Goal: Task Accomplishment & Management: Manage account settings

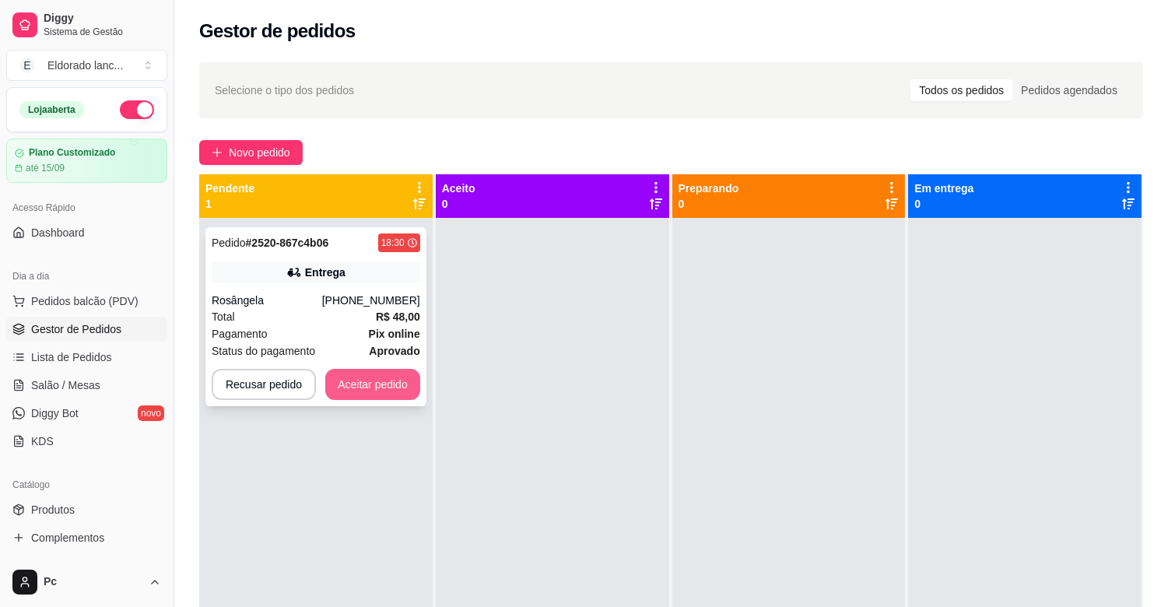
click at [371, 385] on button "Aceitar pedido" at bounding box center [372, 384] width 95 height 31
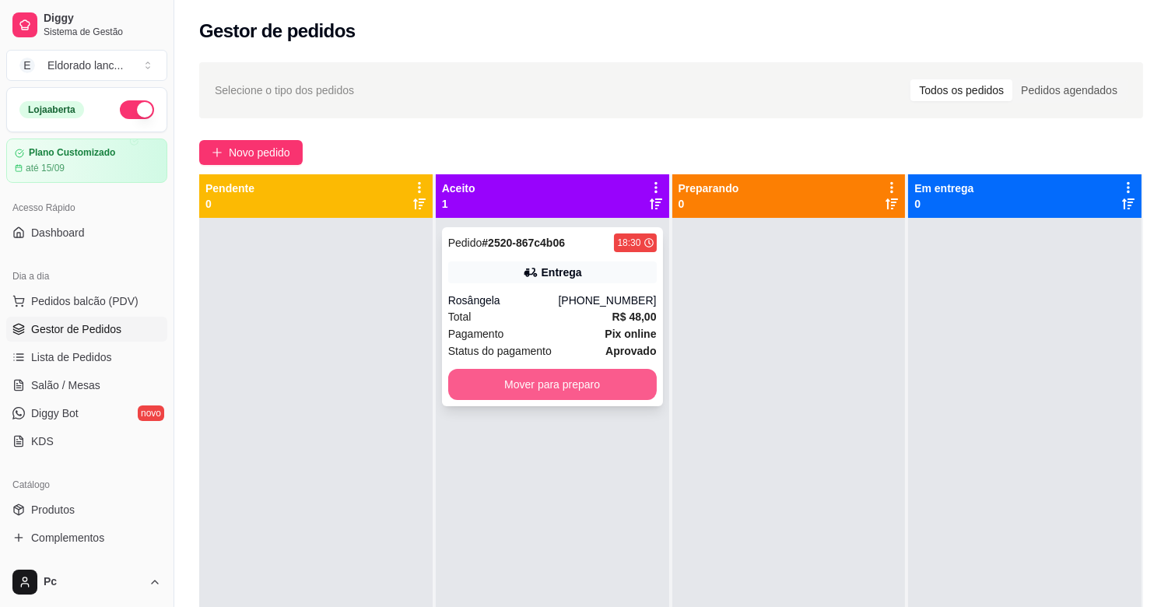
click at [548, 388] on button "Mover para preparo" at bounding box center [552, 384] width 209 height 31
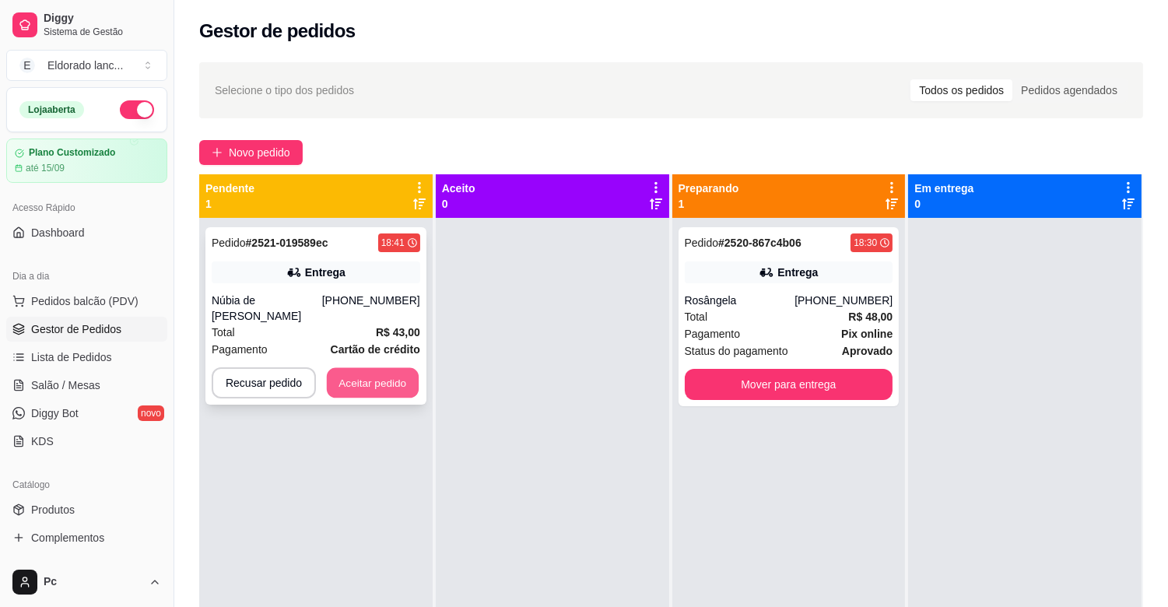
click at [332, 380] on button "Aceitar pedido" at bounding box center [373, 383] width 92 height 30
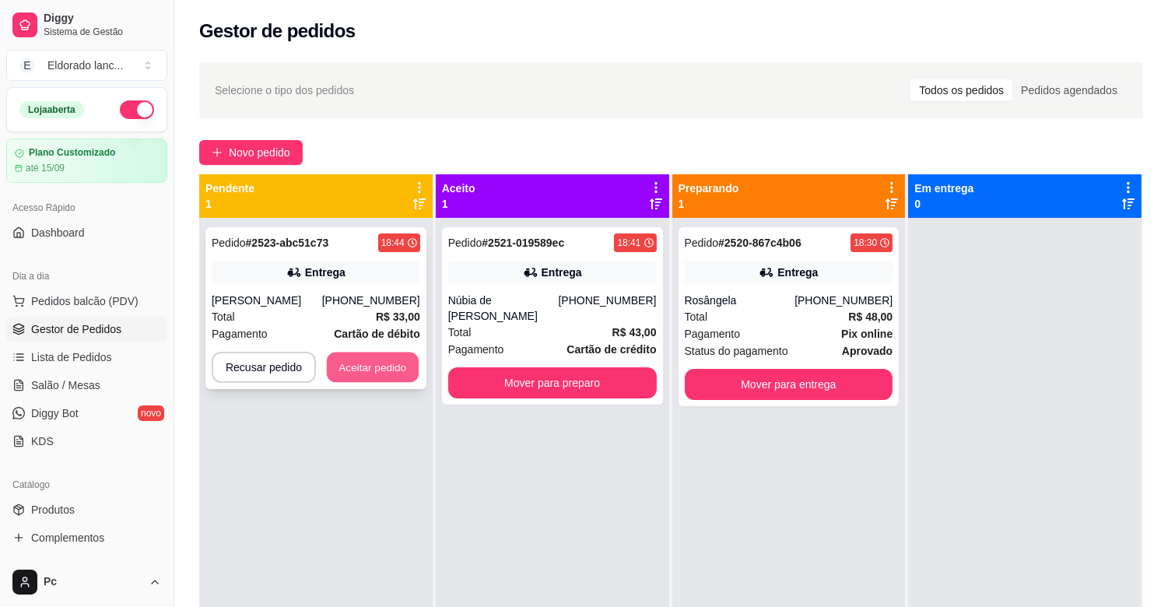
click at [367, 355] on button "Aceitar pedido" at bounding box center [373, 368] width 92 height 30
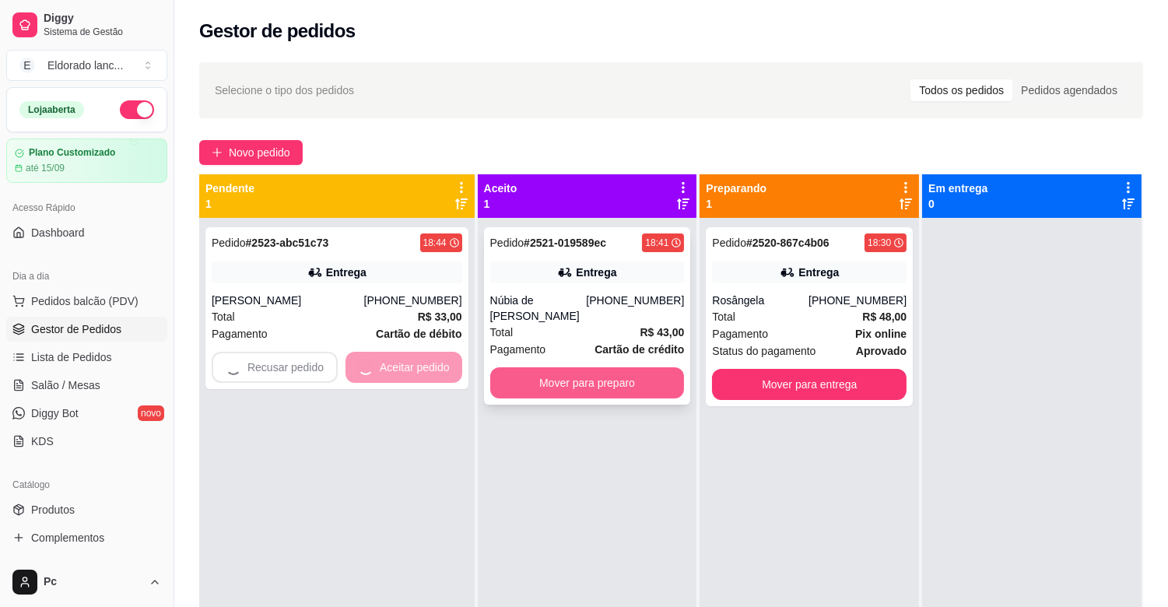
click at [512, 371] on button "Mover para preparo" at bounding box center [587, 382] width 195 height 31
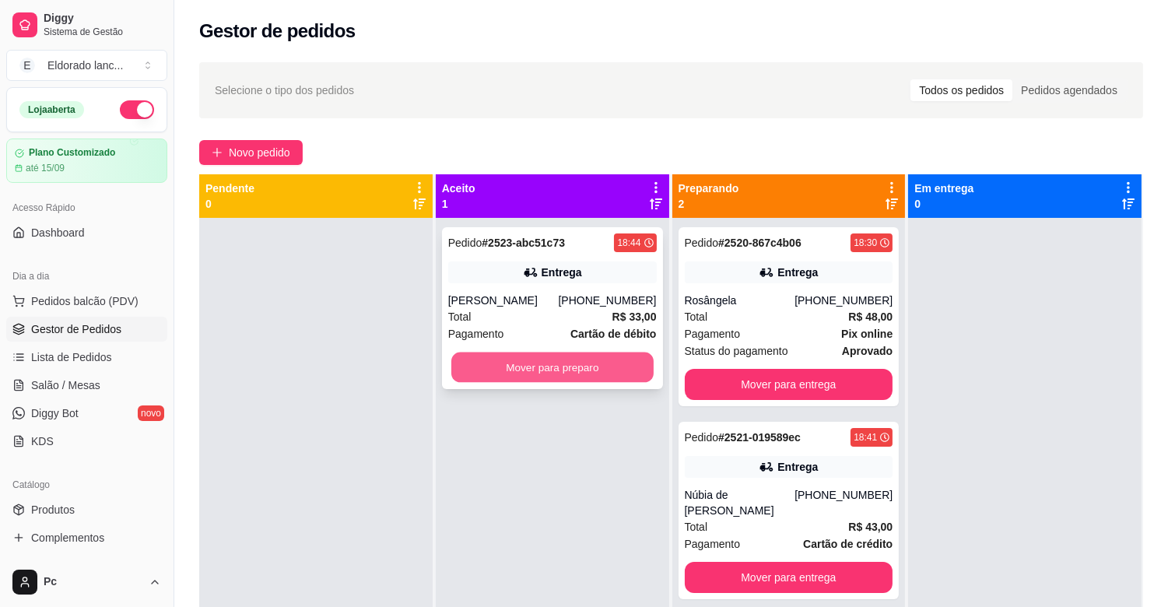
click at [554, 376] on button "Mover para preparo" at bounding box center [552, 368] width 202 height 30
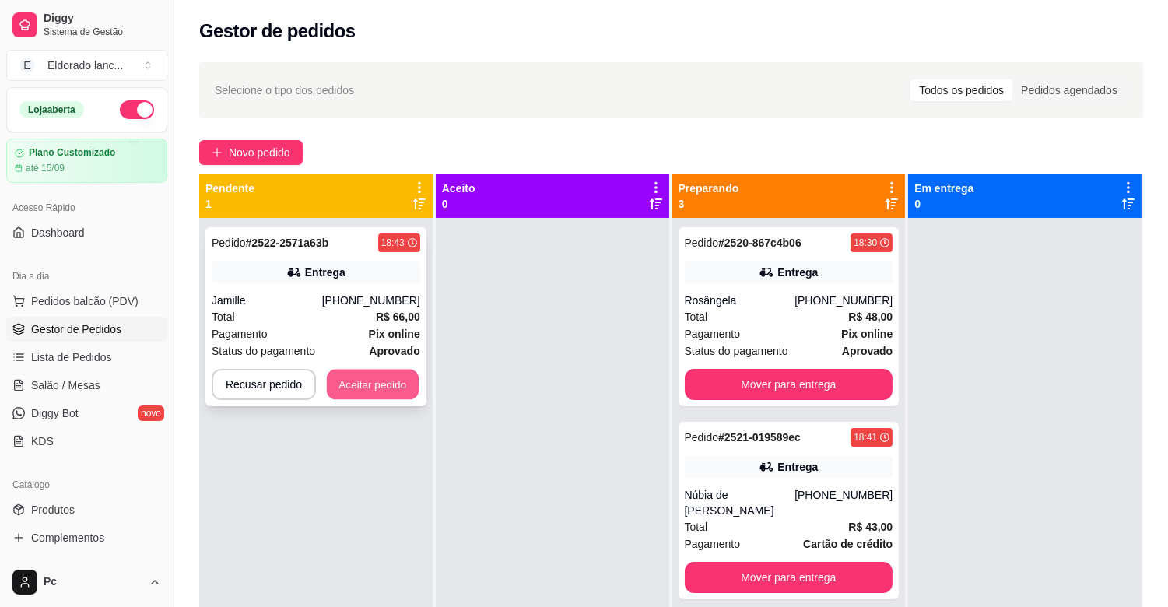
click at [392, 385] on button "Aceitar pedido" at bounding box center [373, 385] width 92 height 30
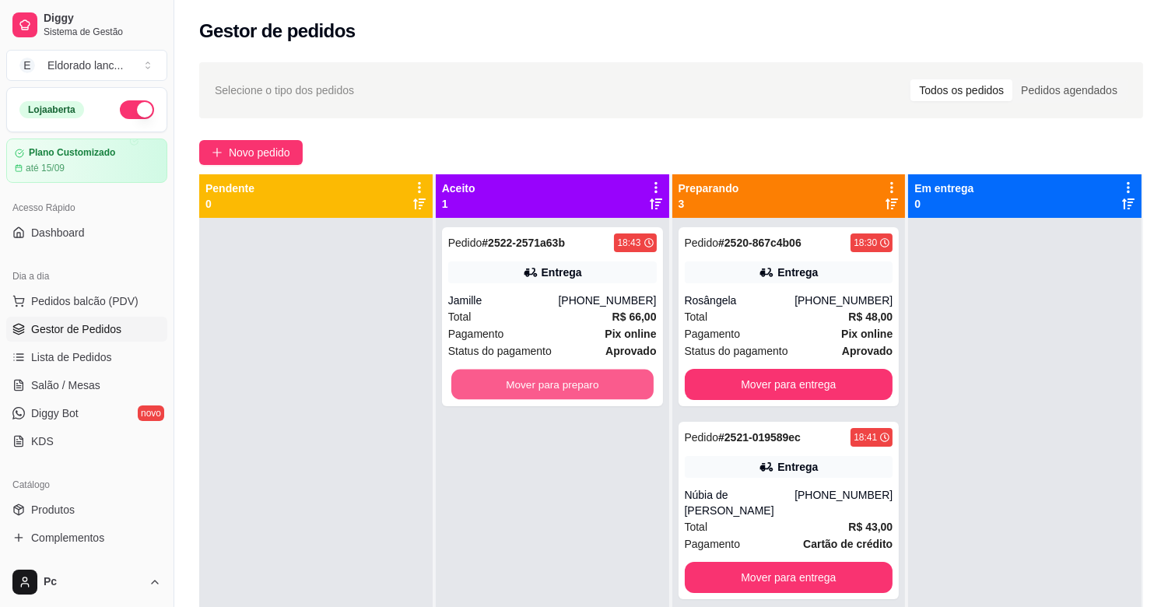
click at [556, 388] on button "Mover para preparo" at bounding box center [552, 385] width 202 height 30
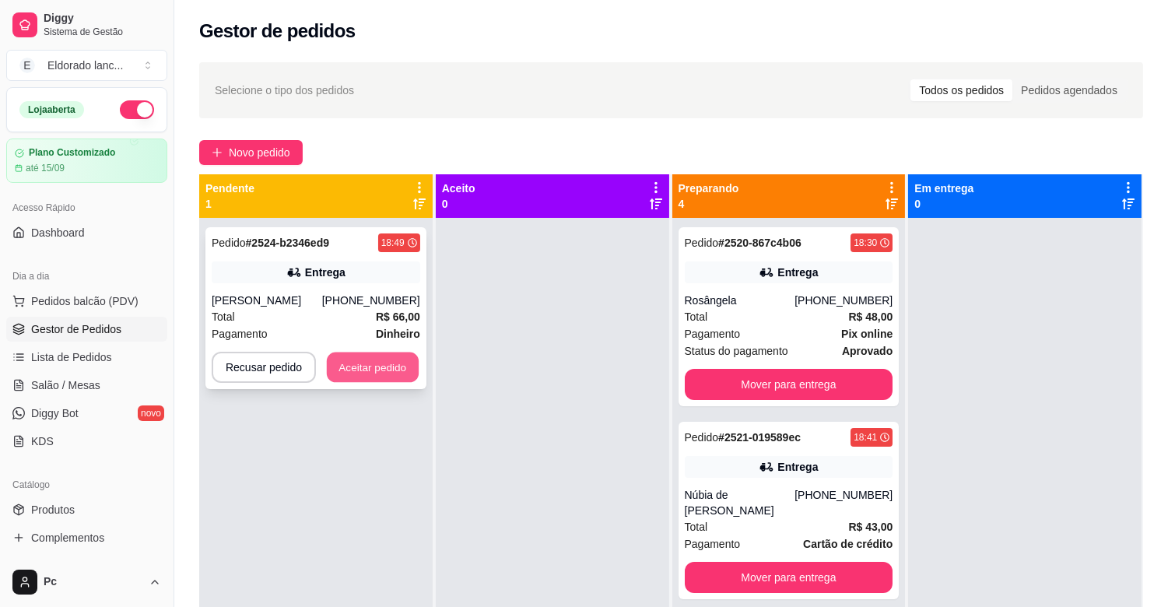
click at [385, 364] on button "Aceitar pedido" at bounding box center [373, 368] width 92 height 30
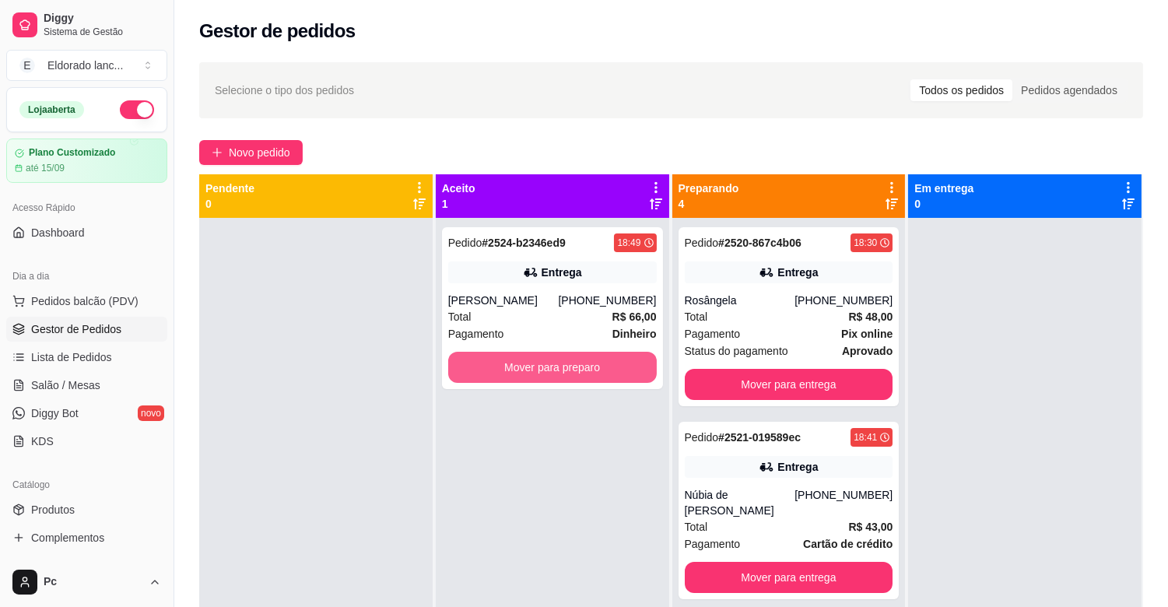
click at [557, 375] on button "Mover para preparo" at bounding box center [552, 367] width 209 height 31
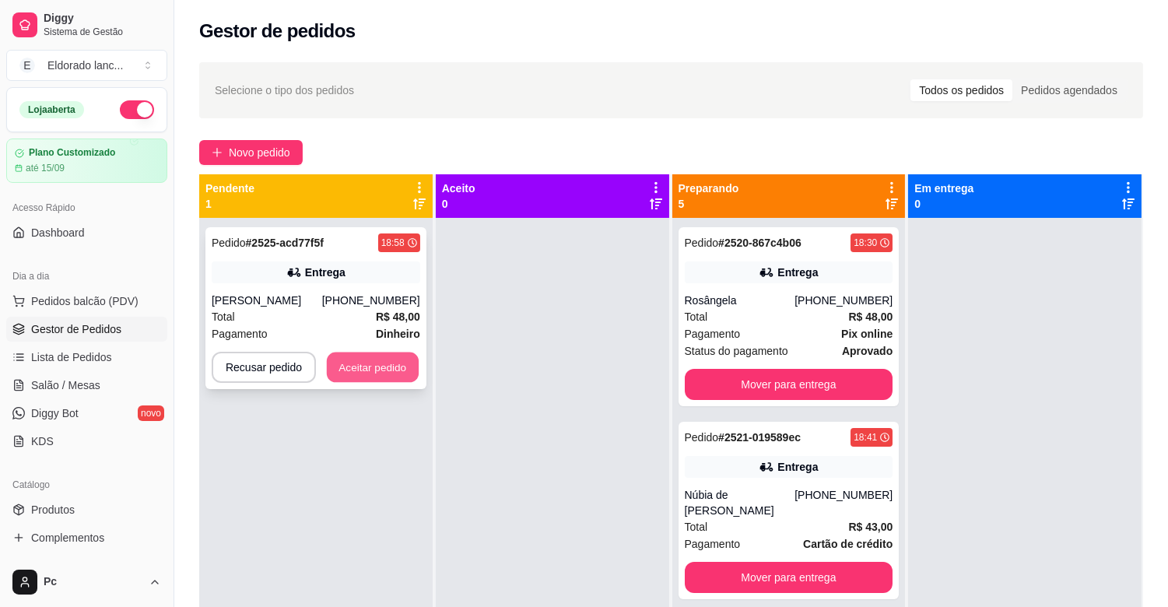
click at [367, 361] on button "Aceitar pedido" at bounding box center [373, 368] width 92 height 30
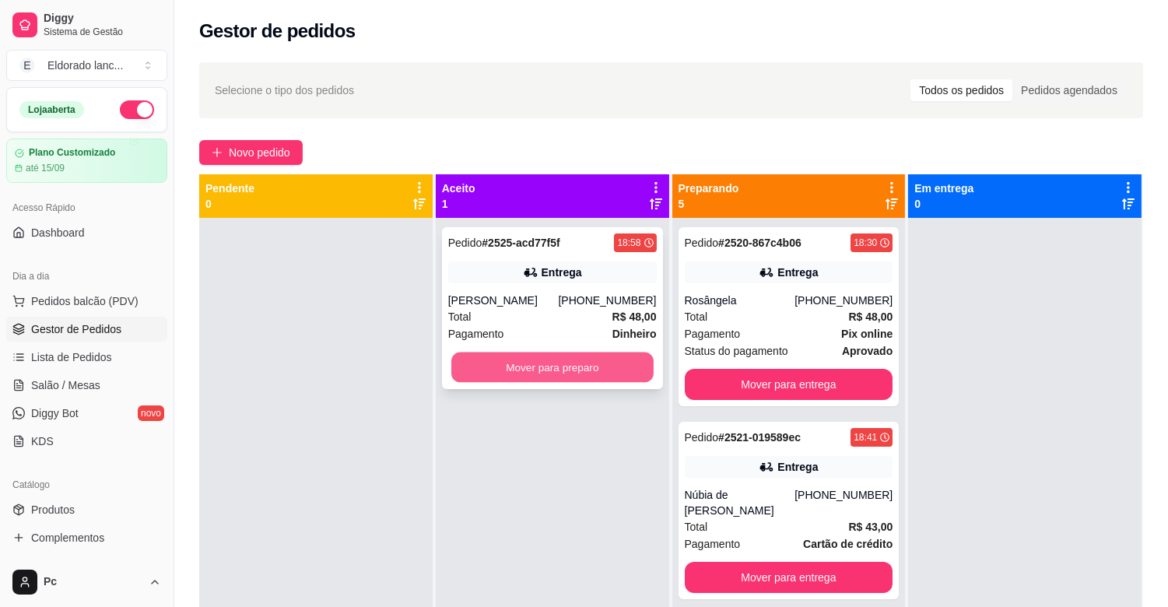
click at [490, 370] on button "Mover para preparo" at bounding box center [552, 368] width 202 height 30
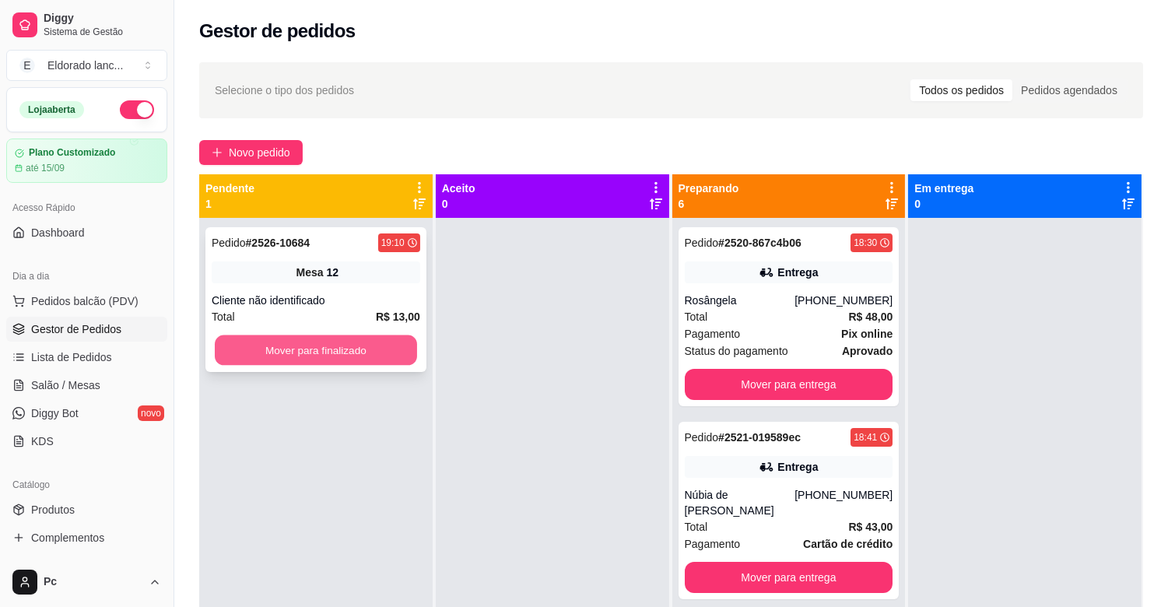
click at [321, 346] on button "Mover para finalizado" at bounding box center [316, 350] width 202 height 30
click at [321, 346] on button "Mover para finalizado" at bounding box center [316, 350] width 209 height 31
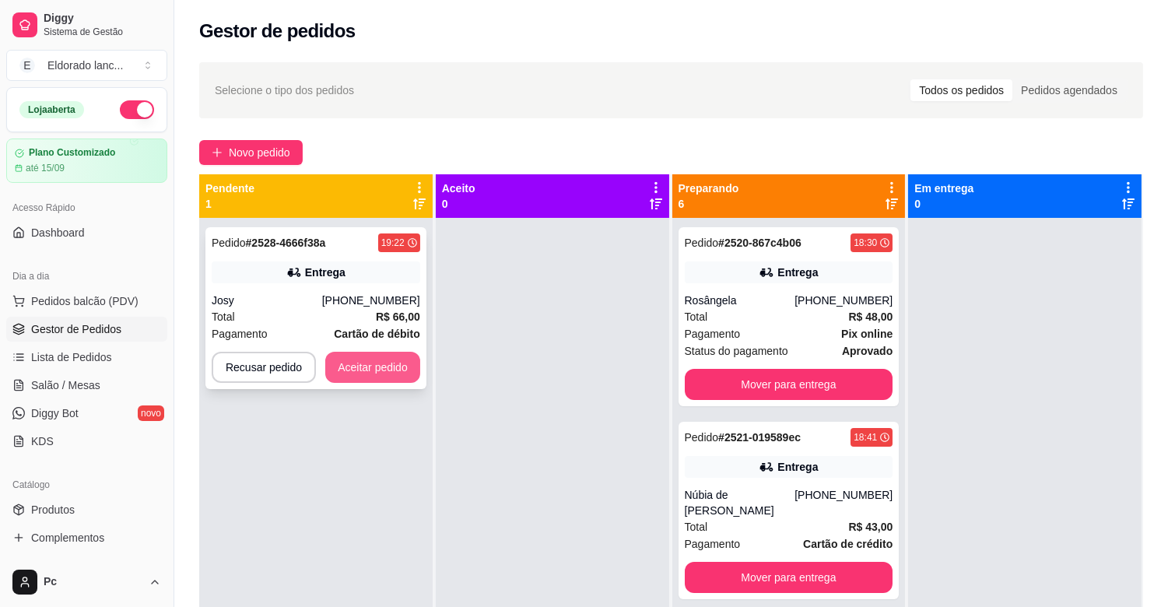
click at [346, 356] on button "Aceitar pedido" at bounding box center [372, 367] width 95 height 31
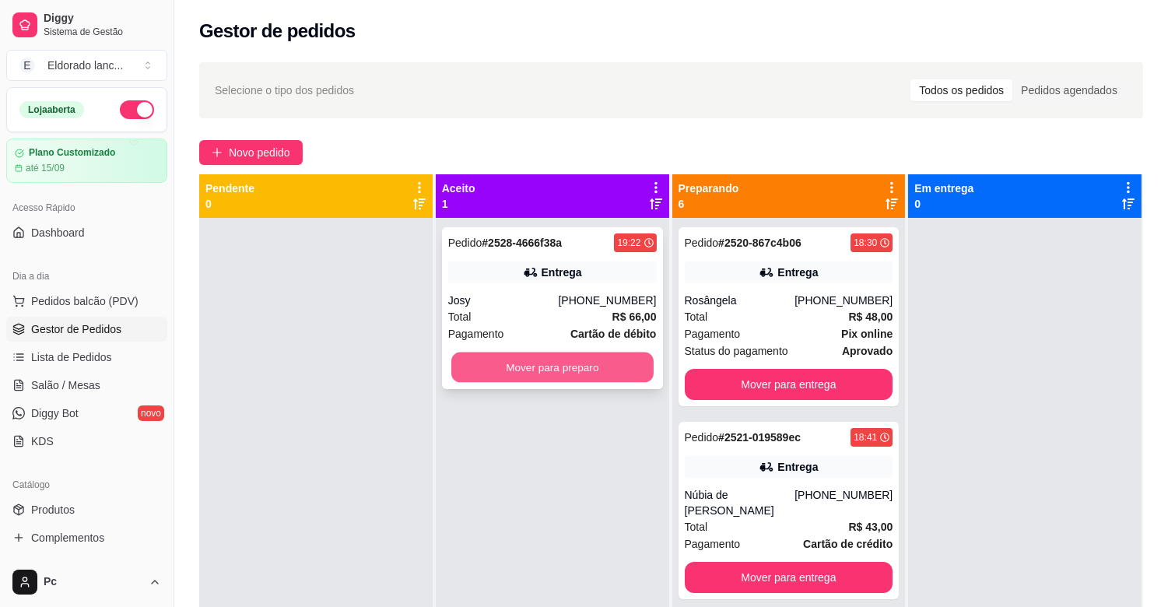
click at [623, 367] on button "Mover para preparo" at bounding box center [552, 368] width 202 height 30
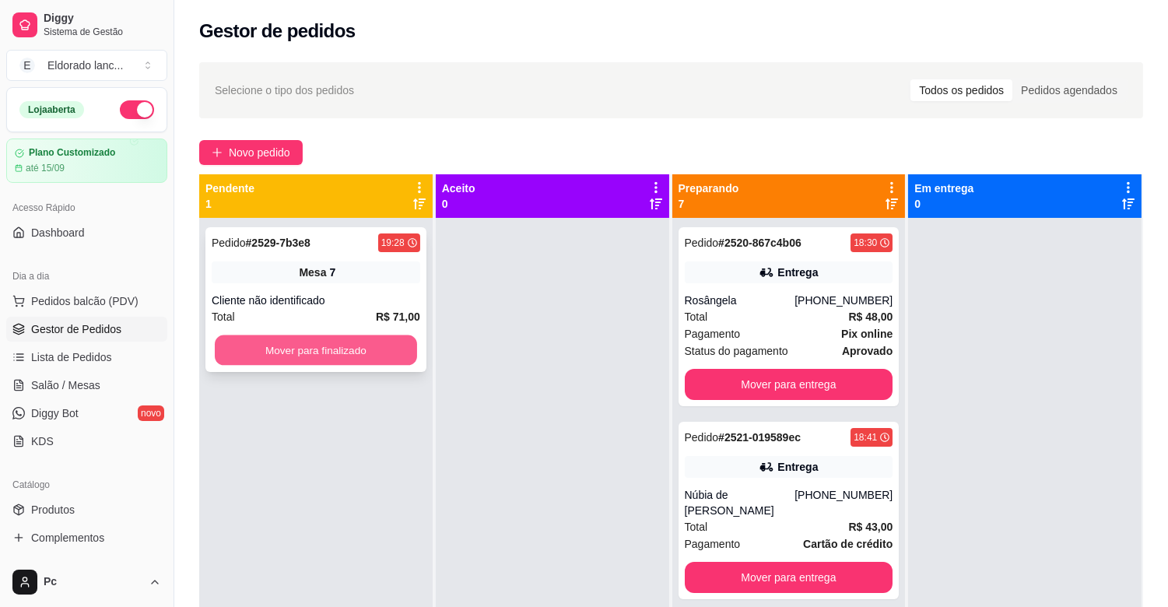
click at [284, 343] on button "Mover para finalizado" at bounding box center [316, 350] width 202 height 30
click at [378, 339] on button "Mover para finalizado" at bounding box center [316, 350] width 202 height 30
click at [319, 349] on button "Mover para finalizado" at bounding box center [316, 350] width 202 height 30
click at [284, 336] on button "Mover para finalizado" at bounding box center [316, 350] width 209 height 31
click at [290, 352] on button "Mover para finalizado" at bounding box center [316, 350] width 202 height 30
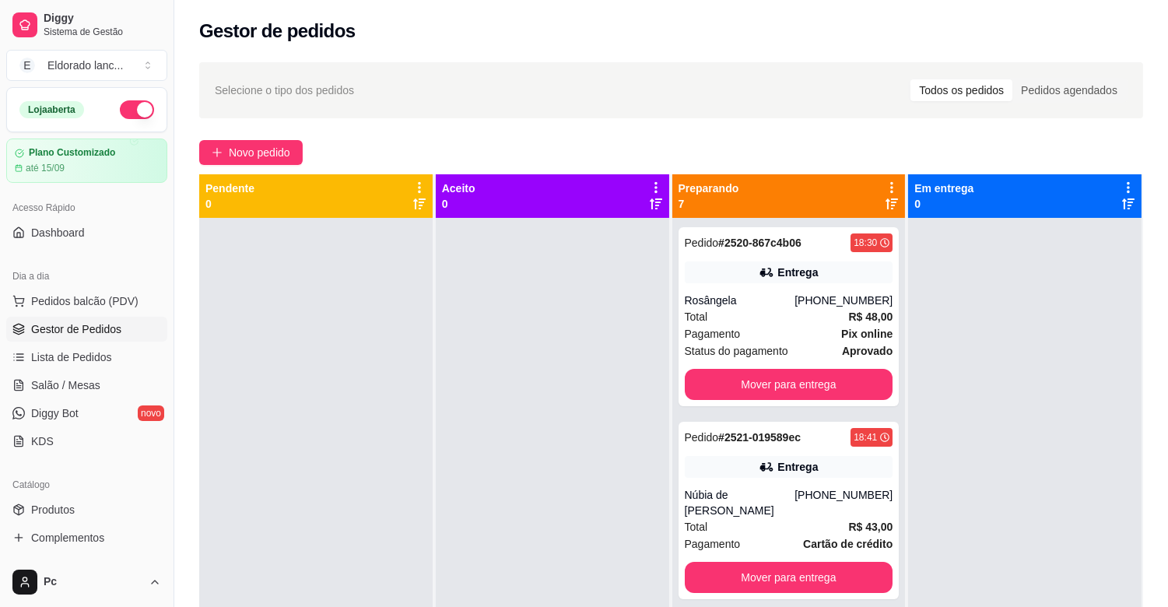
scroll to position [23, 0]
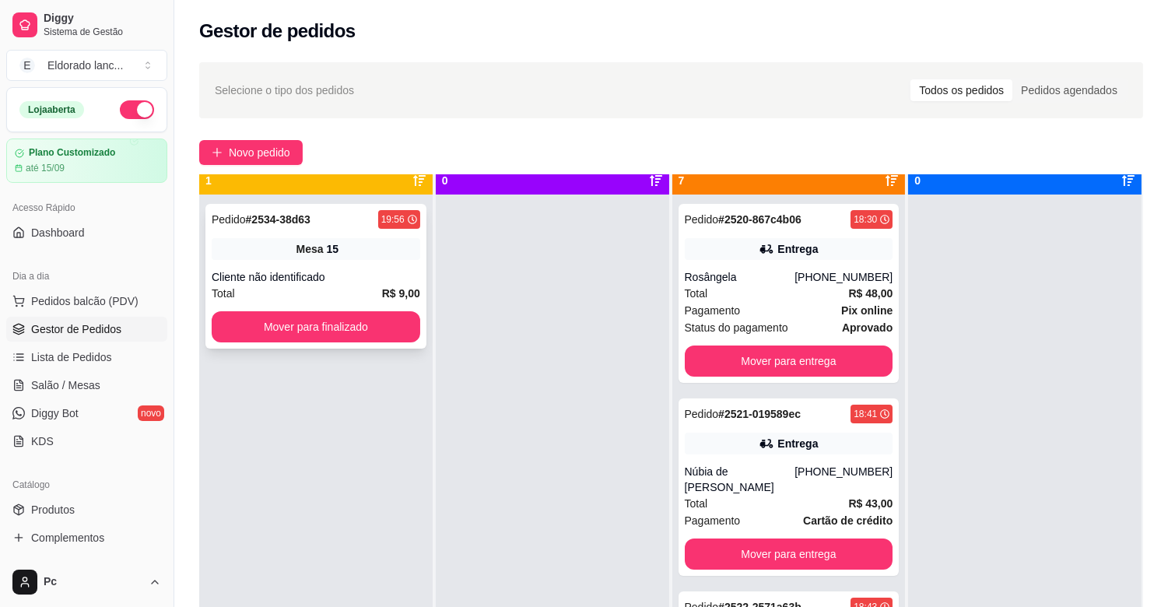
click at [346, 308] on div "Pedido # 2534-38d63 19:56 Mesa 15 Cliente não identificado Total R$ 9,00 Mover …" at bounding box center [315, 276] width 221 height 145
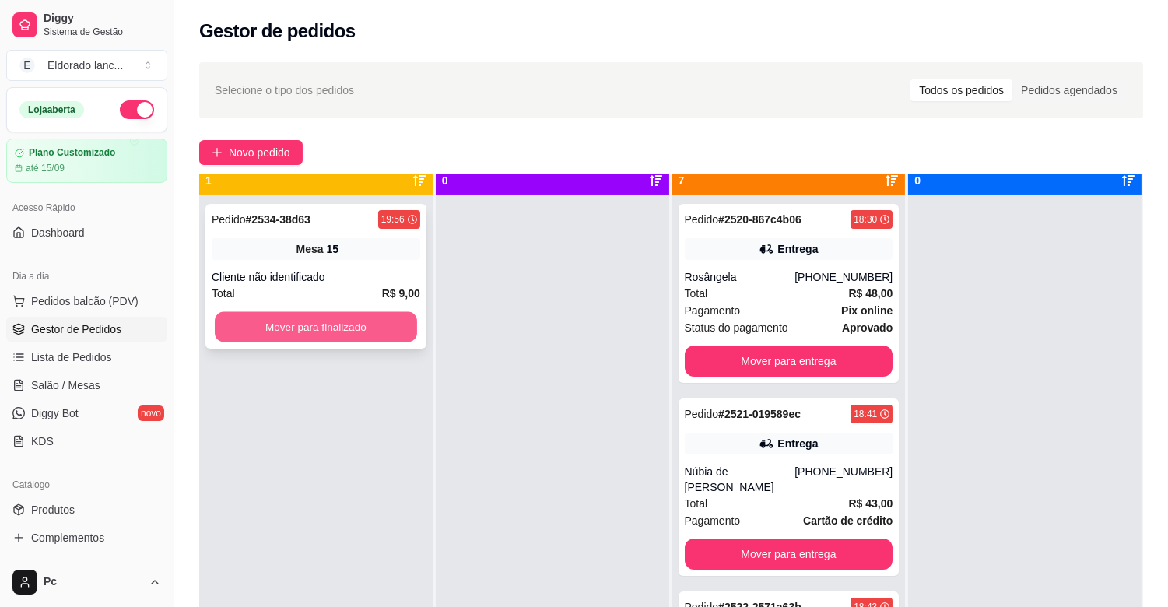
click at [322, 328] on button "Mover para finalizado" at bounding box center [316, 327] width 202 height 30
click at [391, 331] on button "Mover para finalizado" at bounding box center [316, 327] width 202 height 30
click at [367, 314] on button "Mover para finalizado" at bounding box center [316, 326] width 209 height 31
click at [360, 332] on button "Mover para finalizado" at bounding box center [316, 326] width 209 height 31
click at [309, 332] on button "Mover para finalizado" at bounding box center [316, 326] width 209 height 31
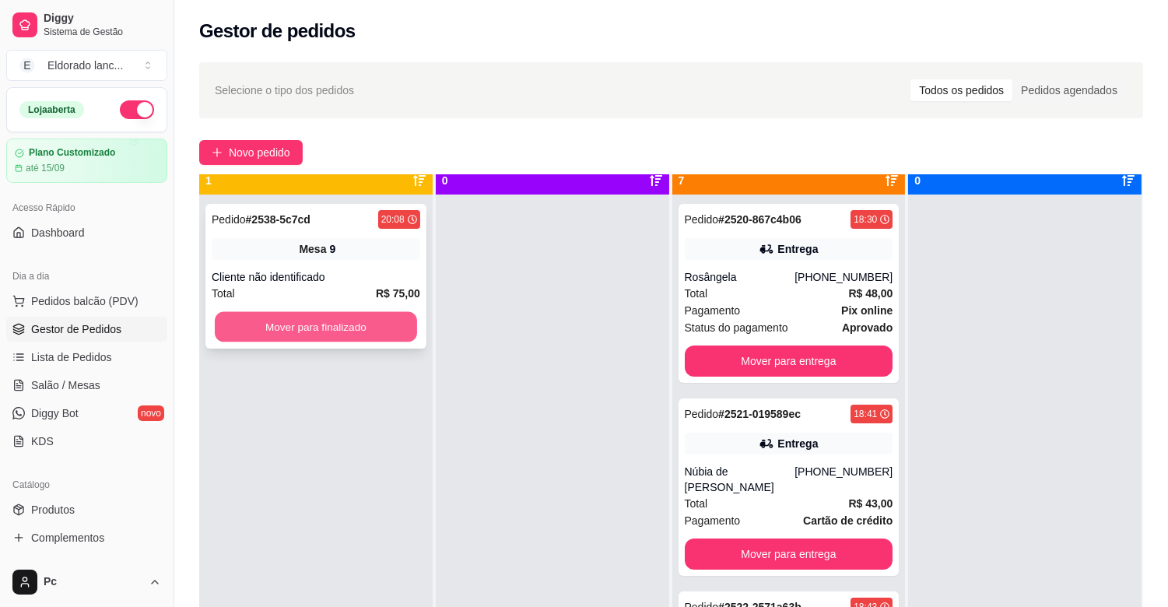
click at [309, 332] on button "Mover para finalizado" at bounding box center [316, 327] width 202 height 30
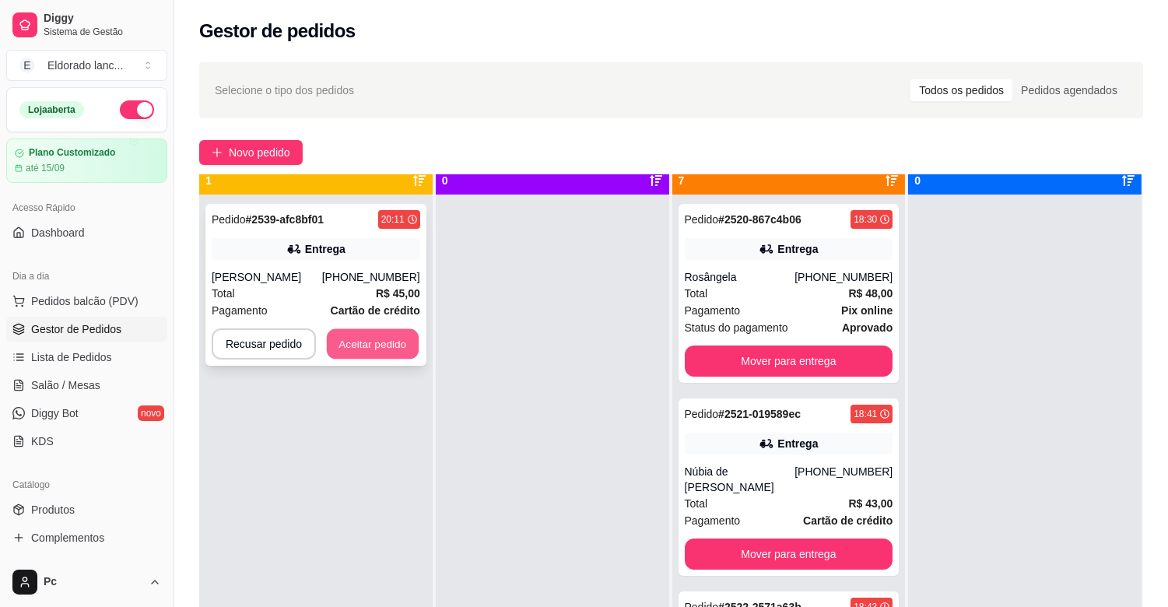
click at [392, 360] on button "Aceitar pedido" at bounding box center [373, 344] width 92 height 30
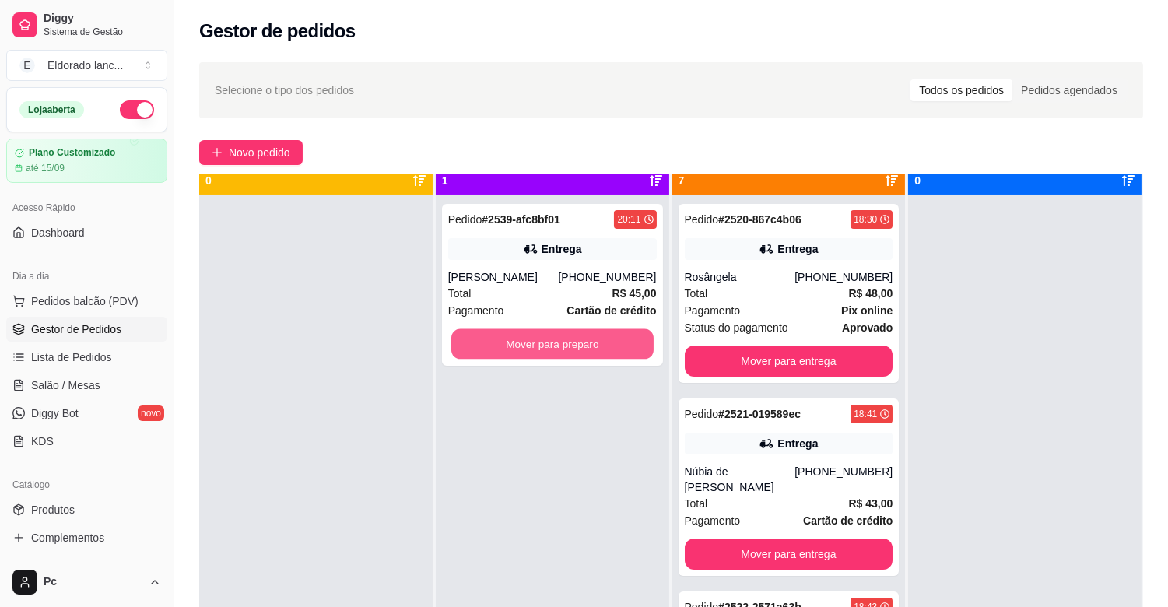
click at [615, 360] on button "Mover para preparo" at bounding box center [552, 344] width 202 height 30
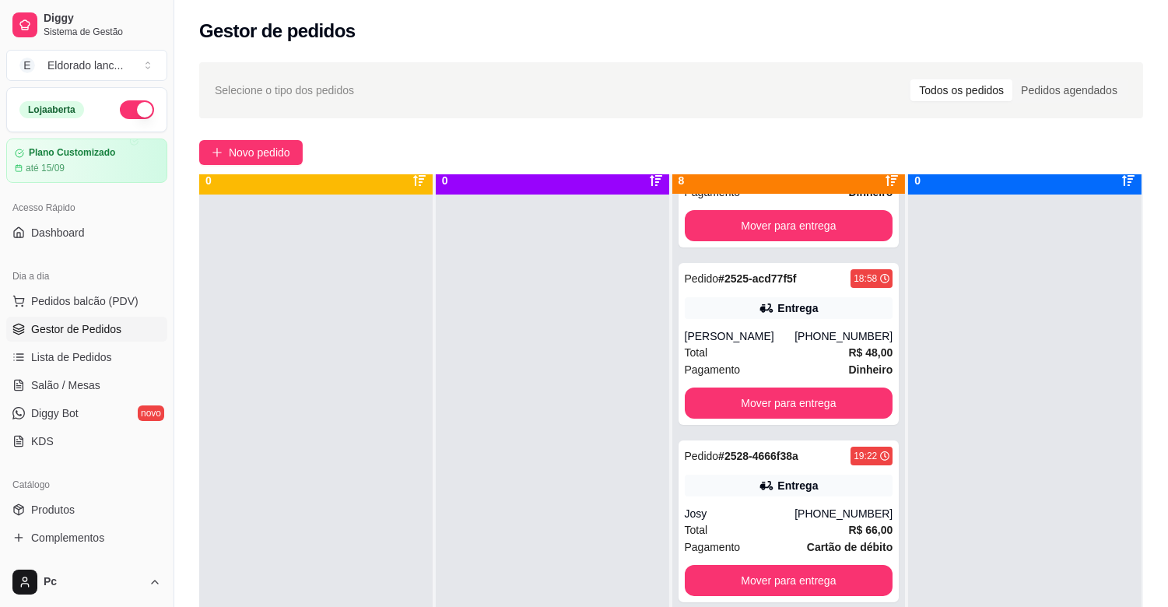
scroll to position [892, 0]
click at [823, 565] on button "Mover para entrega" at bounding box center [789, 580] width 209 height 31
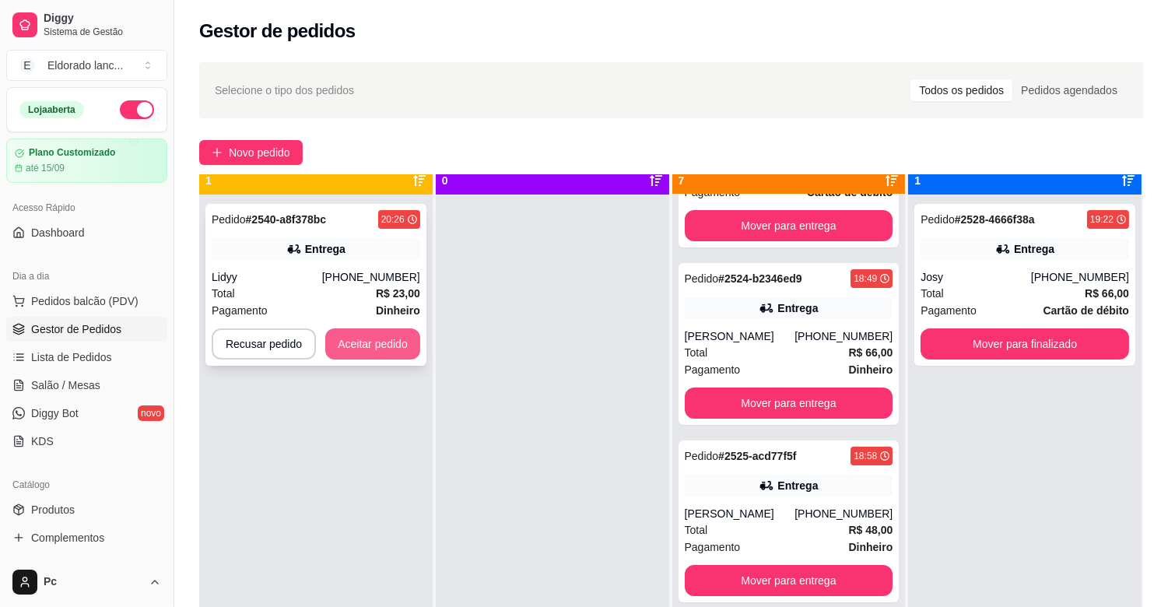
click at [378, 339] on button "Aceitar pedido" at bounding box center [372, 343] width 95 height 31
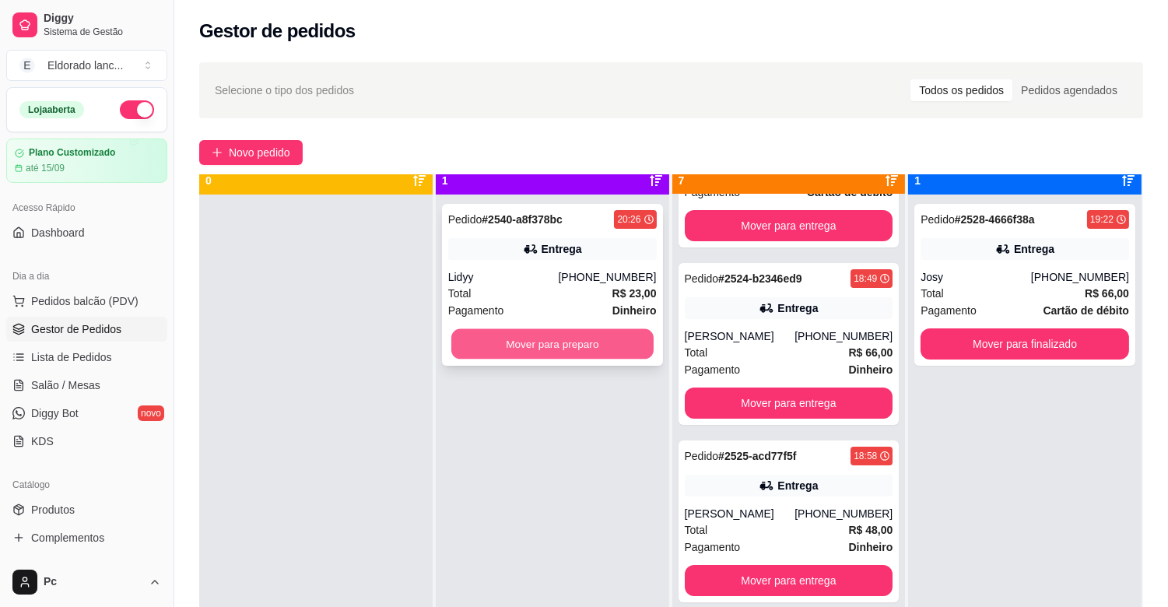
click at [556, 329] on button "Mover para preparo" at bounding box center [552, 344] width 202 height 30
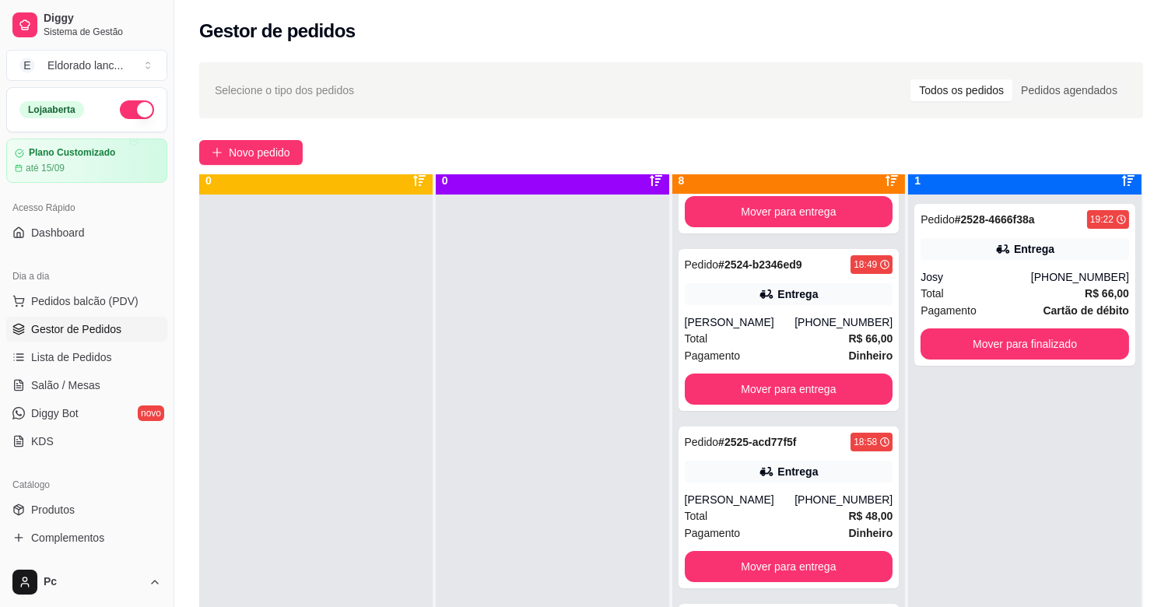
scroll to position [892, 0]
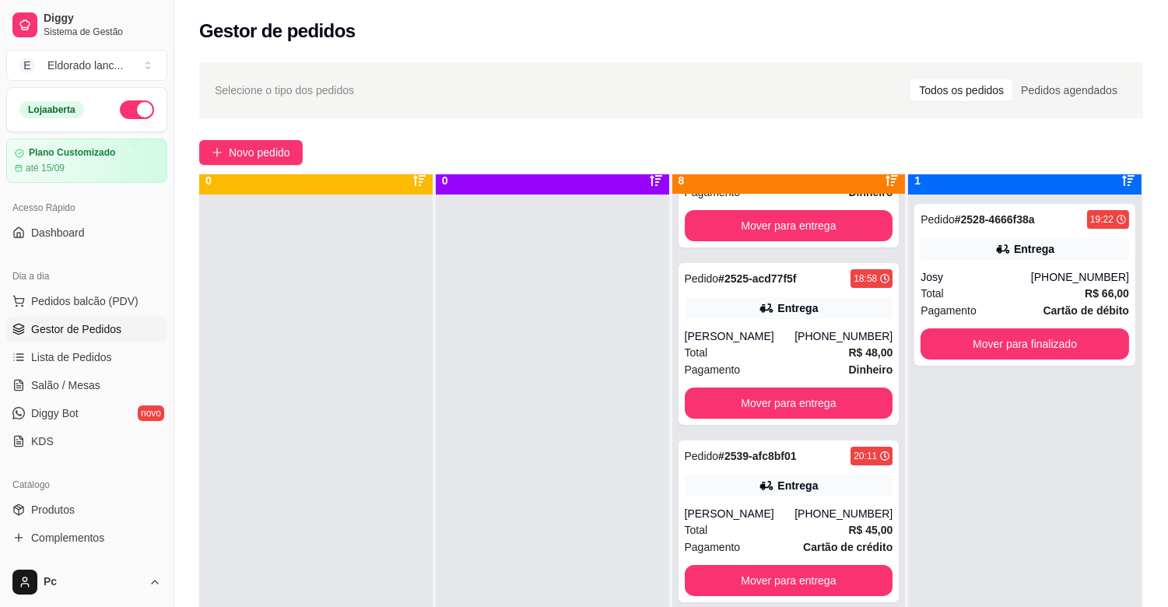
drag, startPoint x: 897, startPoint y: 577, endPoint x: 890, endPoint y: 584, distance: 8.8
click at [890, 584] on div "Preparando 8 Pedido # 2520-867c4b06 18:30 Entrega Rosângela [PHONE_NUMBER] Tota…" at bounding box center [789, 476] width 235 height 651
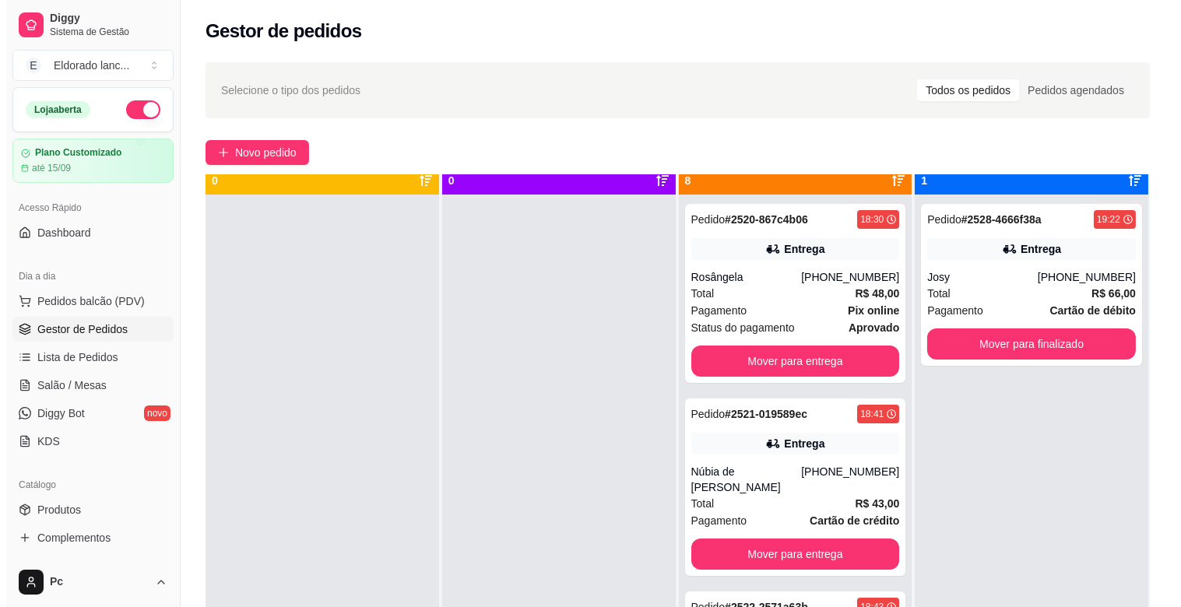
scroll to position [17, 0]
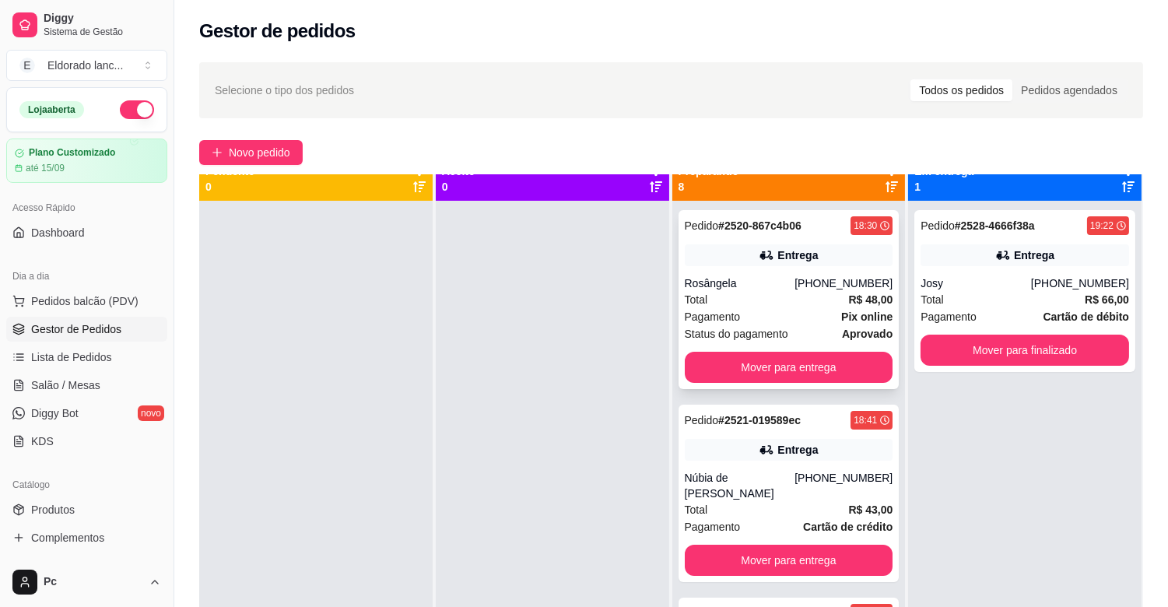
click at [760, 251] on icon at bounding box center [765, 255] width 11 height 9
click at [794, 368] on button "Mover para entrega" at bounding box center [789, 367] width 209 height 31
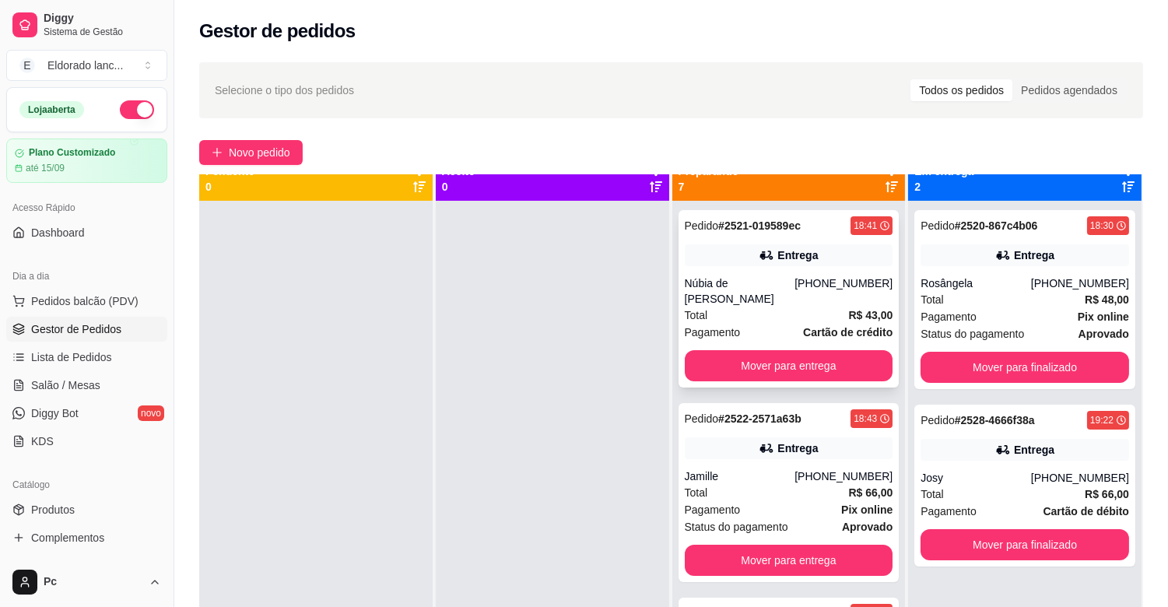
click at [846, 284] on div "[PHONE_NUMBER]" at bounding box center [844, 291] width 98 height 31
click at [829, 364] on button "Mover para entrega" at bounding box center [789, 365] width 209 height 31
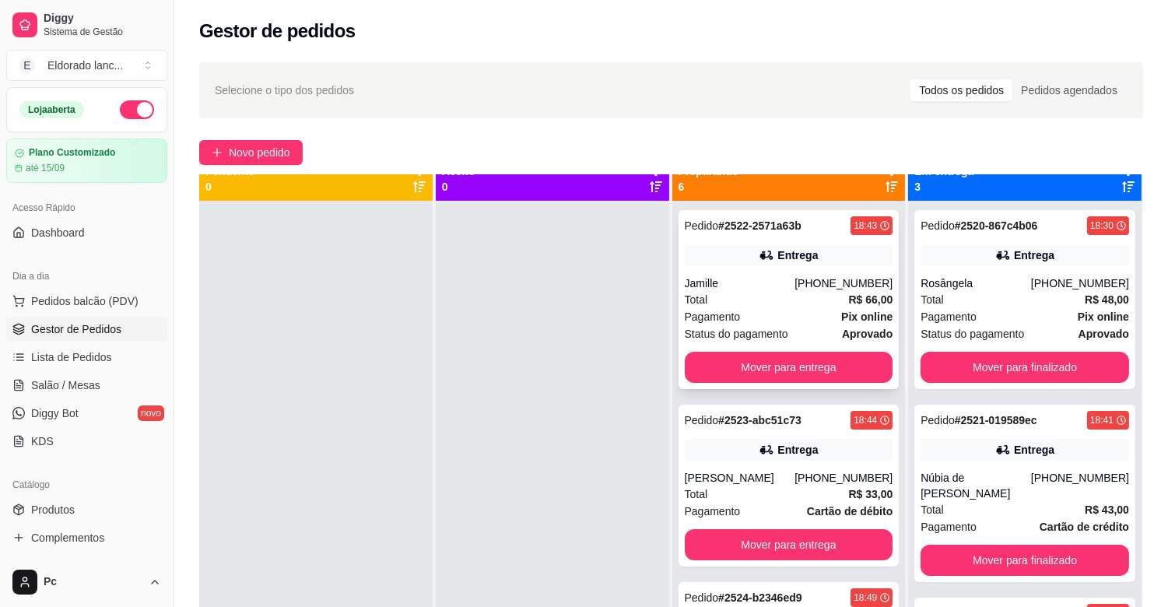
click at [768, 276] on div "Jamille" at bounding box center [740, 284] width 111 height 16
click at [861, 354] on button "Mover para entrega" at bounding box center [789, 367] width 209 height 31
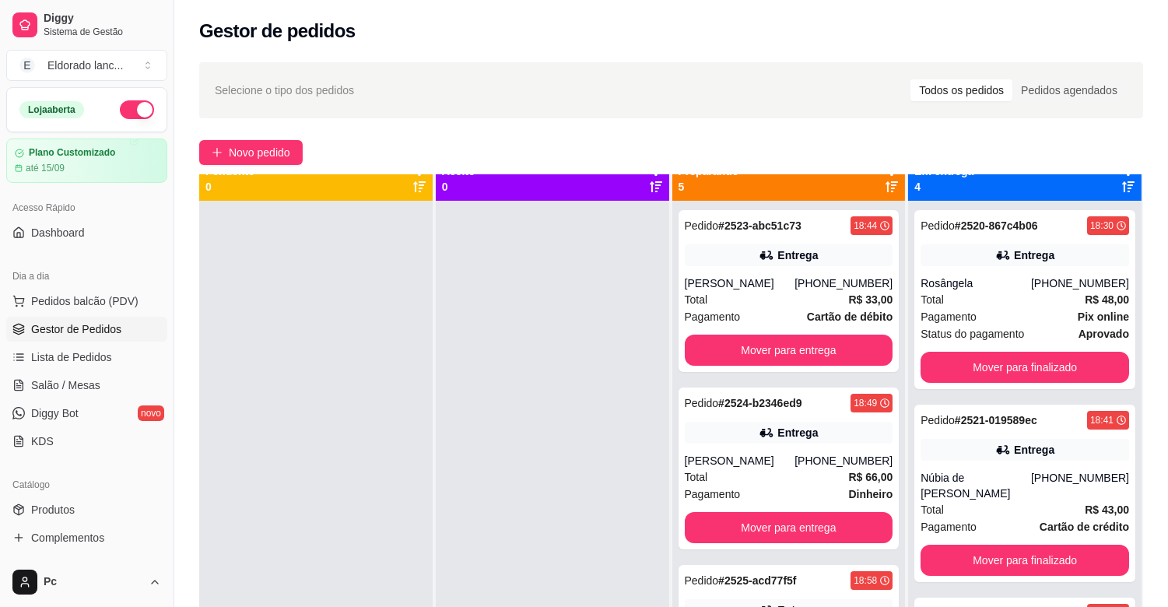
click at [777, 259] on div "Entrega" at bounding box center [797, 255] width 40 height 16
click at [845, 362] on button "Mover para entrega" at bounding box center [789, 350] width 202 height 30
click at [759, 251] on icon at bounding box center [767, 255] width 16 height 16
click at [75, 382] on span "Salão / Mesas" at bounding box center [65, 385] width 69 height 16
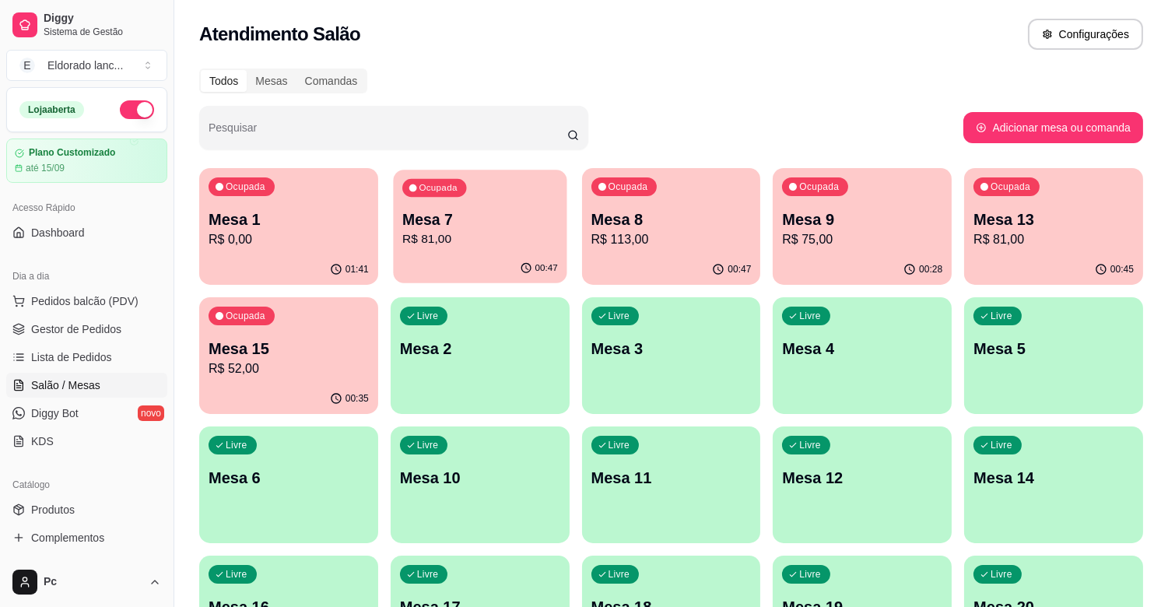
click at [483, 251] on div "Ocupada Mesa 7 R$ 81,00" at bounding box center [480, 212] width 174 height 84
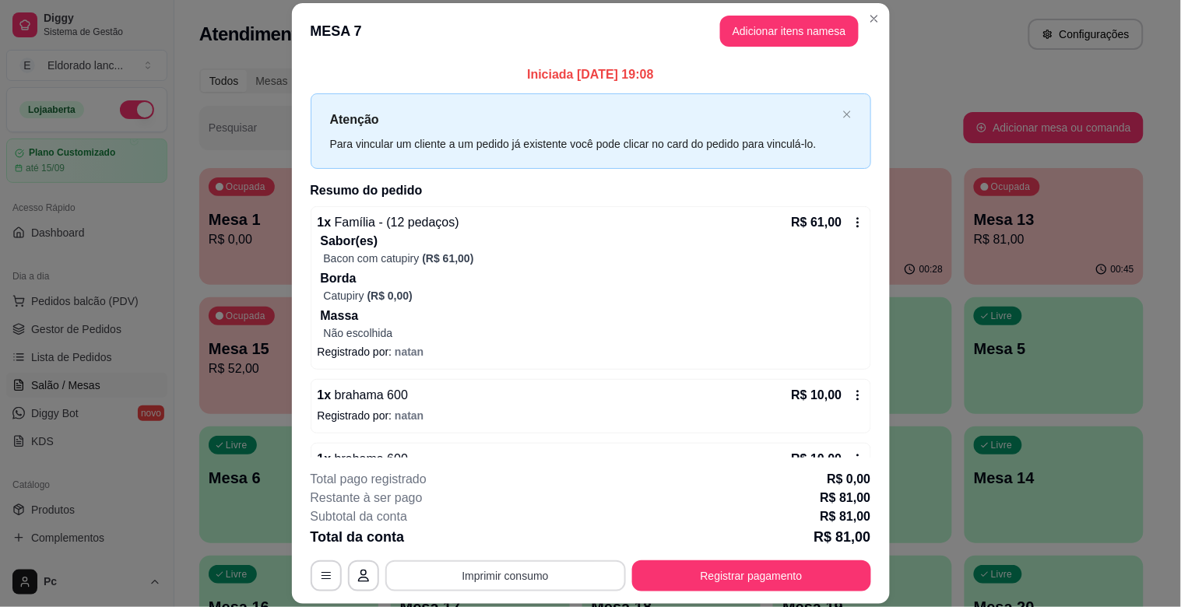
click at [530, 574] on button "Imprimir consumo" at bounding box center [505, 575] width 240 height 31
click at [504, 525] on div "Escolha a impressora IMPRESSORA" at bounding box center [504, 529] width 128 height 53
click at [507, 535] on button "IMPRESSORA" at bounding box center [503, 540] width 113 height 25
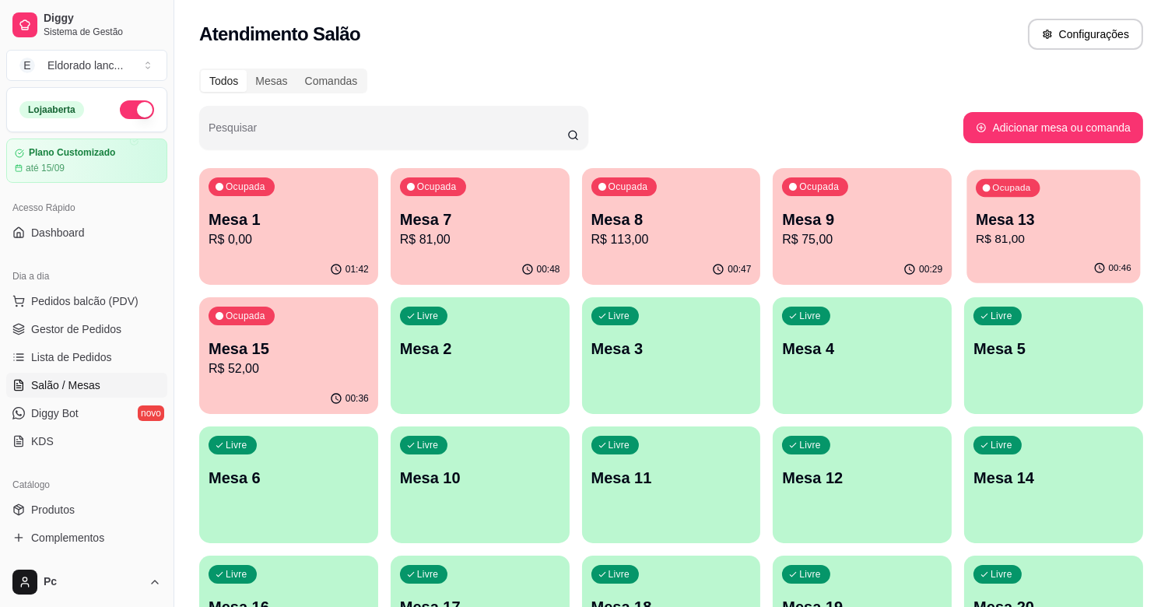
click at [1018, 191] on p "Ocupada" at bounding box center [1012, 188] width 38 height 12
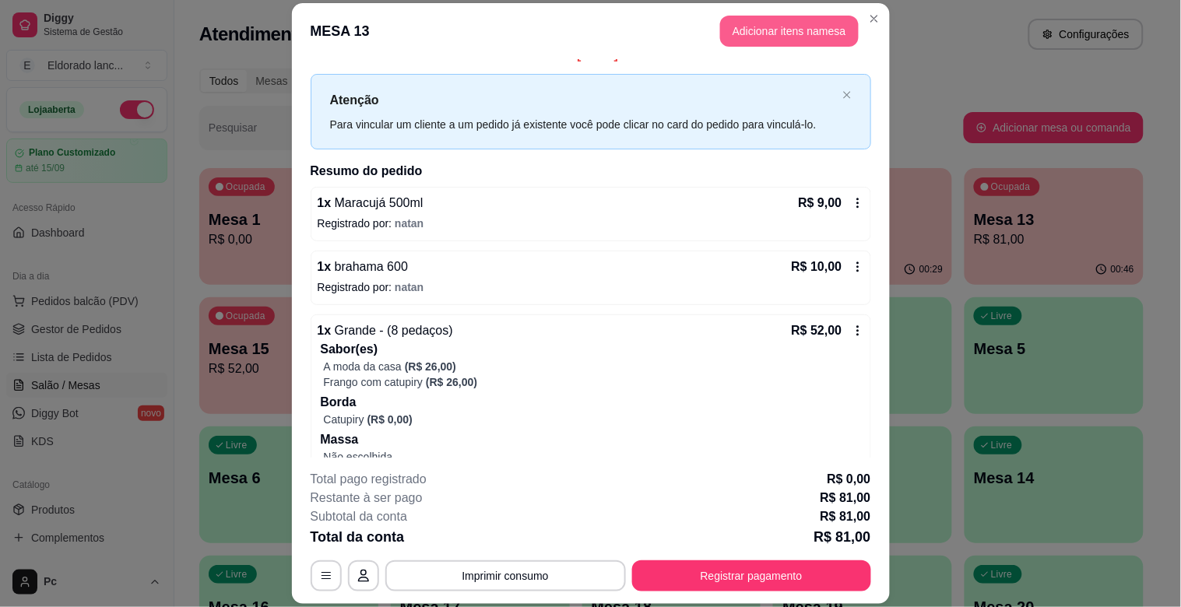
click at [791, 40] on button "Adicionar itens na mesa" at bounding box center [789, 31] width 139 height 31
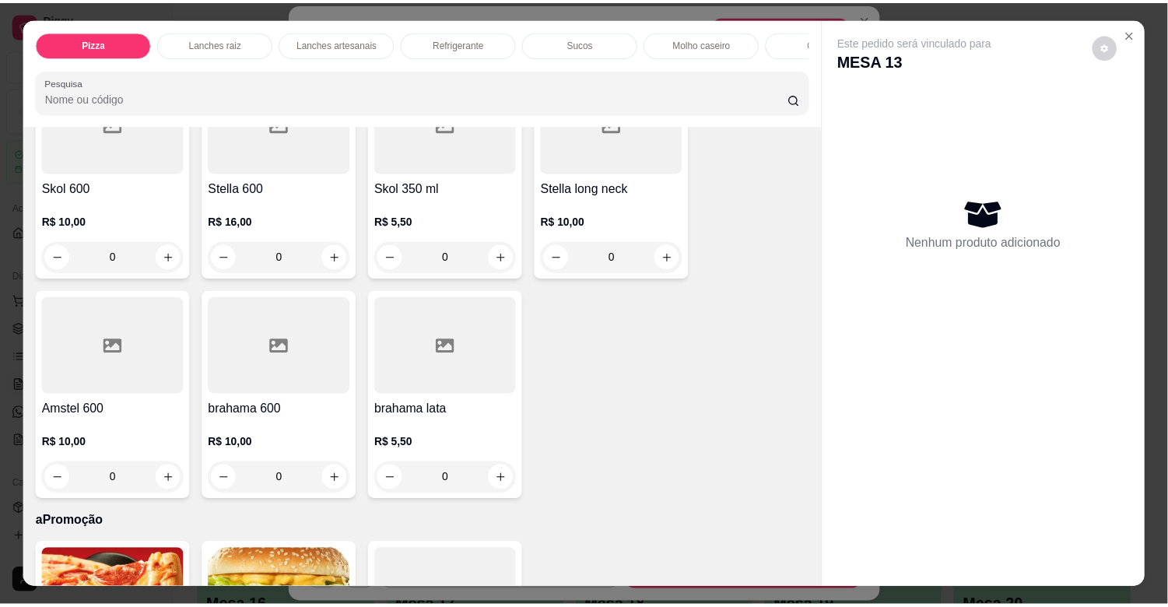
scroll to position [3912, 0]
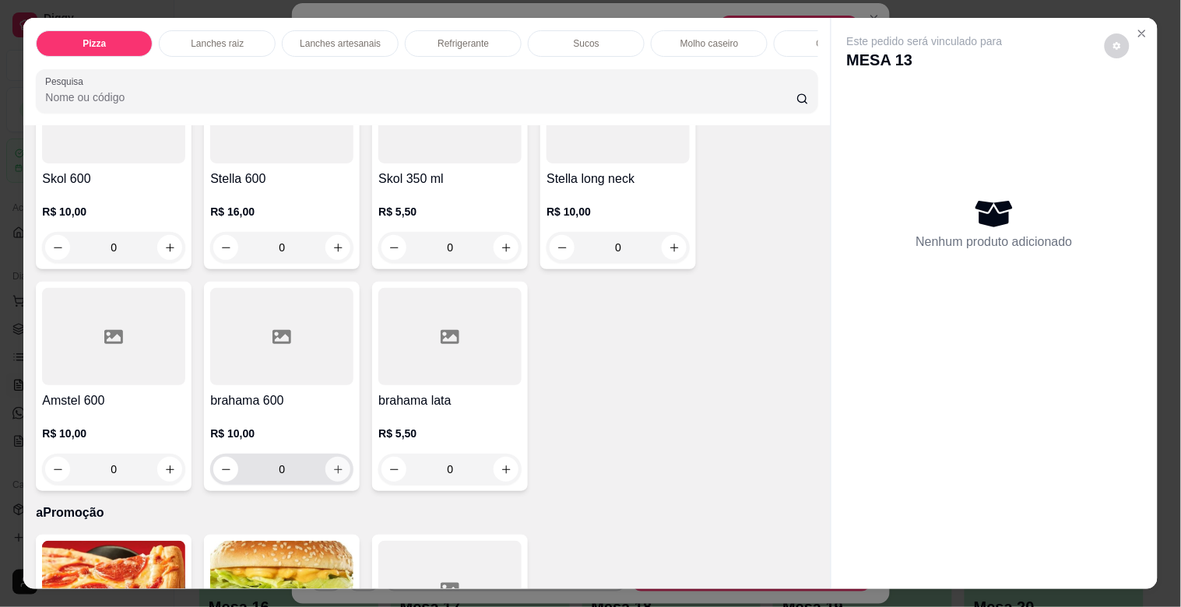
click at [332, 472] on icon "increase-product-quantity" at bounding box center [338, 470] width 12 height 12
type input "1"
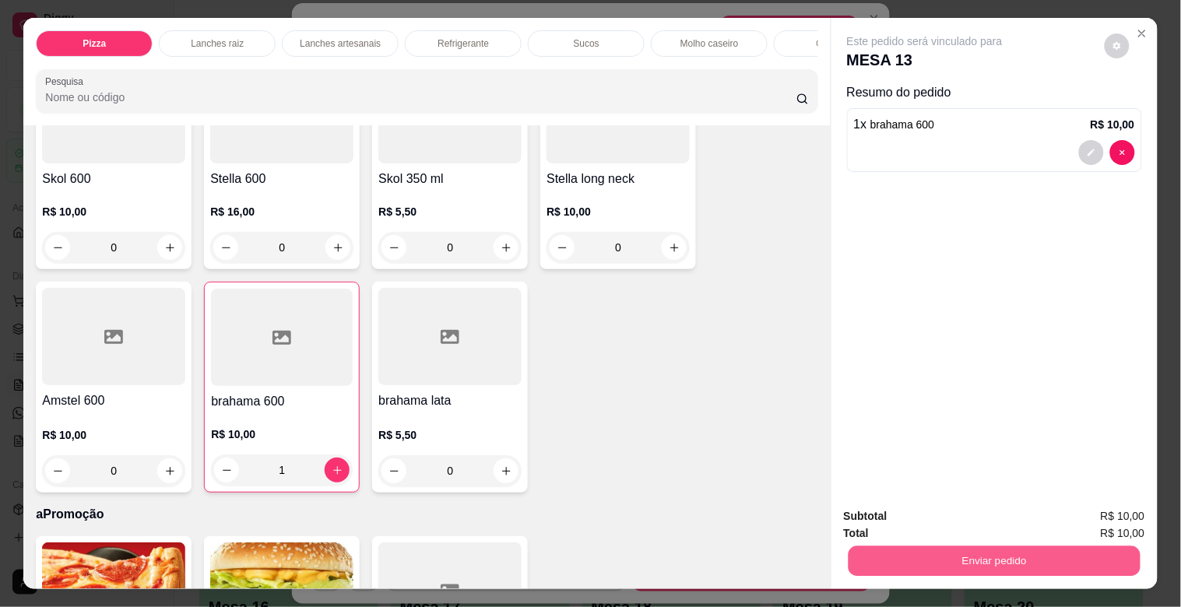
click at [893, 551] on button "Enviar pedido" at bounding box center [994, 561] width 292 height 30
click at [932, 520] on button "Não registrar e enviar pedido" at bounding box center [943, 516] width 162 height 30
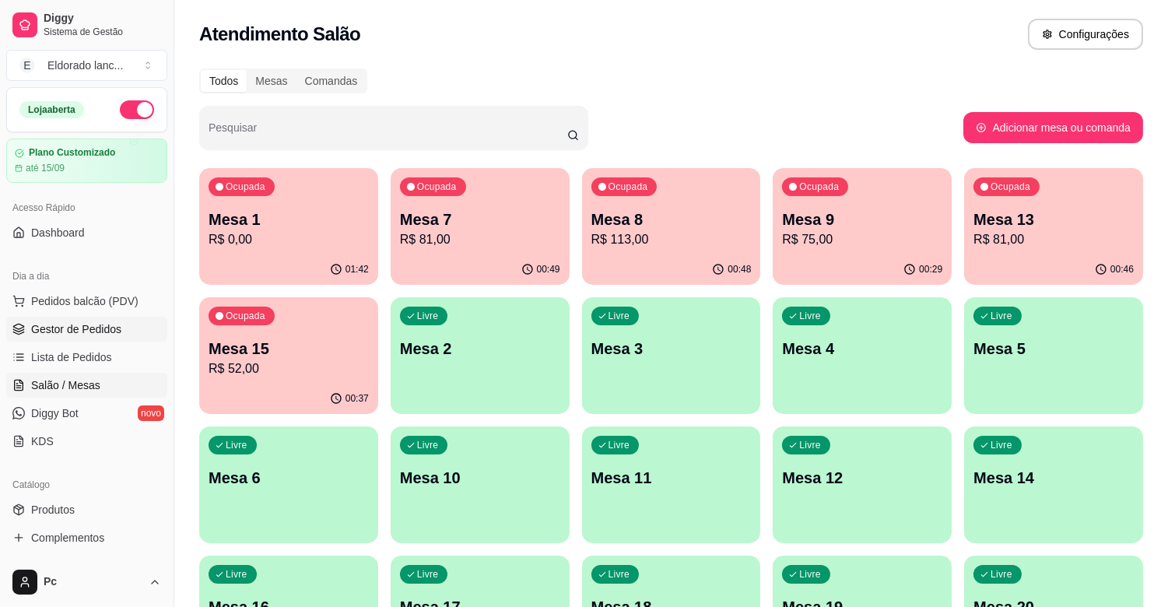
click at [109, 331] on span "Gestor de Pedidos" at bounding box center [76, 329] width 90 height 16
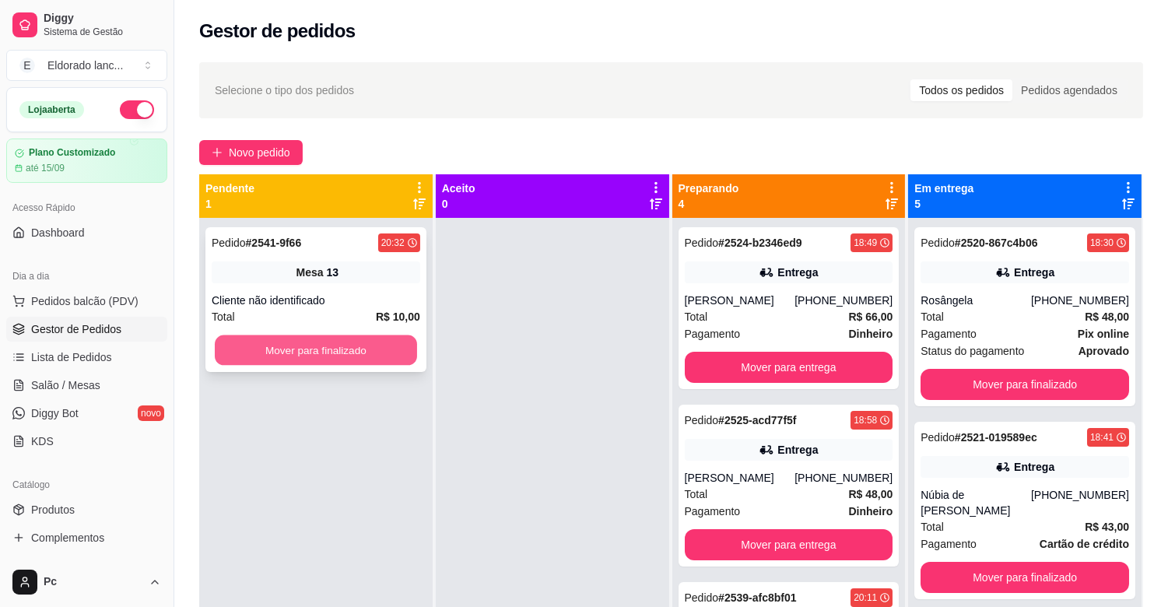
click at [297, 352] on button "Mover para finalizado" at bounding box center [316, 350] width 202 height 30
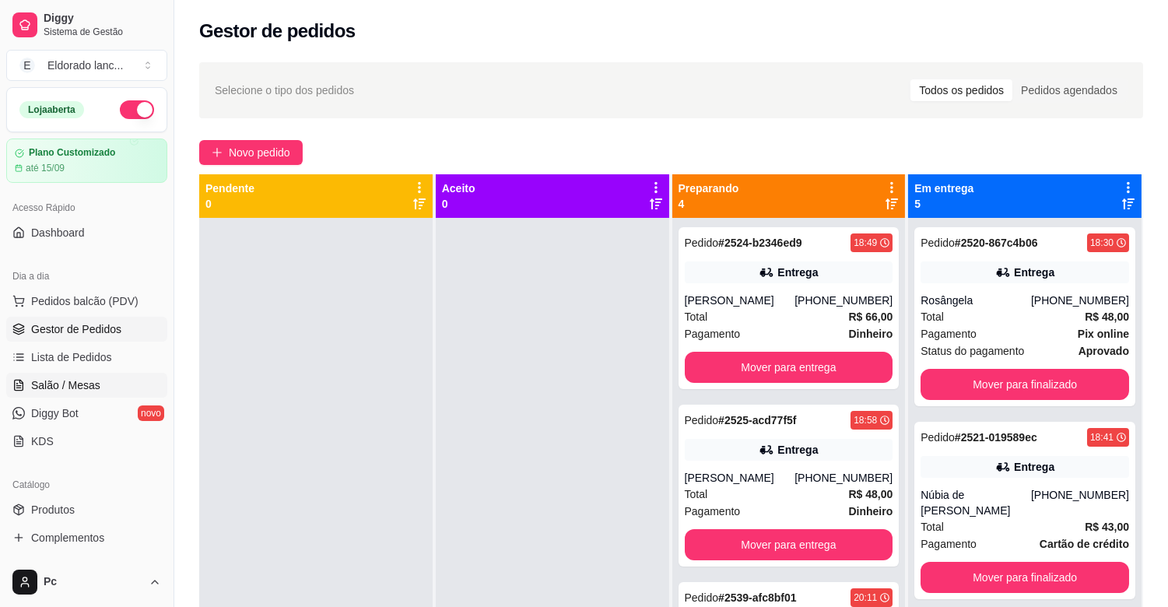
click at [83, 385] on span "Salão / Mesas" at bounding box center [65, 385] width 69 height 16
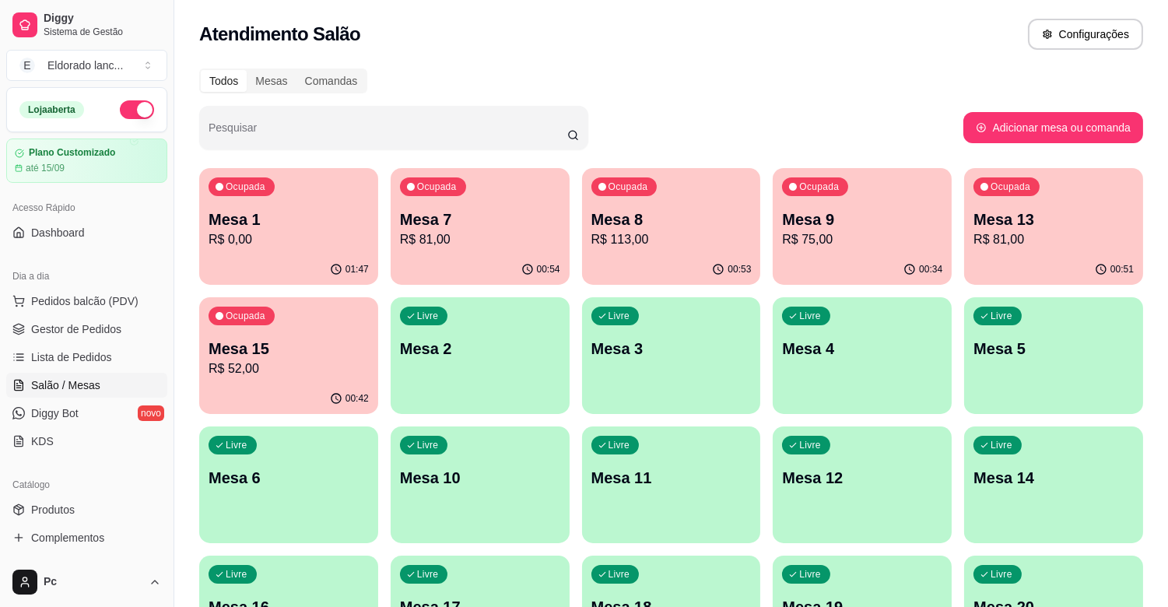
click at [83, 385] on span "Salão / Mesas" at bounding box center [65, 385] width 69 height 16
click at [492, 222] on p "Mesa 7" at bounding box center [480, 219] width 156 height 21
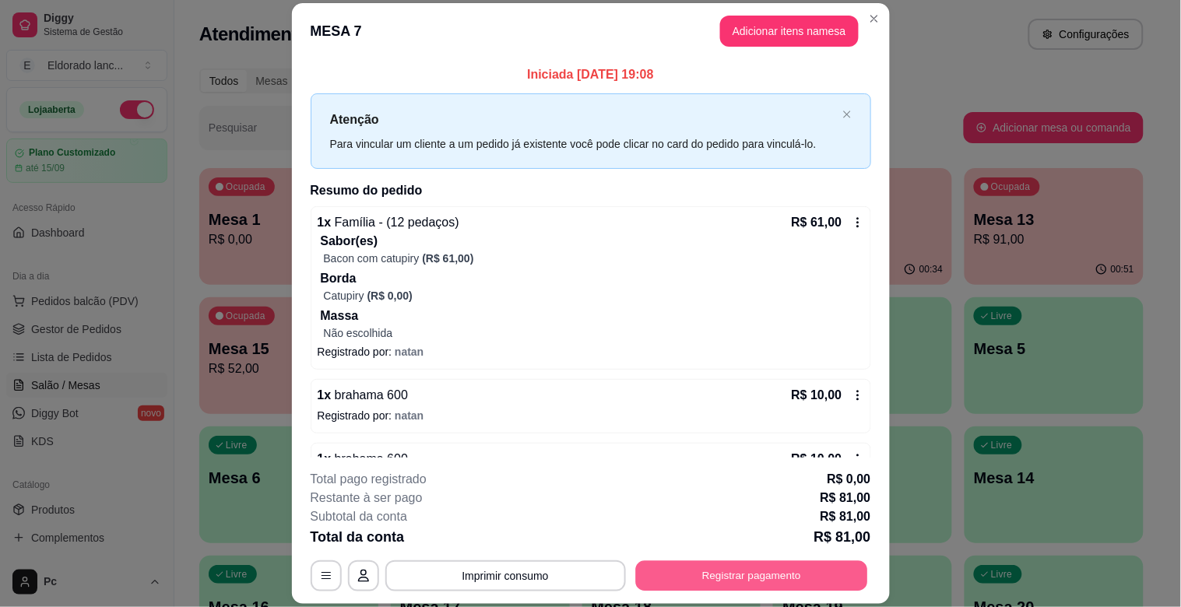
click at [752, 570] on button "Registrar pagamento" at bounding box center [751, 576] width 232 height 30
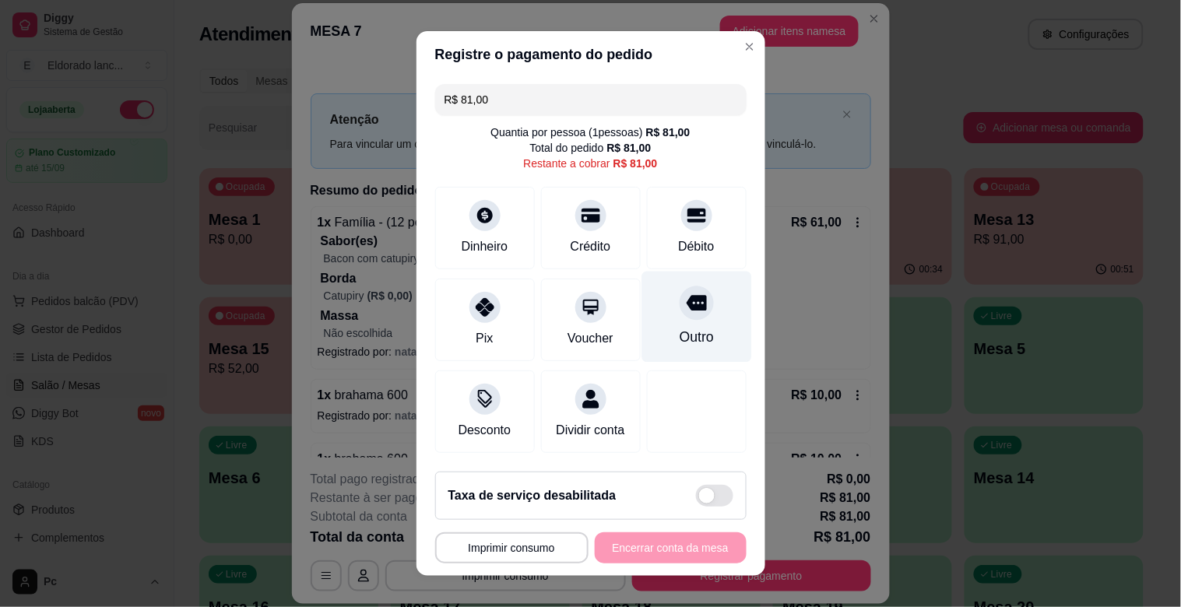
click at [657, 317] on div "Outro" at bounding box center [696, 317] width 110 height 91
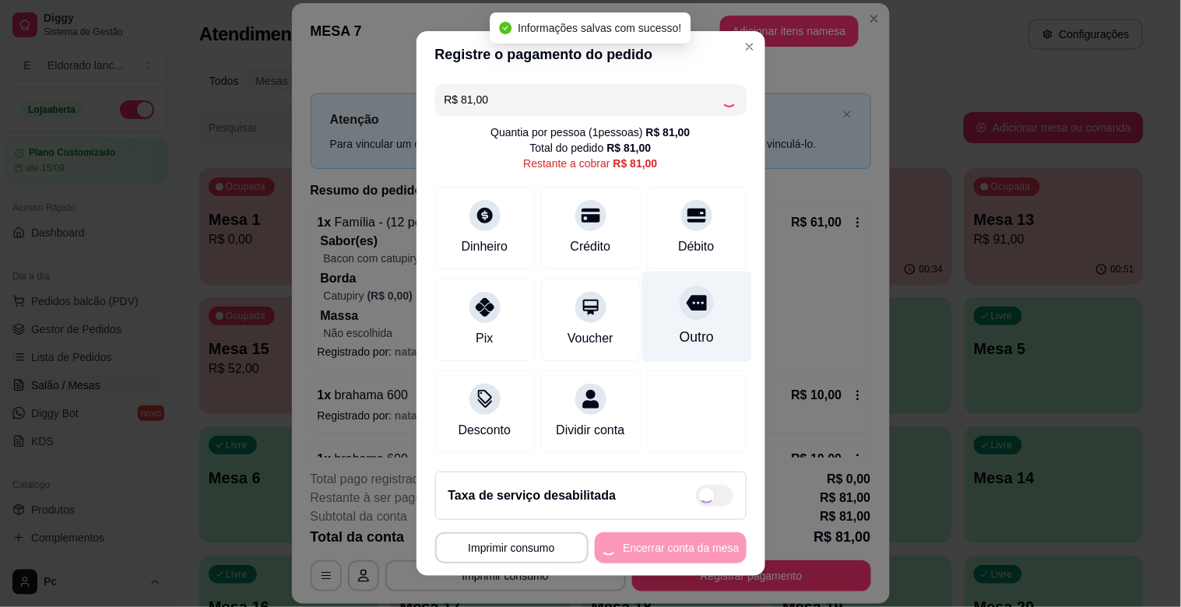
type input "R$ 0,00"
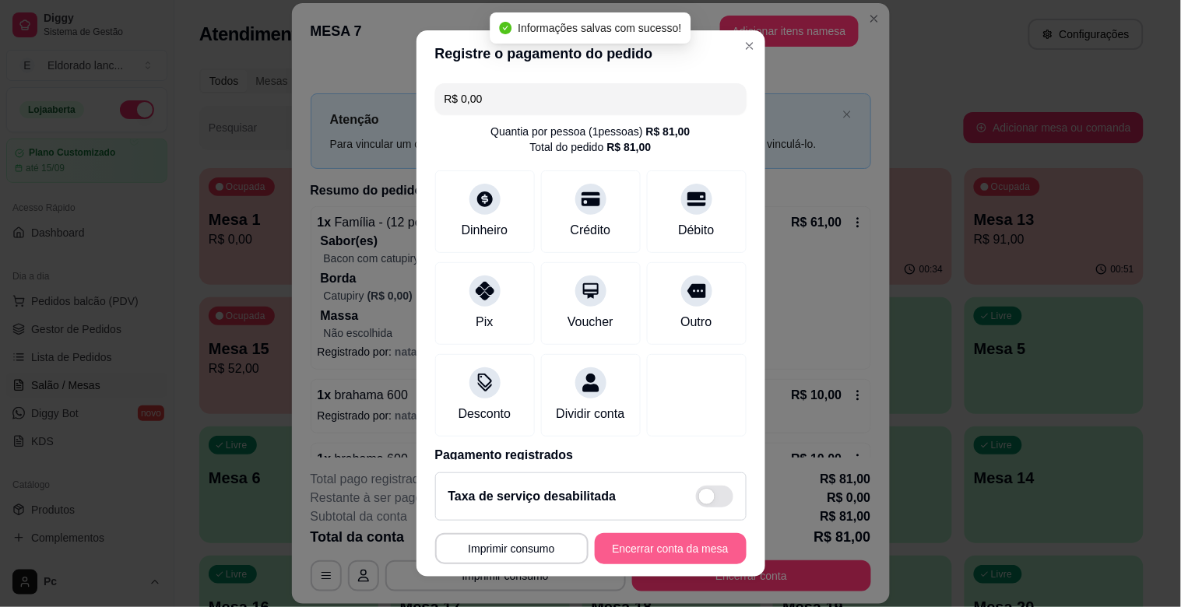
click at [667, 550] on button "Encerrar conta da mesa" at bounding box center [671, 548] width 152 height 31
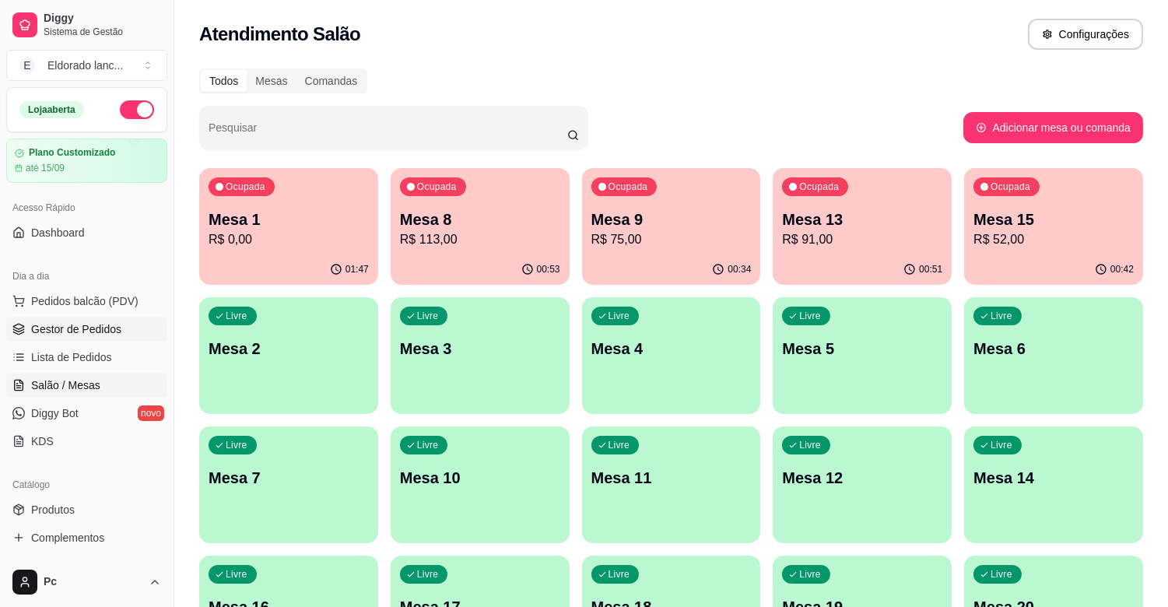
click at [79, 328] on span "Gestor de Pedidos" at bounding box center [76, 329] width 90 height 16
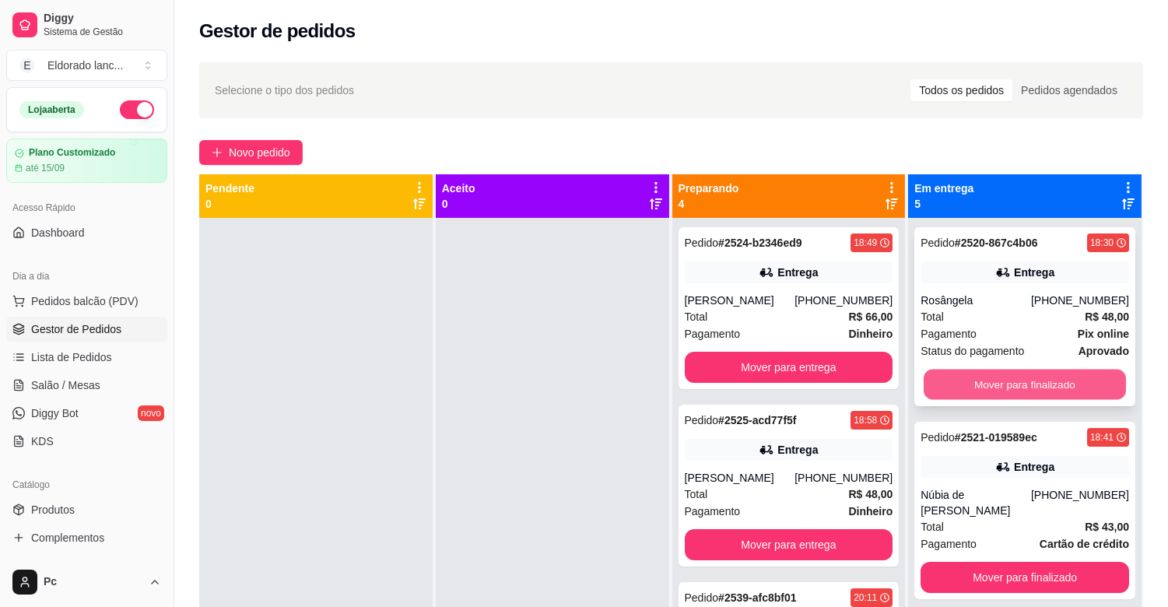
click at [1052, 374] on button "Mover para finalizado" at bounding box center [1025, 385] width 202 height 30
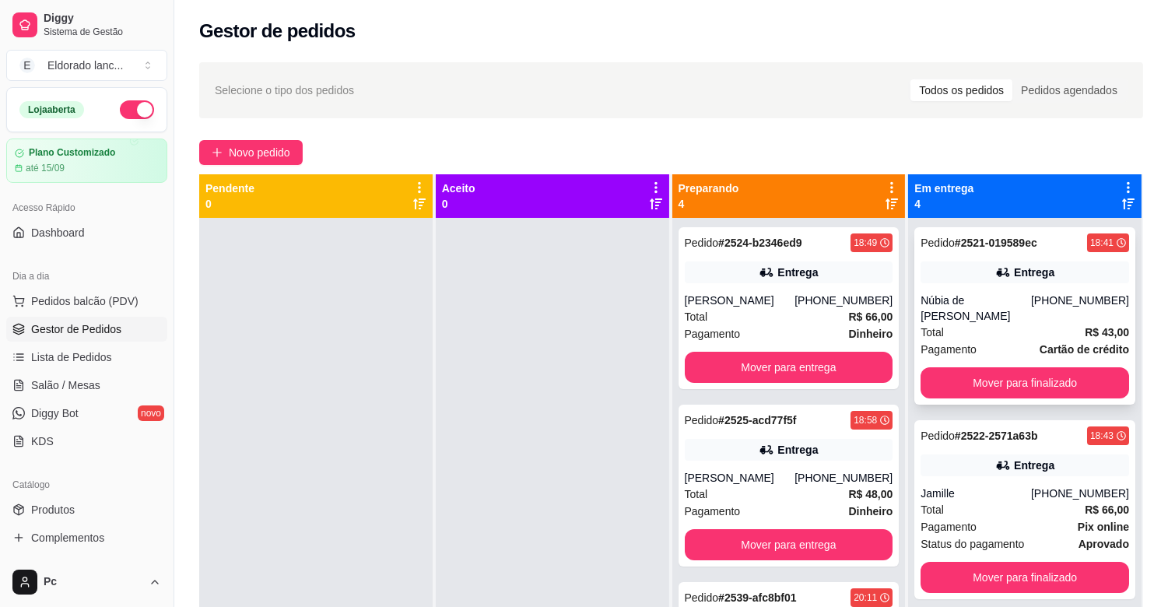
click at [1002, 286] on div "Pedido # 2521-019589ec 18:41 Entrega [PERSON_NAME] [PHONE_NUMBER] Total R$ 43,0…" at bounding box center [1024, 315] width 221 height 177
click at [1048, 388] on button "Mover para finalizado" at bounding box center [1025, 383] width 202 height 30
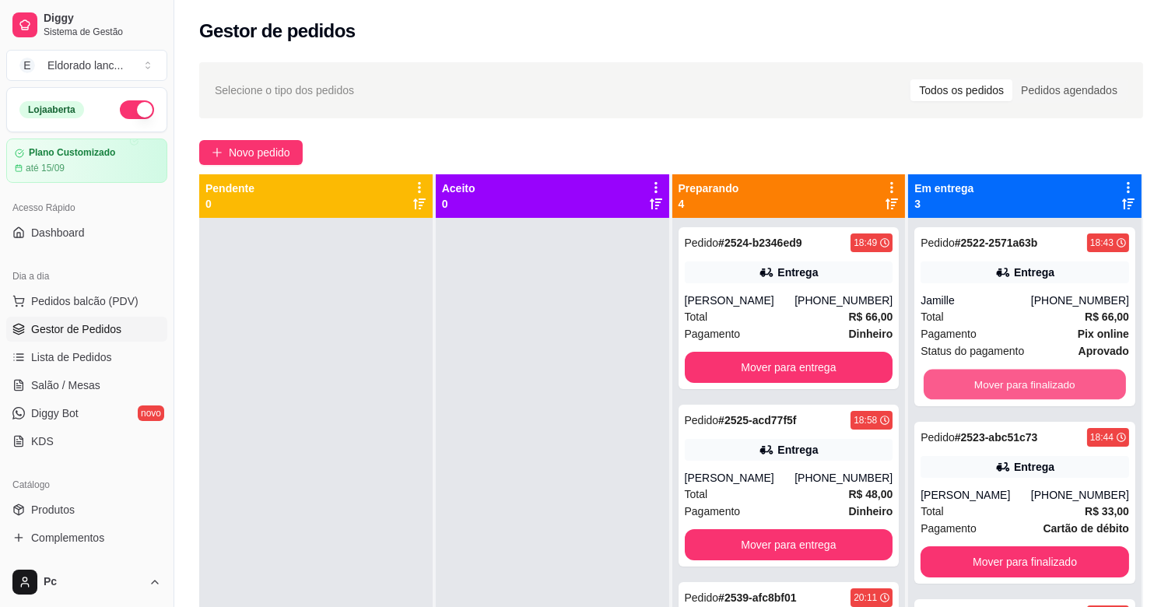
click at [1048, 388] on button "Mover para finalizado" at bounding box center [1025, 385] width 202 height 30
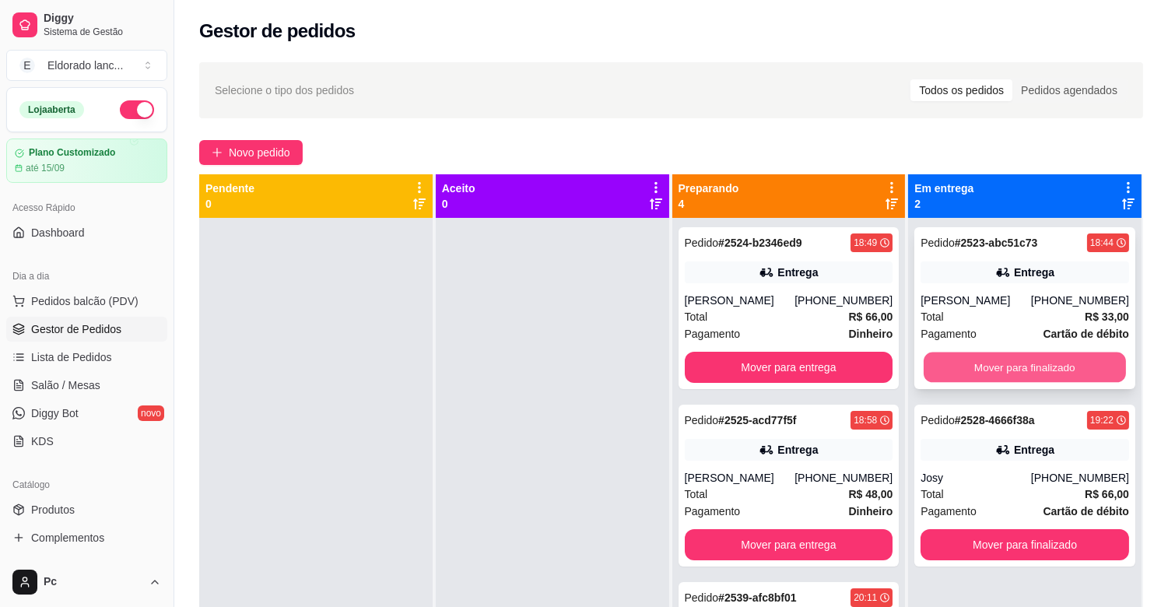
click at [1029, 367] on button "Mover para finalizado" at bounding box center [1025, 368] width 202 height 30
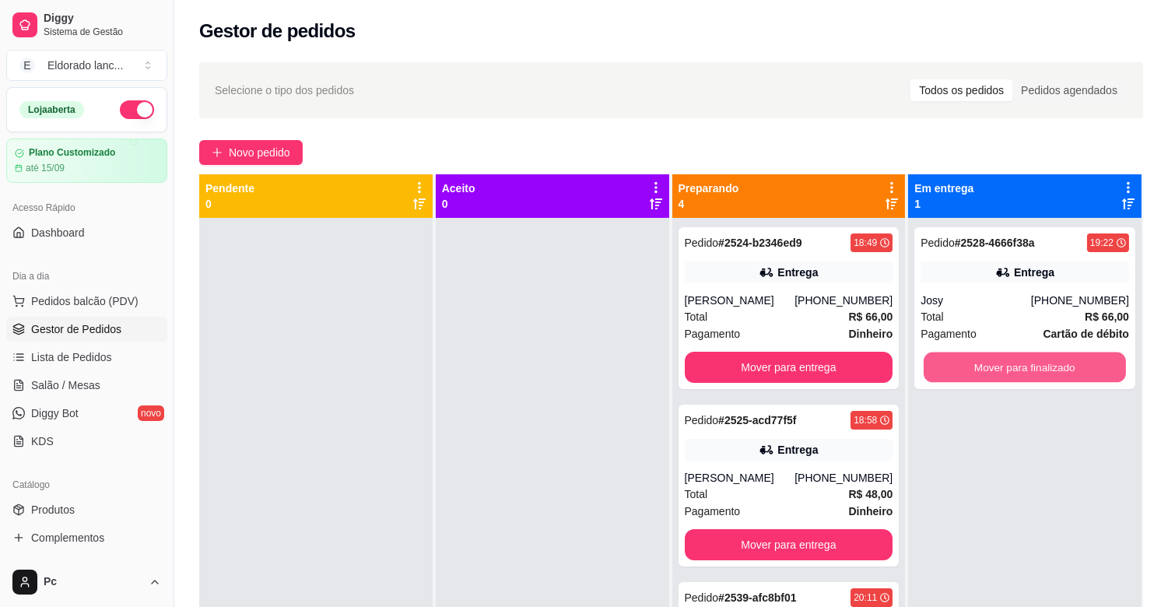
click at [1029, 367] on button "Mover para finalizado" at bounding box center [1025, 368] width 202 height 30
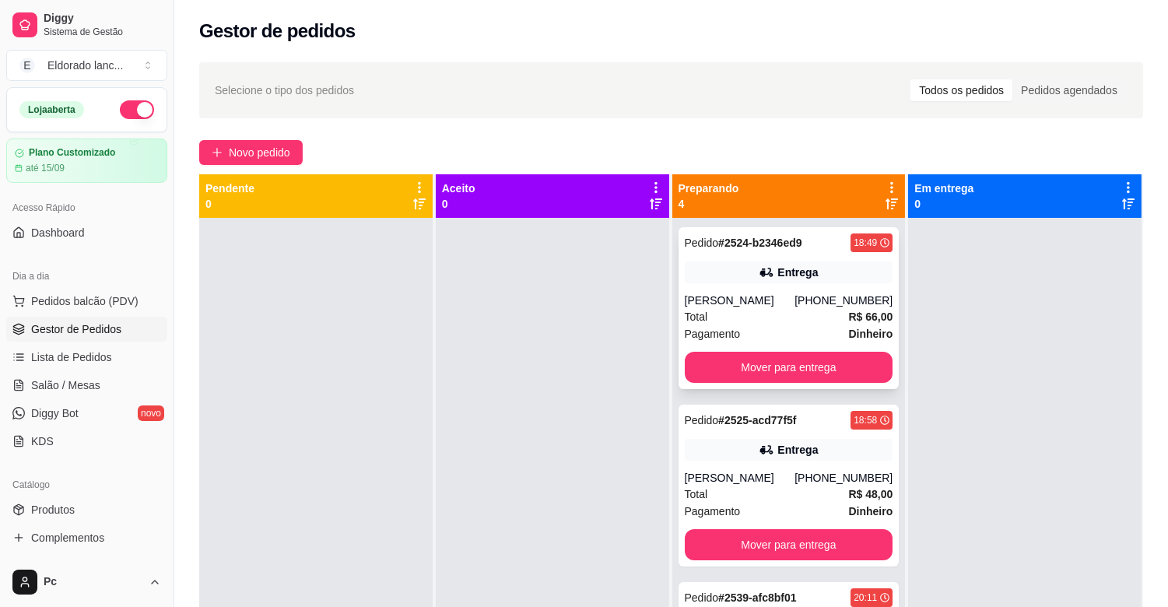
click at [787, 321] on div "Total R$ 66,00" at bounding box center [789, 316] width 209 height 17
click at [829, 363] on button "Mover para entrega" at bounding box center [789, 367] width 209 height 31
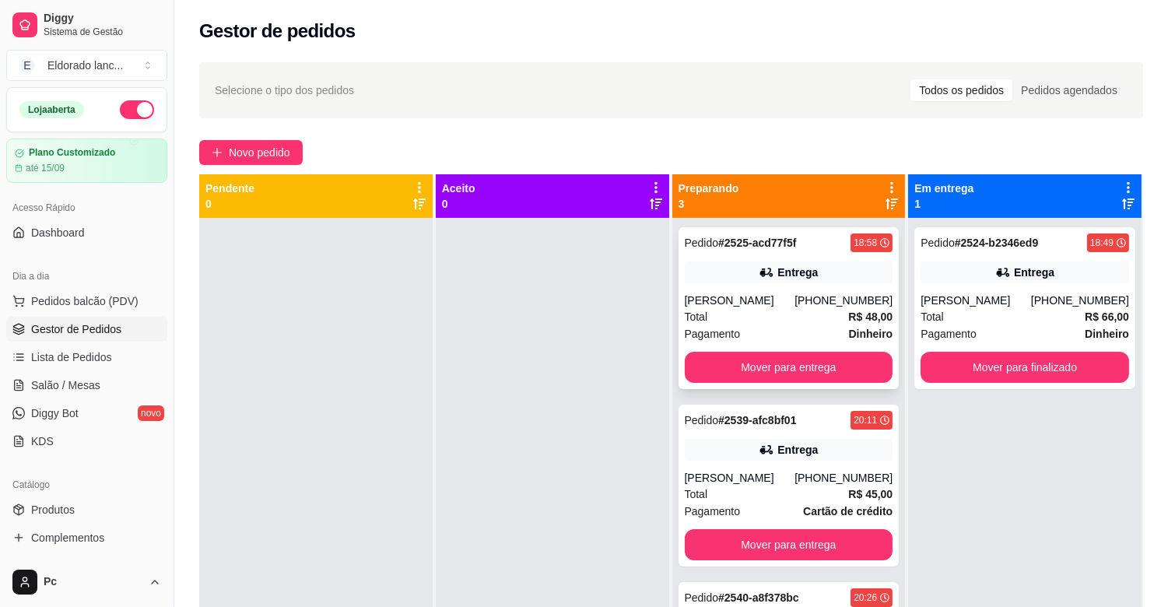
click at [805, 311] on div "Total R$ 48,00" at bounding box center [789, 316] width 209 height 17
click at [865, 379] on button "Mover para entrega" at bounding box center [789, 368] width 202 height 30
click at [865, 379] on div "Mover para entrega" at bounding box center [789, 367] width 209 height 31
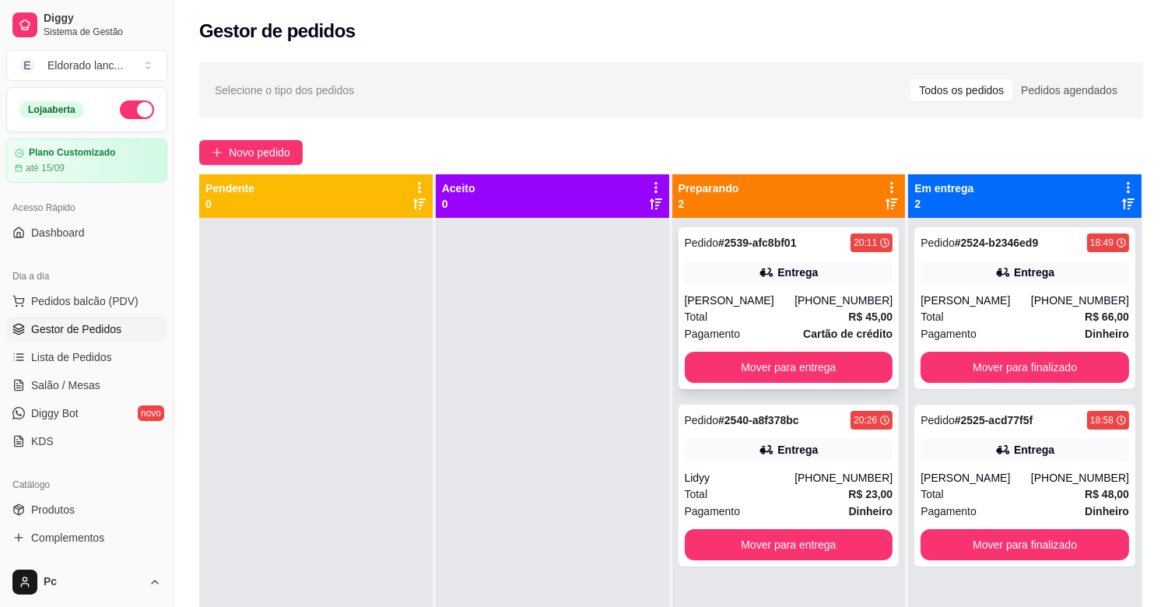
click at [808, 325] on div "Total R$ 45,00" at bounding box center [789, 316] width 209 height 17
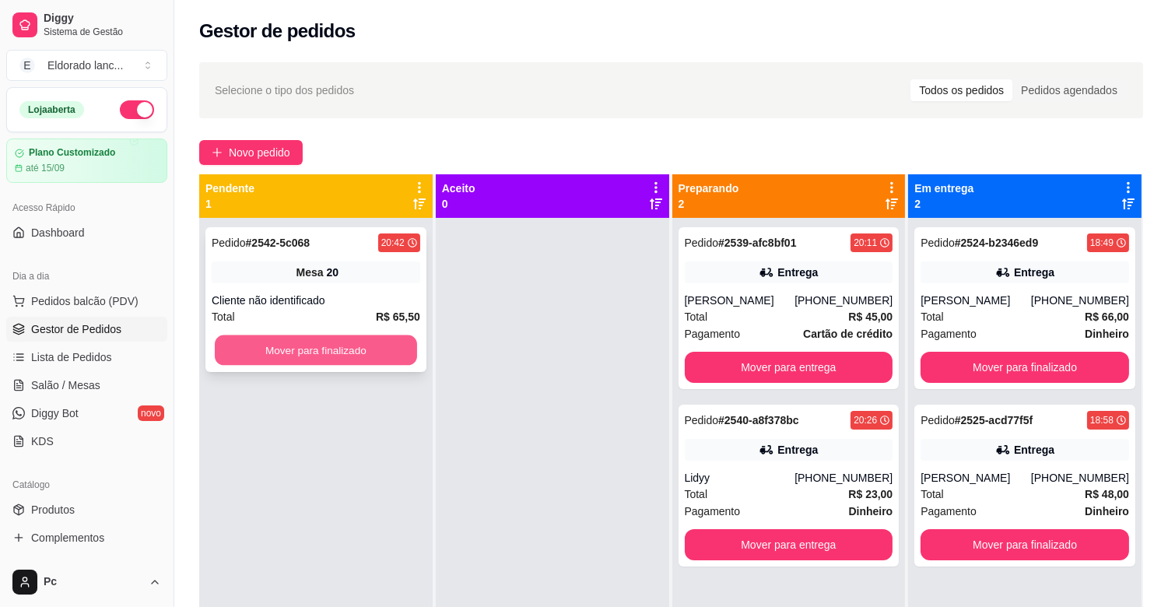
click at [388, 345] on button "Mover para finalizado" at bounding box center [316, 350] width 202 height 30
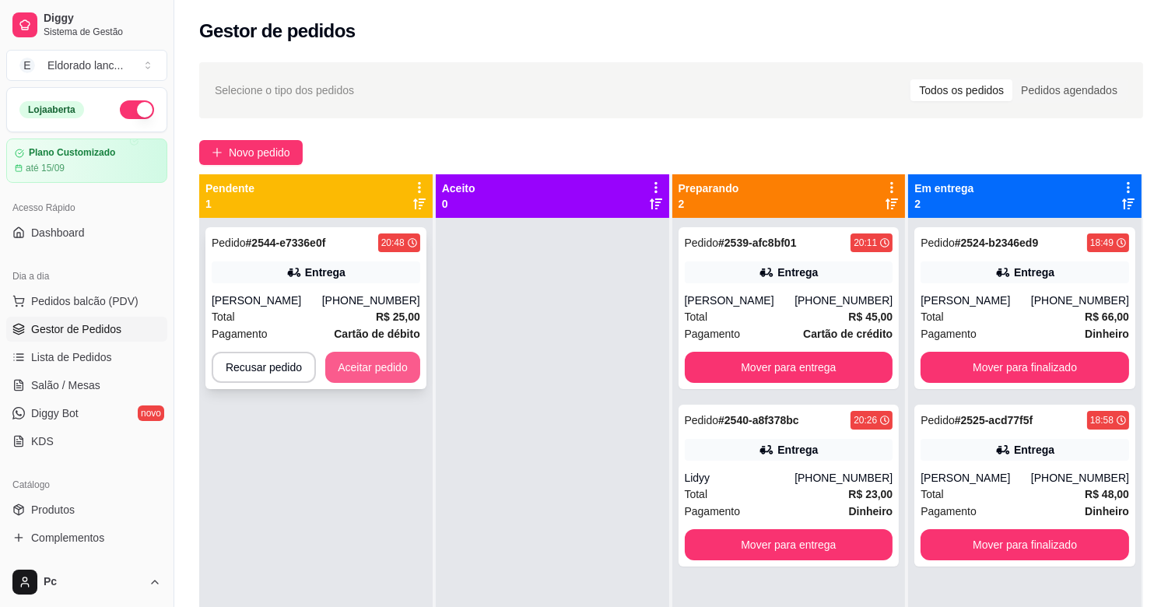
click at [343, 370] on button "Aceitar pedido" at bounding box center [372, 367] width 95 height 31
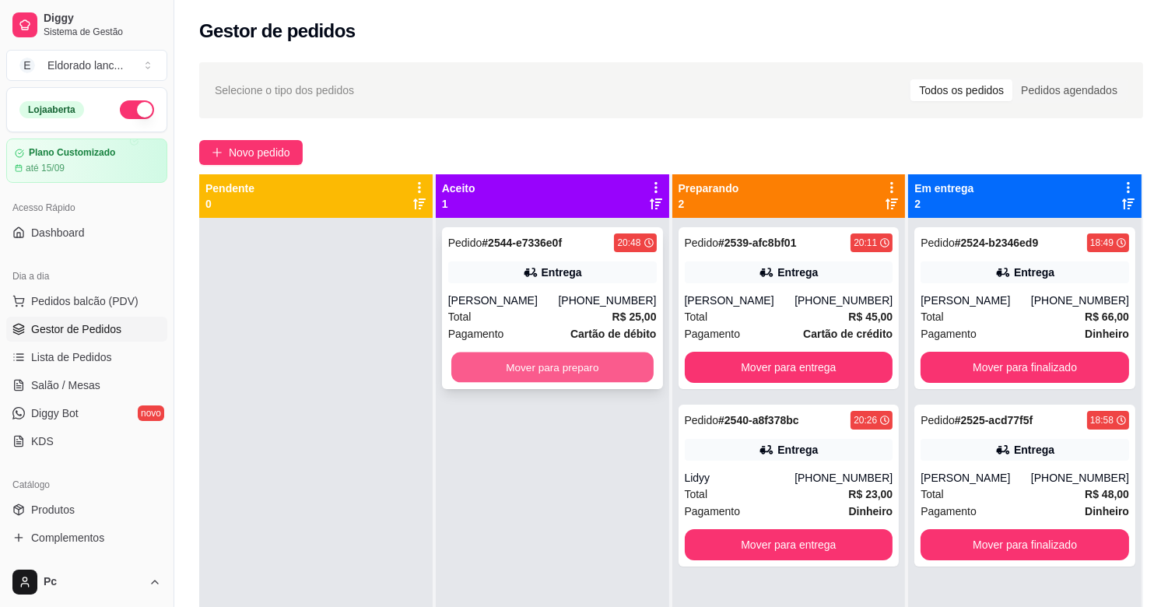
click at [511, 375] on button "Mover para preparo" at bounding box center [552, 368] width 202 height 30
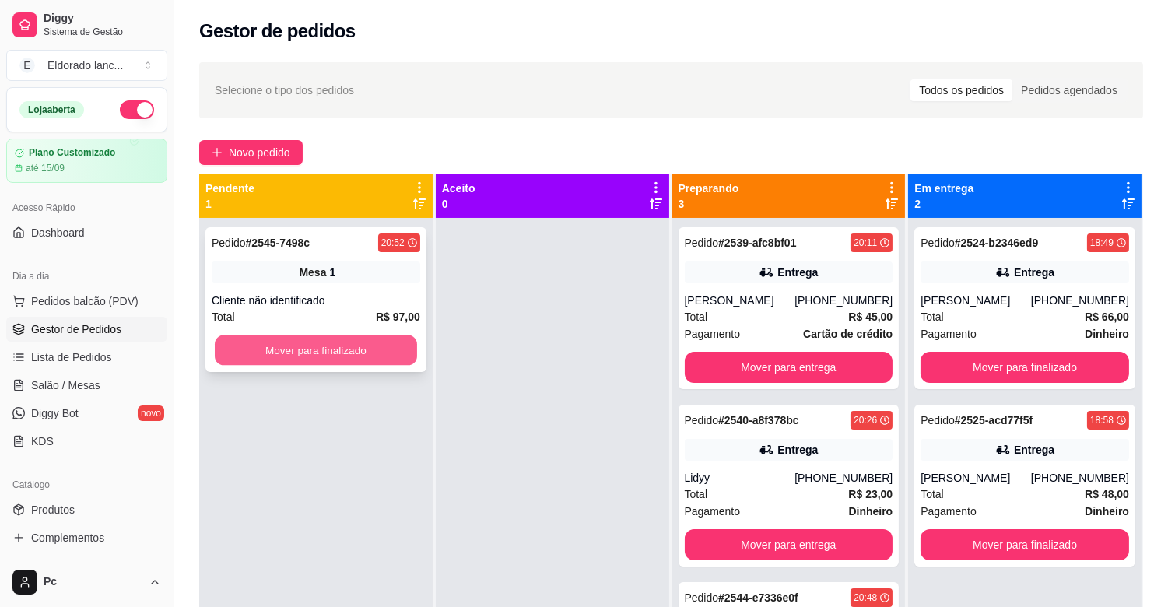
click at [339, 339] on button "Mover para finalizado" at bounding box center [316, 350] width 202 height 30
click at [283, 346] on button "Mover para finalizado" at bounding box center [316, 350] width 209 height 31
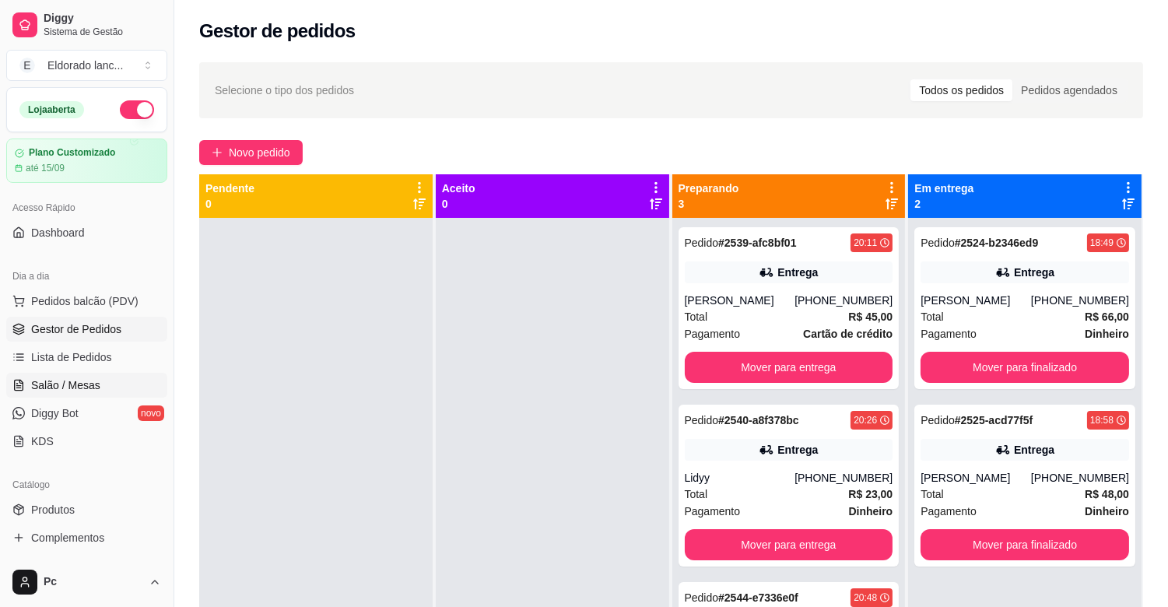
click at [72, 382] on span "Salão / Mesas" at bounding box center [65, 385] width 69 height 16
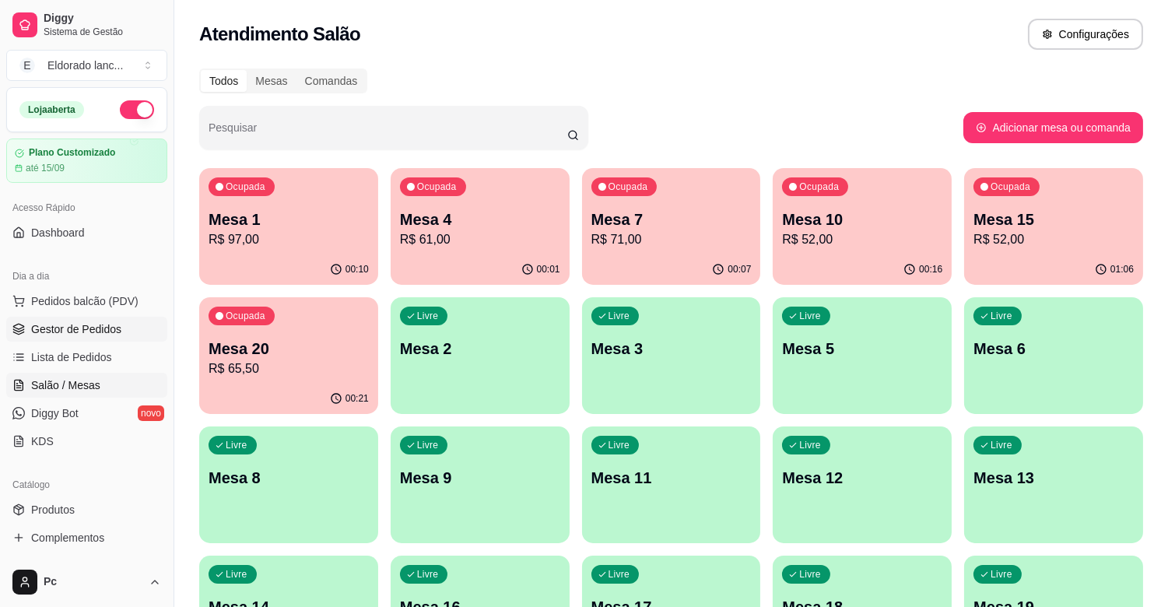
click at [102, 336] on span "Gestor de Pedidos" at bounding box center [76, 329] width 90 height 16
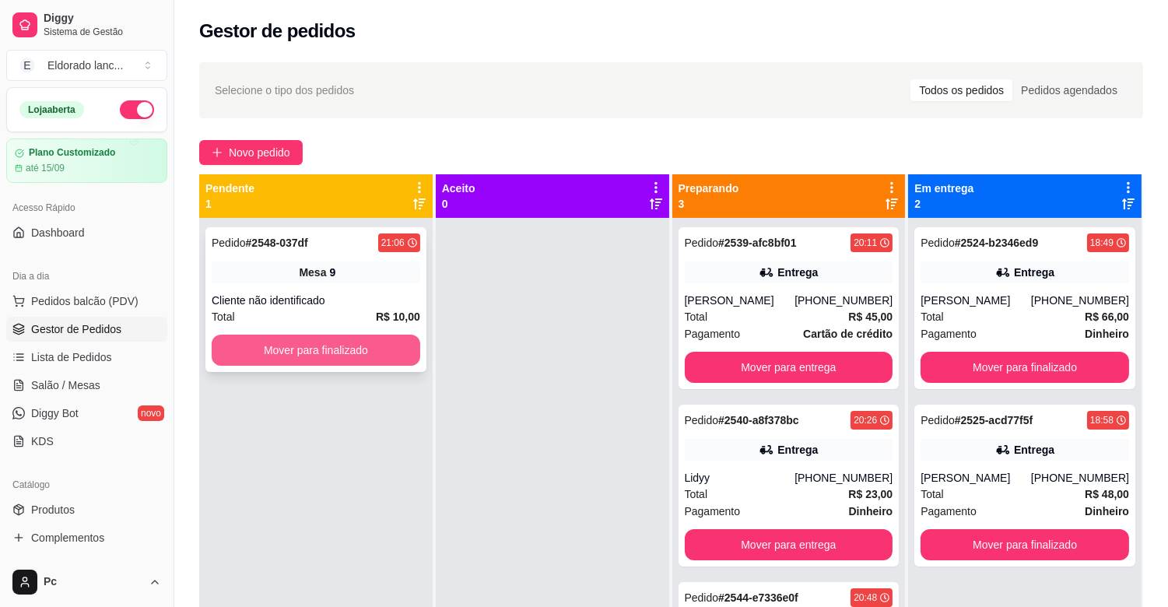
click at [300, 359] on button "Mover para finalizado" at bounding box center [316, 350] width 209 height 31
click at [300, 359] on button "Mover para finalizado" at bounding box center [316, 350] width 202 height 30
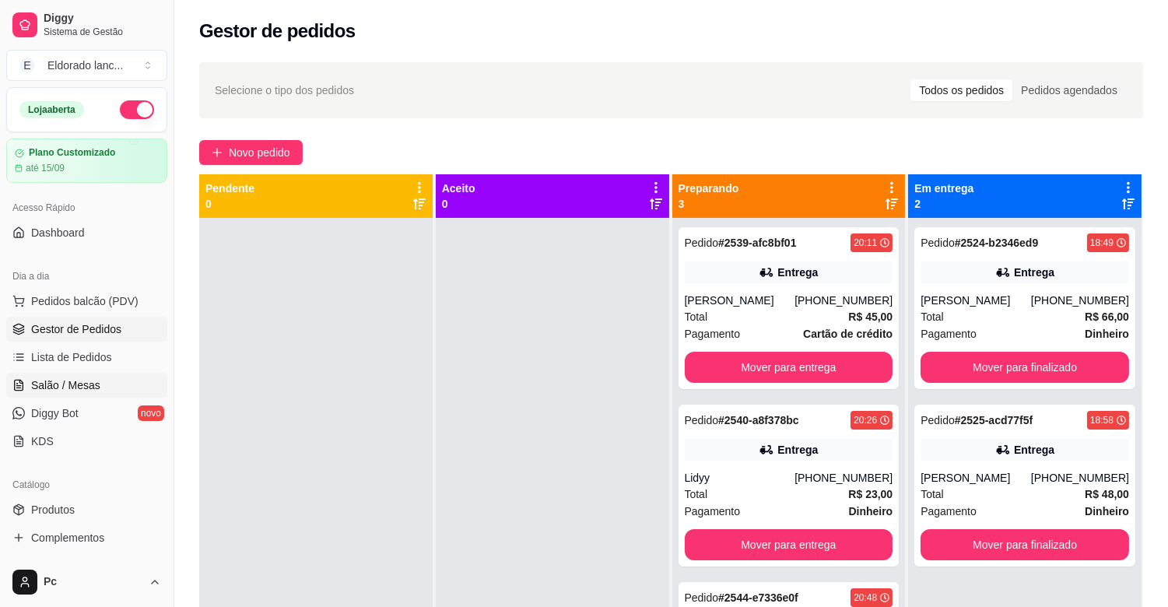
click at [75, 389] on span "Salão / Mesas" at bounding box center [65, 385] width 69 height 16
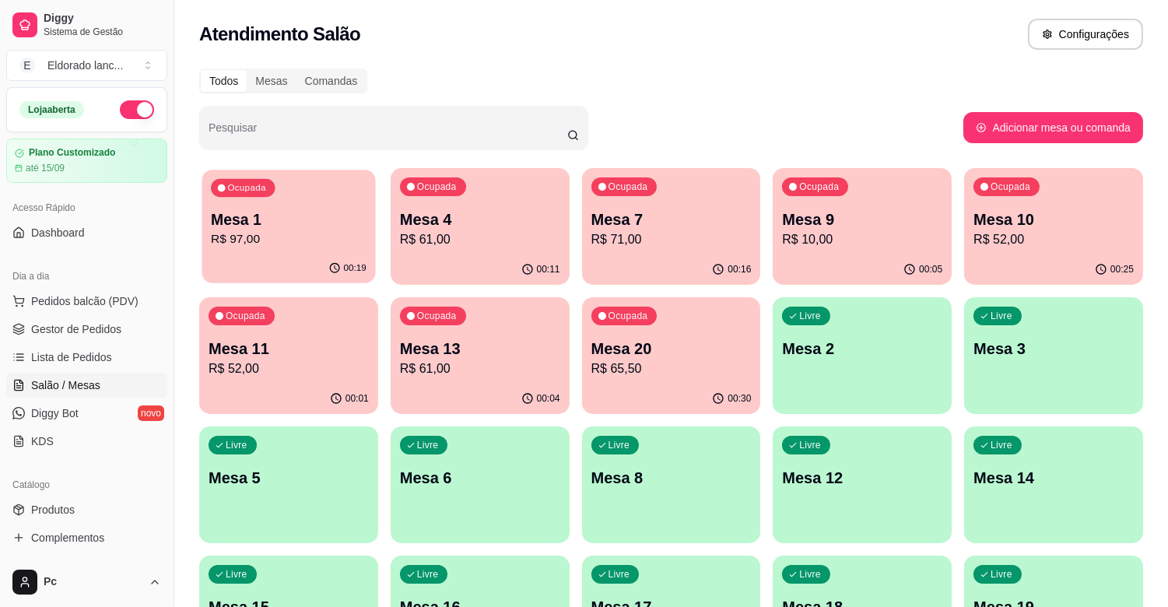
click at [297, 206] on div "Ocupada Mesa 1 R$ 97,00" at bounding box center [289, 212] width 174 height 84
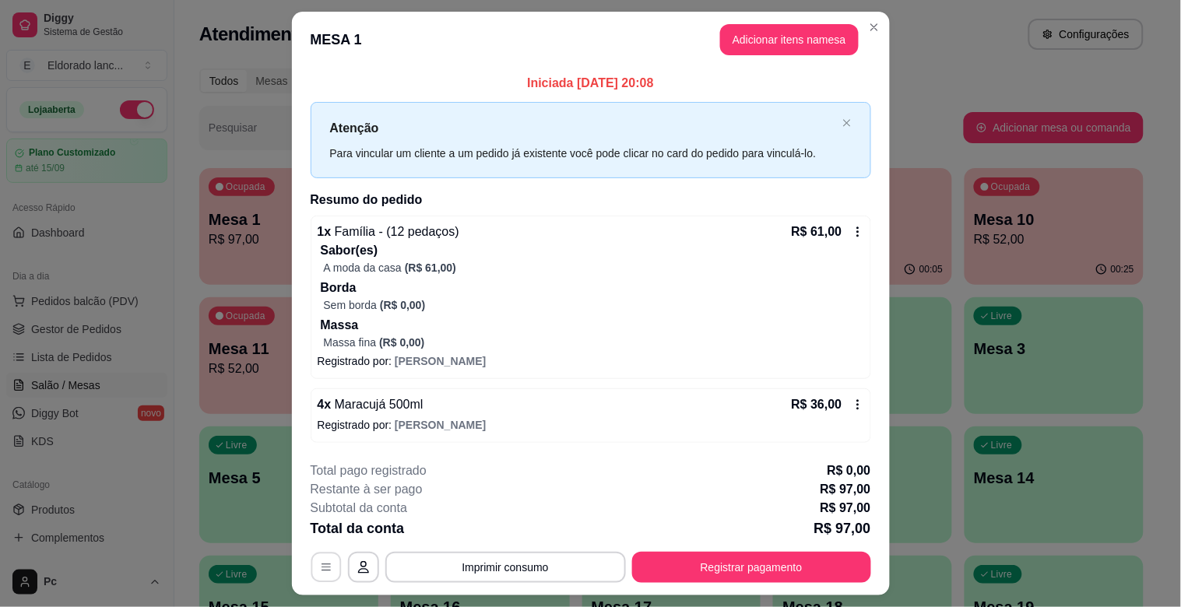
click at [311, 577] on button "button" at bounding box center [326, 567] width 30 height 30
click at [356, 401] on span "Maracujá 500ml" at bounding box center [377, 404] width 92 height 13
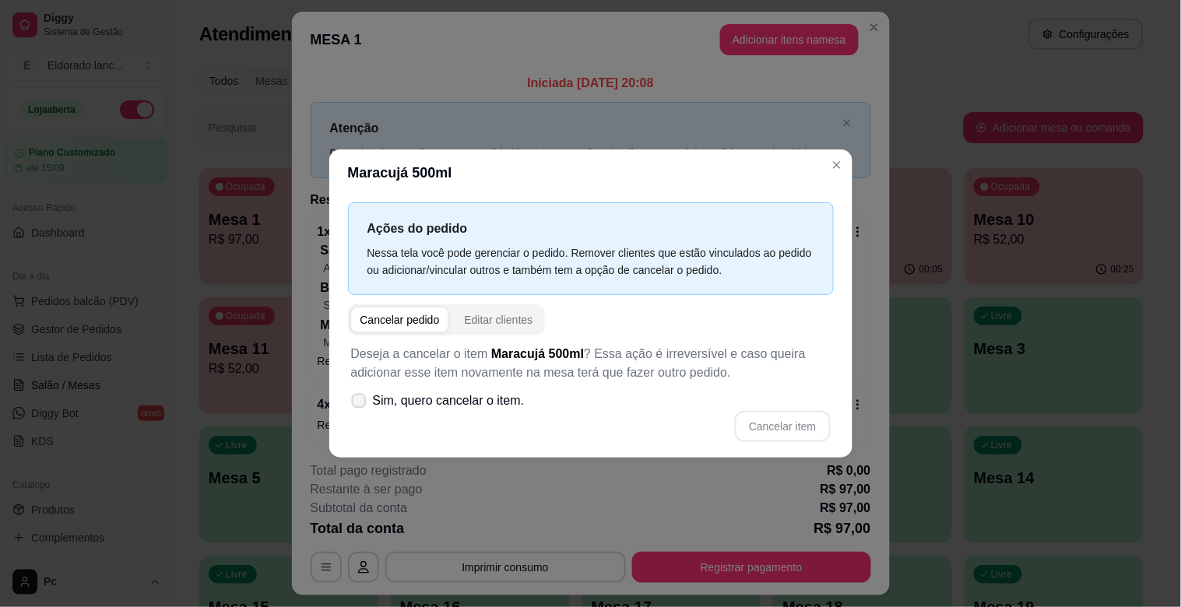
click at [351, 402] on span at bounding box center [358, 401] width 15 height 15
click at [351, 404] on input "Sim, quero cancelar o item." at bounding box center [355, 409] width 10 height 10
checkbox input "true"
click at [783, 426] on button "Cancelar item" at bounding box center [782, 426] width 95 height 31
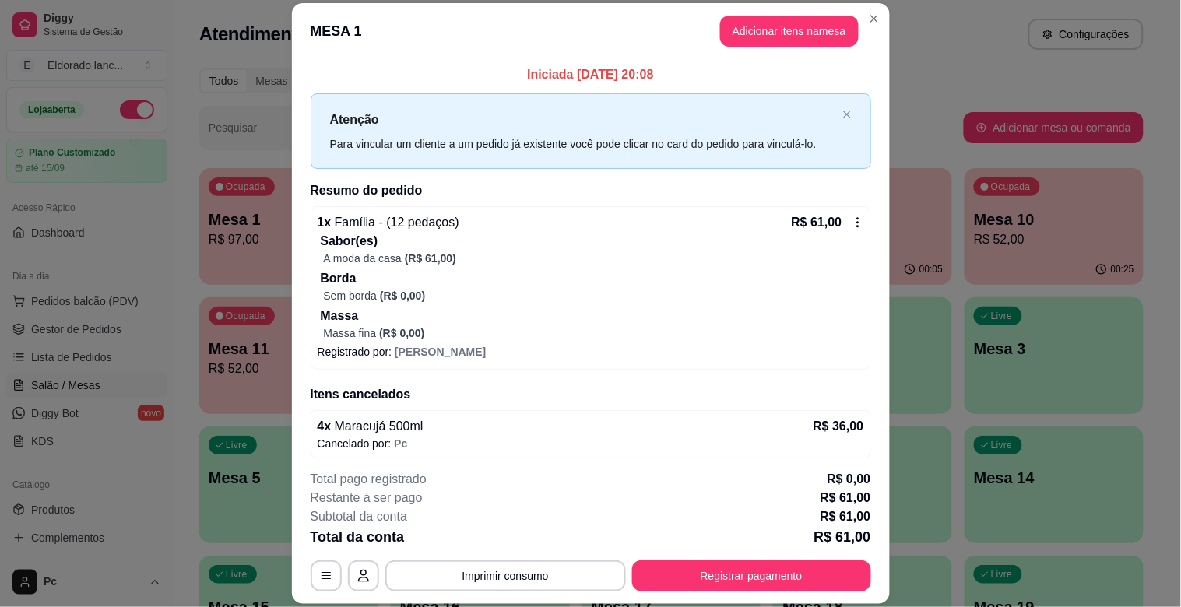
scroll to position [47, 0]
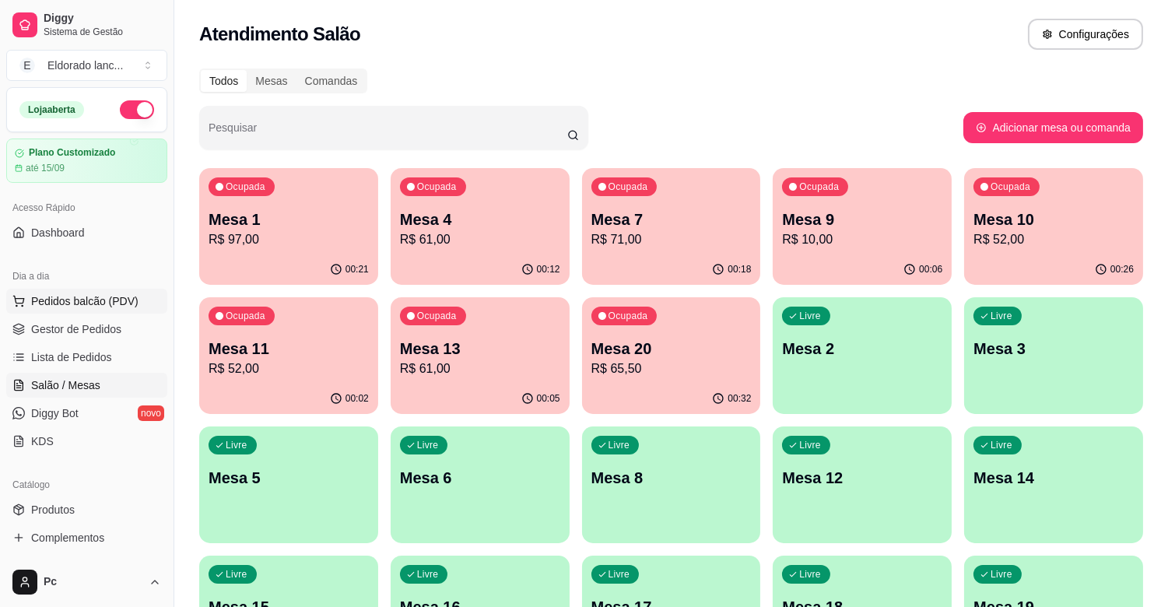
click at [75, 304] on span "Pedidos balcão (PDV)" at bounding box center [84, 301] width 107 height 16
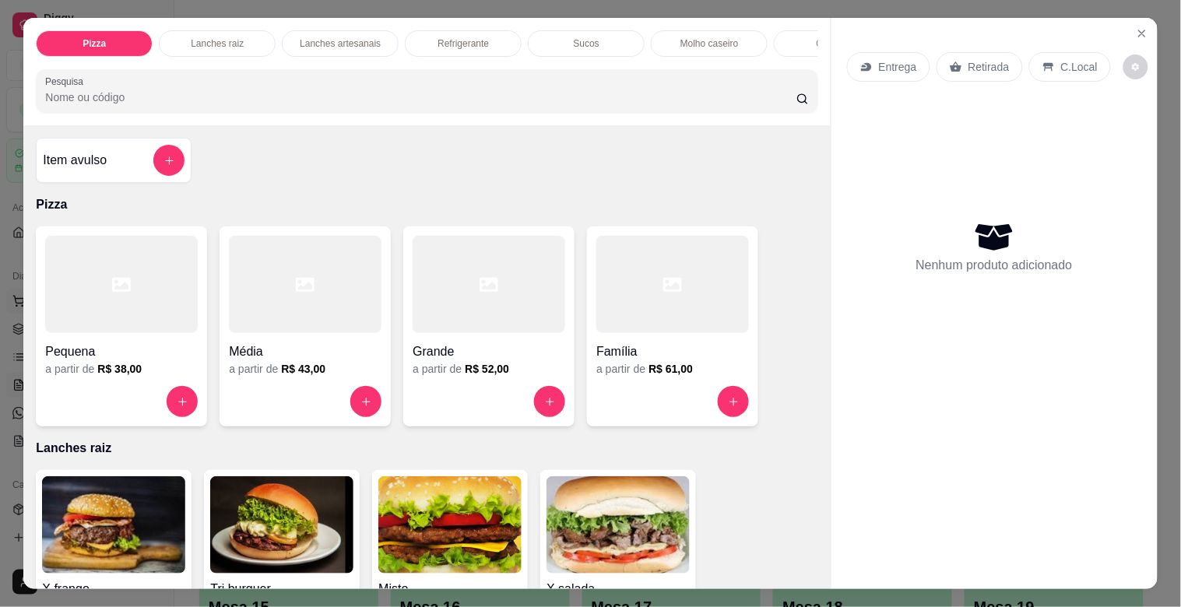
scroll to position [37, 0]
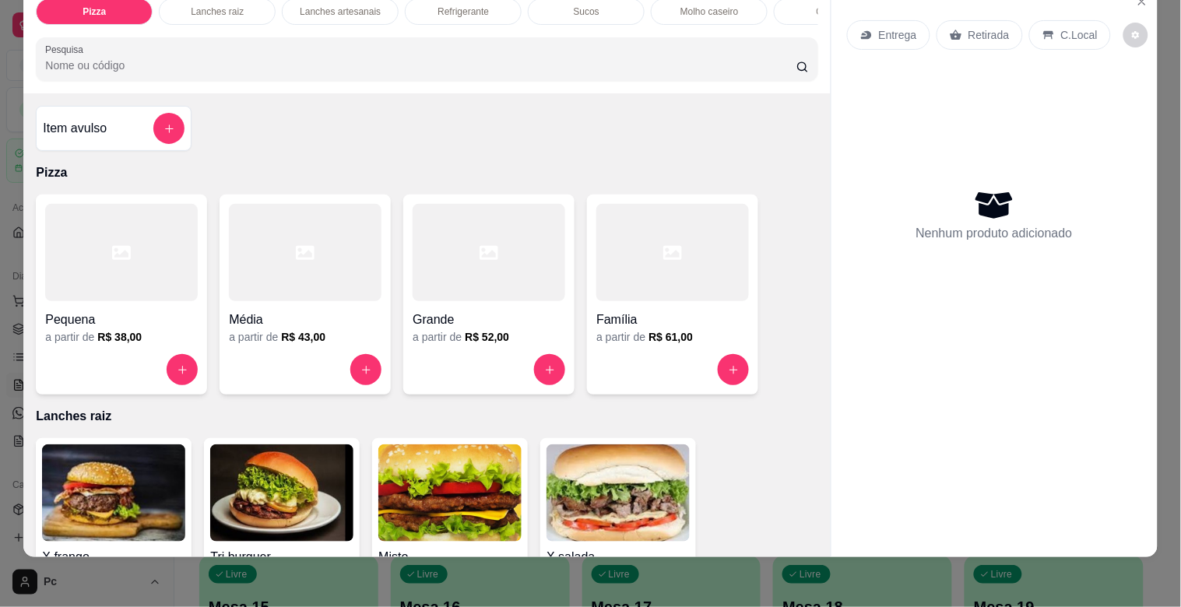
click at [797, 580] on div "Pizza Lanches raiz Lanches artesanais Refrigerante Sucos Molho caseiro Cerveja …" at bounding box center [590, 303] width 1181 height 607
click at [2, 20] on div "Pizza Lanches raiz Lanches artesanais Refrigerante Sucos Molho caseiro Cerveja …" at bounding box center [590, 303] width 1181 height 607
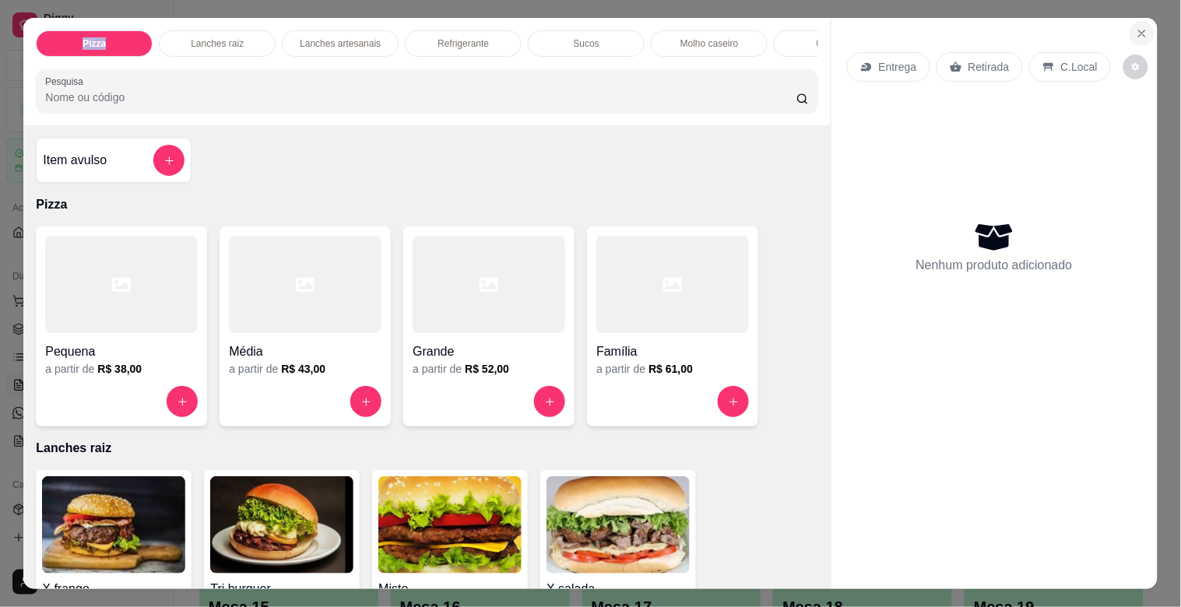
click at [1129, 25] on button "Close" at bounding box center [1141, 33] width 25 height 25
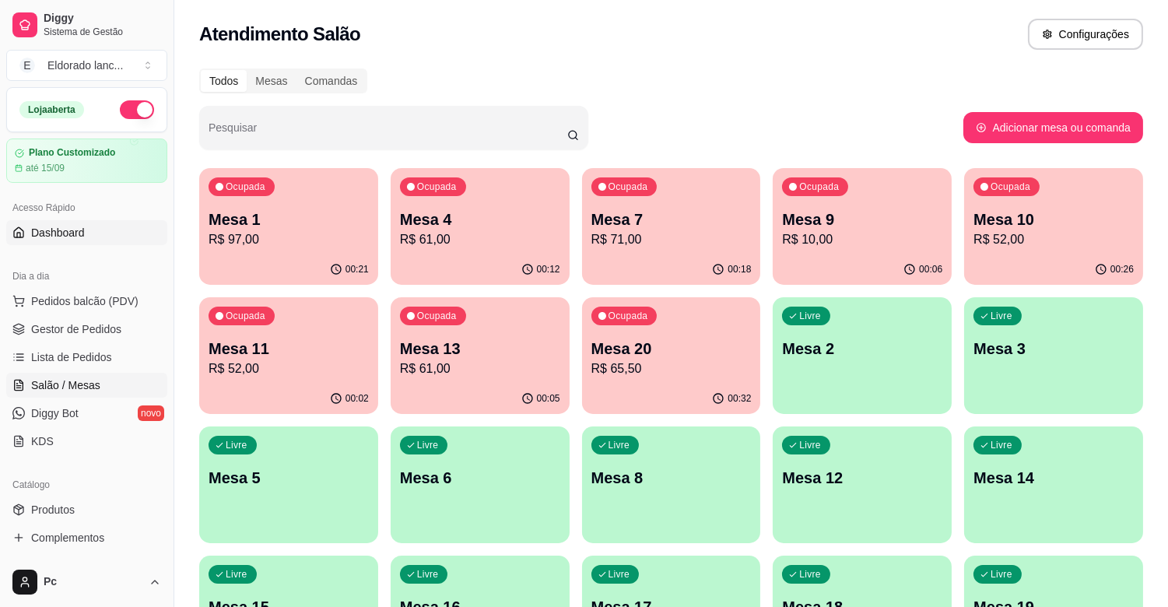
click at [35, 239] on span "Dashboard" at bounding box center [58, 233] width 54 height 16
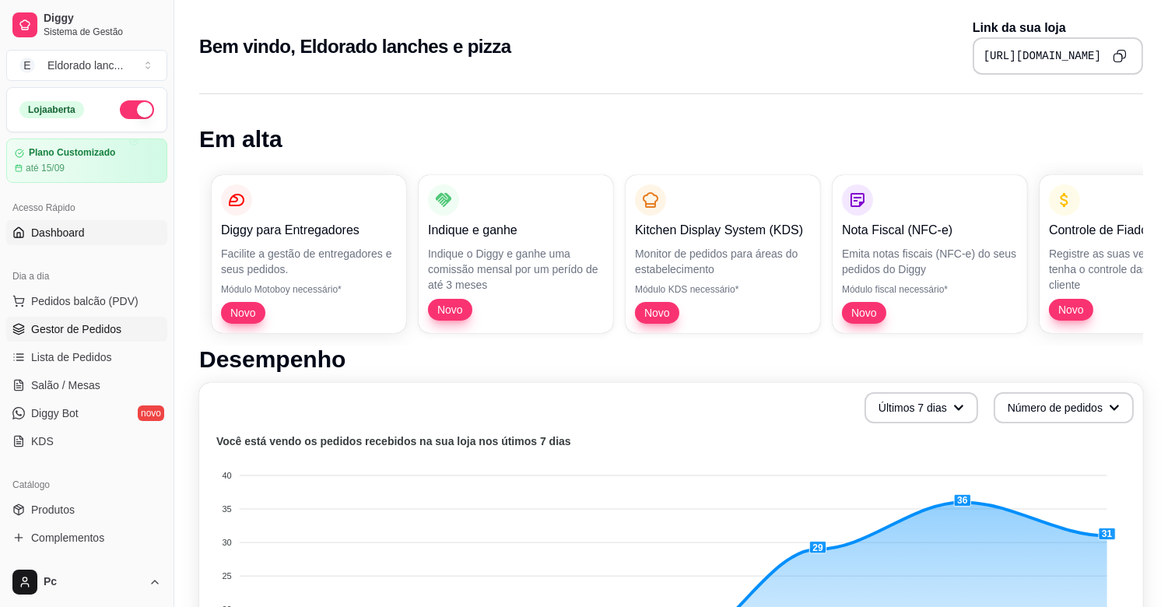
click at [47, 328] on span "Gestor de Pedidos" at bounding box center [76, 329] width 90 height 16
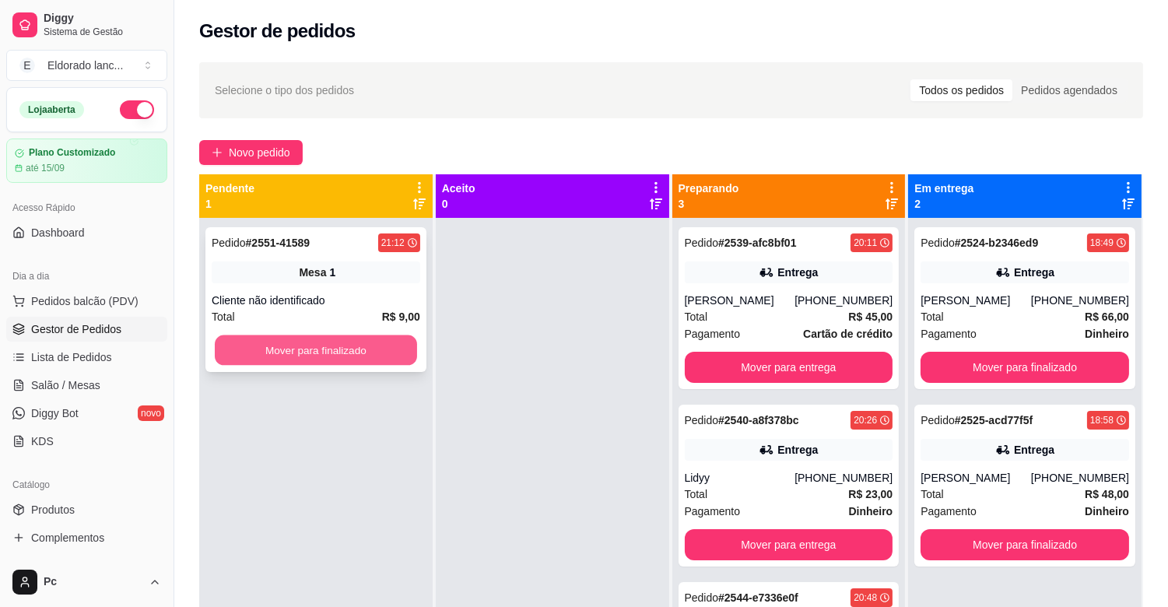
click at [339, 352] on button "Mover para finalizado" at bounding box center [316, 350] width 202 height 30
click at [339, 352] on button "Mover para finalizado" at bounding box center [316, 350] width 209 height 31
click at [339, 352] on button "Mover para finalizado" at bounding box center [316, 350] width 202 height 30
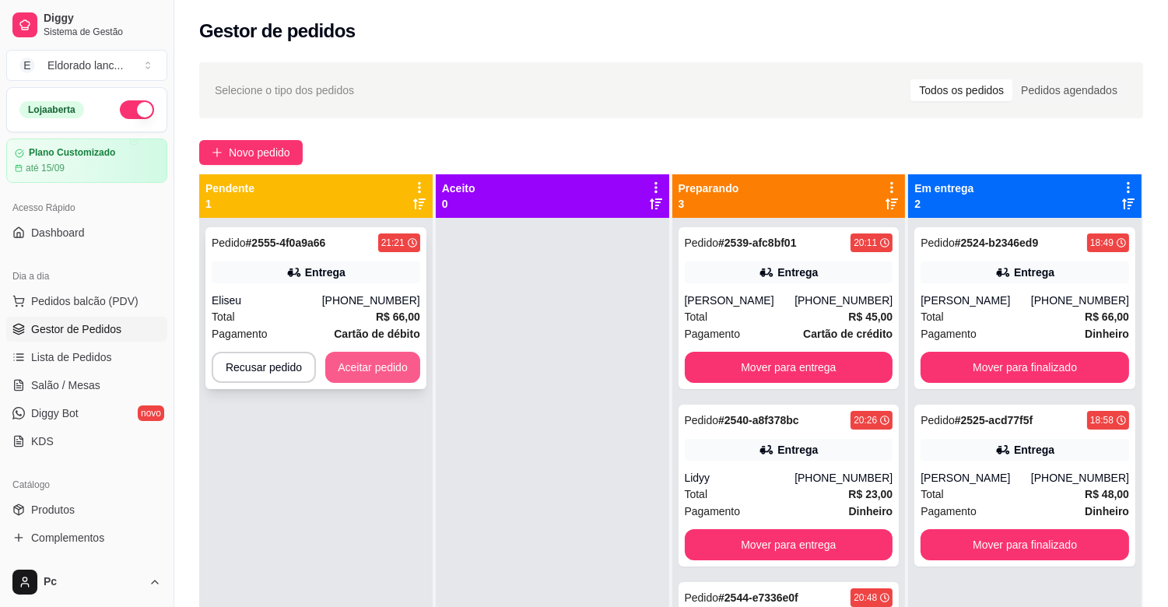
click at [397, 371] on button "Aceitar pedido" at bounding box center [372, 367] width 95 height 31
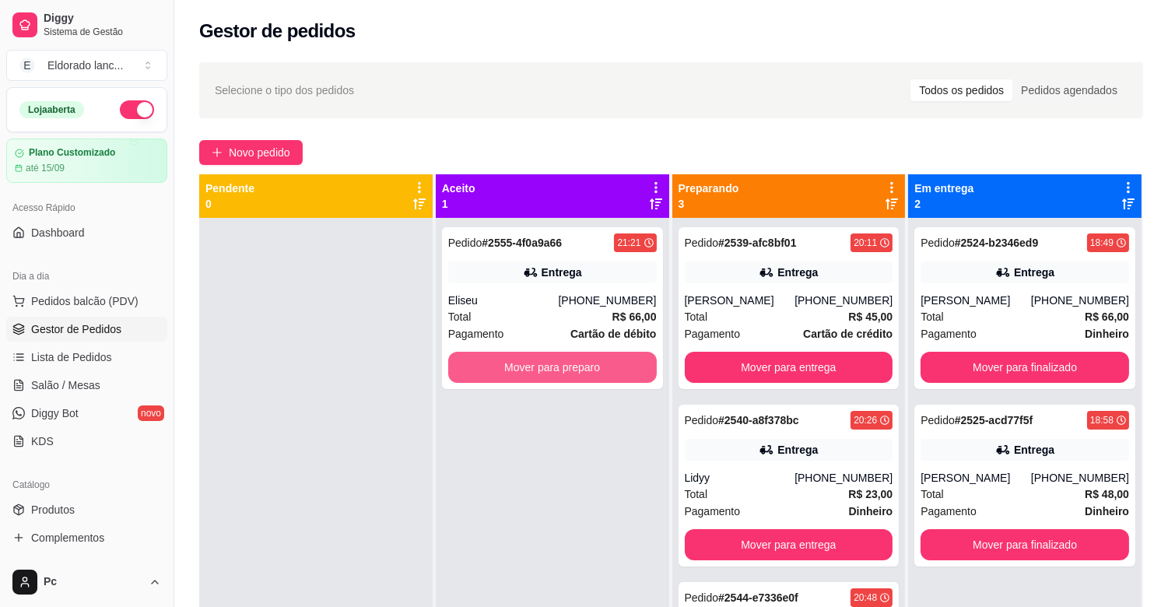
click at [554, 372] on button "Mover para preparo" at bounding box center [552, 367] width 209 height 31
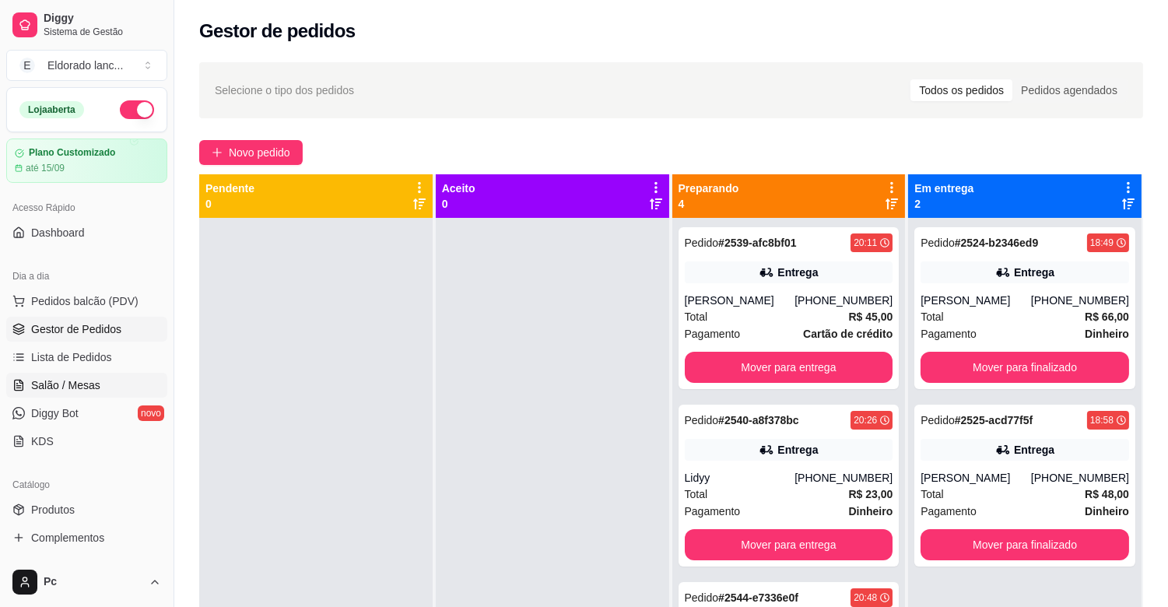
click at [51, 386] on span "Salão / Mesas" at bounding box center [65, 385] width 69 height 16
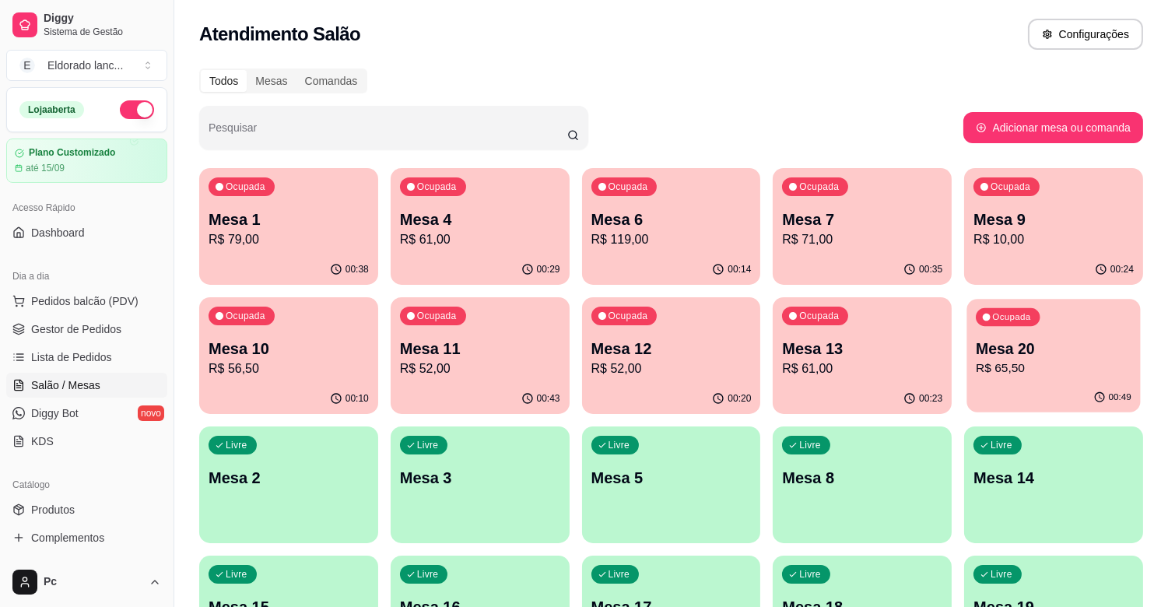
click at [970, 350] on div "Ocupada Mesa 20 R$ 65,50" at bounding box center [1054, 341] width 174 height 84
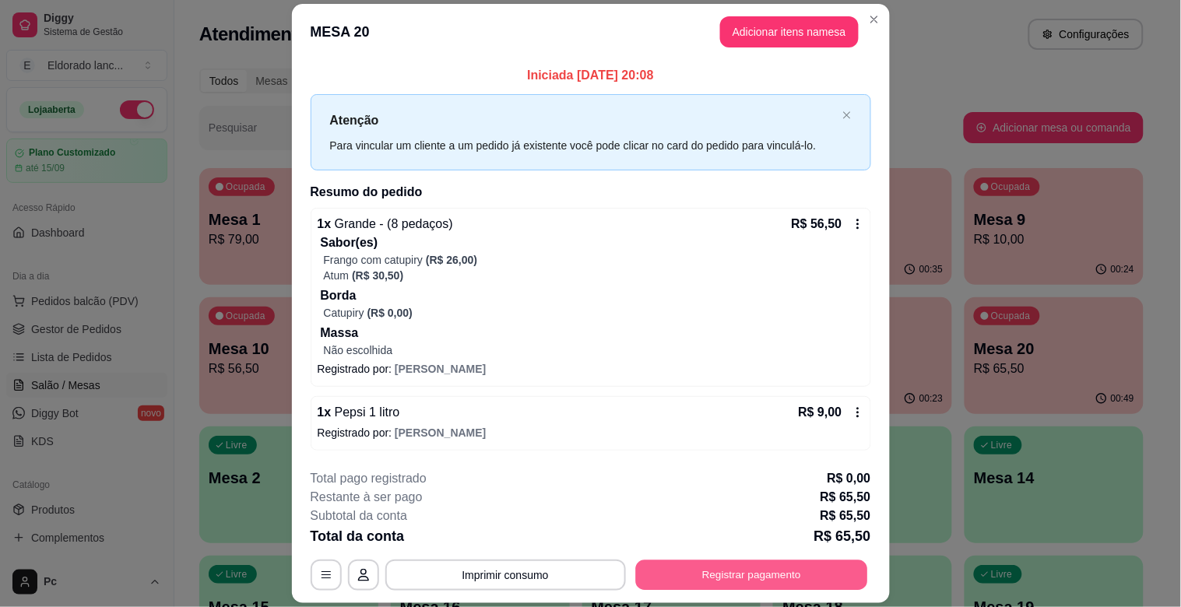
click at [725, 570] on button "Registrar pagamento" at bounding box center [751, 575] width 232 height 30
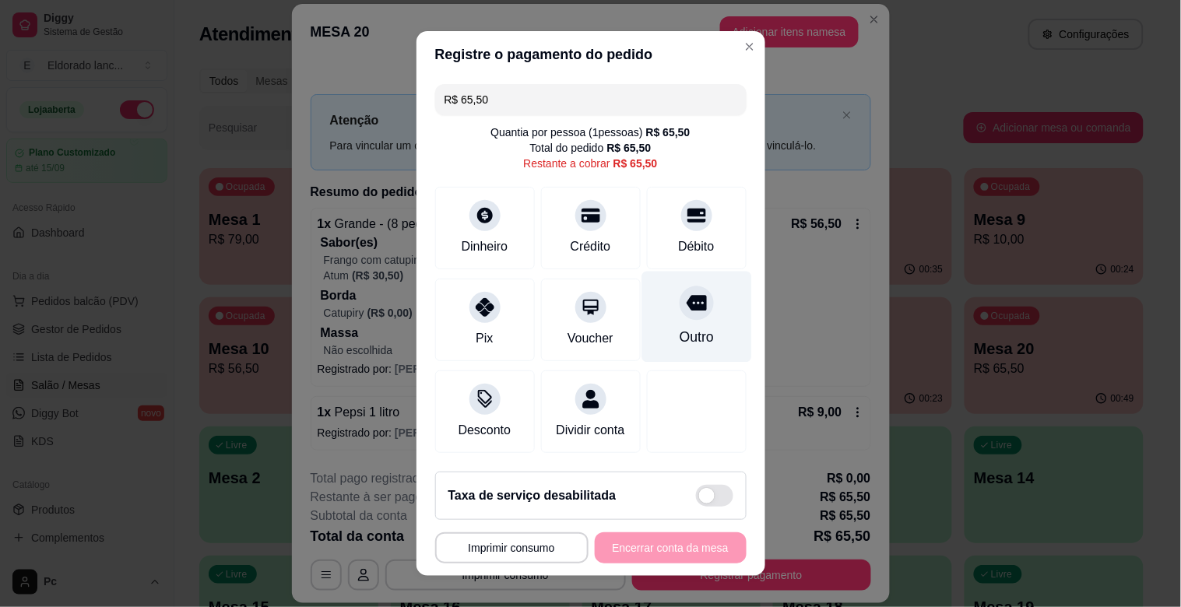
click at [686, 307] on icon at bounding box center [696, 304] width 20 height 16
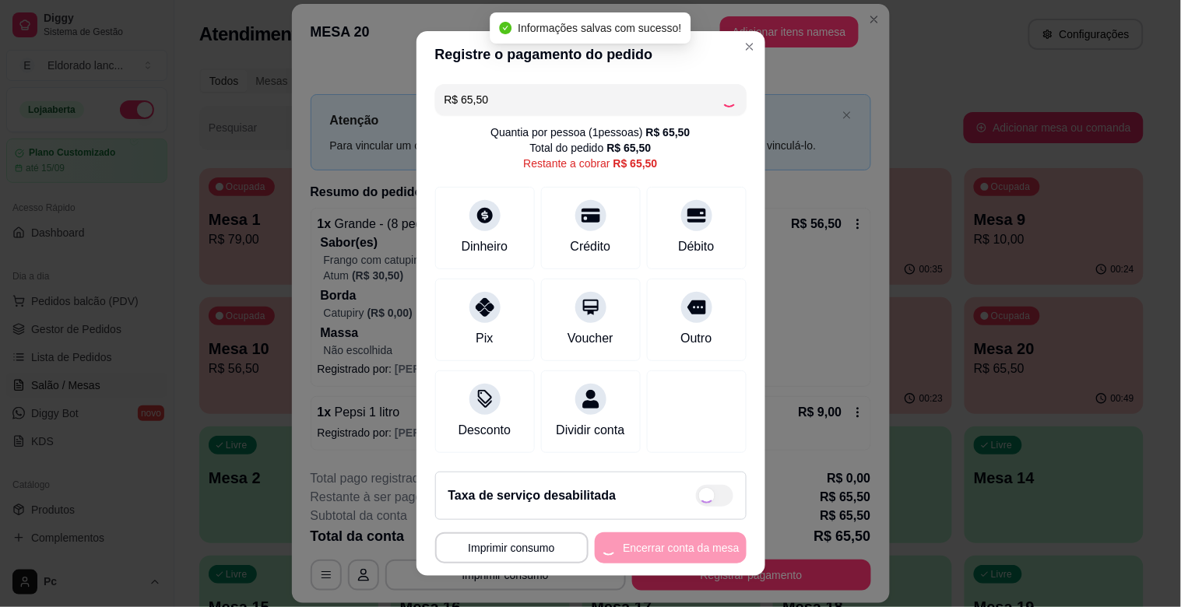
type input "R$ 0,00"
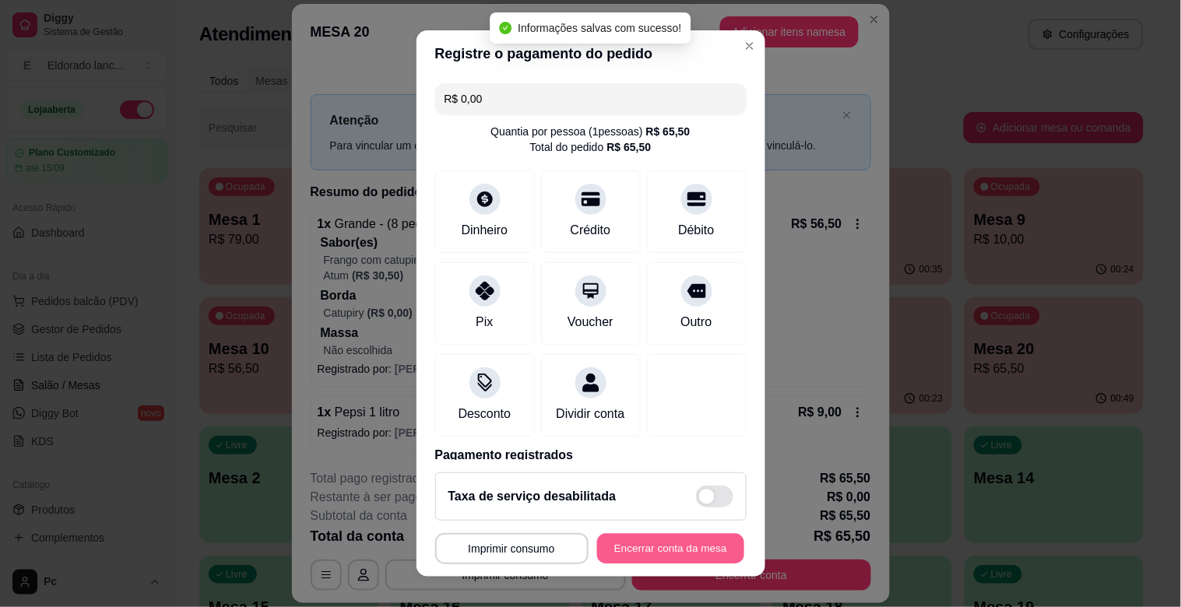
click at [660, 560] on button "Encerrar conta da mesa" at bounding box center [670, 549] width 147 height 30
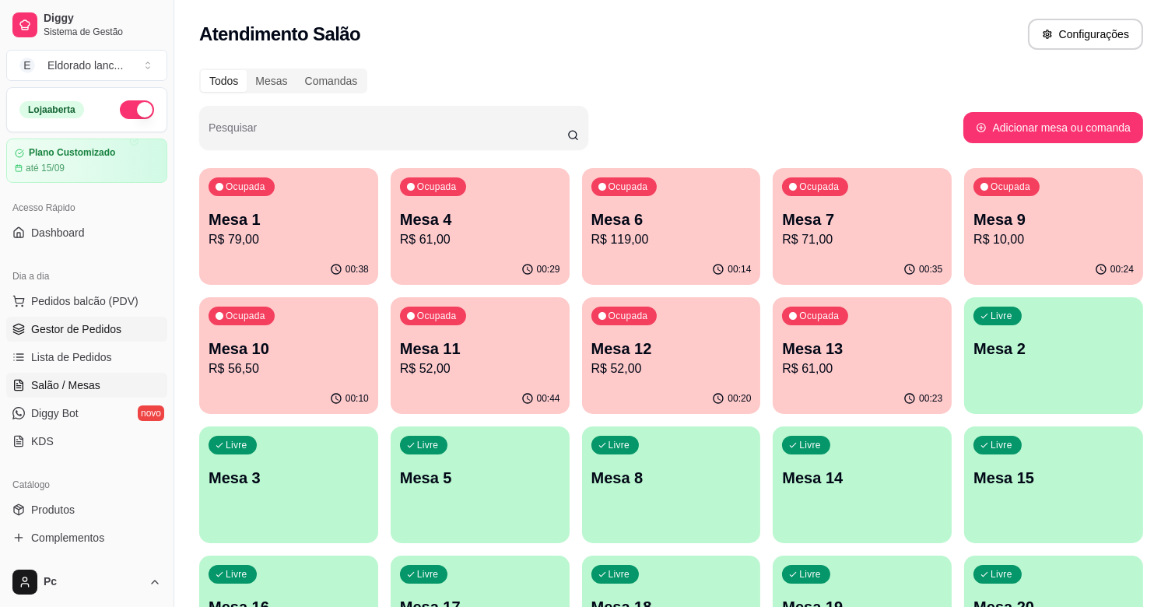
click at [99, 328] on span "Gestor de Pedidos" at bounding box center [76, 329] width 90 height 16
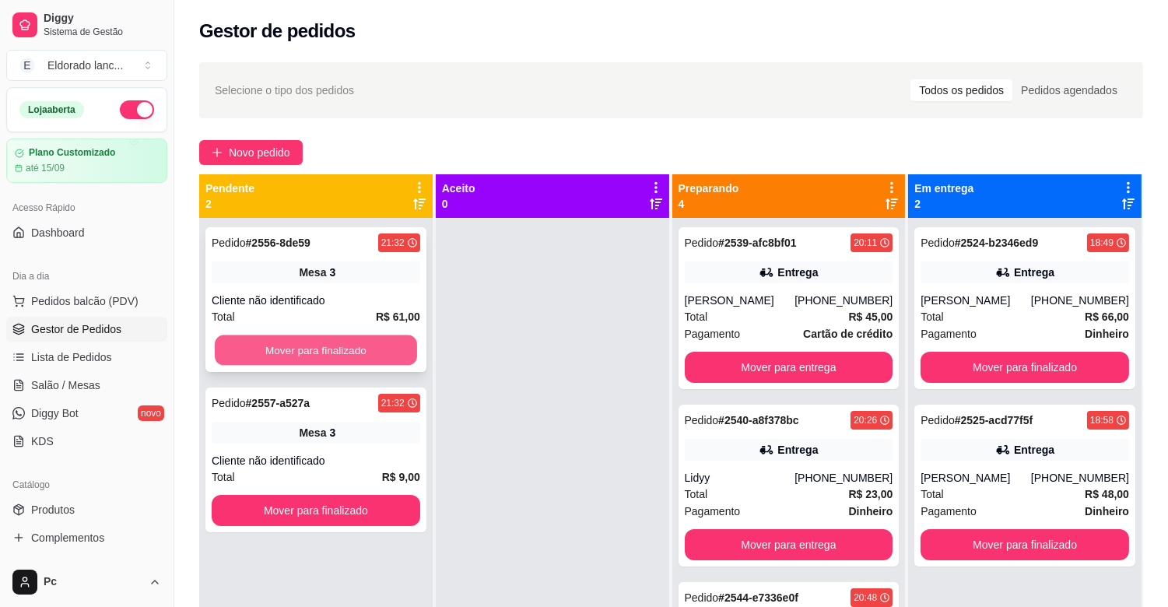
click at [288, 340] on button "Mover para finalizado" at bounding box center [316, 350] width 202 height 30
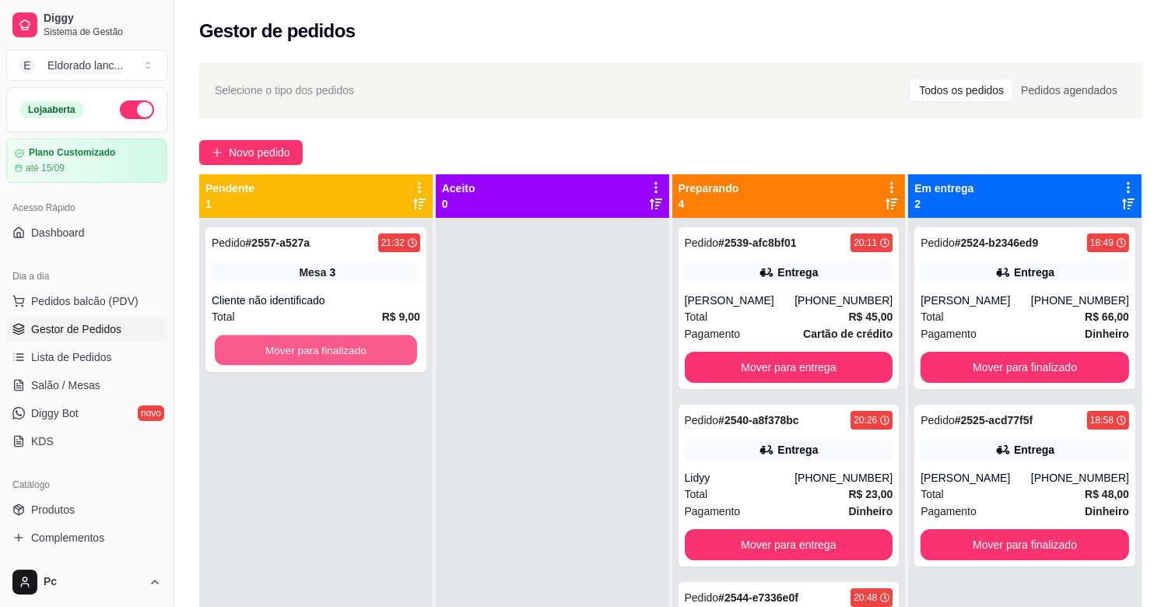
click at [288, 340] on button "Mover para finalizado" at bounding box center [316, 350] width 202 height 30
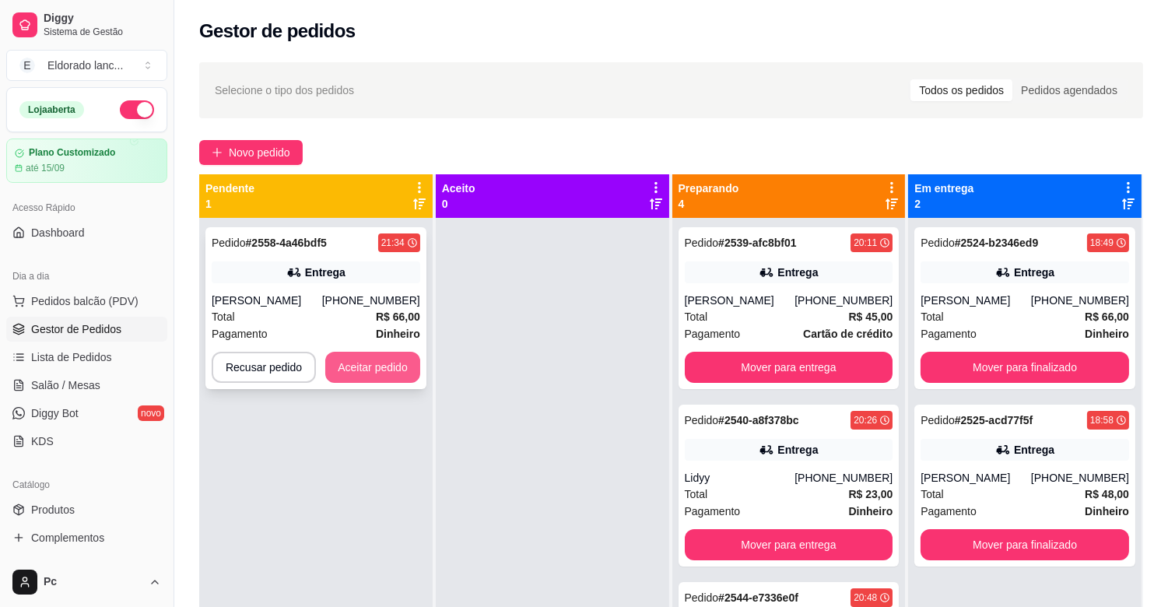
click at [351, 378] on button "Aceitar pedido" at bounding box center [372, 367] width 95 height 31
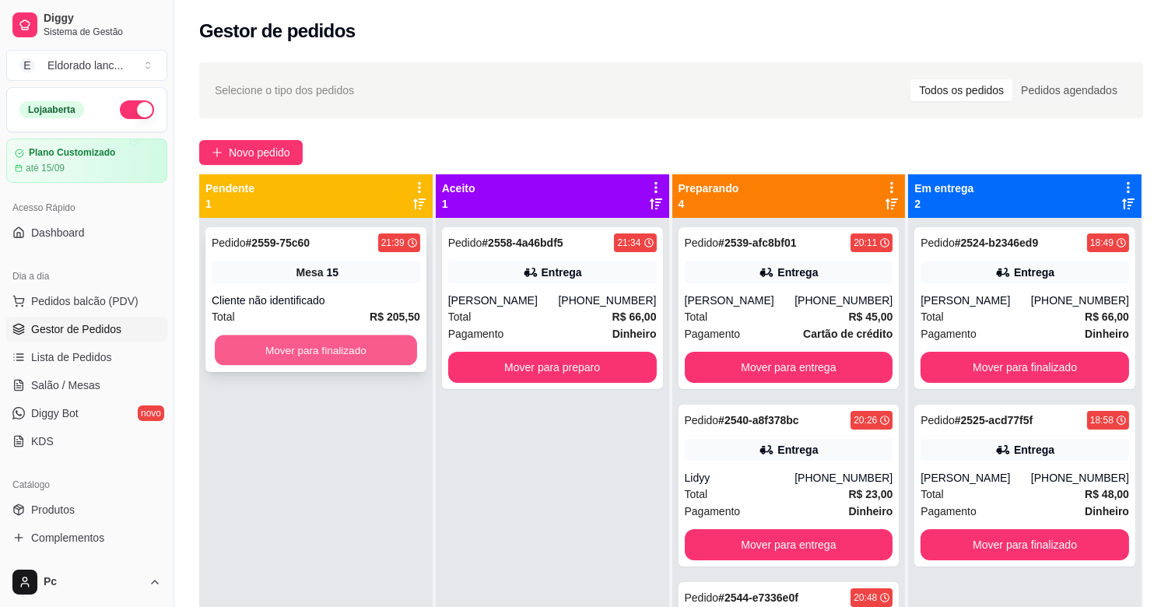
click at [300, 355] on button "Mover para finalizado" at bounding box center [316, 350] width 202 height 30
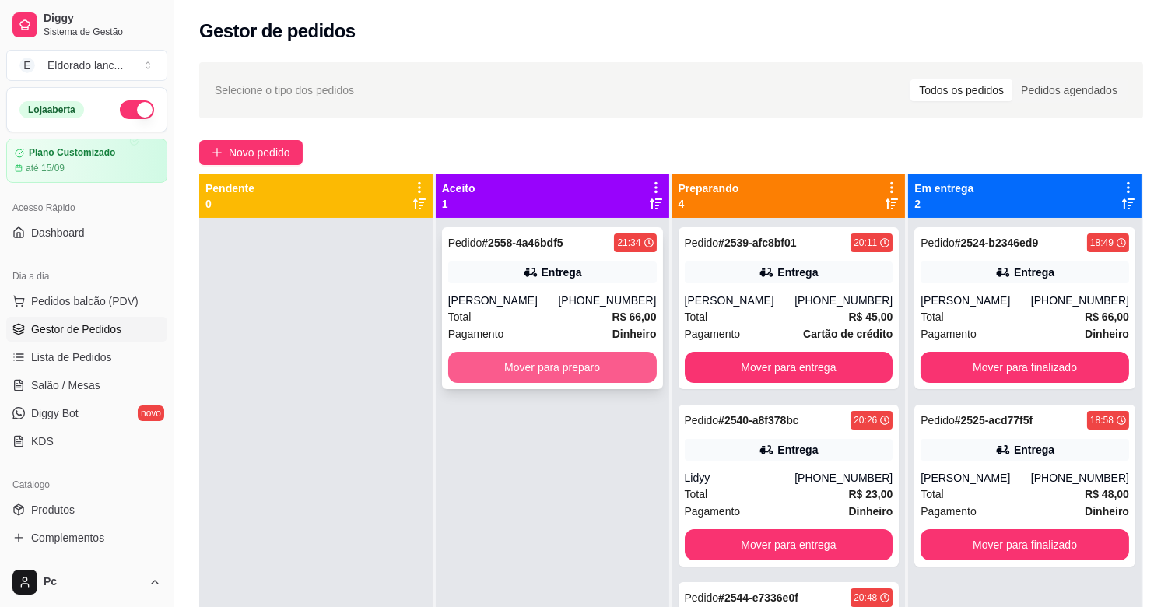
click at [483, 364] on button "Mover para preparo" at bounding box center [552, 367] width 209 height 31
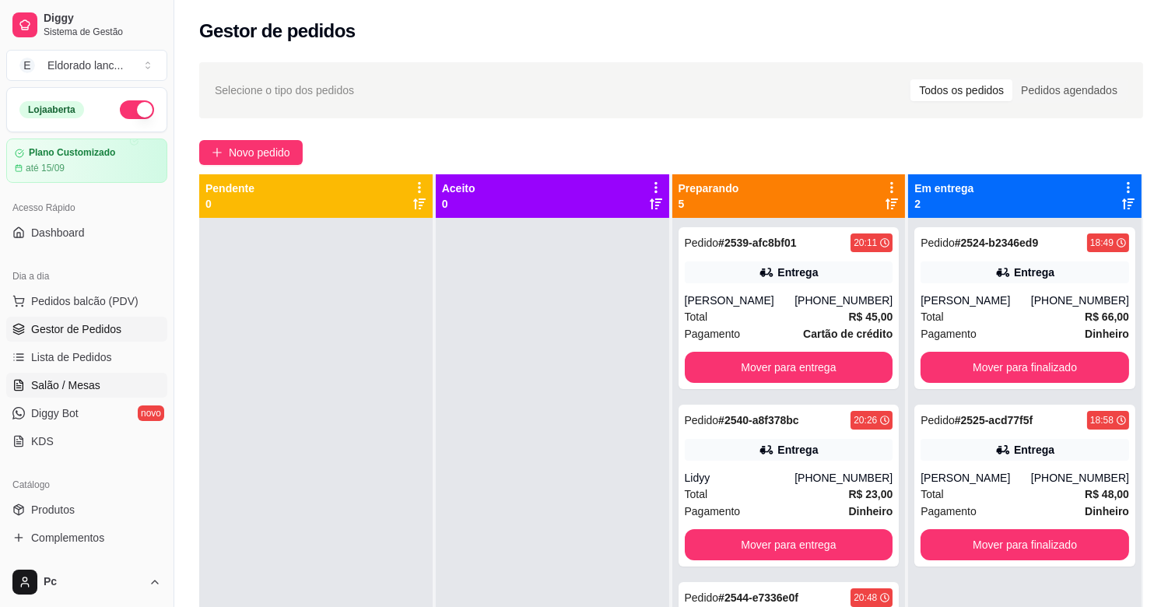
click at [59, 386] on span "Salão / Mesas" at bounding box center [65, 385] width 69 height 16
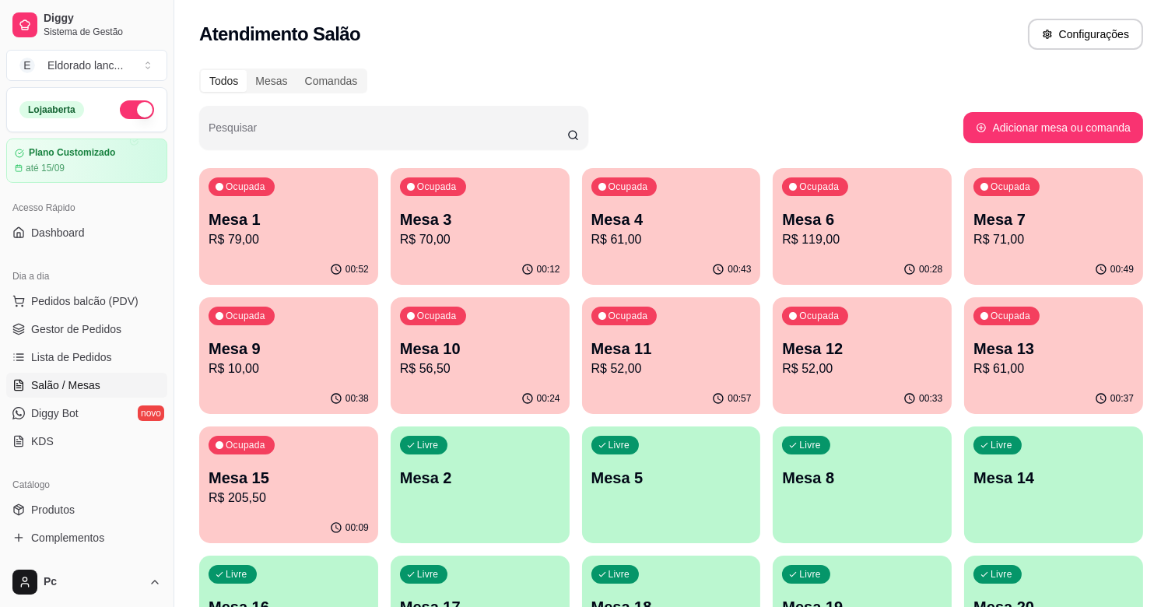
click at [320, 354] on p "Mesa 9" at bounding box center [289, 349] width 160 height 22
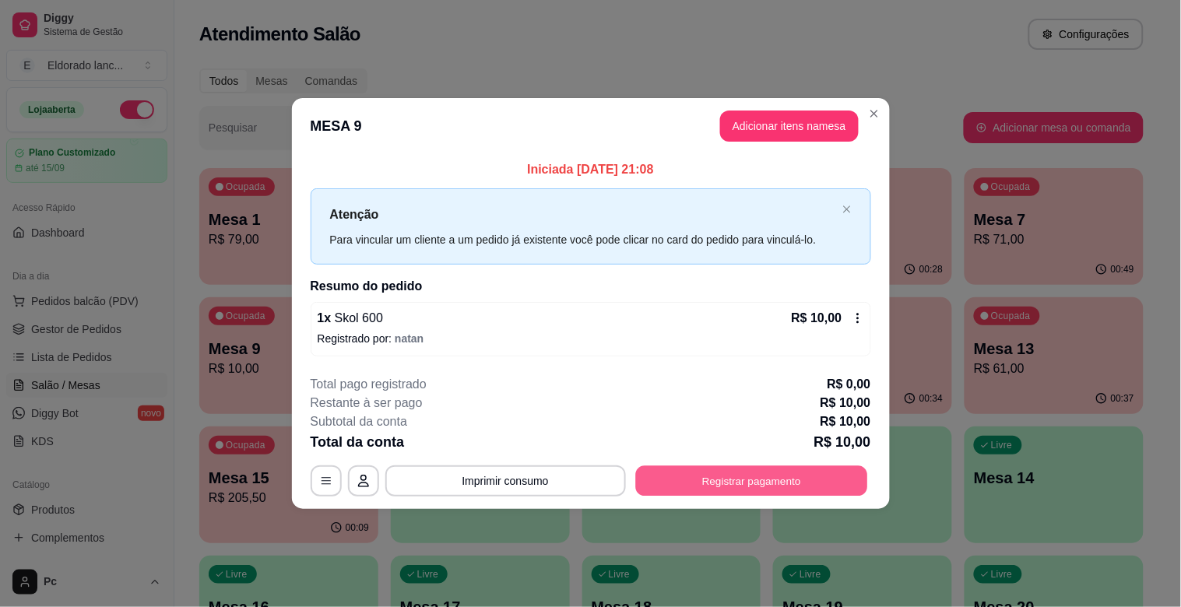
click at [701, 475] on button "Registrar pagamento" at bounding box center [751, 480] width 232 height 30
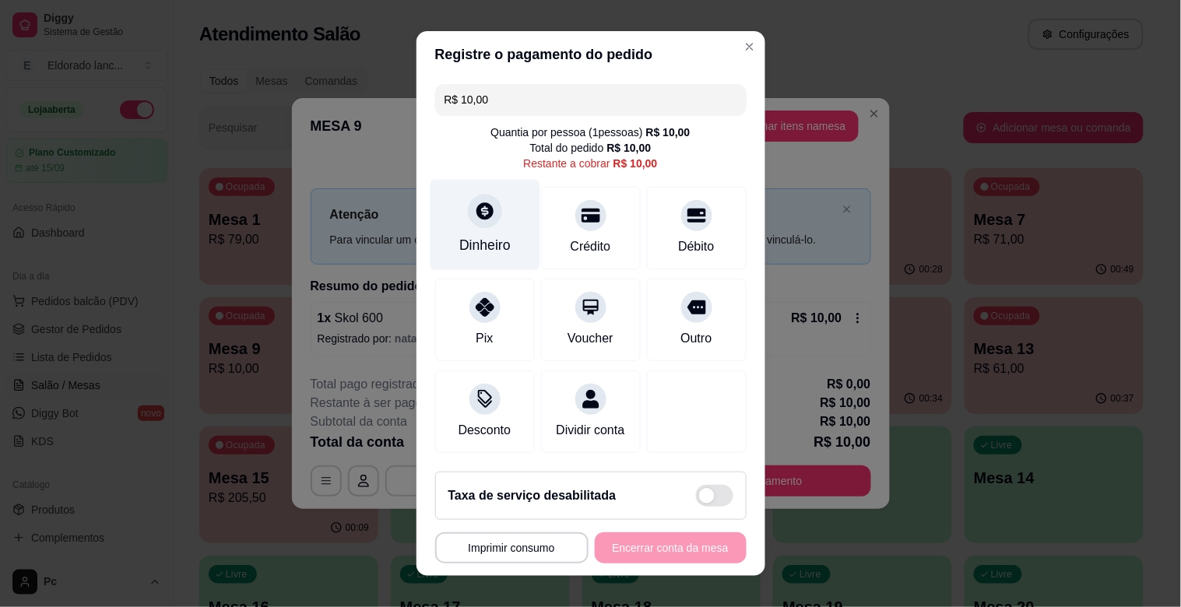
click at [479, 221] on div at bounding box center [485, 211] width 34 height 34
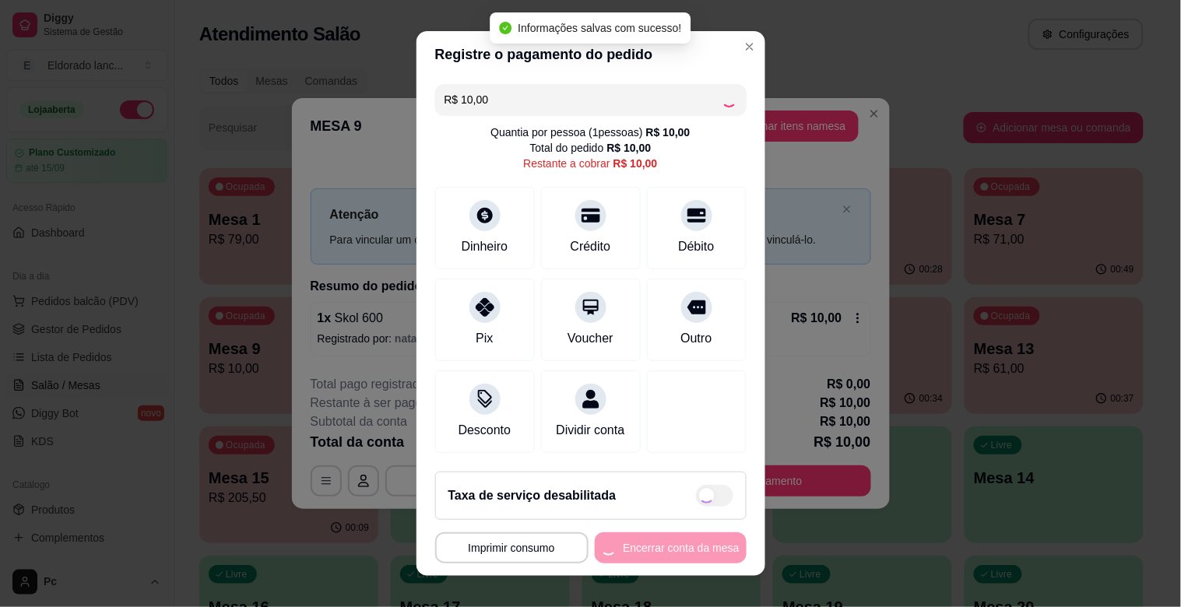
click at [626, 553] on div "**********" at bounding box center [590, 547] width 311 height 31
type input "R$ 0,00"
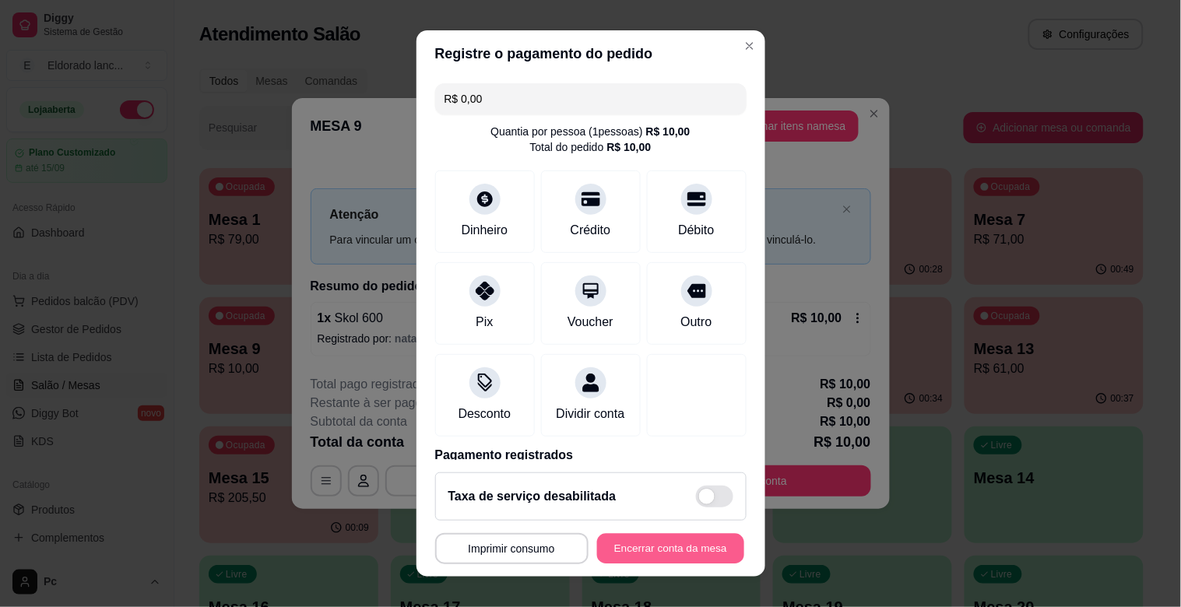
click at [626, 553] on button "Encerrar conta da mesa" at bounding box center [670, 549] width 147 height 30
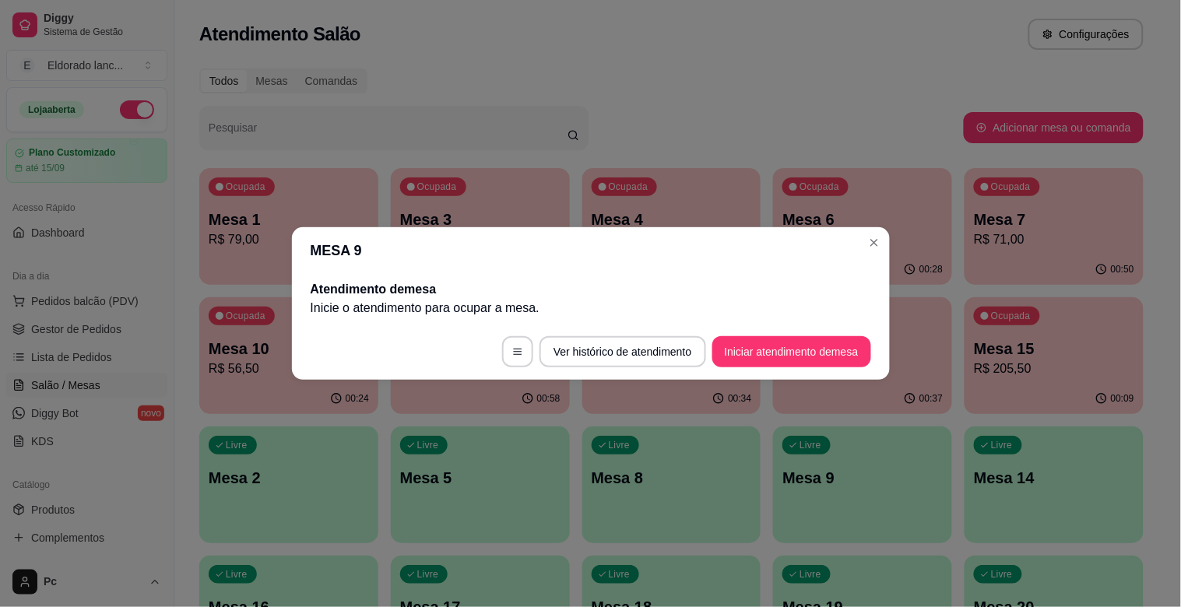
click at [881, 253] on header "MESA 9" at bounding box center [591, 250] width 598 height 47
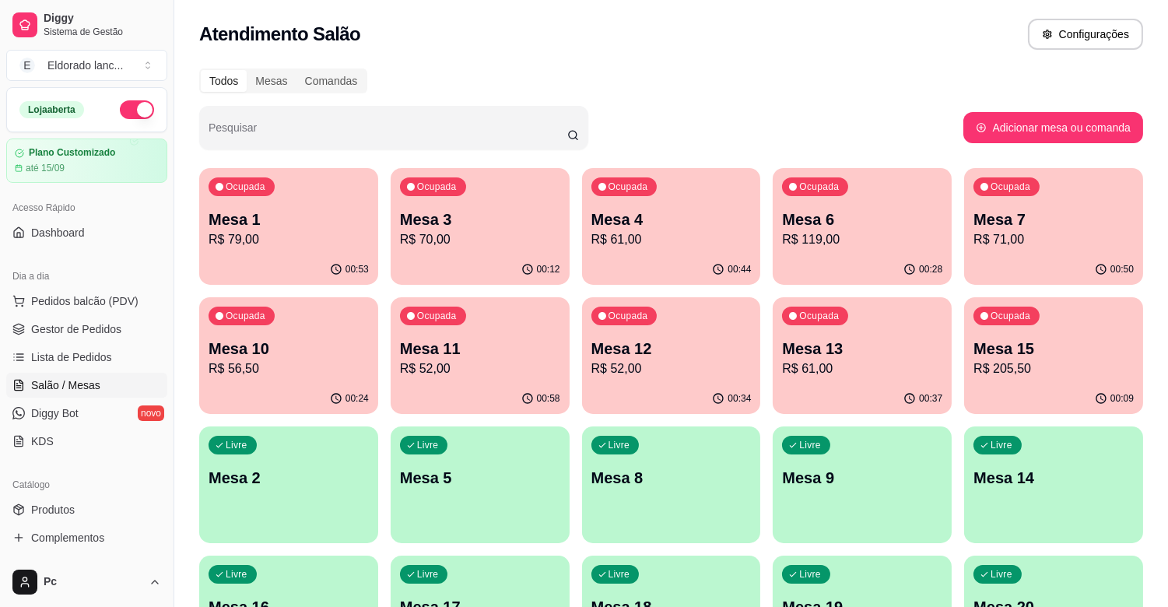
click at [321, 230] on p "R$ 79,00" at bounding box center [289, 239] width 160 height 19
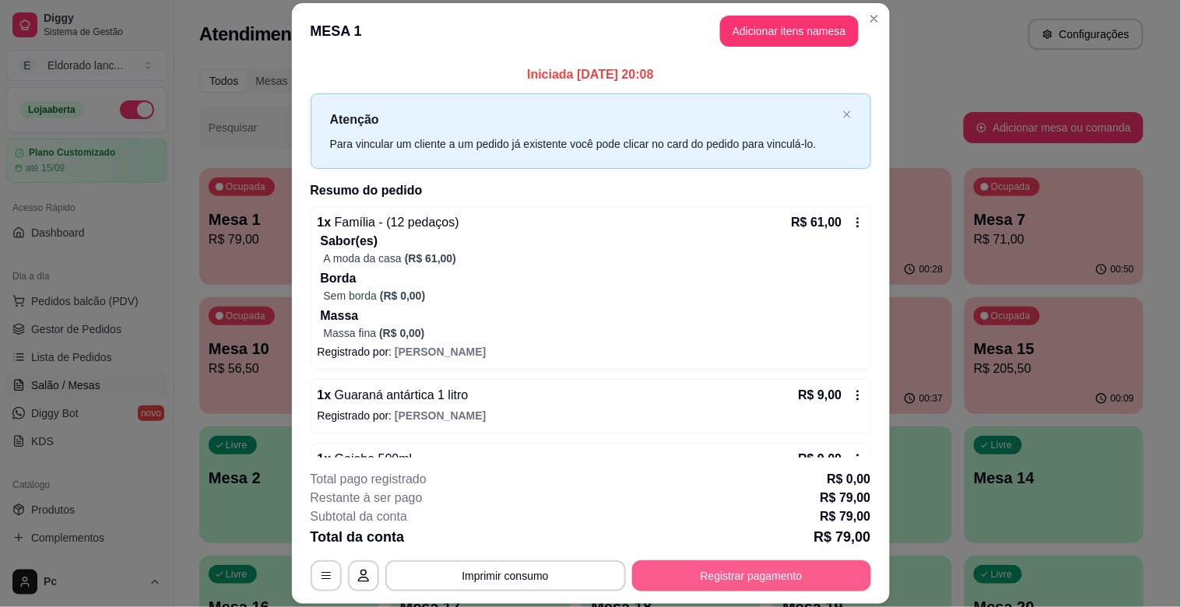
click at [716, 574] on button "Registrar pagamento" at bounding box center [751, 575] width 239 height 31
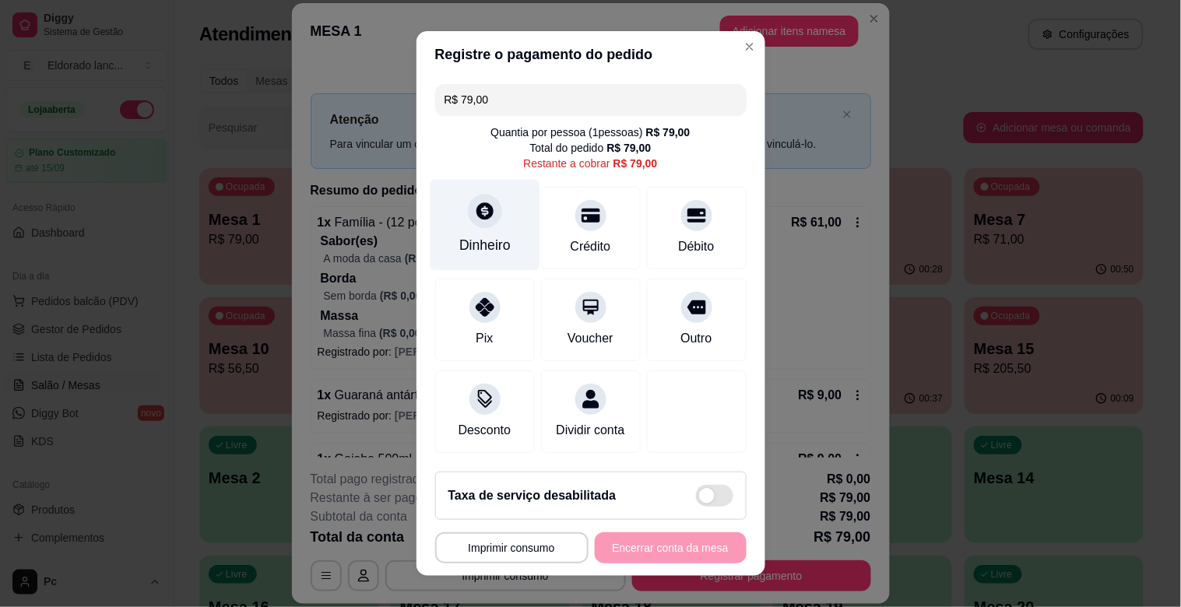
click at [487, 243] on div "Dinheiro" at bounding box center [484, 245] width 51 height 20
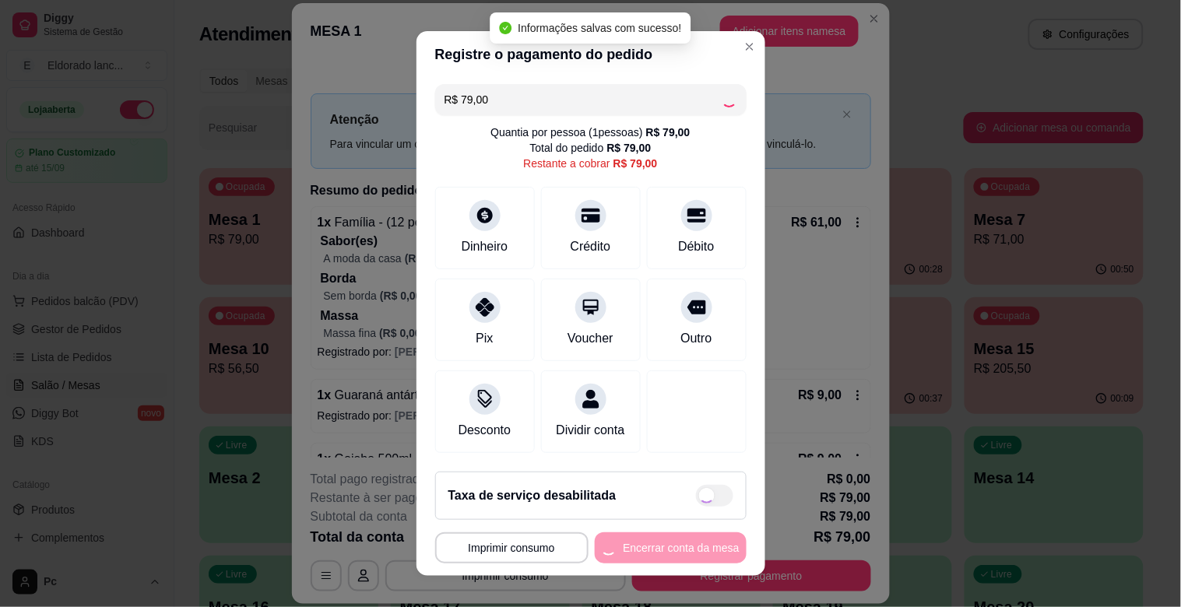
type input "R$ 0,00"
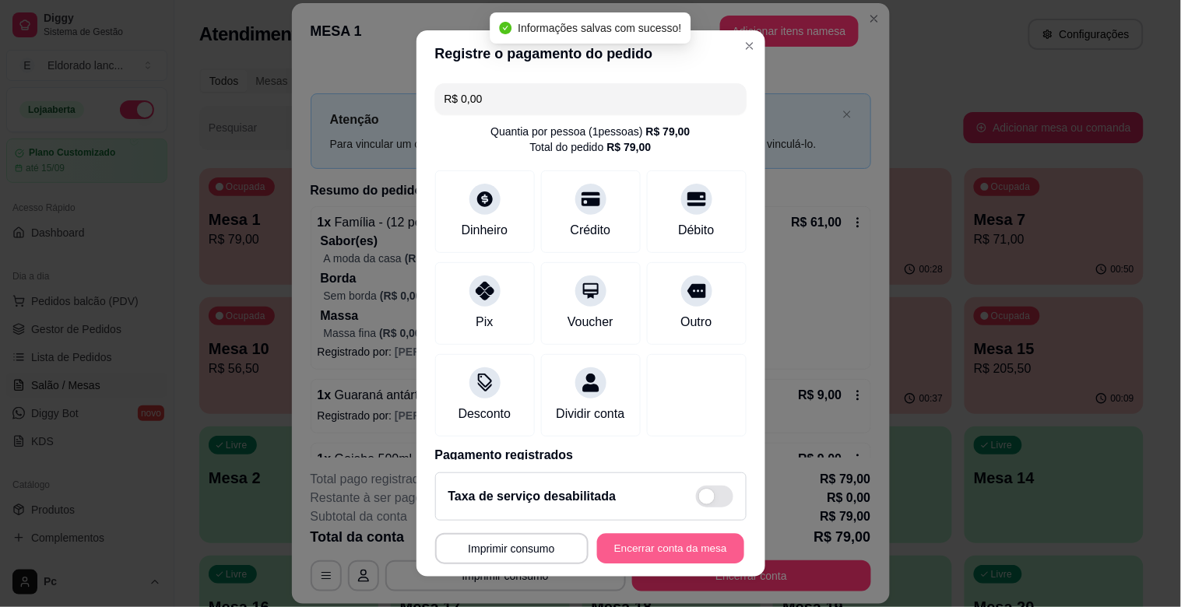
click at [641, 547] on button "Encerrar conta da mesa" at bounding box center [670, 549] width 147 height 30
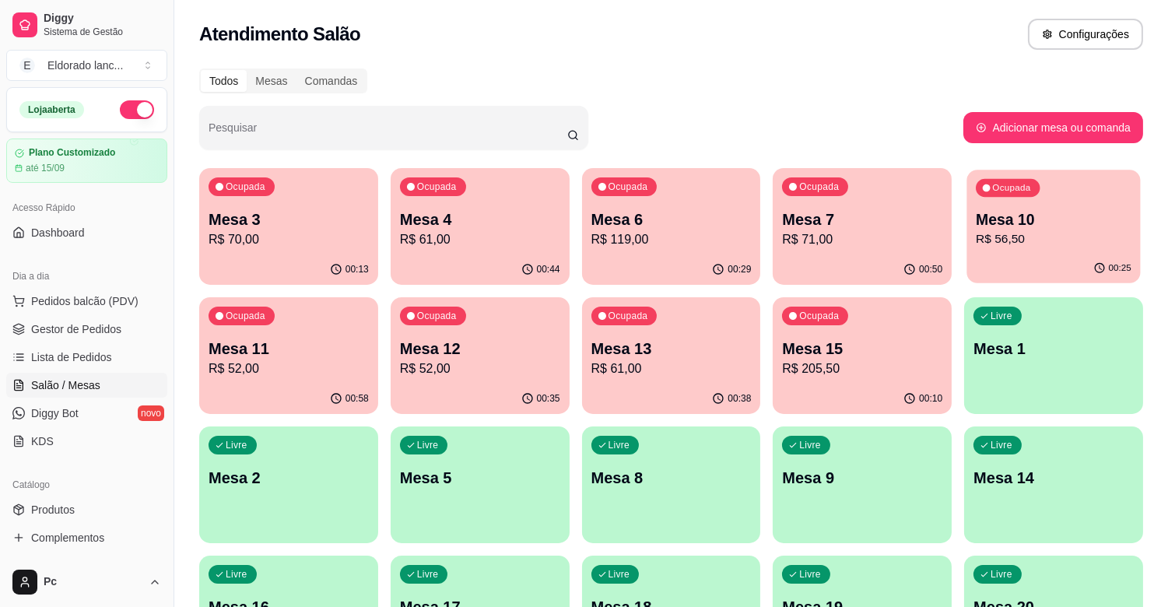
click at [1107, 216] on p "Mesa 10" at bounding box center [1054, 219] width 156 height 21
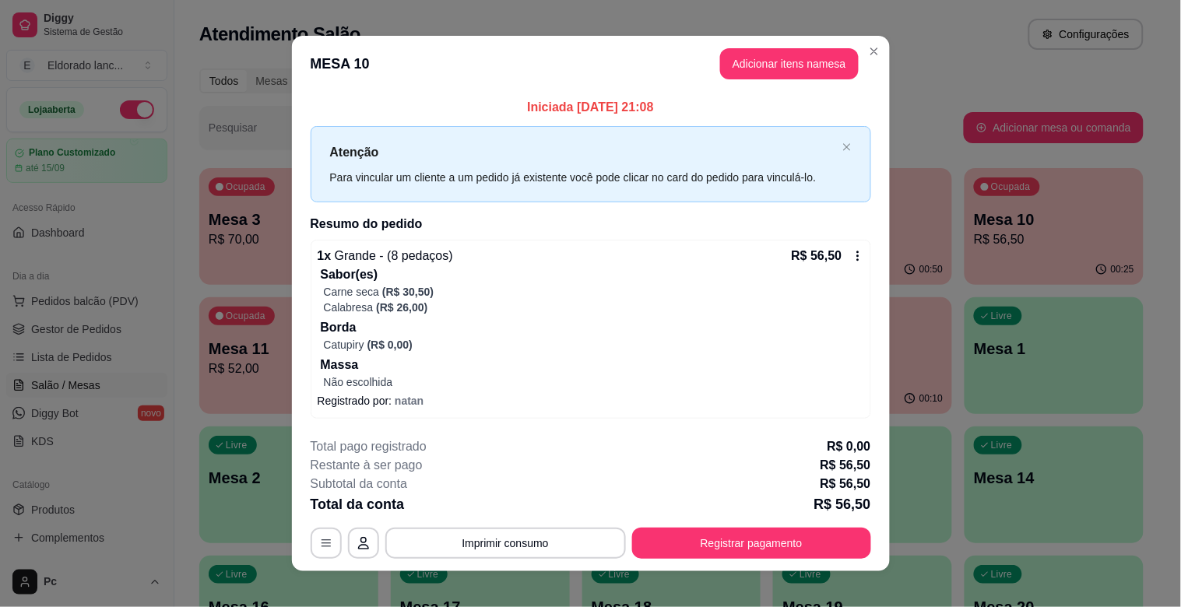
scroll to position [13, 0]
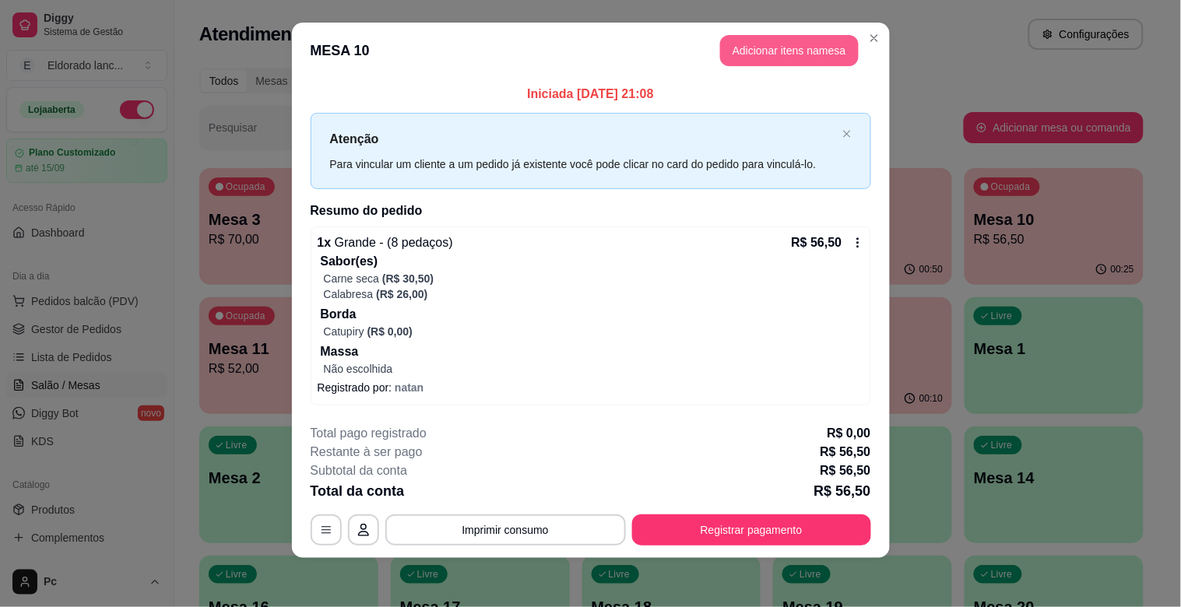
click at [759, 60] on button "Adicionar itens na mesa" at bounding box center [789, 50] width 139 height 31
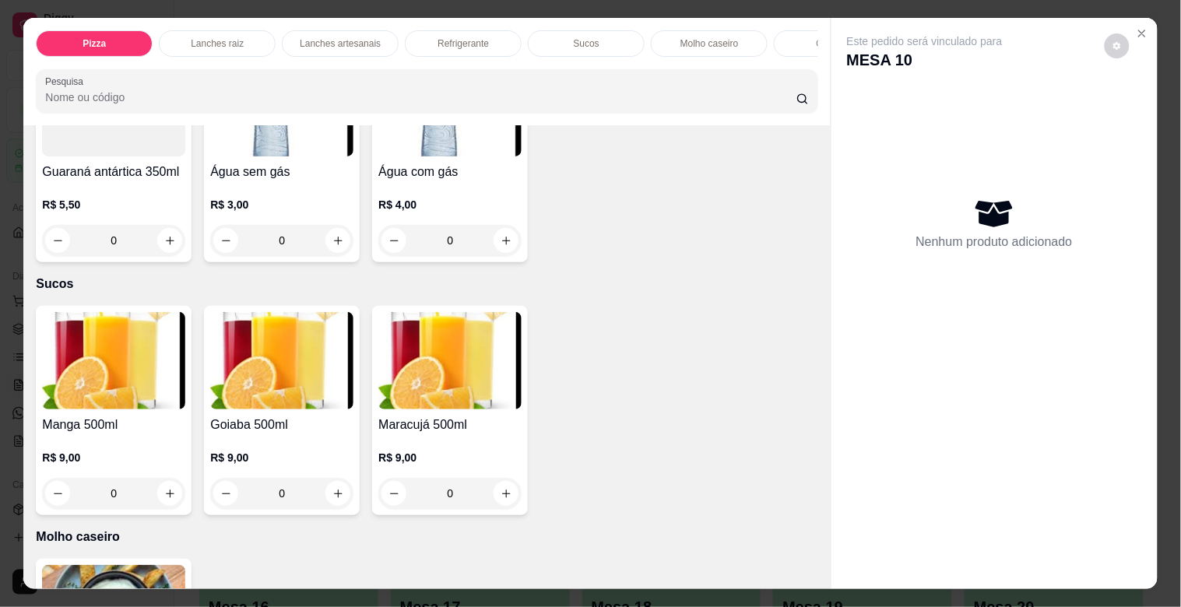
scroll to position [3194, 0]
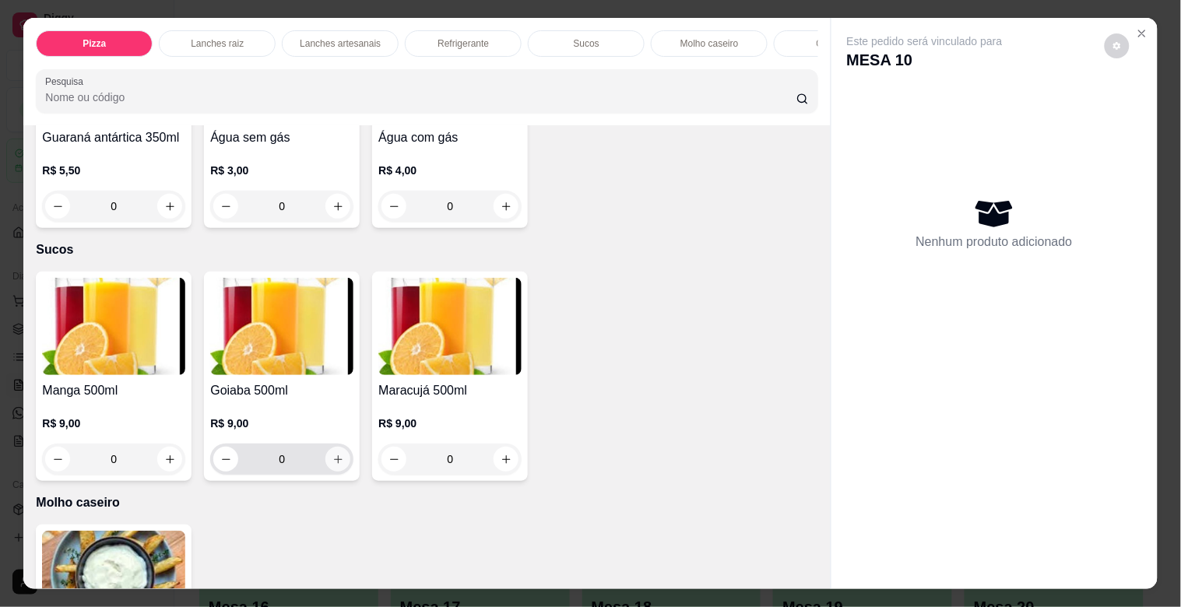
click at [332, 463] on icon "increase-product-quantity" at bounding box center [338, 460] width 12 height 12
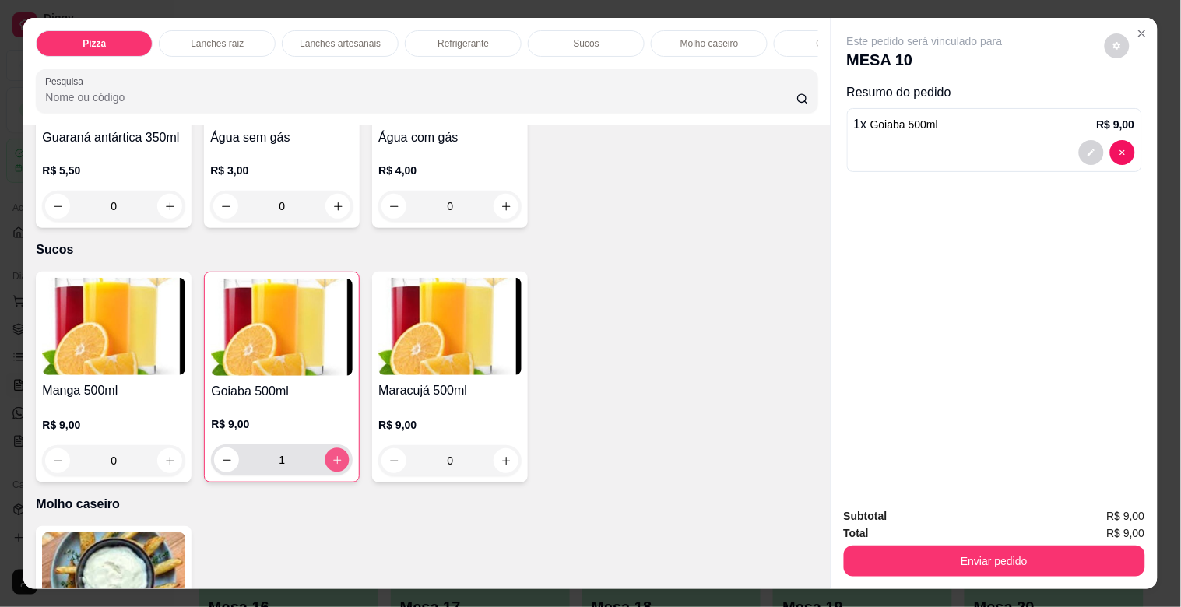
click at [332, 463] on icon "increase-product-quantity" at bounding box center [338, 461] width 12 height 12
type input "2"
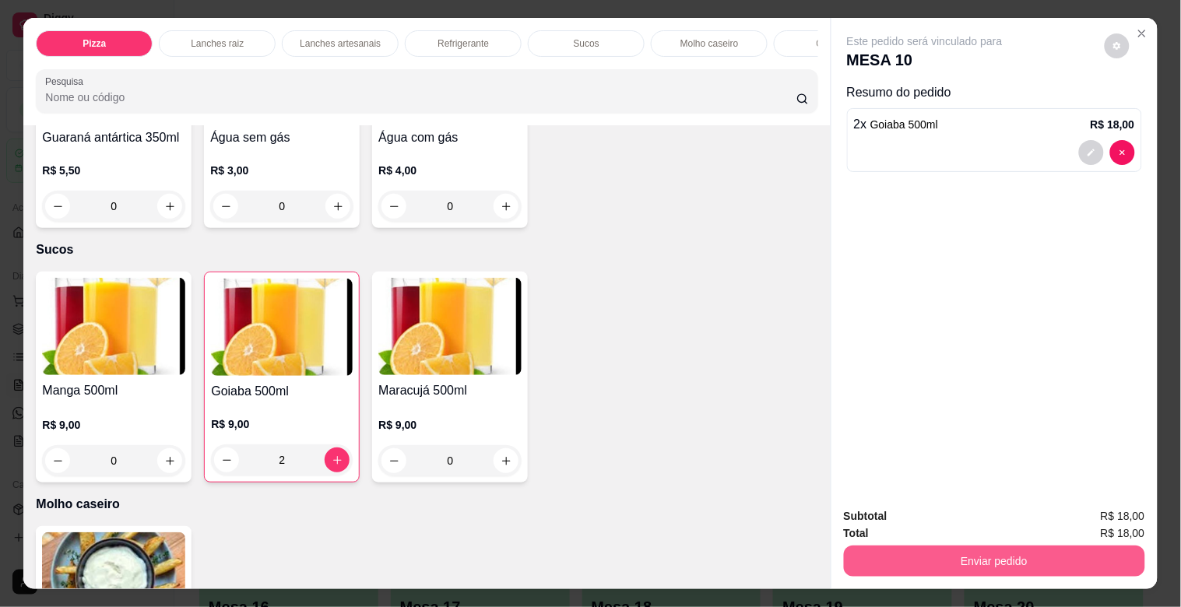
click at [918, 553] on button "Enviar pedido" at bounding box center [994, 561] width 301 height 31
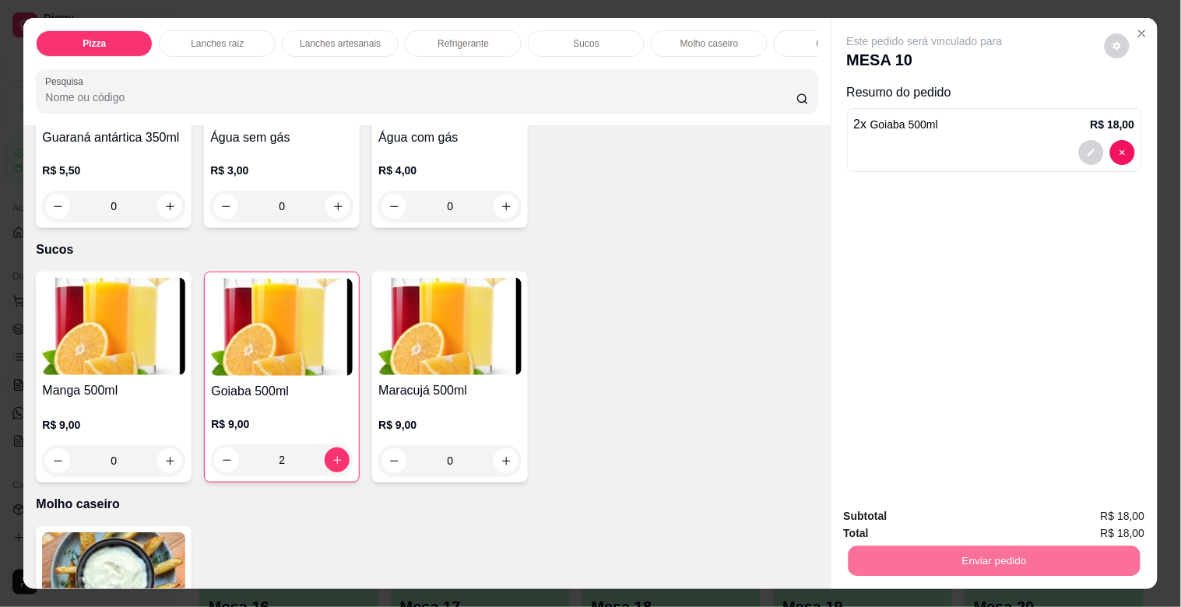
click at [899, 501] on button "Não registrar e enviar pedido" at bounding box center [942, 515] width 157 height 29
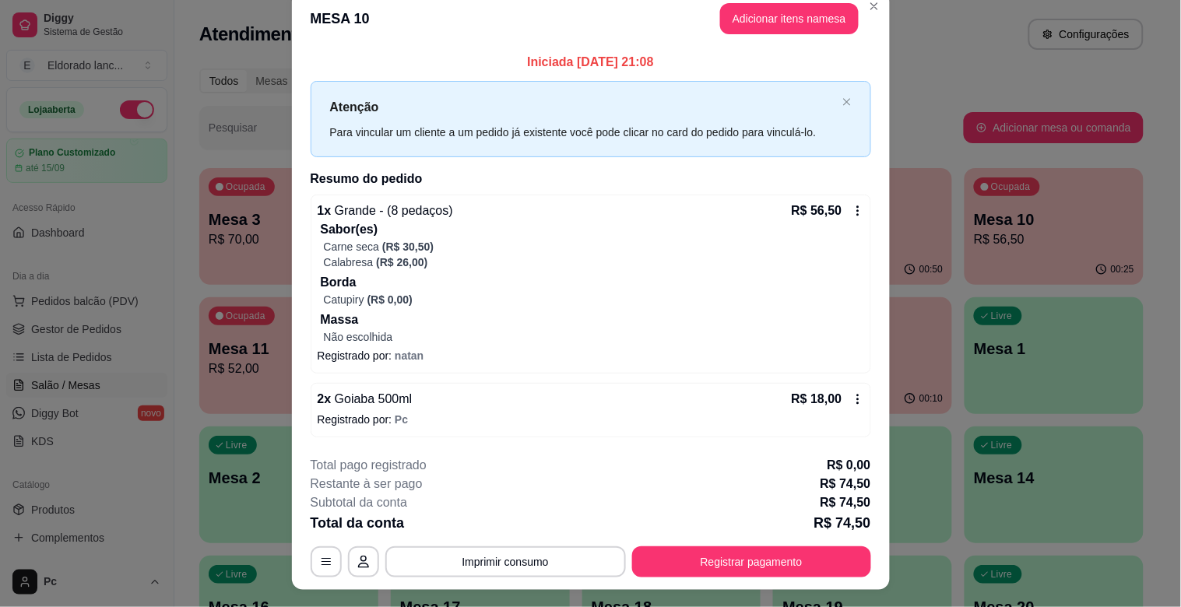
scroll to position [0, 0]
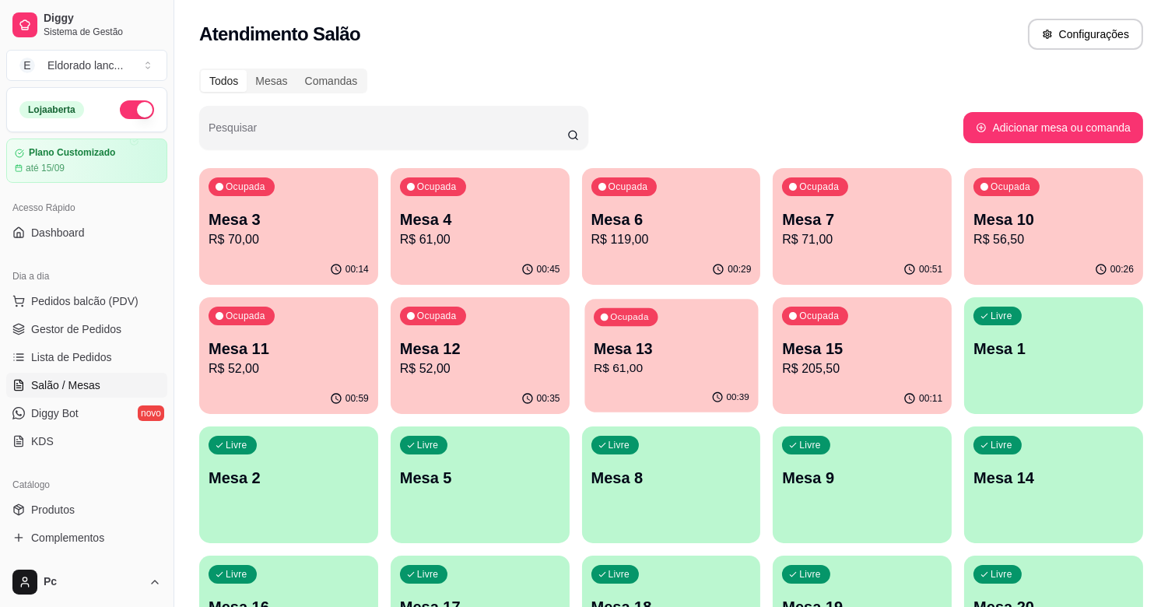
click at [664, 370] on p "R$ 61,00" at bounding box center [672, 369] width 156 height 18
click at [841, 360] on p "R$ 205,50" at bounding box center [862, 369] width 160 height 19
click at [280, 407] on div "01:03" at bounding box center [289, 398] width 174 height 30
click at [626, 350] on p "Mesa 13" at bounding box center [672, 349] width 156 height 21
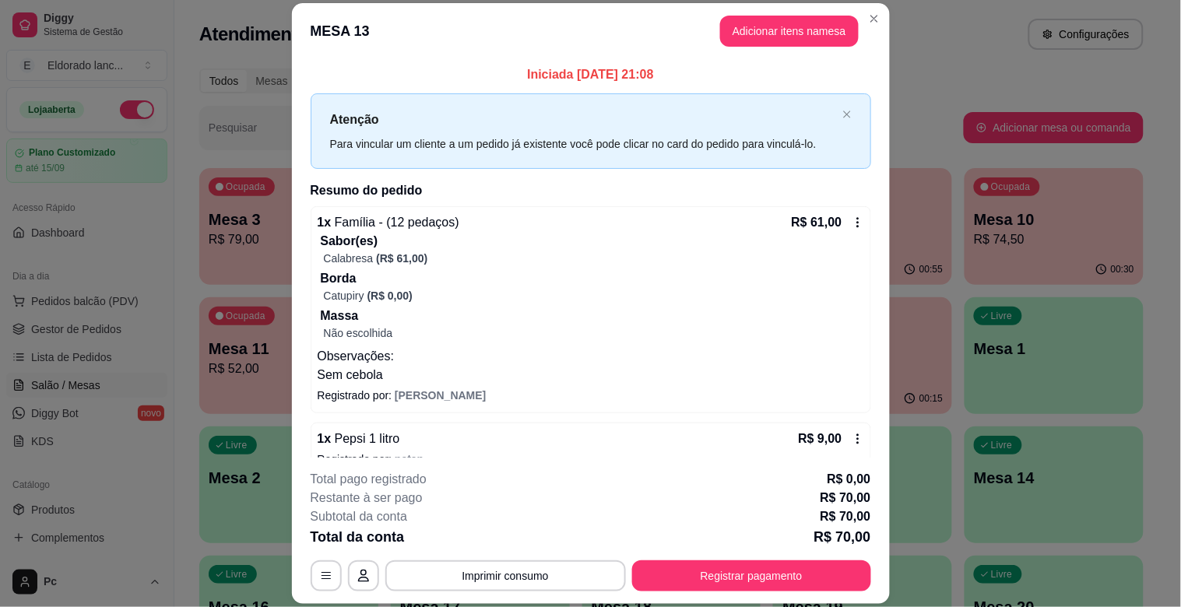
scroll to position [26, 0]
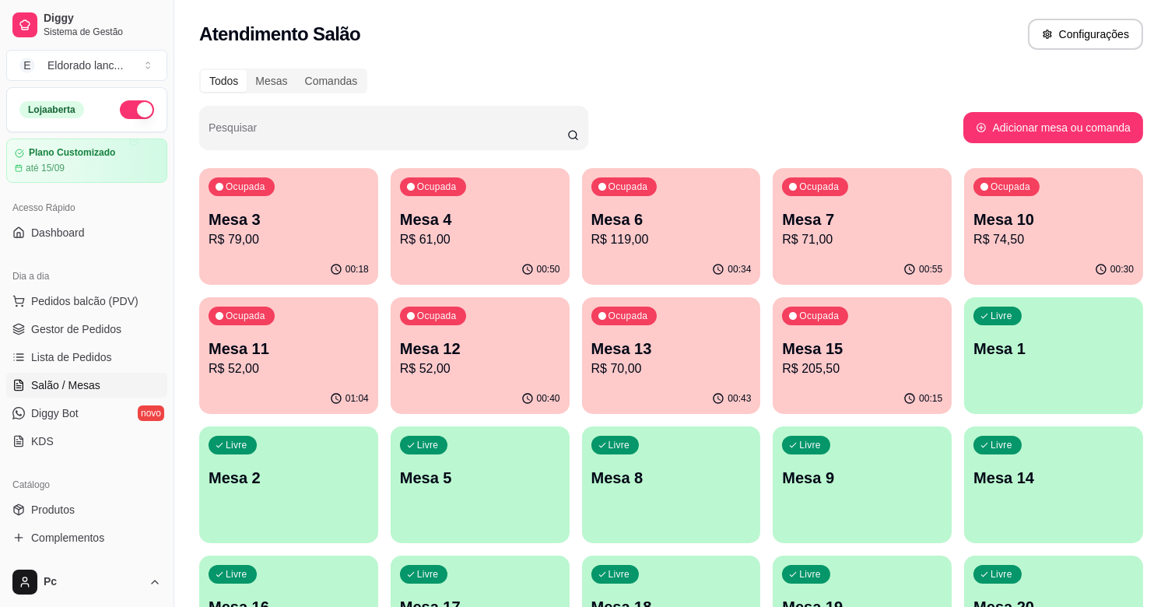
click at [691, 356] on p "Mesa 13" at bounding box center [671, 349] width 160 height 22
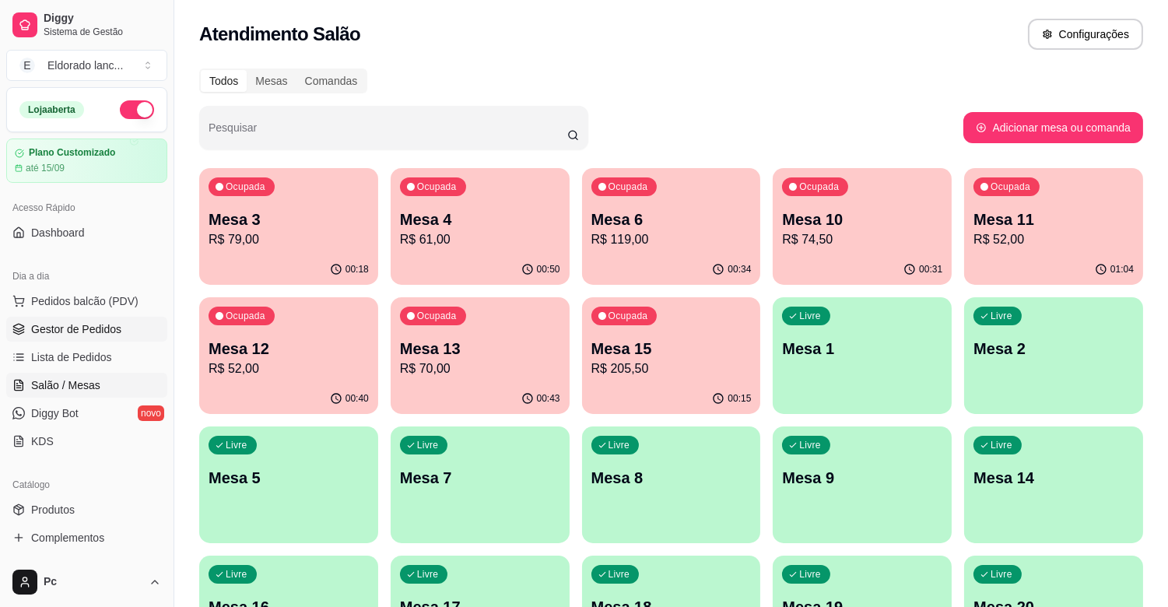
click at [121, 328] on link "Gestor de Pedidos" at bounding box center [86, 329] width 161 height 25
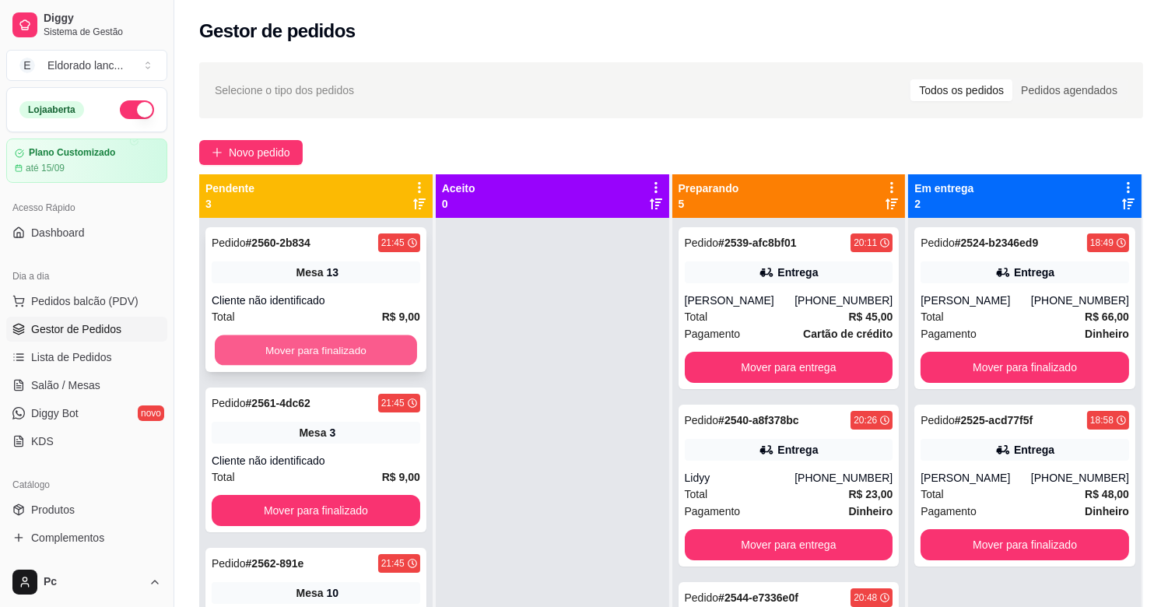
click at [309, 360] on button "Mover para finalizado" at bounding box center [316, 350] width 202 height 30
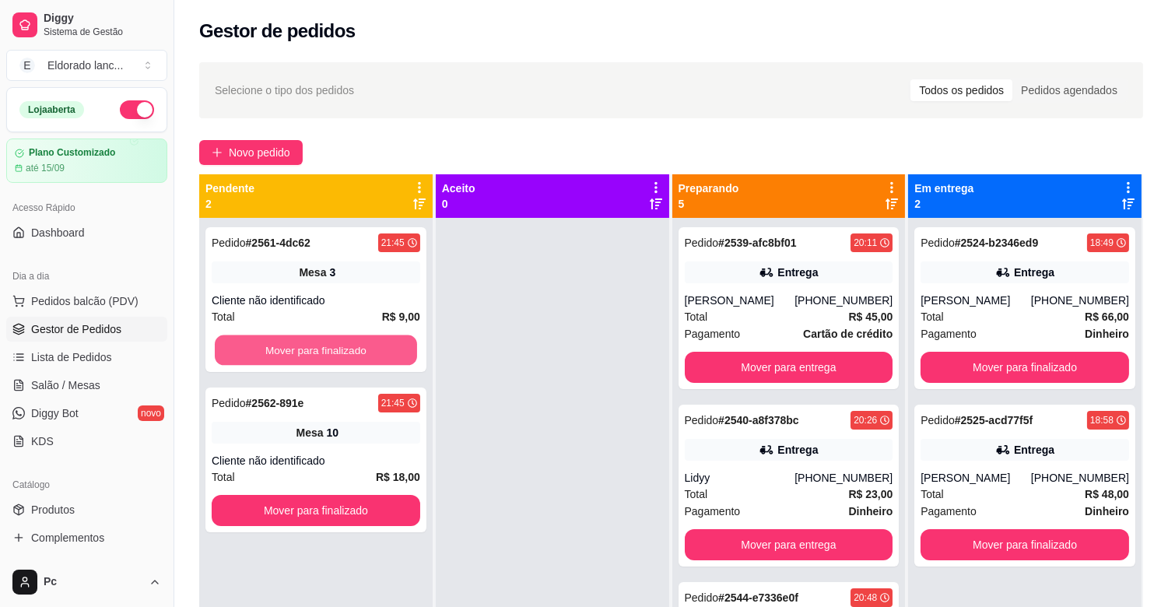
click at [309, 360] on button "Mover para finalizado" at bounding box center [316, 350] width 202 height 30
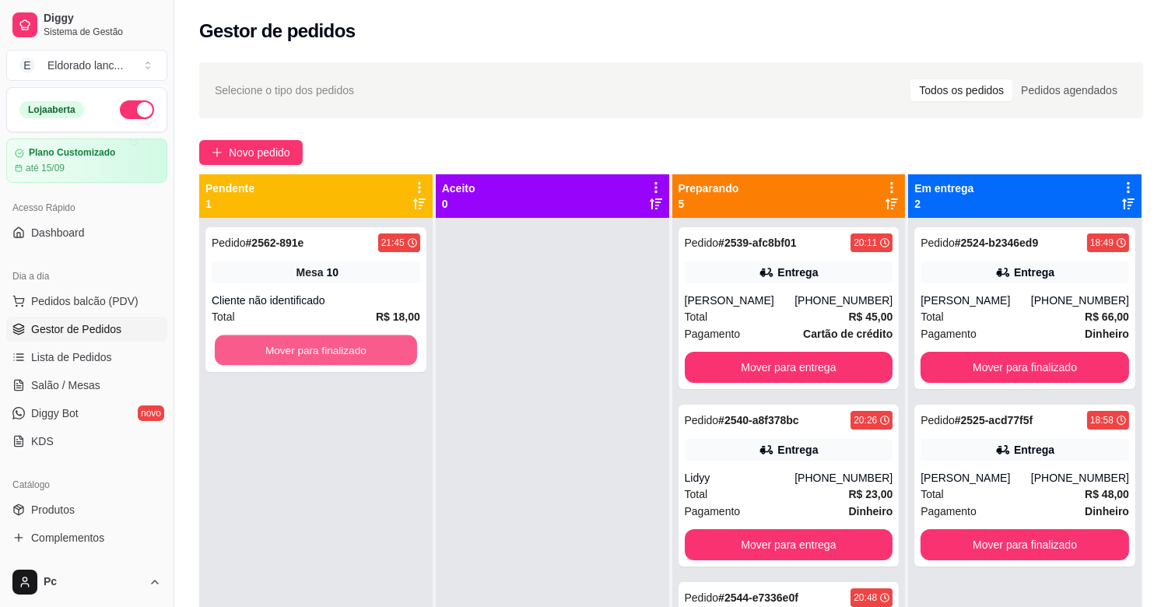
click at [309, 360] on button "Mover para finalizado" at bounding box center [316, 350] width 202 height 30
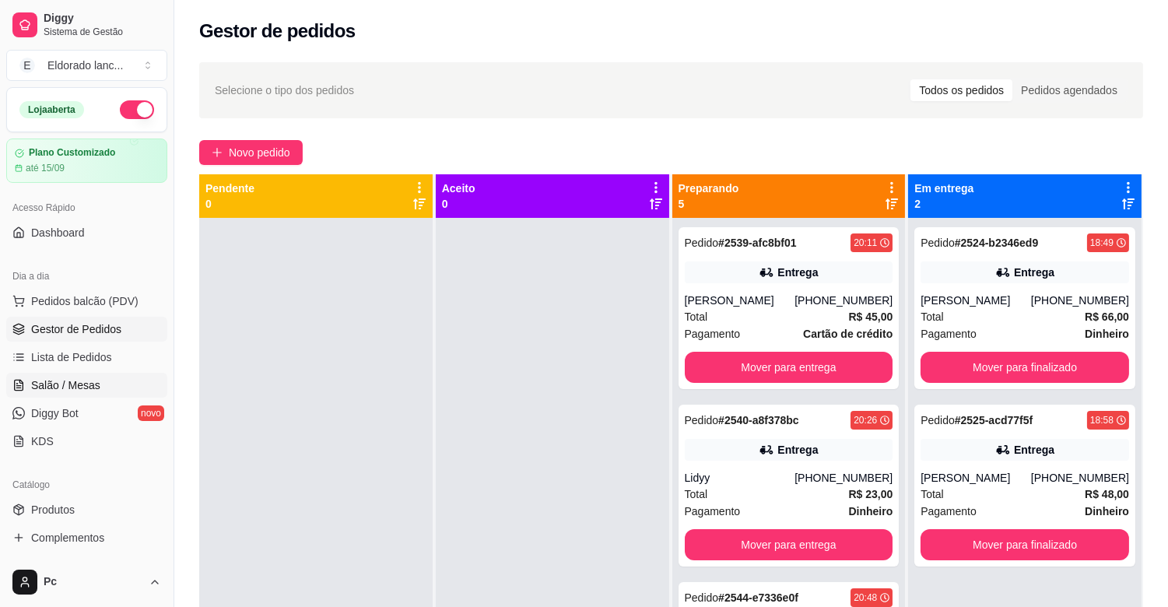
click at [68, 380] on span "Salão / Mesas" at bounding box center [65, 385] width 69 height 16
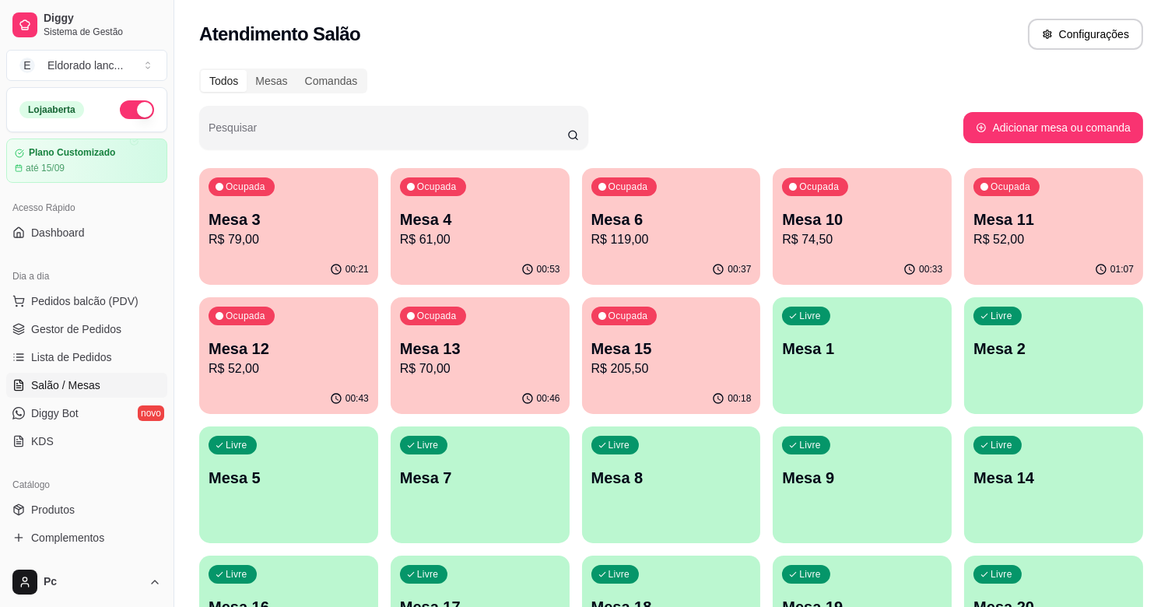
click at [68, 380] on span "Salão / Mesas" at bounding box center [65, 385] width 69 height 16
click at [866, 251] on div "Ocupada Mesa 10 R$ 74,50" at bounding box center [862, 211] width 179 height 86
click at [1063, 238] on p "R$ 52,00" at bounding box center [1054, 239] width 160 height 19
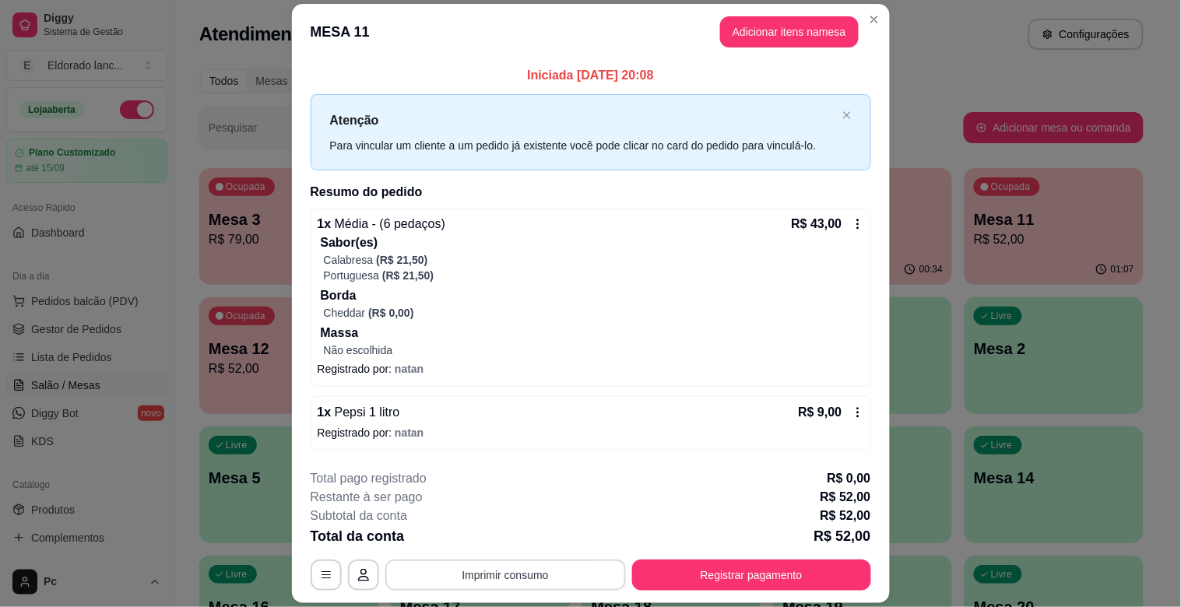
click at [510, 585] on button "Imprimir consumo" at bounding box center [505, 575] width 240 height 31
click at [507, 532] on button "IMPRESSORA" at bounding box center [503, 539] width 113 height 25
click at [500, 568] on button "Imprimir consumo" at bounding box center [505, 575] width 240 height 31
click at [496, 527] on button "IMPRESSORA" at bounding box center [503, 539] width 109 height 24
click at [493, 535] on button "IMPRESSORA" at bounding box center [503, 539] width 113 height 25
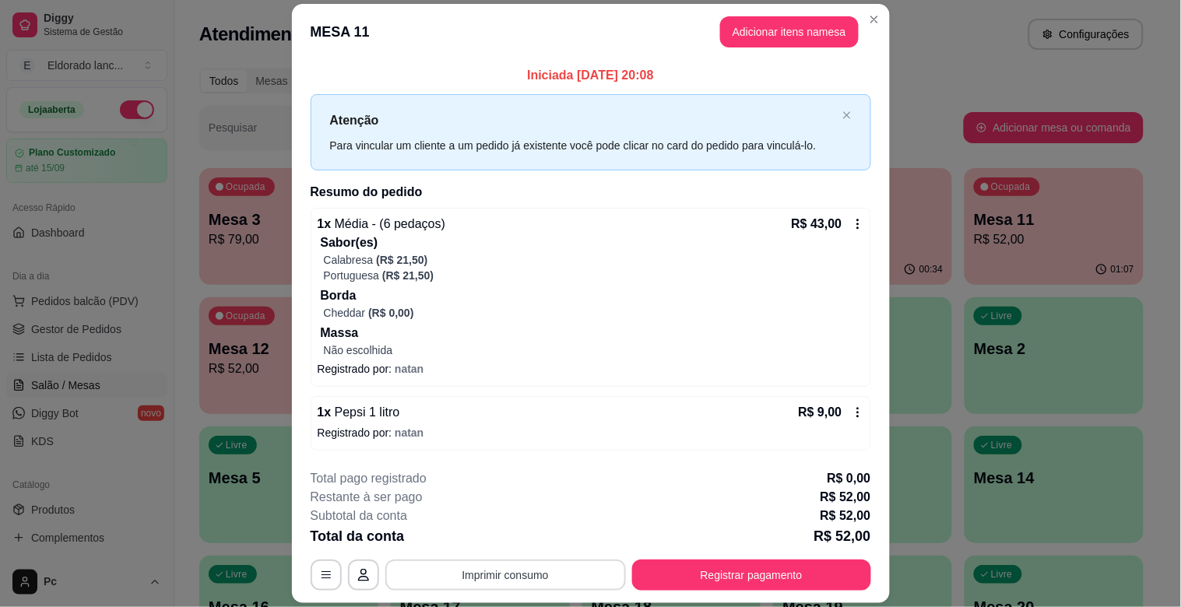
click at [500, 569] on button "Imprimir consumo" at bounding box center [505, 575] width 240 height 31
click at [499, 539] on button "IMPRESSORA" at bounding box center [503, 539] width 109 height 24
click at [709, 576] on button "Registrar pagamento" at bounding box center [751, 575] width 232 height 30
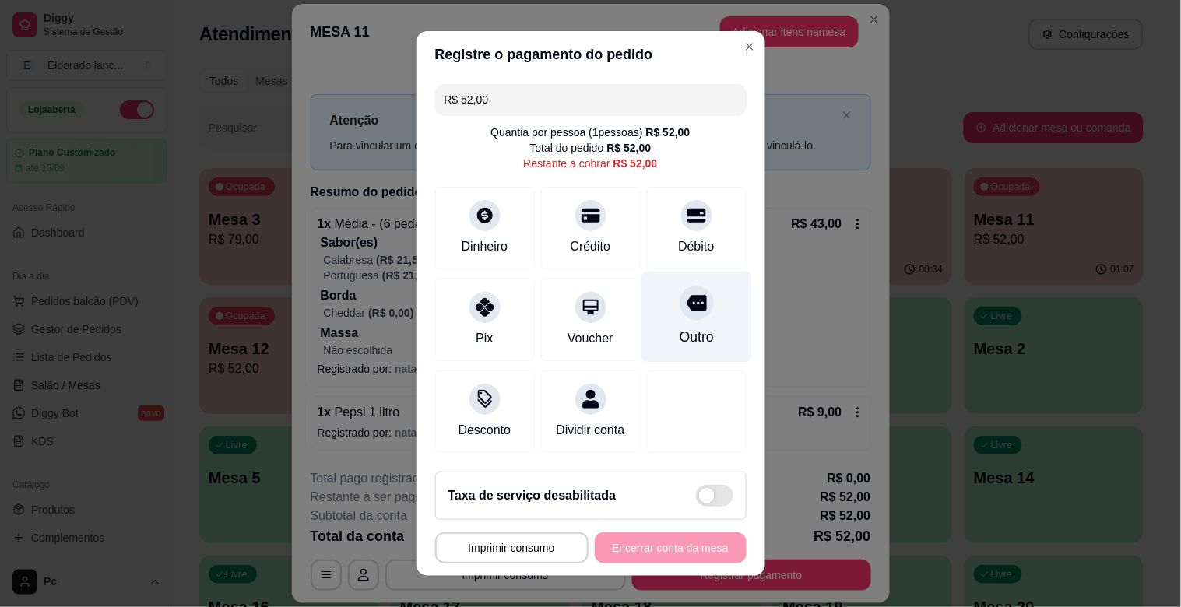
click at [679, 329] on div "Outro" at bounding box center [696, 337] width 34 height 20
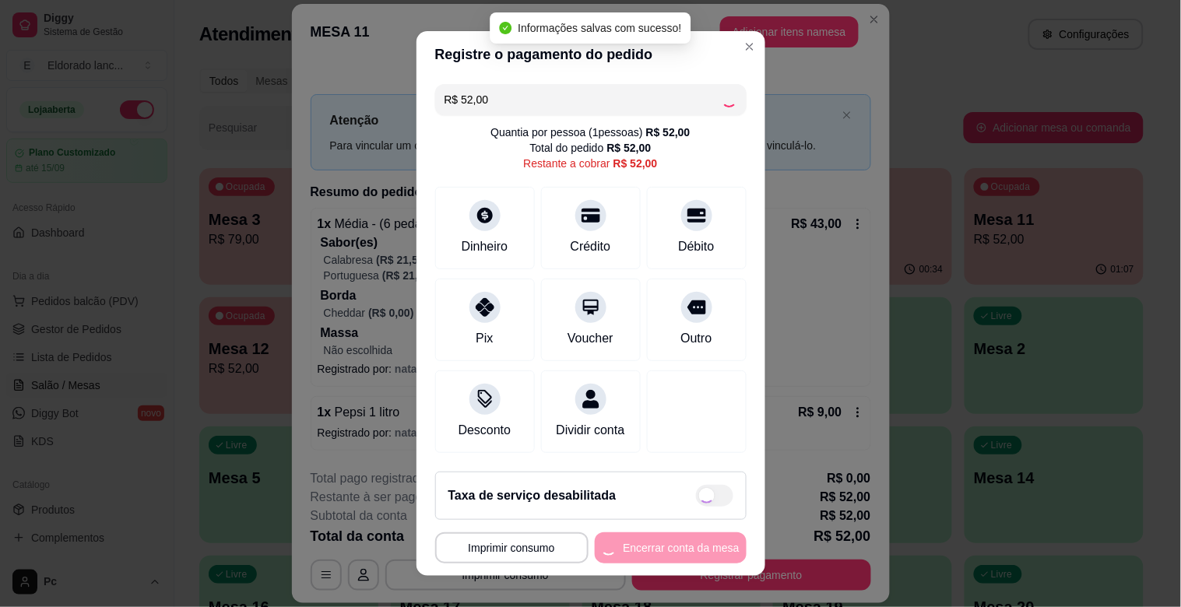
type input "R$ 0,00"
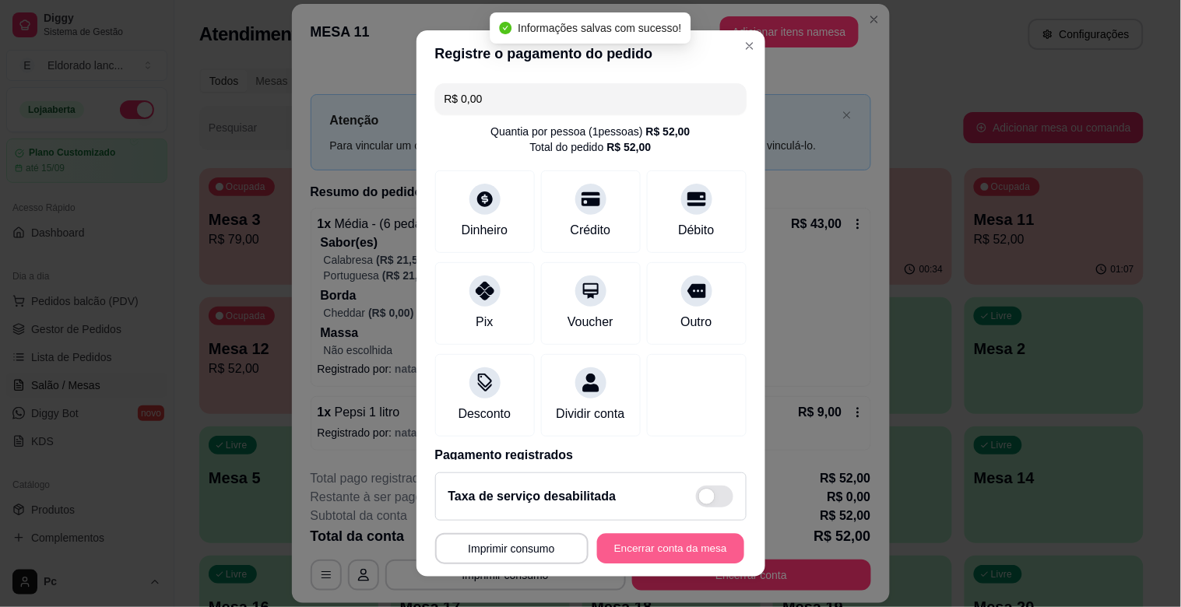
click at [665, 559] on button "Encerrar conta da mesa" at bounding box center [670, 549] width 147 height 30
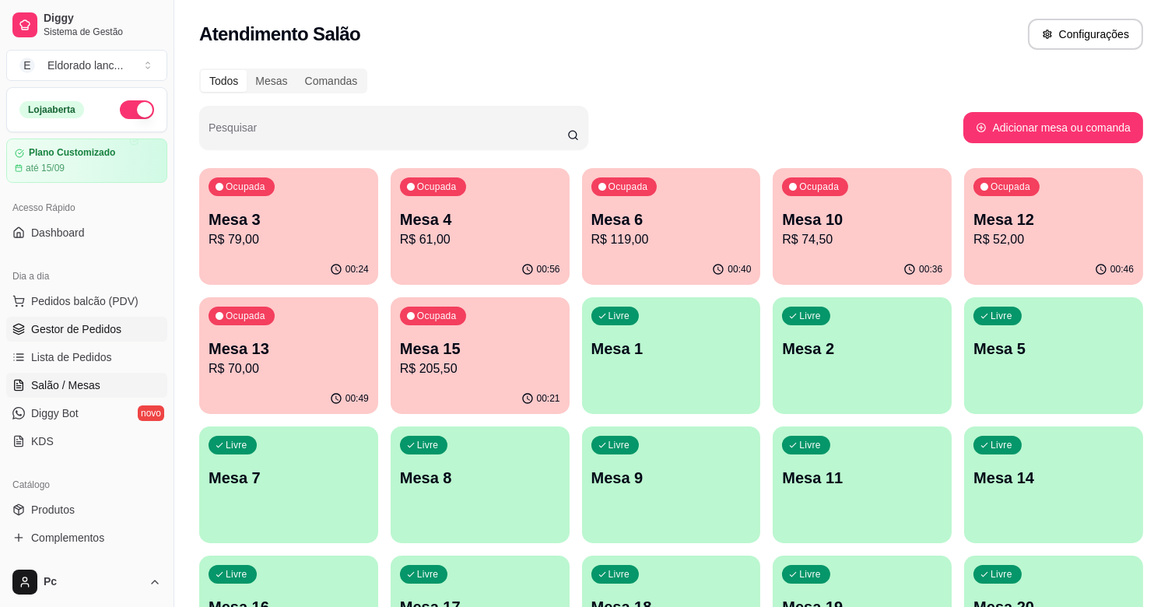
click at [99, 338] on link "Gestor de Pedidos" at bounding box center [86, 329] width 161 height 25
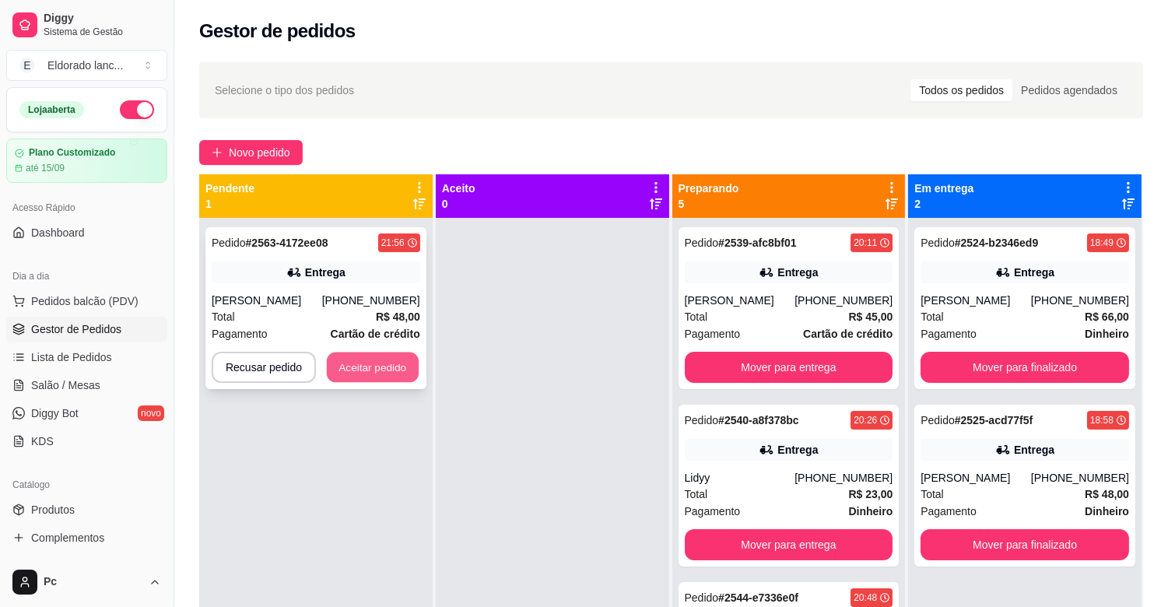
click at [384, 380] on button "Aceitar pedido" at bounding box center [373, 368] width 92 height 30
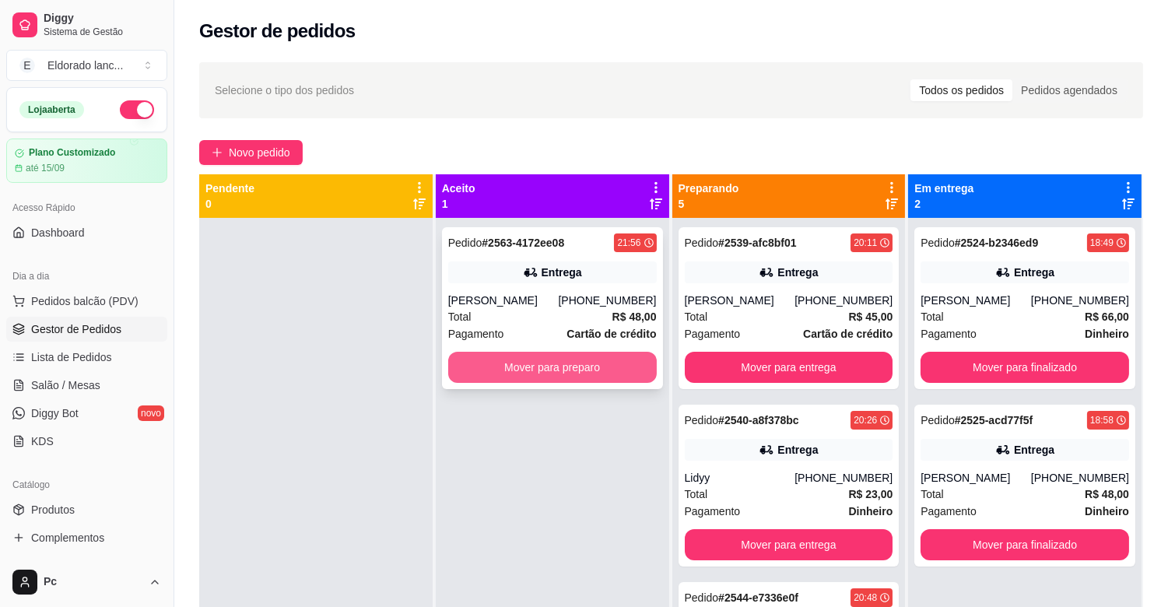
click at [528, 367] on button "Mover para preparo" at bounding box center [552, 367] width 209 height 31
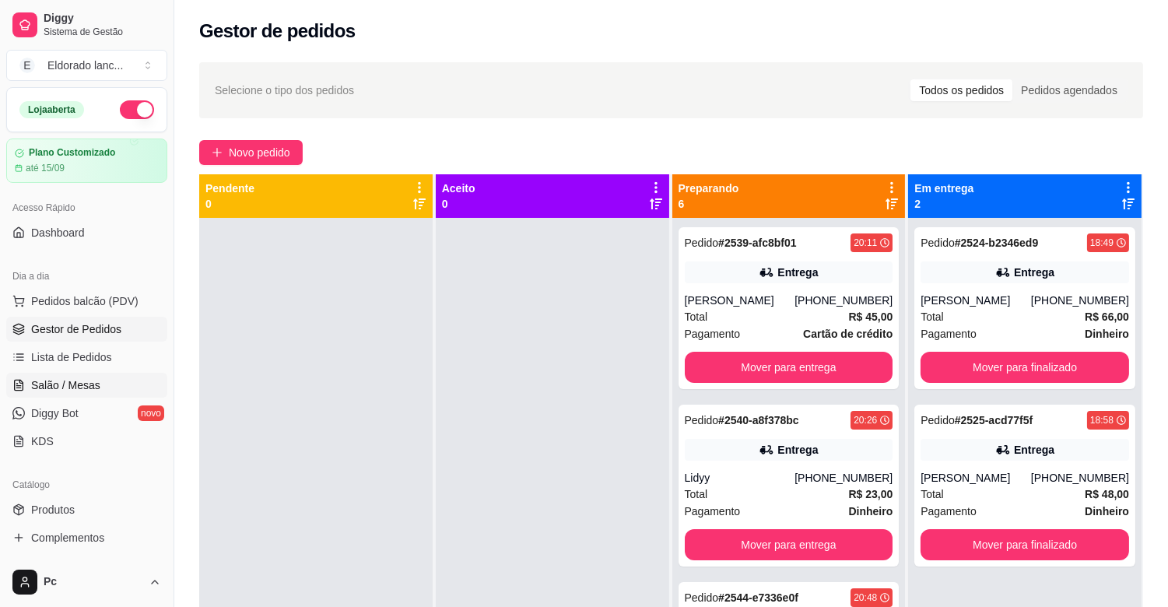
click at [51, 393] on link "Salão / Mesas" at bounding box center [86, 385] width 161 height 25
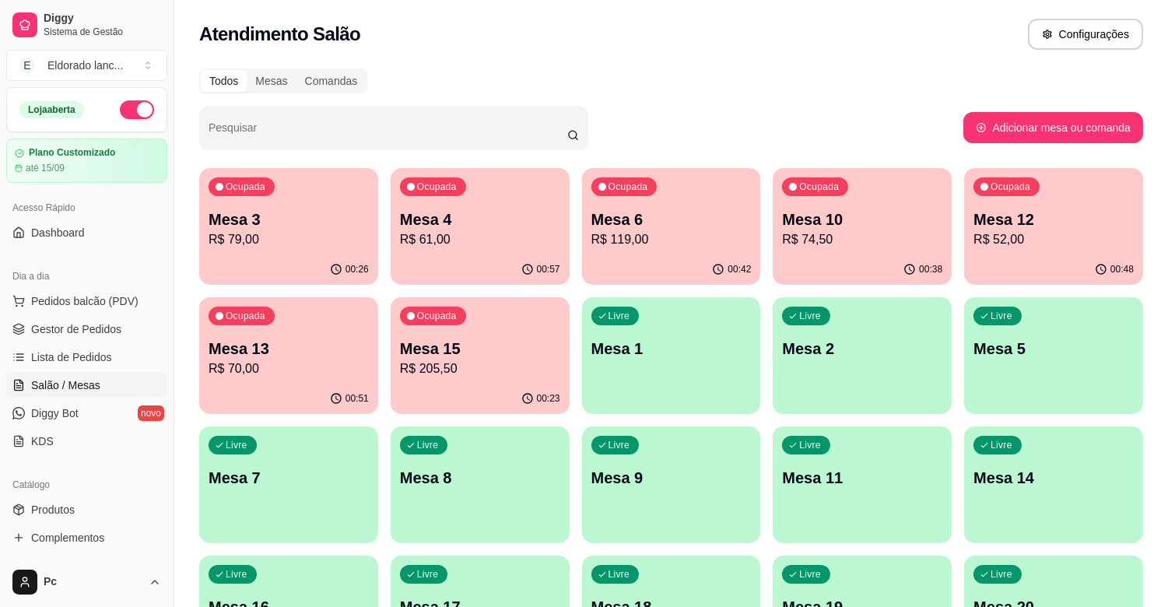
click at [1086, 218] on p "Mesa 12" at bounding box center [1054, 220] width 160 height 22
click at [97, 327] on span "Gestor de Pedidos" at bounding box center [76, 329] width 90 height 16
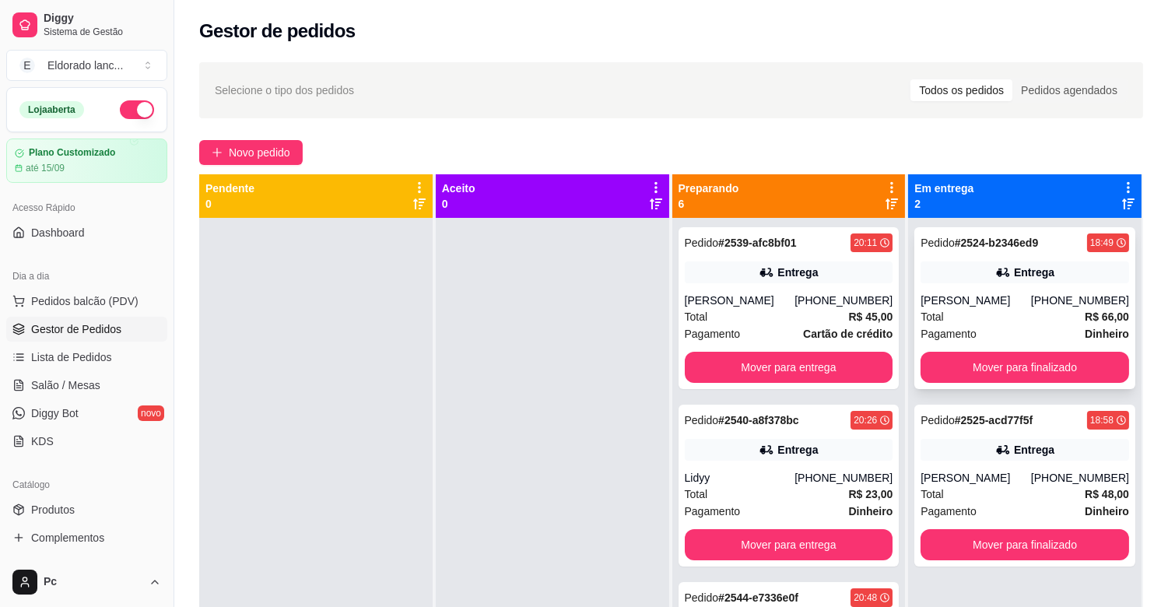
click at [963, 293] on div "[PERSON_NAME]" at bounding box center [976, 301] width 111 height 16
click at [1013, 374] on button "Mover para finalizado" at bounding box center [1025, 368] width 202 height 30
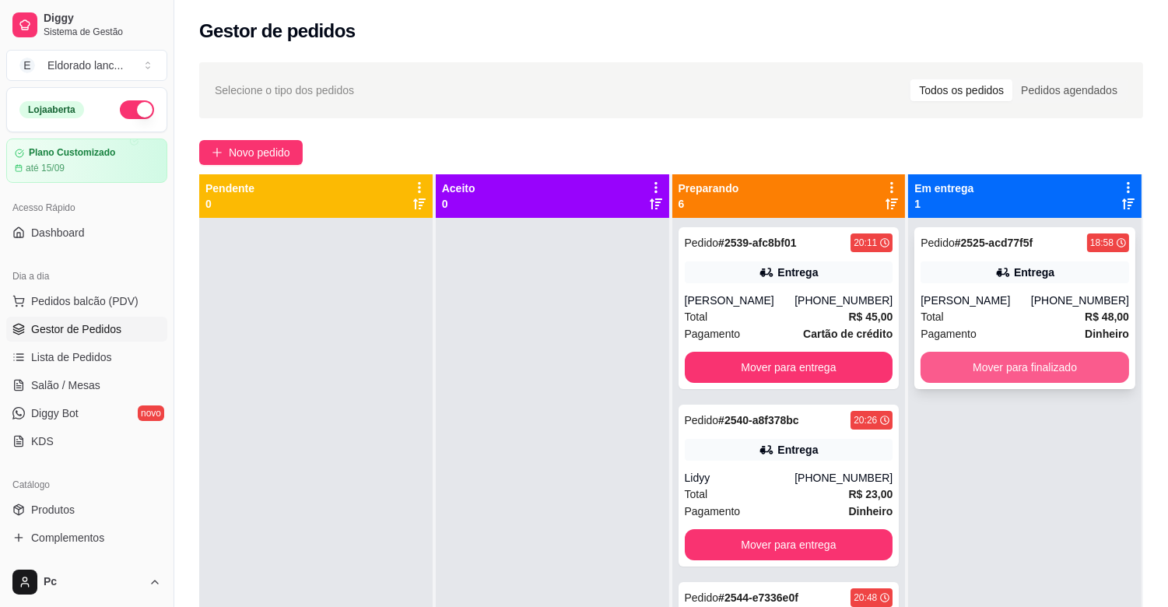
click at [1002, 363] on button "Mover para finalizado" at bounding box center [1025, 367] width 209 height 31
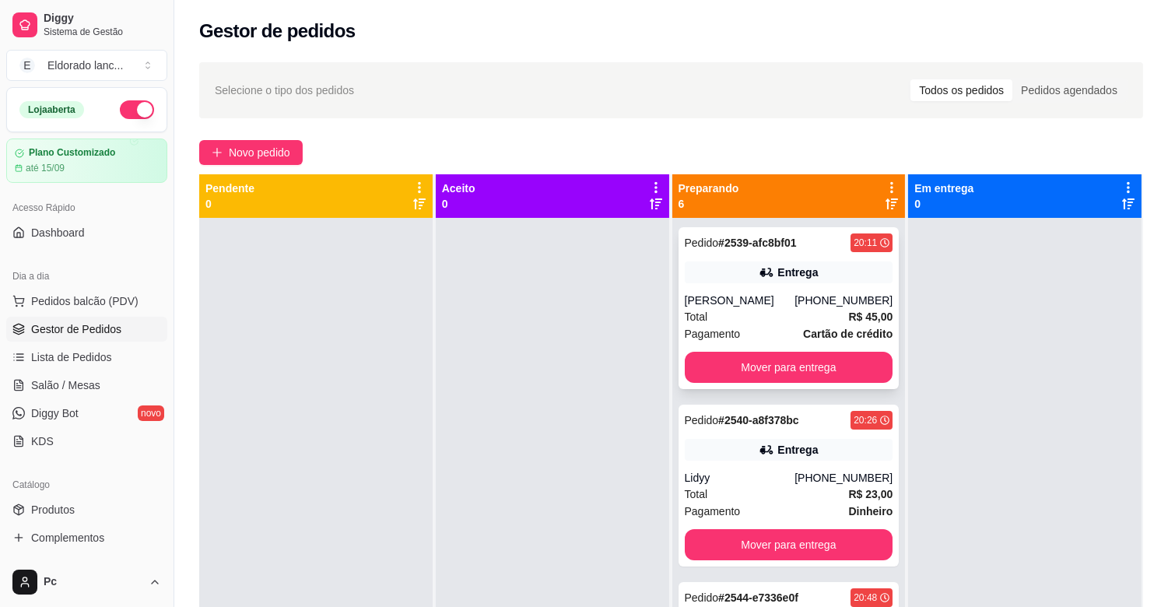
click at [736, 308] on div "[PERSON_NAME]" at bounding box center [740, 301] width 111 height 16
click at [831, 383] on button "Mover para entrega" at bounding box center [789, 367] width 209 height 31
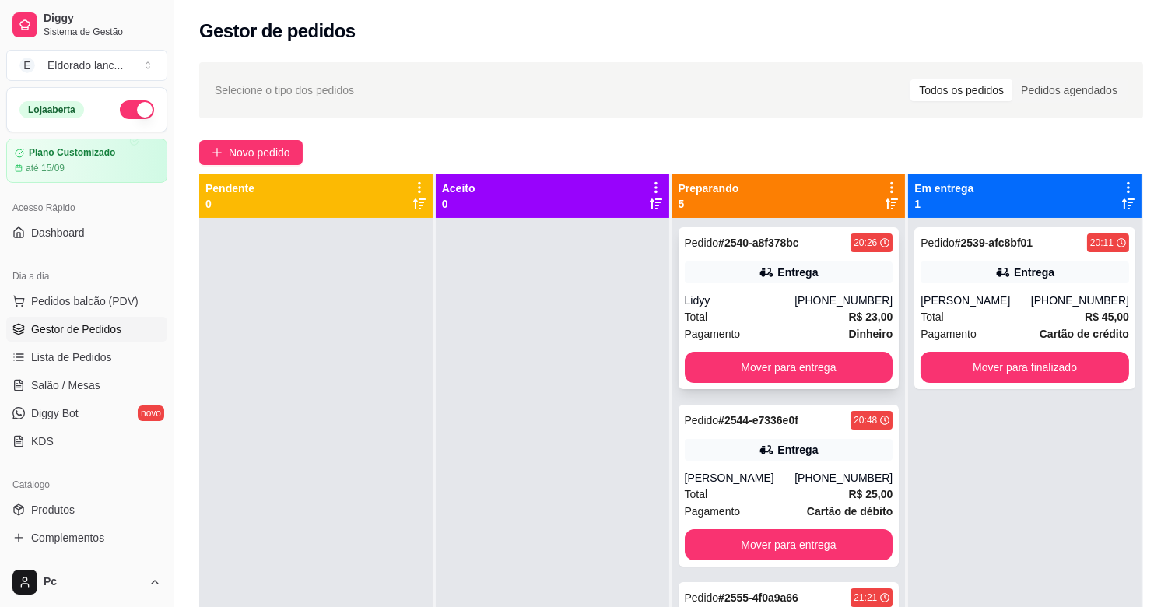
click at [777, 273] on div "Entrega" at bounding box center [797, 273] width 40 height 16
click at [798, 353] on button "Mover para entrega" at bounding box center [789, 368] width 202 height 30
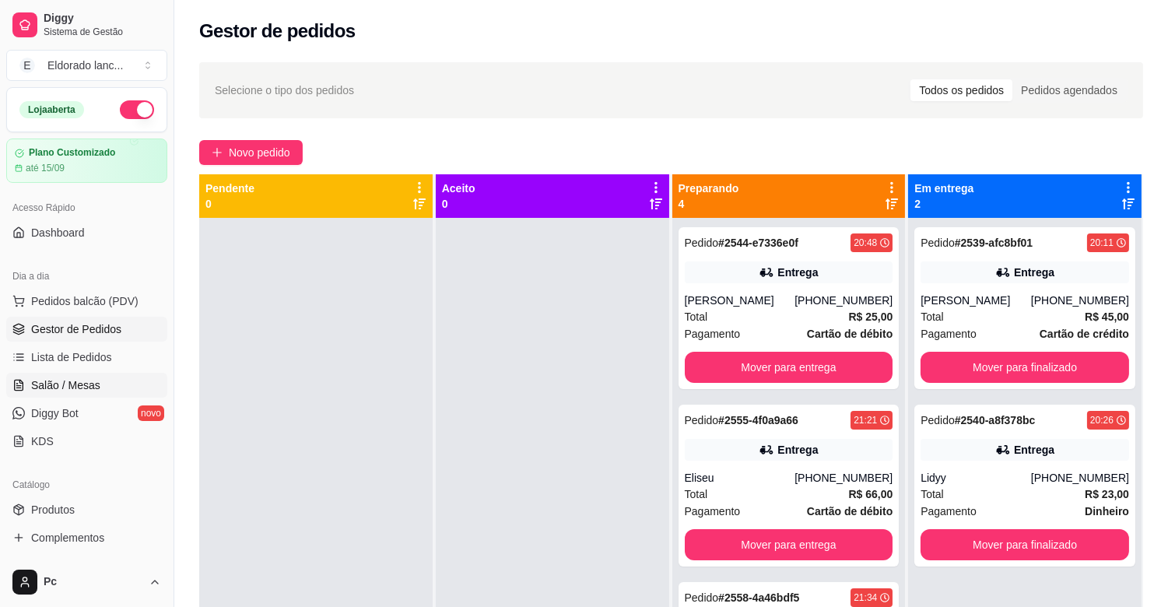
click at [79, 374] on link "Salão / Mesas" at bounding box center [86, 385] width 161 height 25
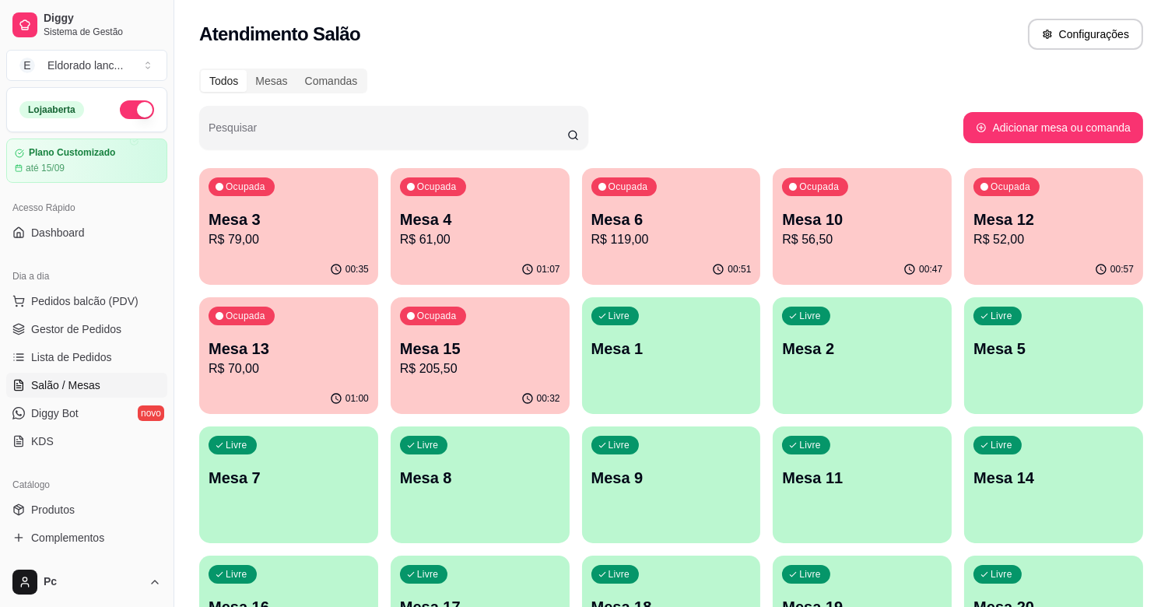
click at [697, 220] on p "Mesa 6" at bounding box center [671, 220] width 160 height 22
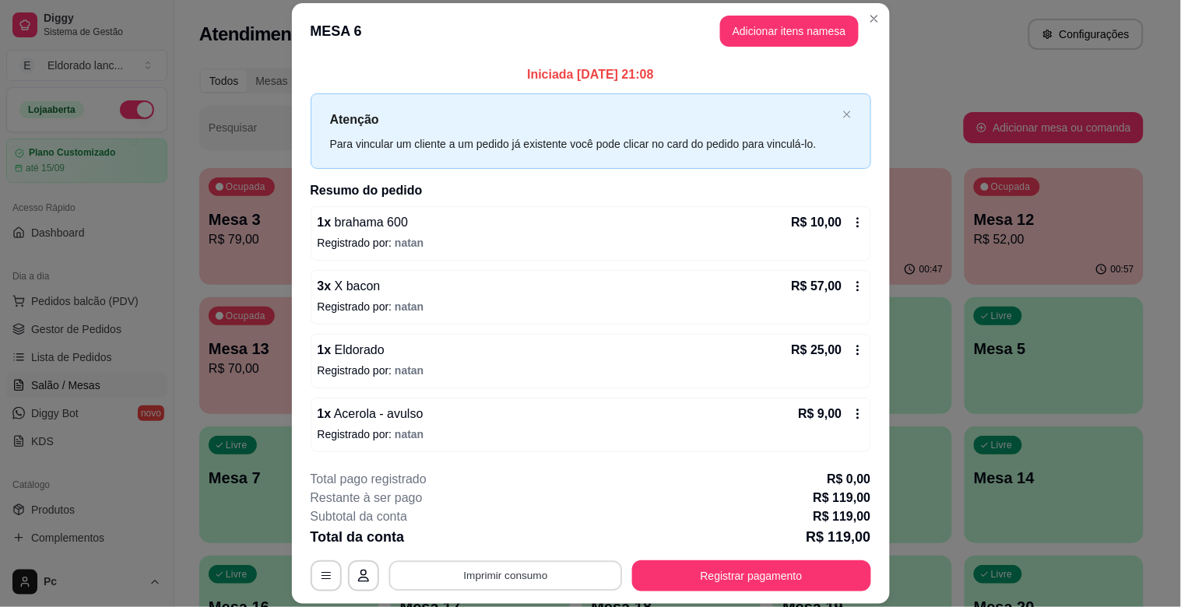
click at [464, 580] on button "Imprimir consumo" at bounding box center [504, 576] width 233 height 30
click at [480, 540] on button "IMPRESSORA" at bounding box center [503, 540] width 113 height 25
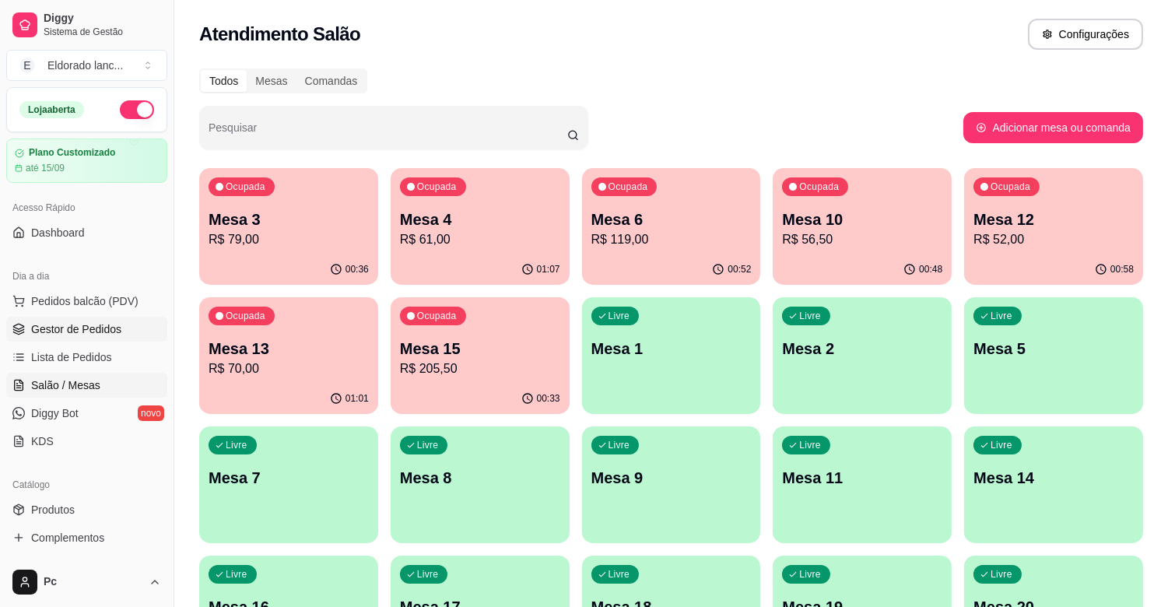
click at [51, 333] on span "Gestor de Pedidos" at bounding box center [76, 329] width 90 height 16
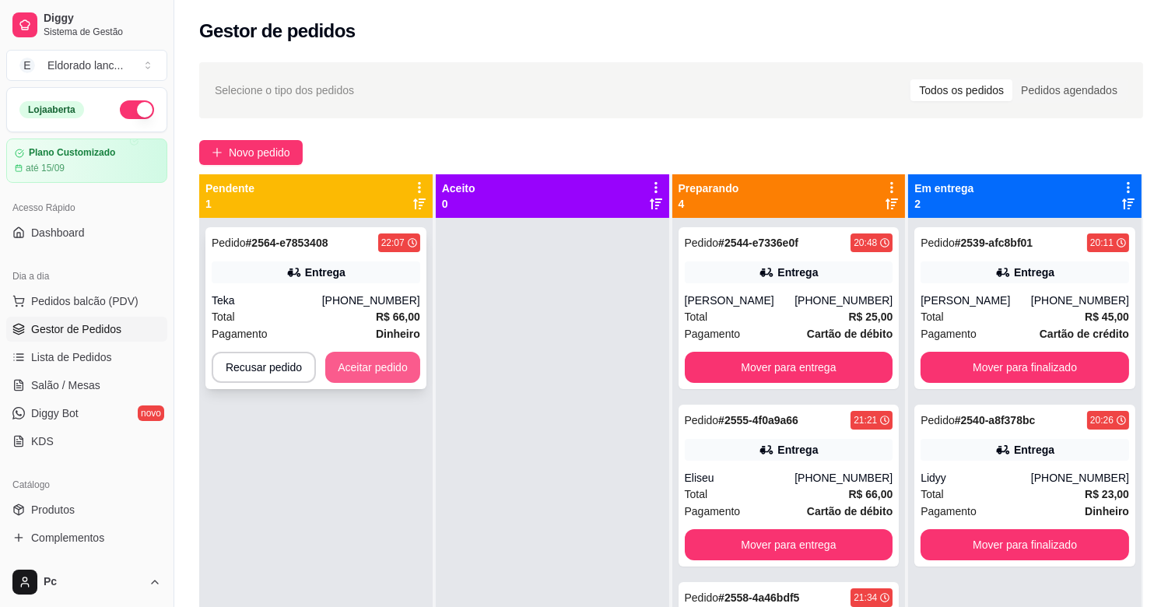
click at [401, 363] on button "Aceitar pedido" at bounding box center [372, 367] width 95 height 31
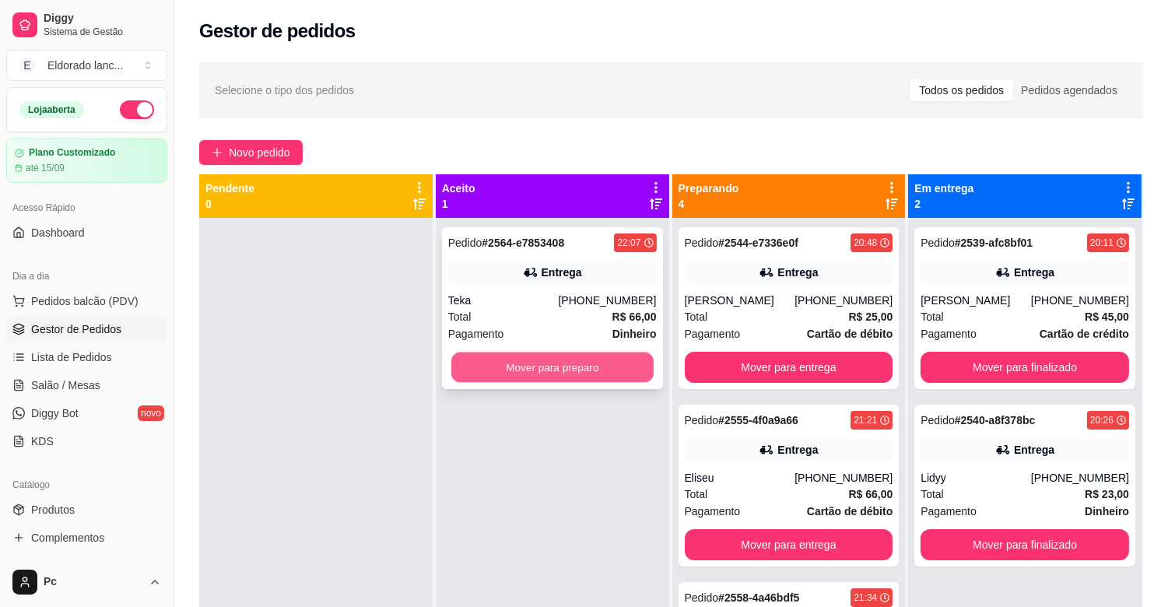
click at [512, 361] on button "Mover para preparo" at bounding box center [552, 368] width 202 height 30
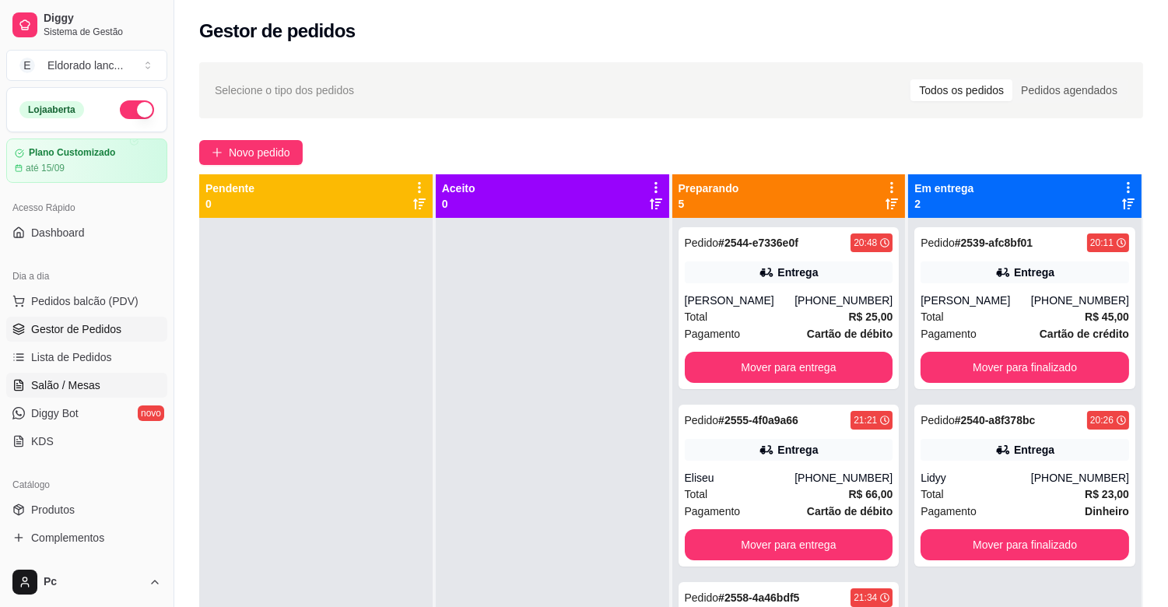
click at [88, 391] on span "Salão / Mesas" at bounding box center [65, 385] width 69 height 16
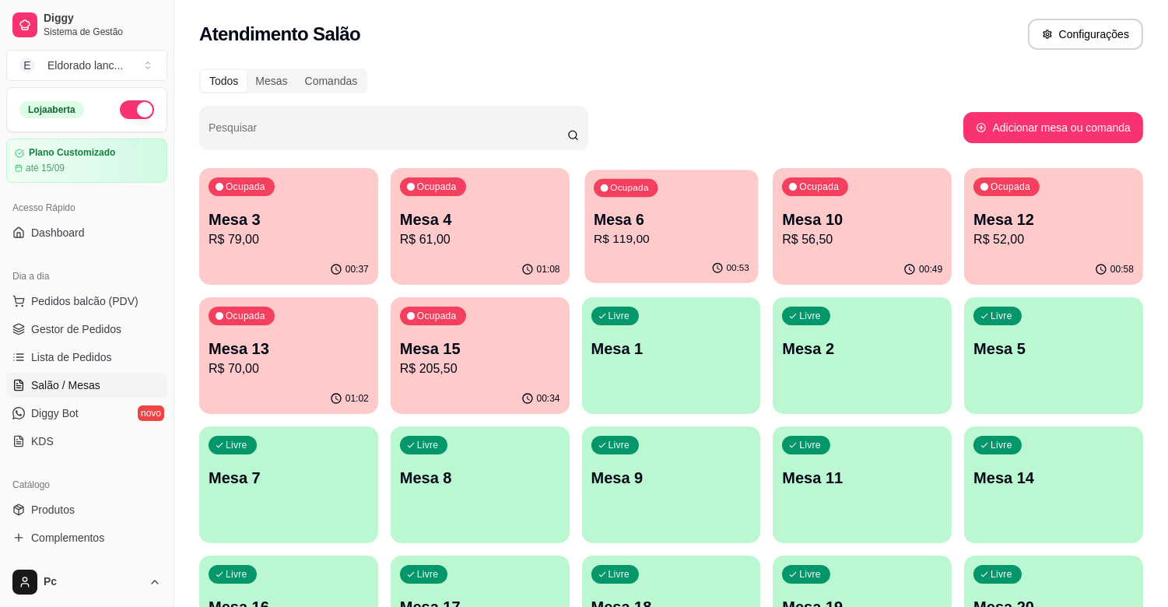
click at [654, 214] on p "Mesa 6" at bounding box center [672, 219] width 156 height 21
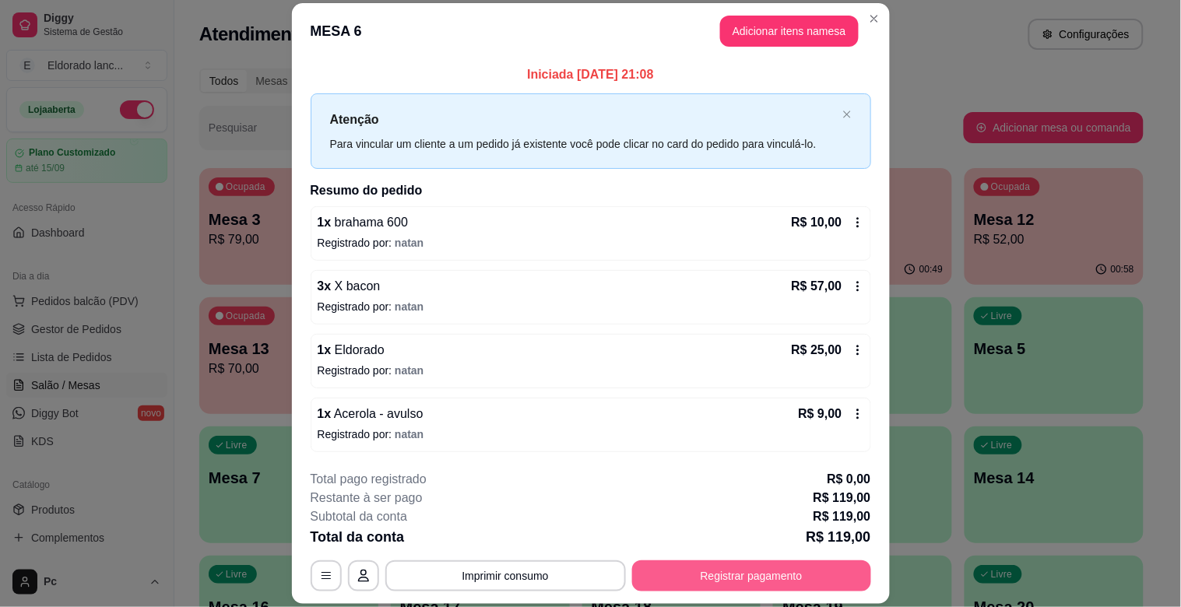
click at [782, 571] on button "Registrar pagamento" at bounding box center [751, 575] width 239 height 31
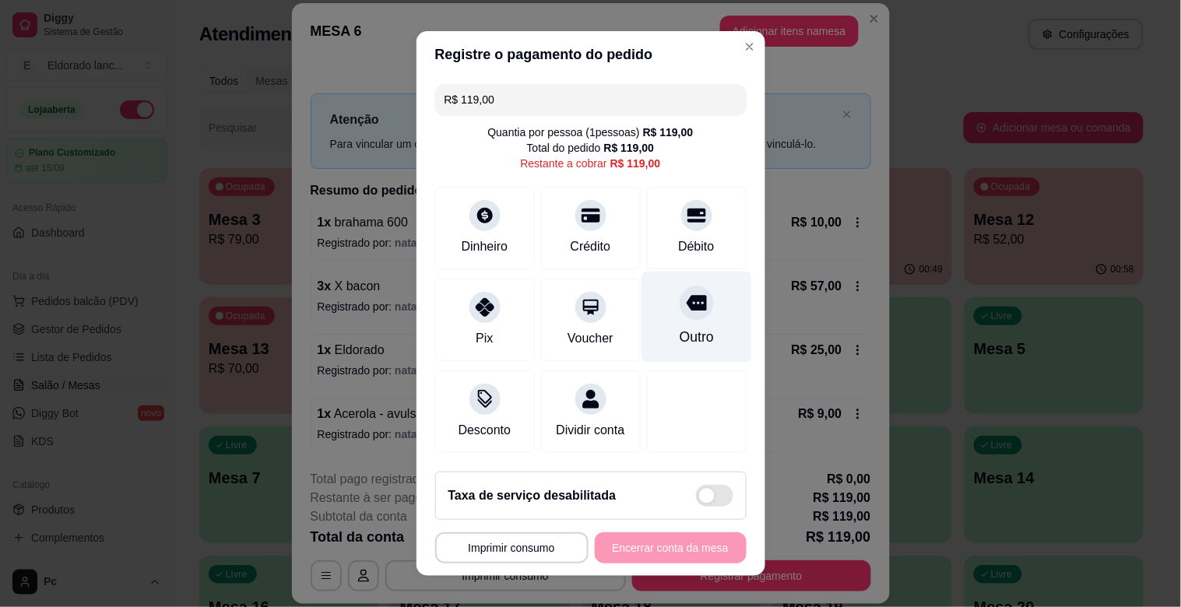
click at [679, 314] on div at bounding box center [696, 303] width 34 height 34
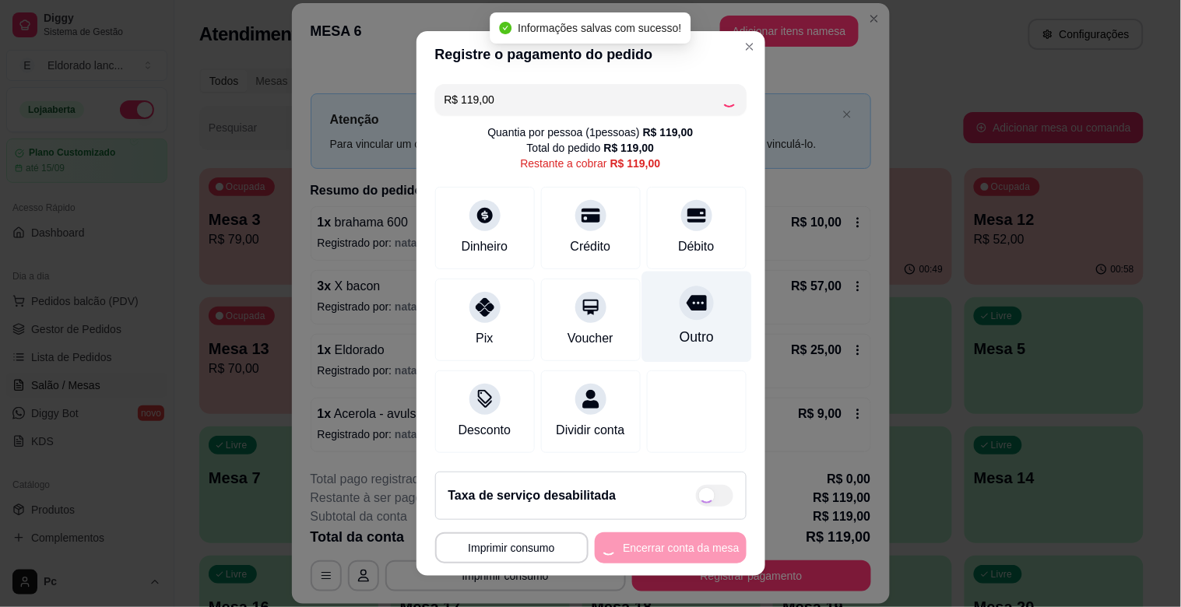
type input "R$ 0,00"
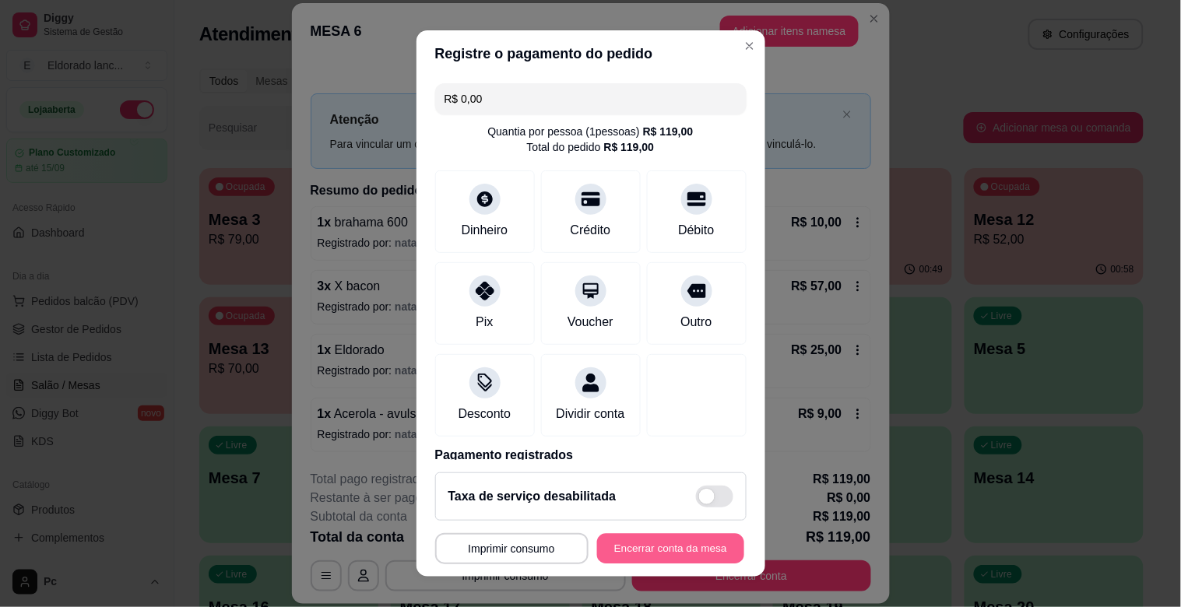
click at [647, 556] on button "Encerrar conta da mesa" at bounding box center [670, 549] width 147 height 30
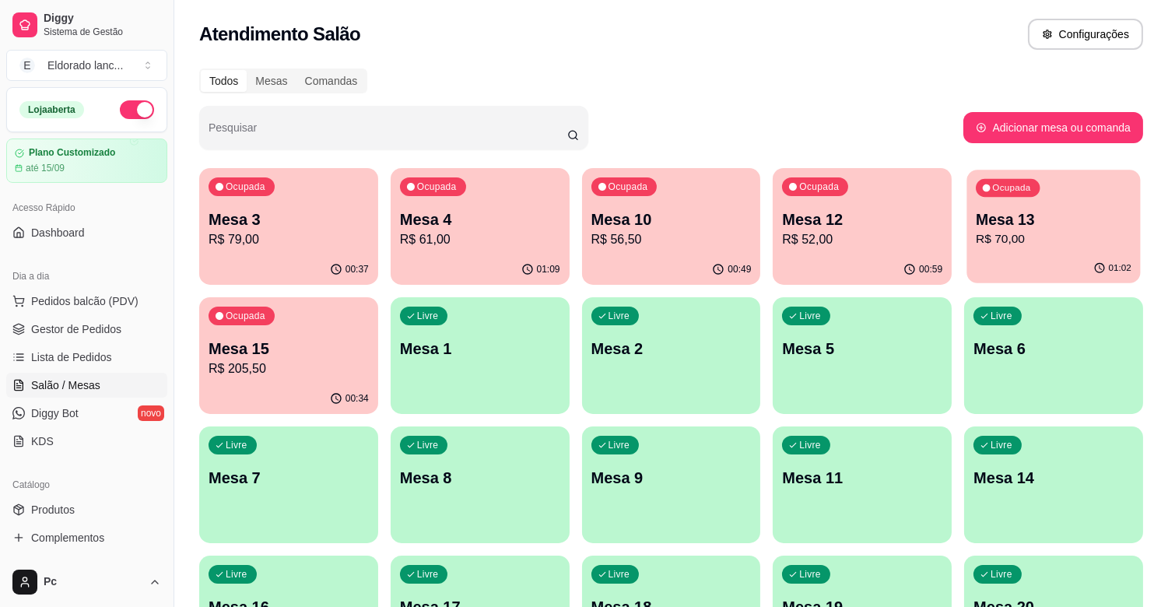
click at [1006, 251] on div "Ocupada Mesa 13 R$ 70,00" at bounding box center [1054, 212] width 174 height 84
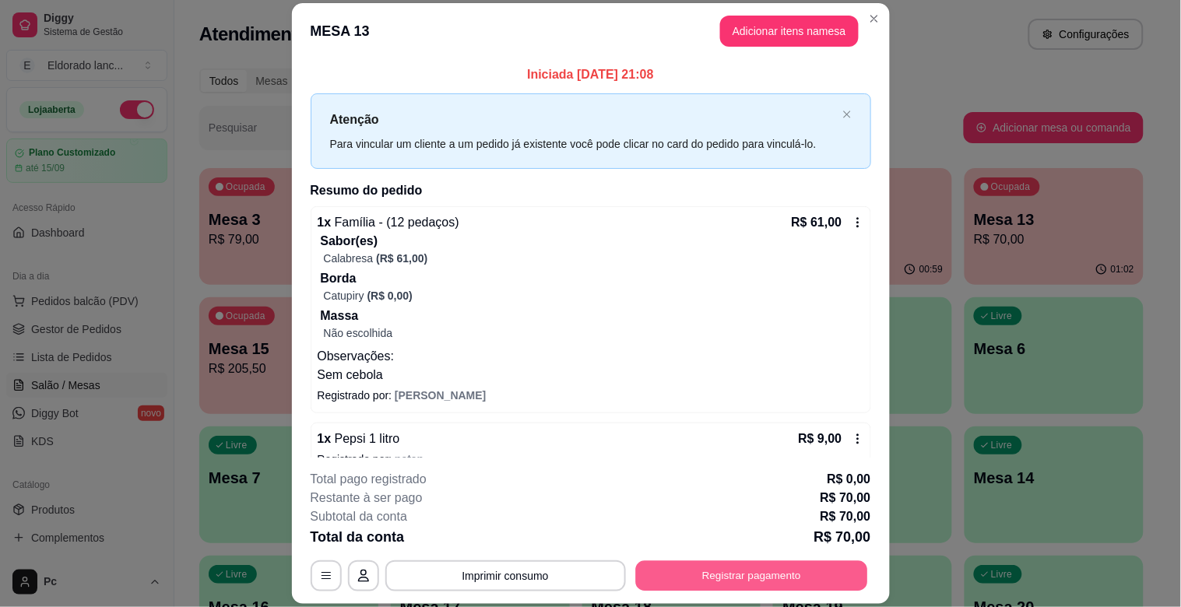
click at [672, 580] on button "Registrar pagamento" at bounding box center [751, 576] width 232 height 30
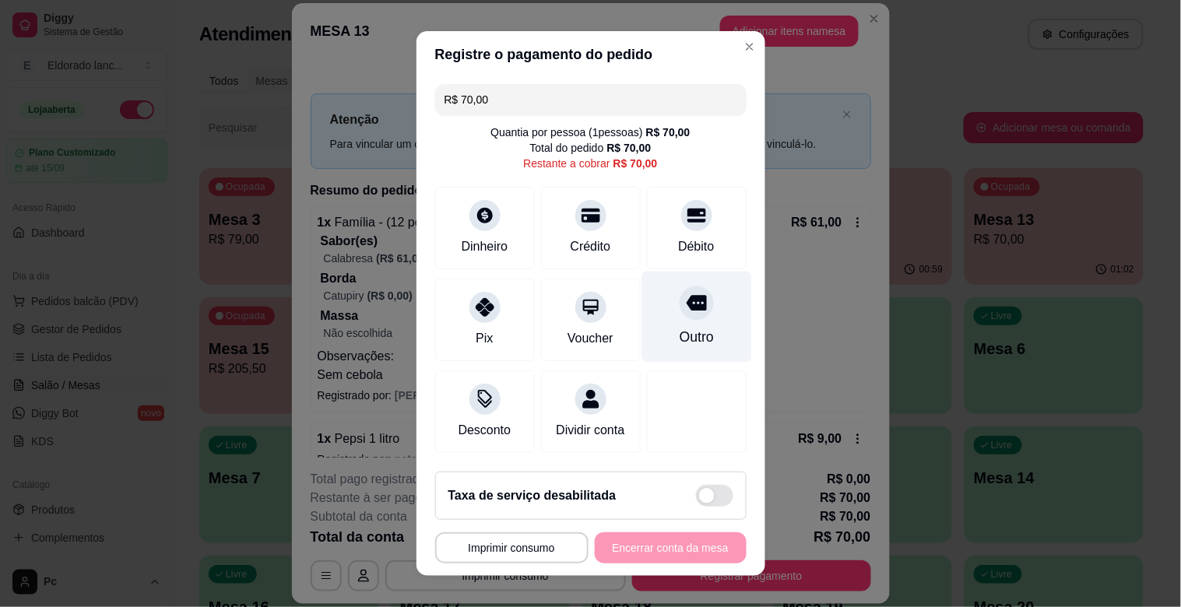
click at [679, 332] on div "Outro" at bounding box center [696, 337] width 34 height 20
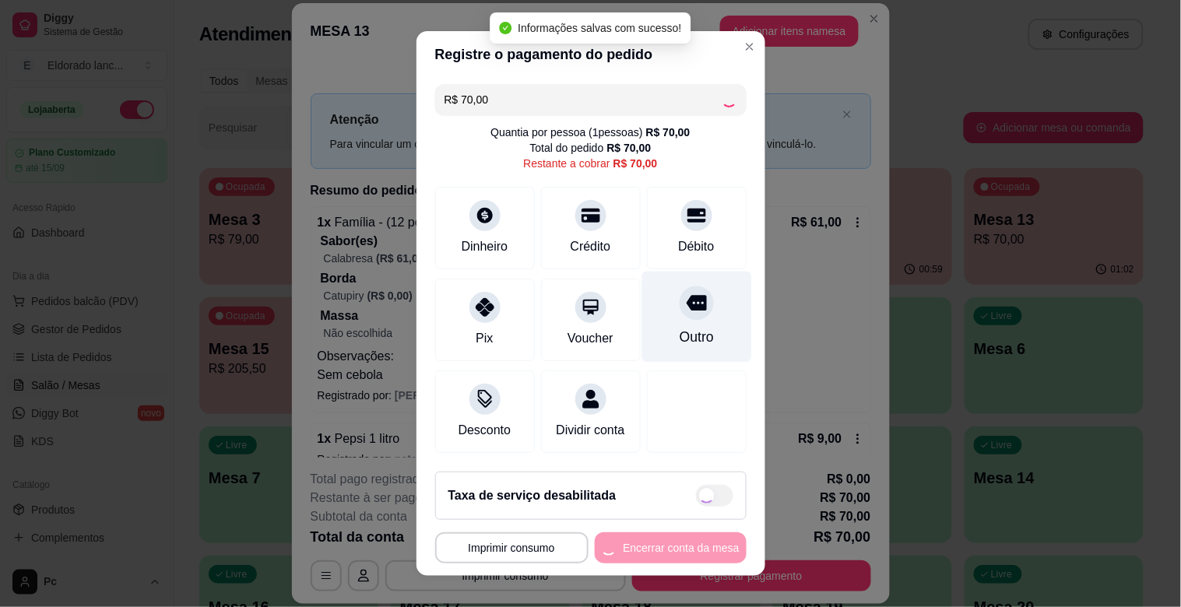
type input "R$ 0,00"
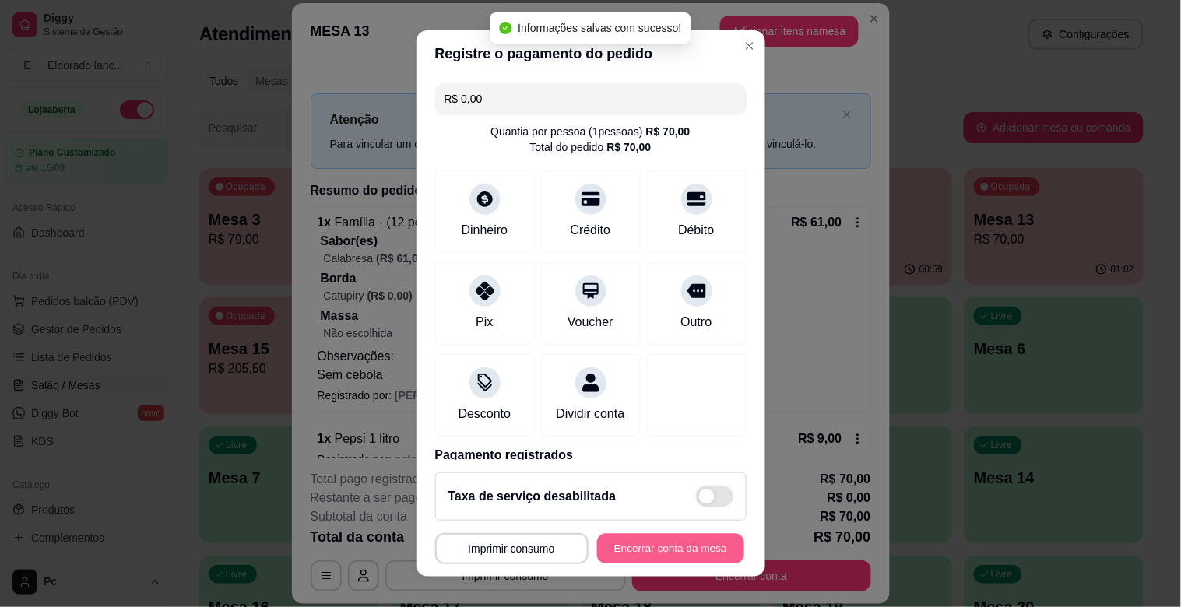
click at [633, 556] on button "Encerrar conta da mesa" at bounding box center [670, 549] width 147 height 30
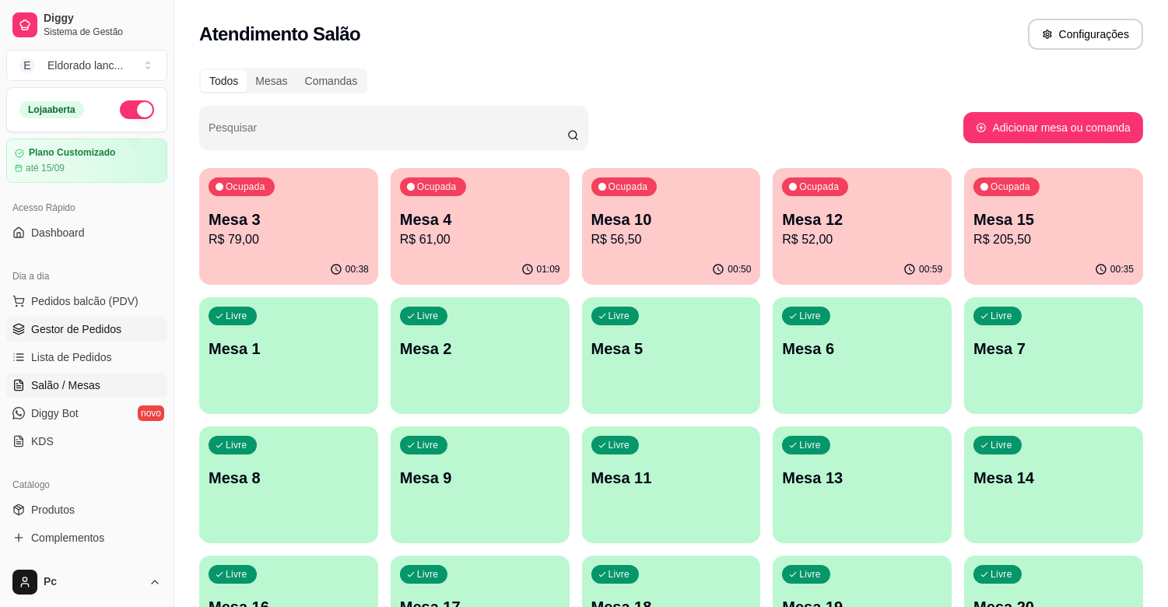
click at [84, 329] on span "Gestor de Pedidos" at bounding box center [76, 329] width 90 height 16
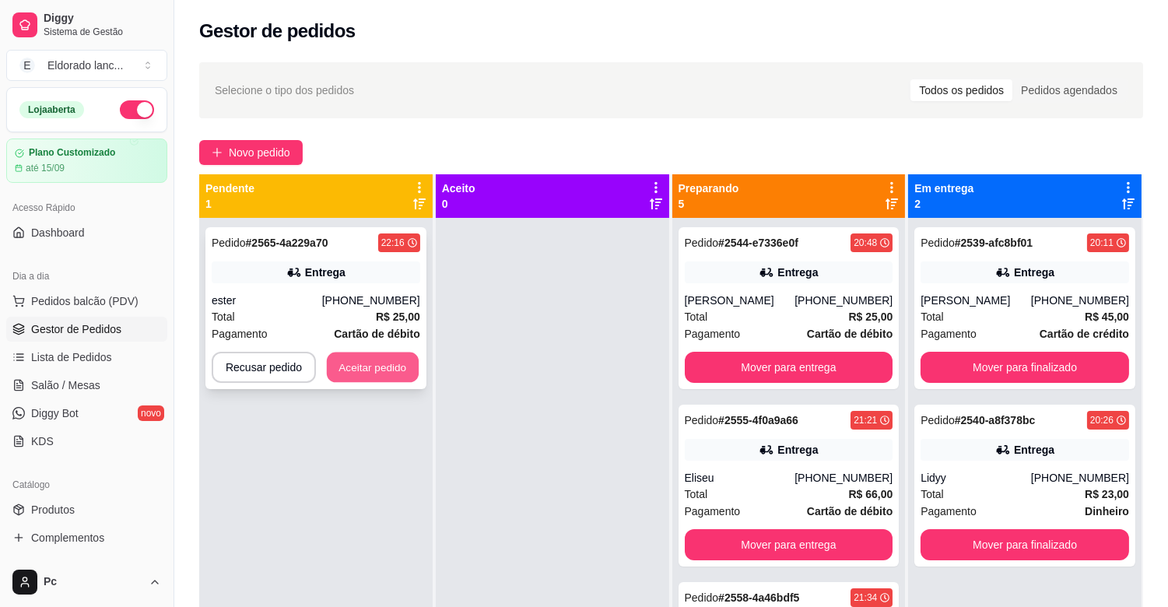
click at [412, 376] on button "Aceitar pedido" at bounding box center [373, 368] width 92 height 30
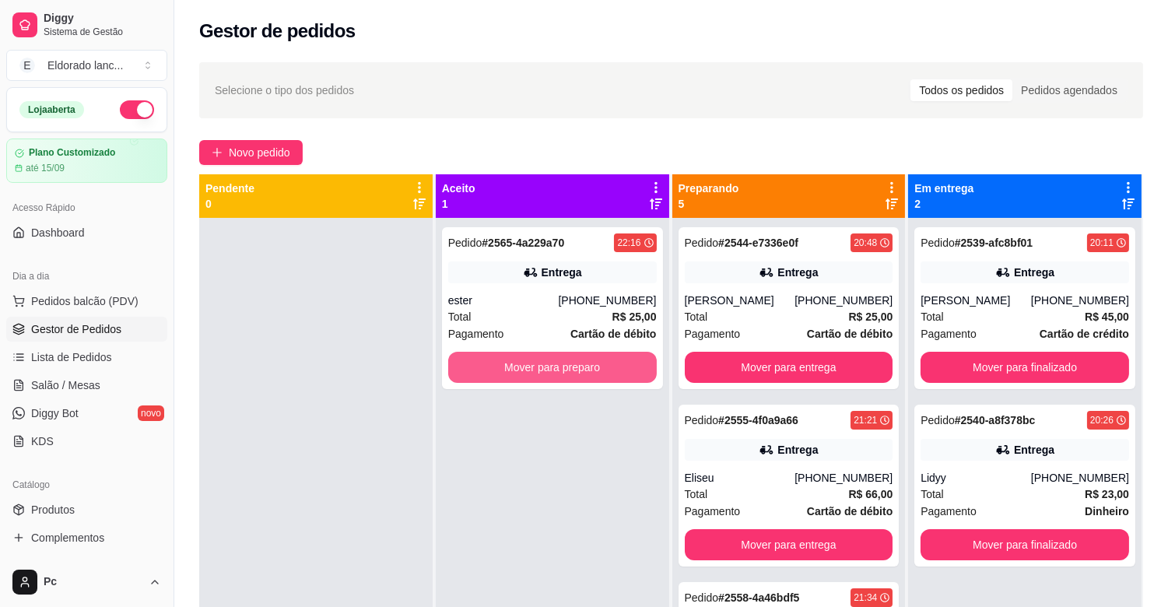
click at [586, 377] on button "Mover para preparo" at bounding box center [552, 367] width 209 height 31
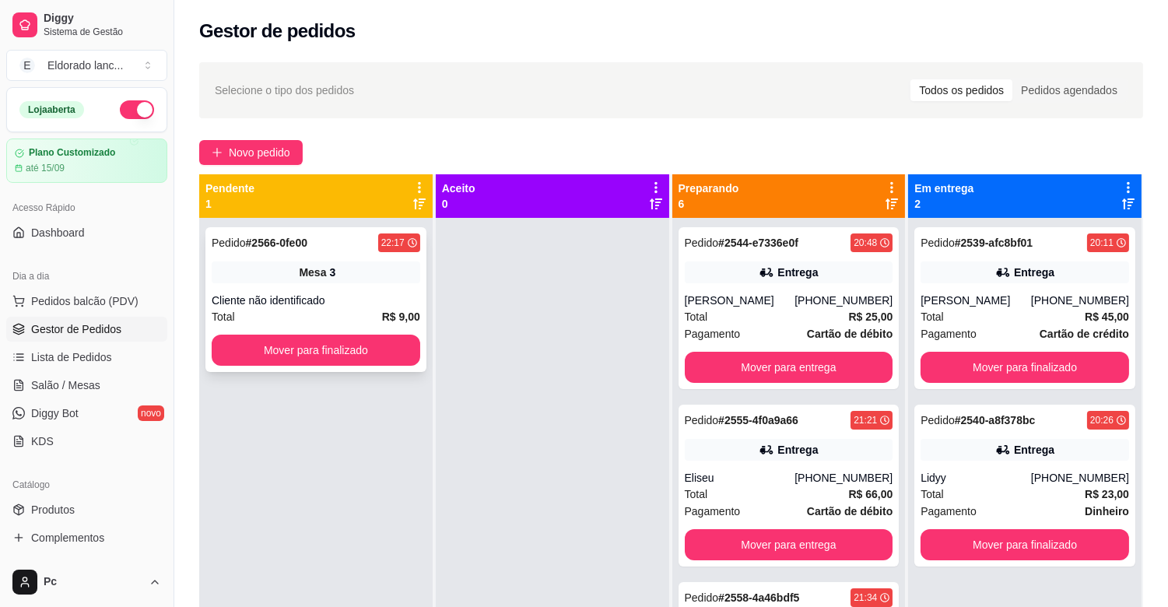
click at [376, 332] on div "Pedido # 2566-0fe00 22:17 Mesa 3 Cliente não identificado Total R$ 9,00 Mover p…" at bounding box center [315, 299] width 221 height 145
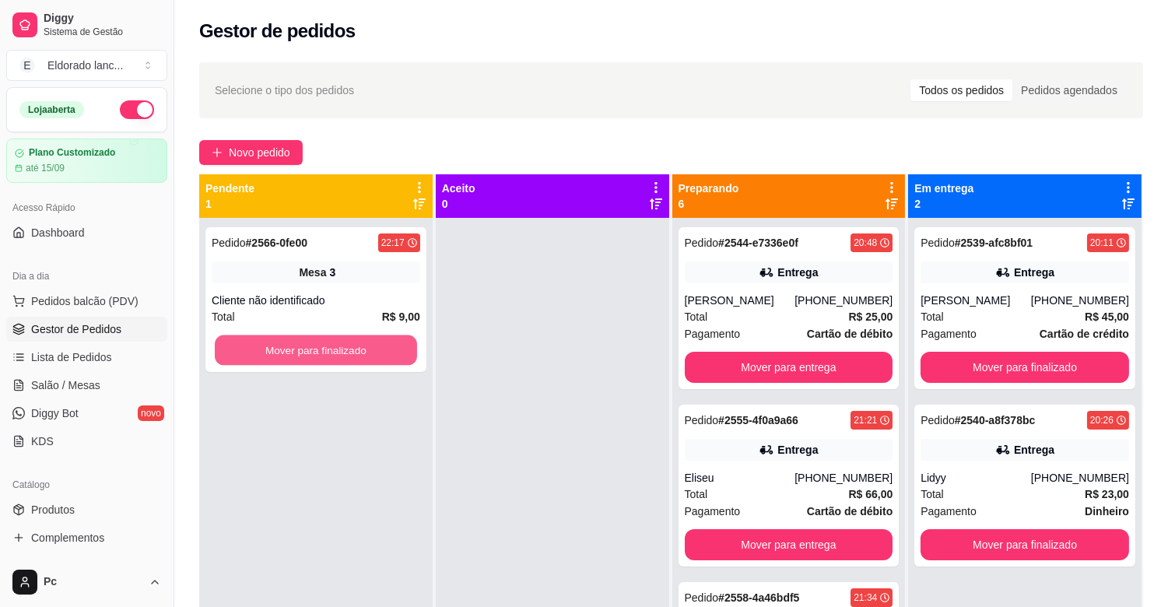
click at [273, 350] on button "Mover para finalizado" at bounding box center [316, 350] width 202 height 30
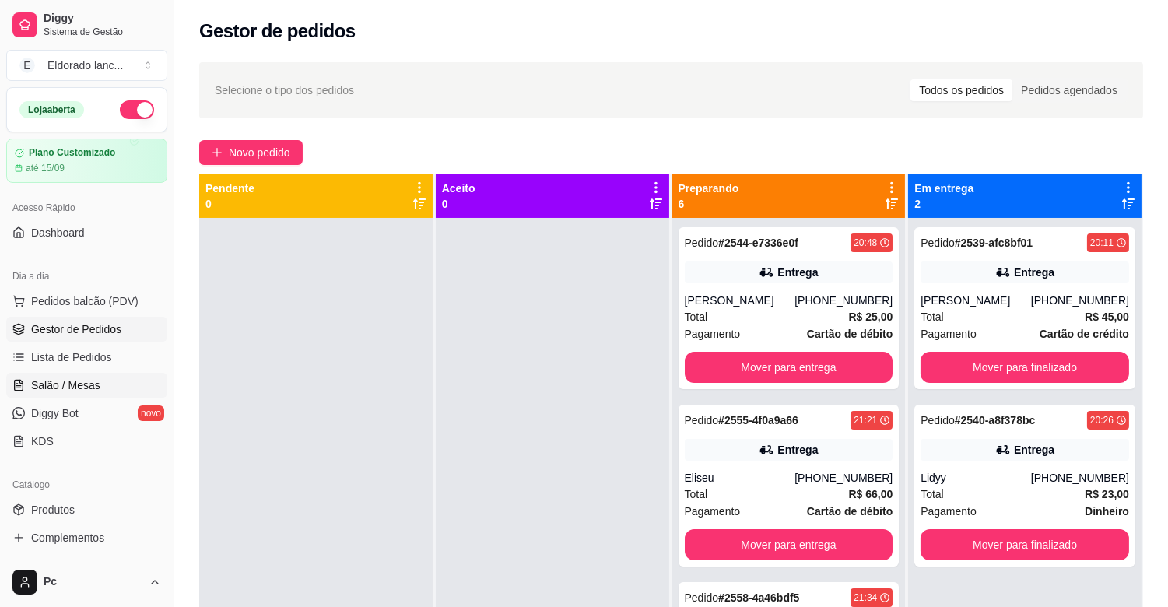
click at [74, 391] on span "Salão / Mesas" at bounding box center [65, 385] width 69 height 16
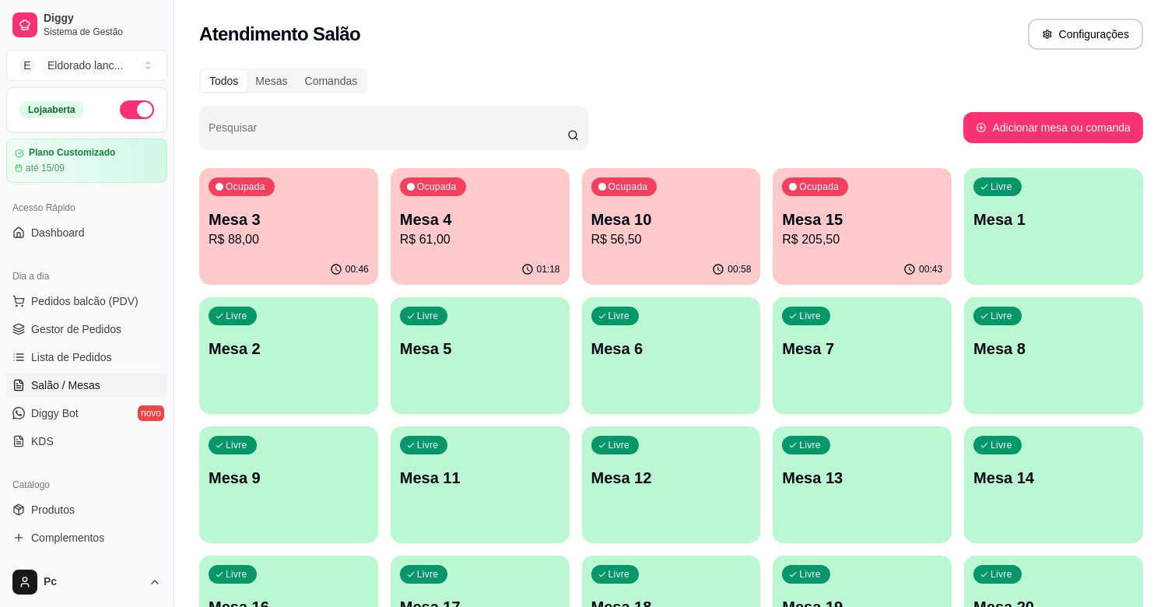
click at [685, 241] on p "R$ 56,50" at bounding box center [671, 239] width 160 height 19
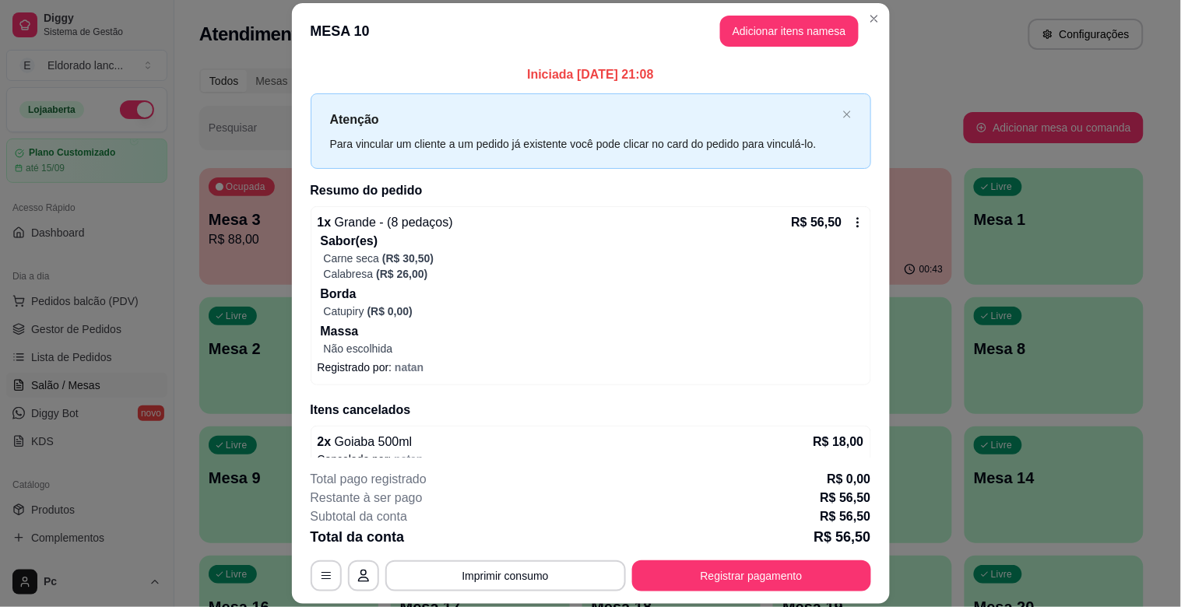
scroll to position [23, 0]
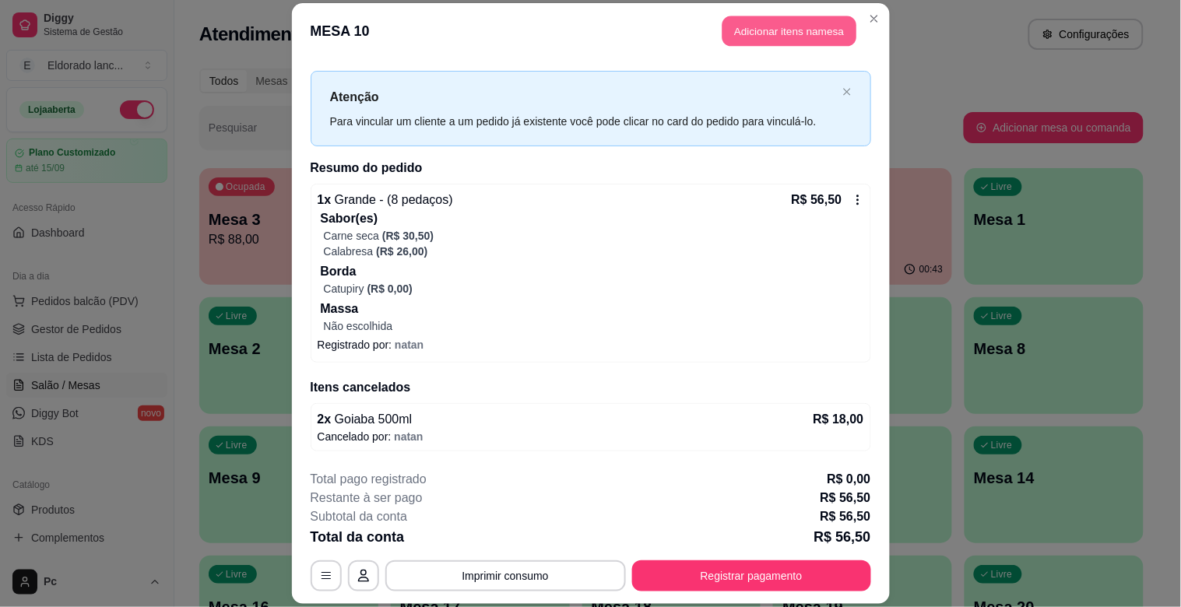
click at [788, 44] on button "Adicionar itens na mesa" at bounding box center [789, 31] width 134 height 30
click at [781, 33] on div "Cerveja" at bounding box center [832, 43] width 117 height 26
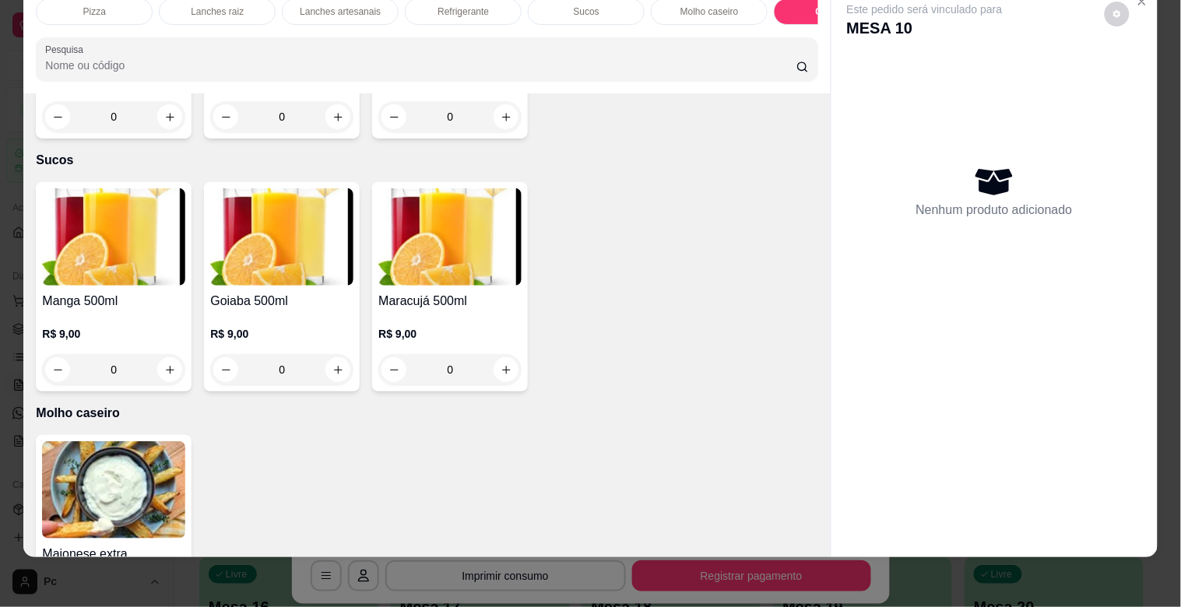
scroll to position [3242, 0]
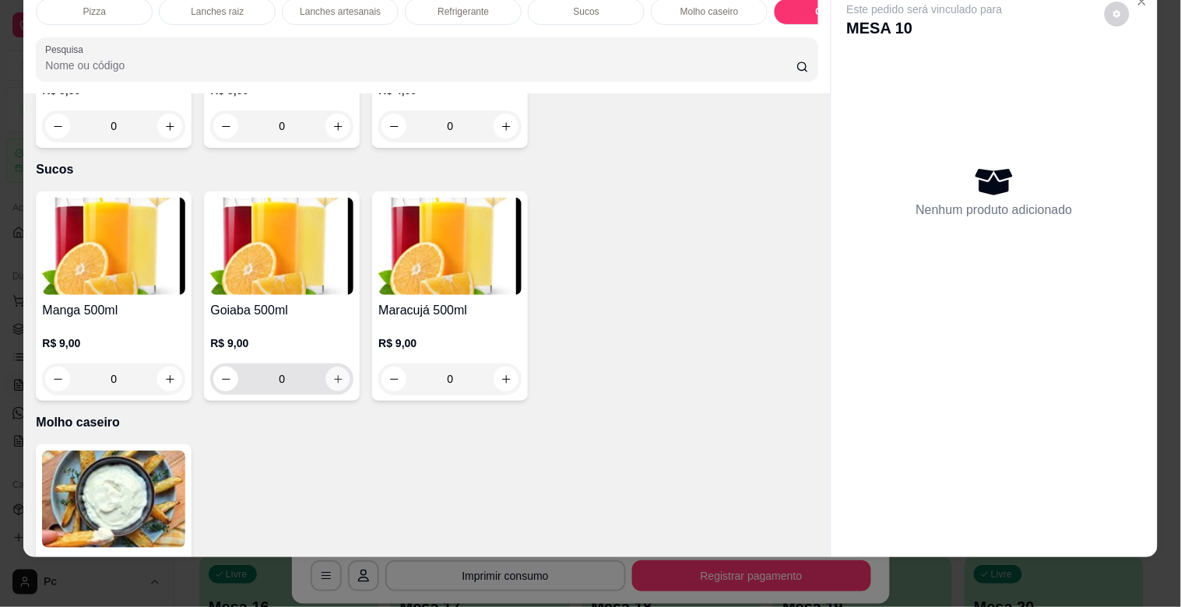
click at [338, 380] on button "increase-product-quantity" at bounding box center [338, 379] width 24 height 24
type input "1"
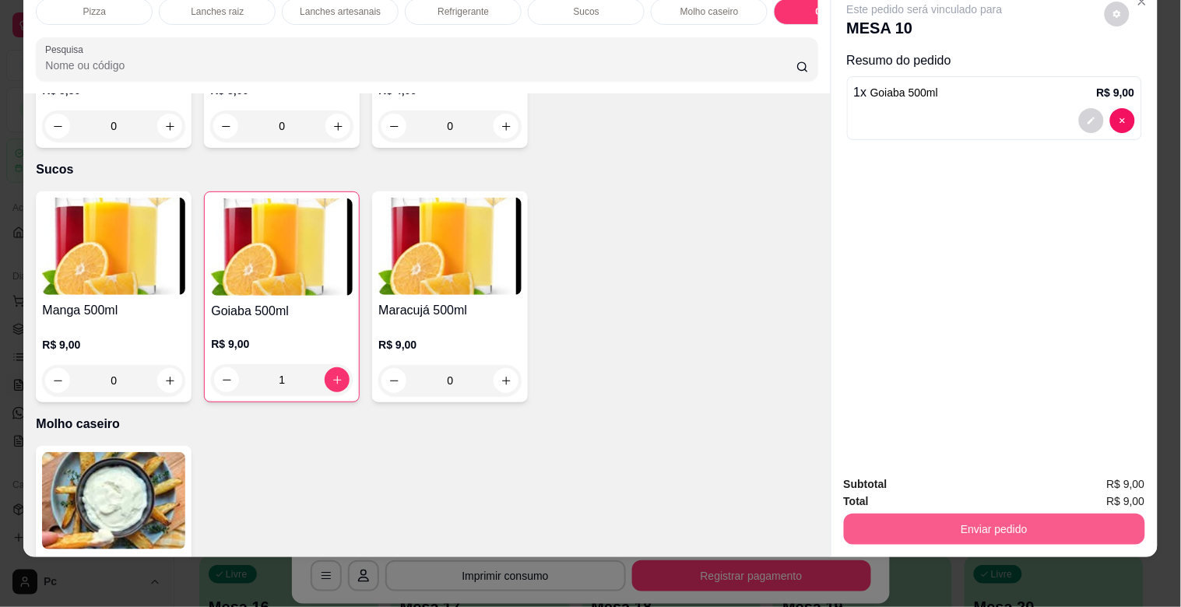
click at [987, 514] on button "Enviar pedido" at bounding box center [994, 529] width 301 height 31
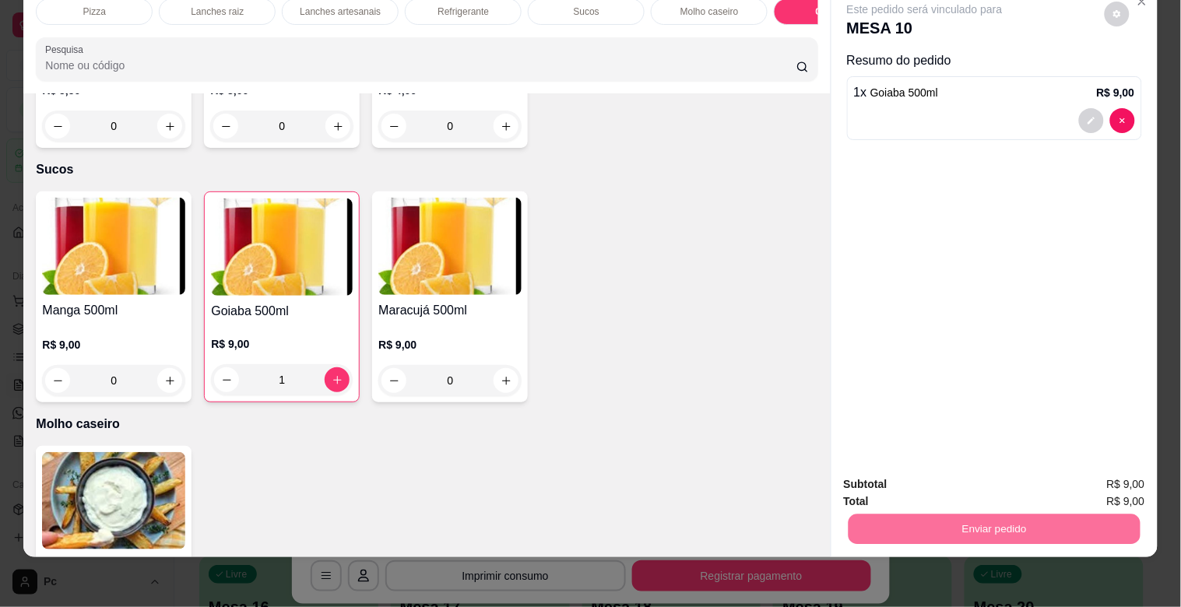
click at [960, 469] on button "Não registrar e enviar pedido" at bounding box center [942, 477] width 157 height 29
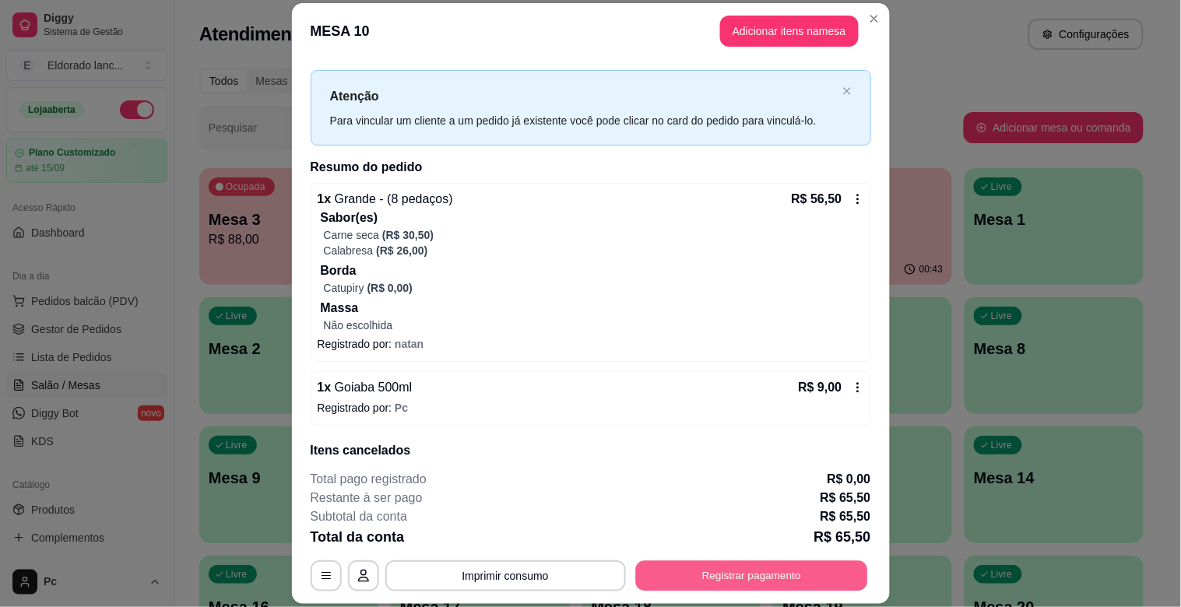
click at [741, 570] on button "Registrar pagamento" at bounding box center [751, 576] width 232 height 30
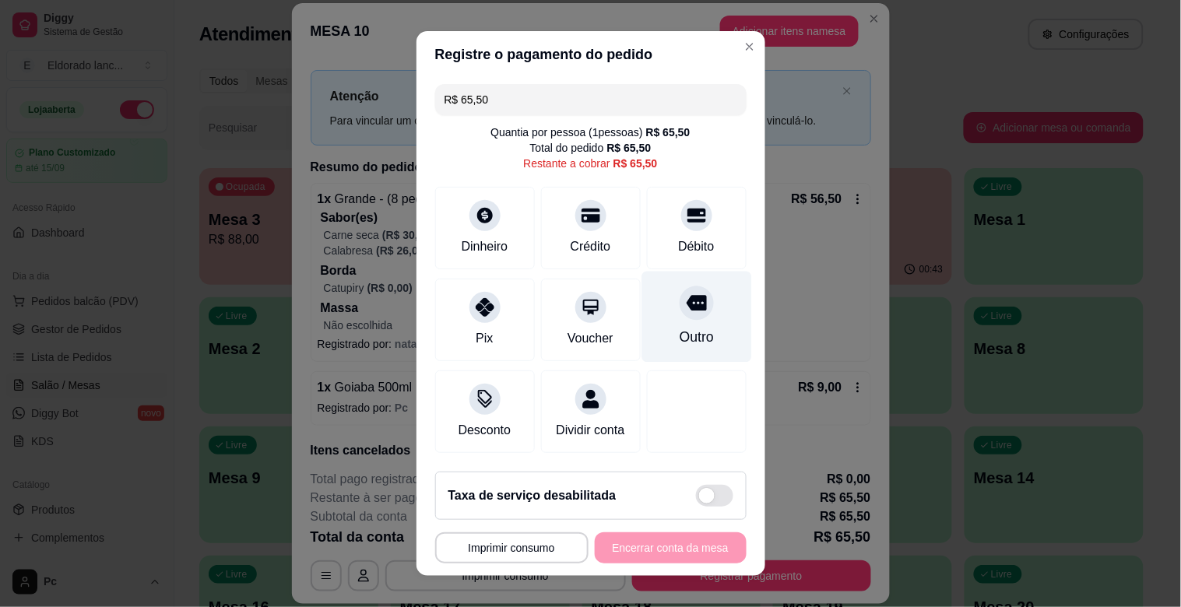
click at [665, 321] on div "Outro" at bounding box center [696, 317] width 110 height 91
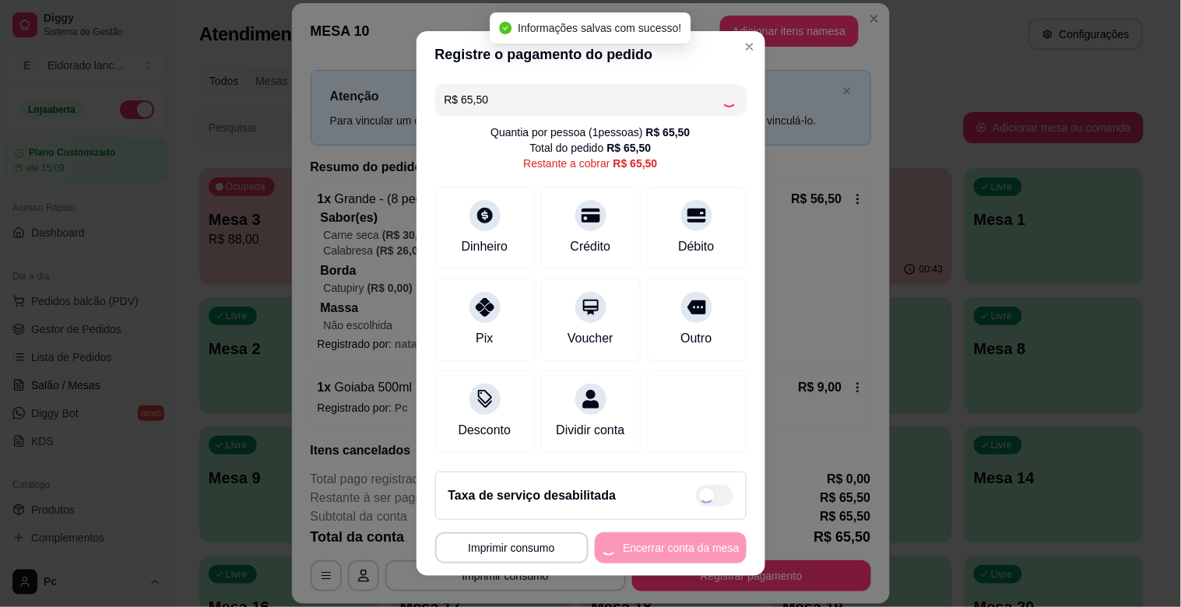
type input "R$ 0,00"
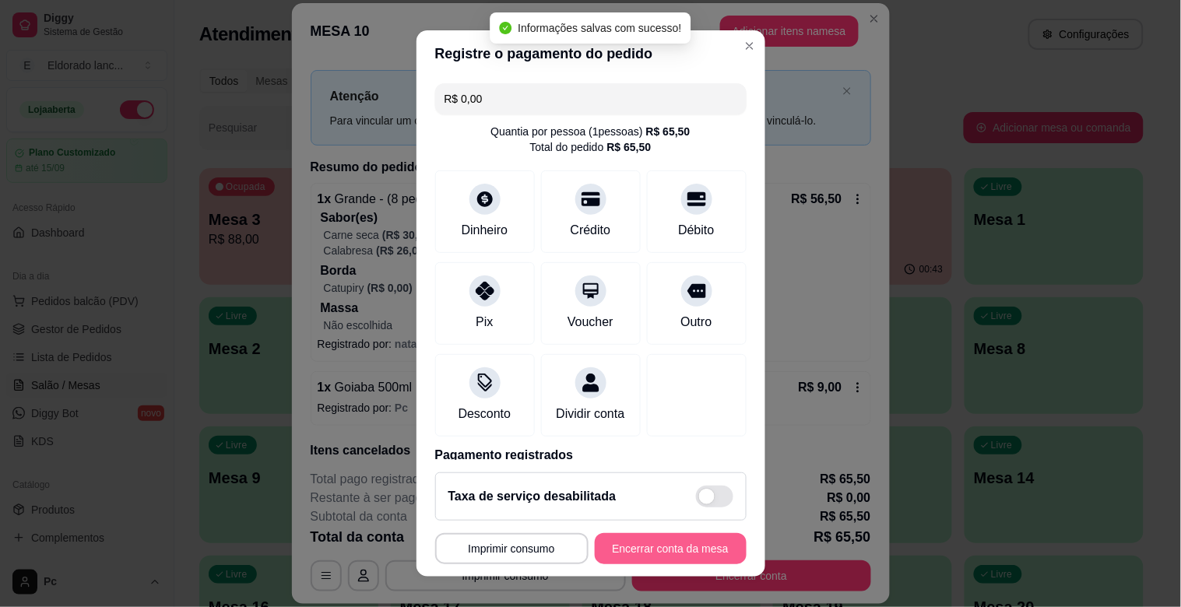
click at [690, 549] on button "Encerrar conta da mesa" at bounding box center [671, 548] width 152 height 31
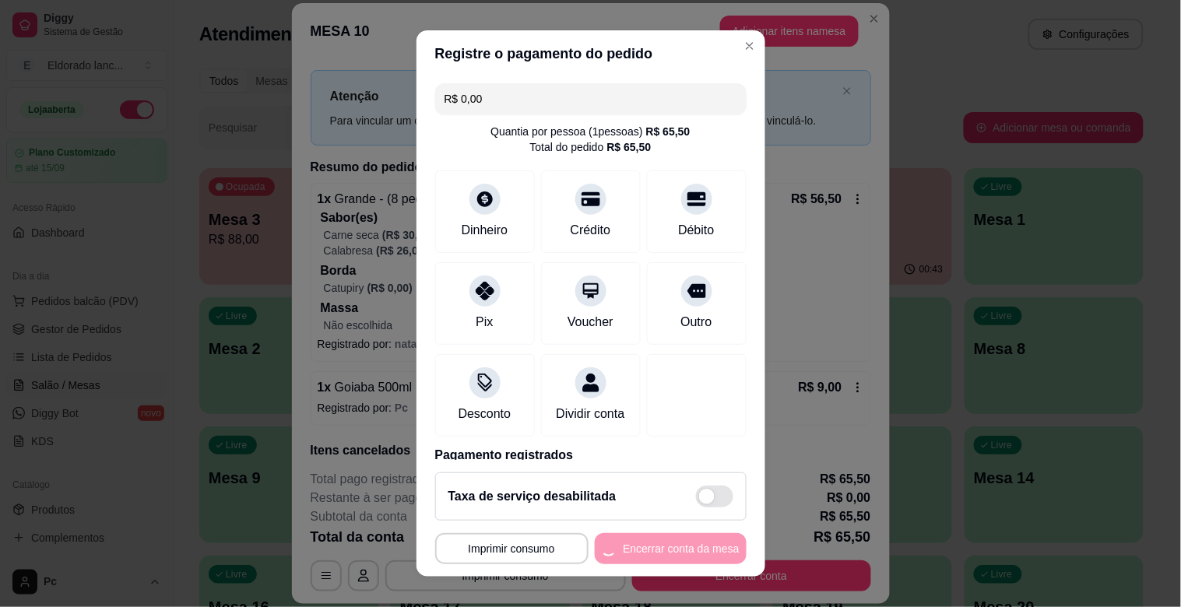
scroll to position [0, 0]
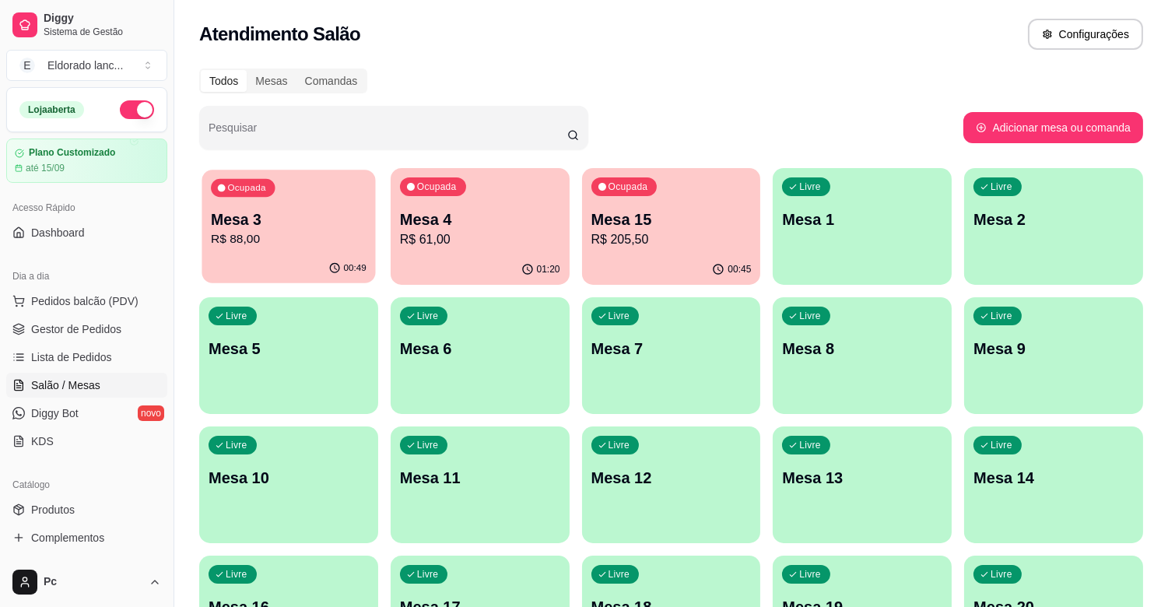
click at [274, 204] on div "Ocupada Mesa 3 R$ 88,00" at bounding box center [289, 212] width 174 height 84
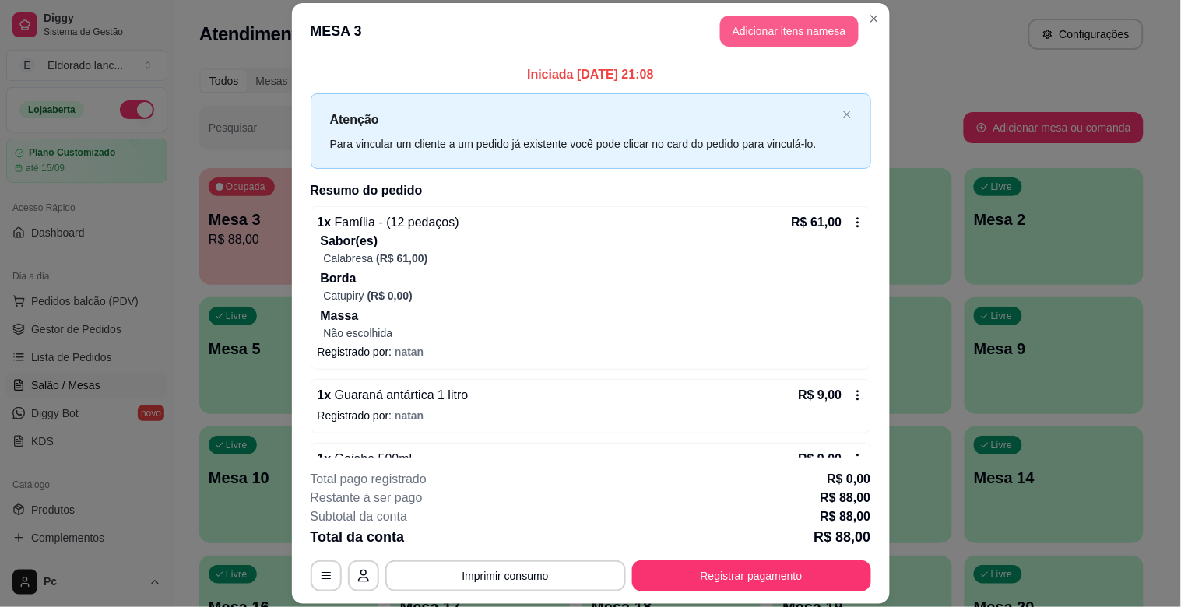
click at [821, 20] on button "Adicionar itens na mesa" at bounding box center [789, 31] width 139 height 31
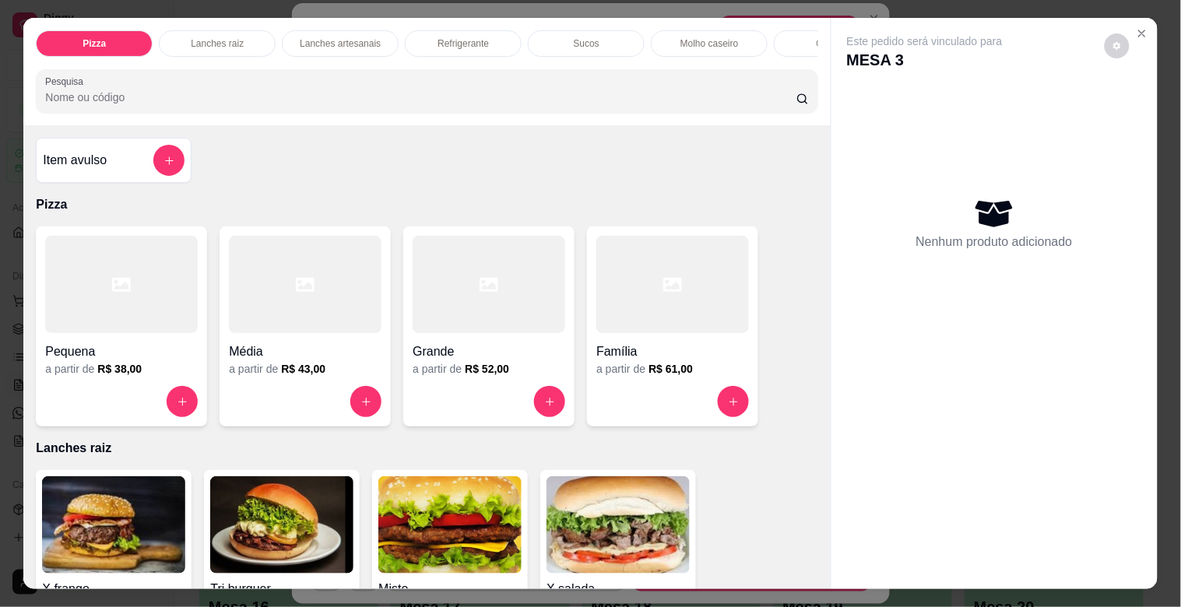
click at [486, 30] on div "Refrigerante" at bounding box center [463, 43] width 117 height 26
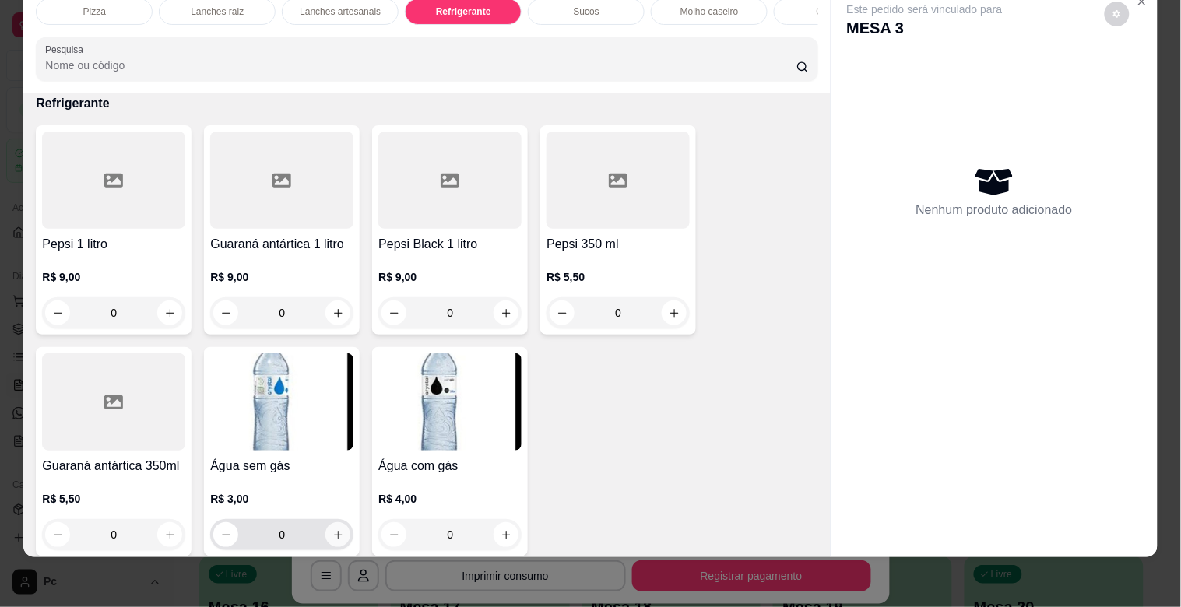
click at [339, 535] on button "increase-product-quantity" at bounding box center [337, 534] width 25 height 25
type input "1"
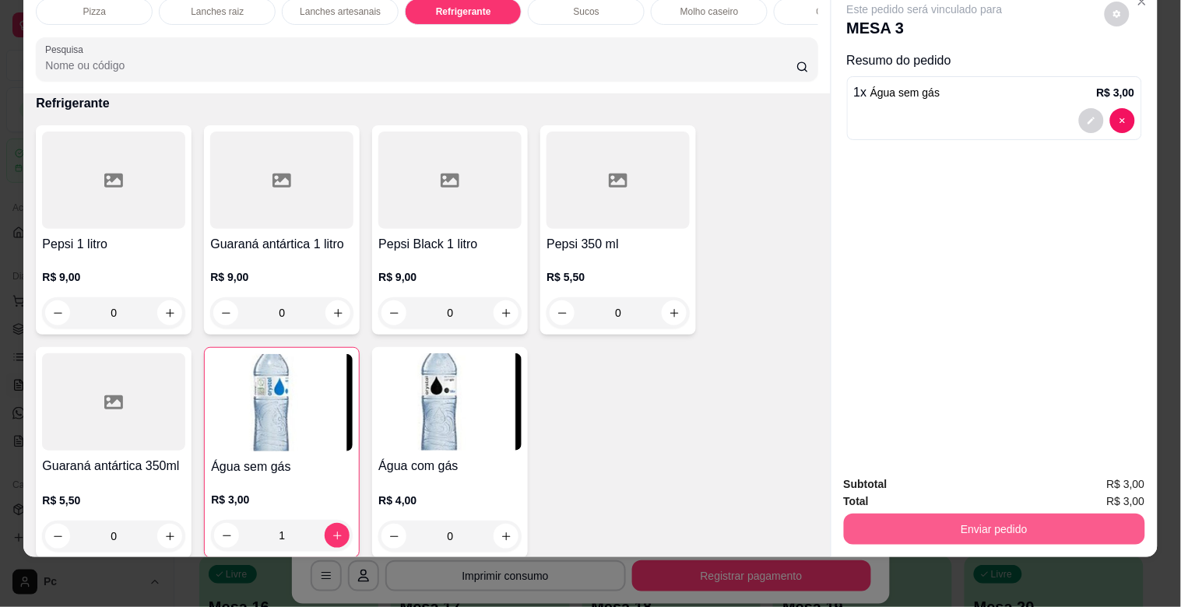
click at [956, 514] on button "Enviar pedido" at bounding box center [994, 529] width 301 height 31
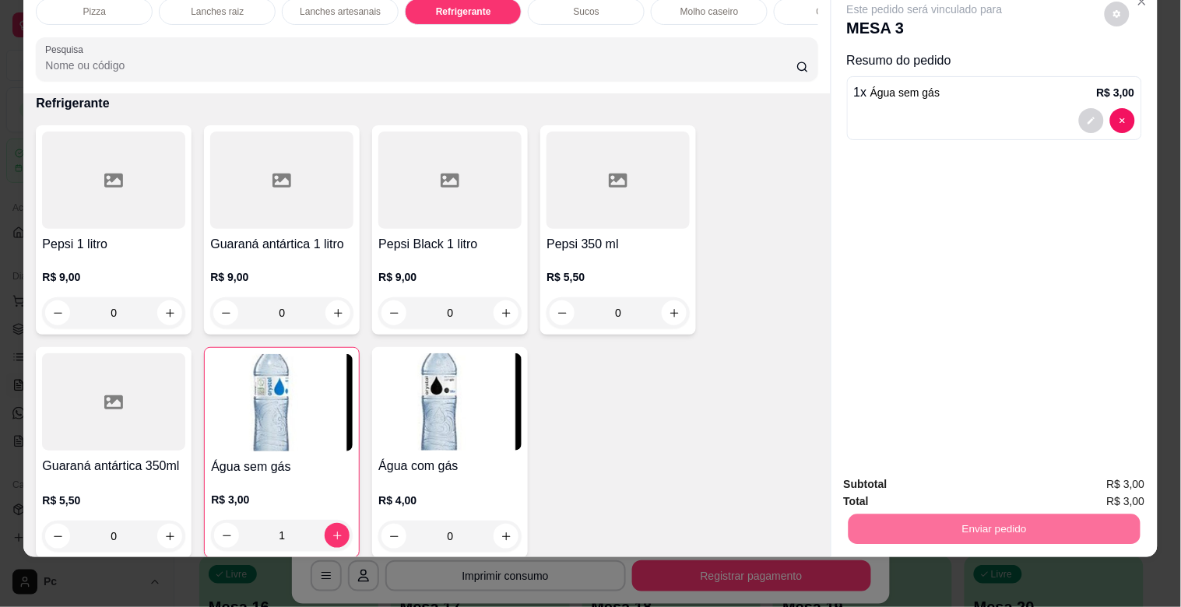
click at [959, 485] on button "Não registrar e enviar pedido" at bounding box center [942, 477] width 157 height 29
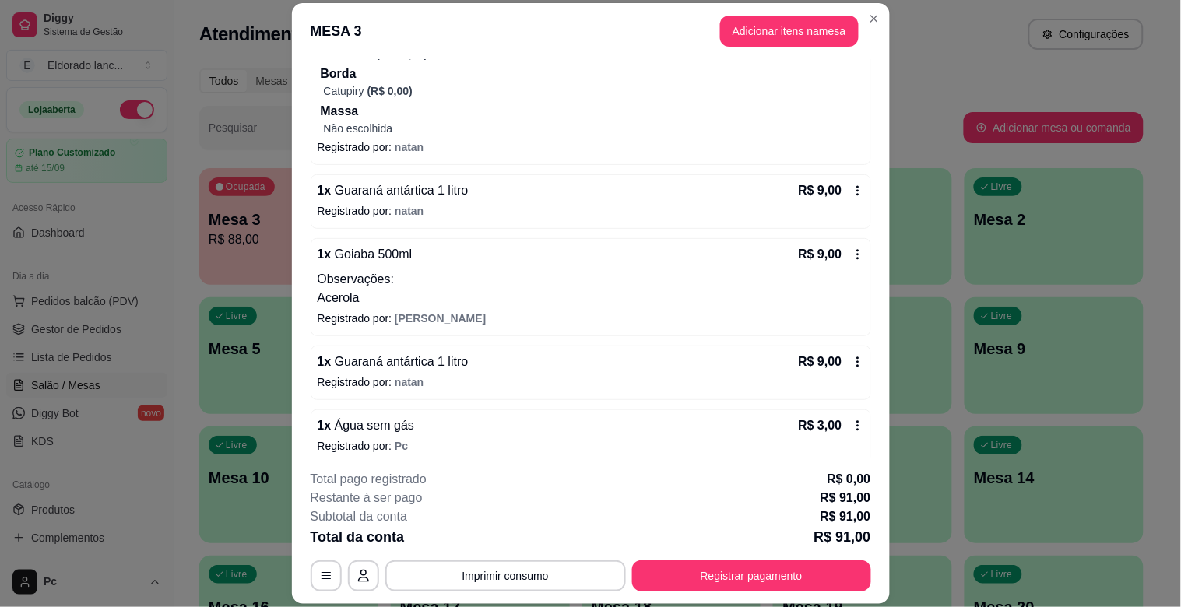
scroll to position [218, 0]
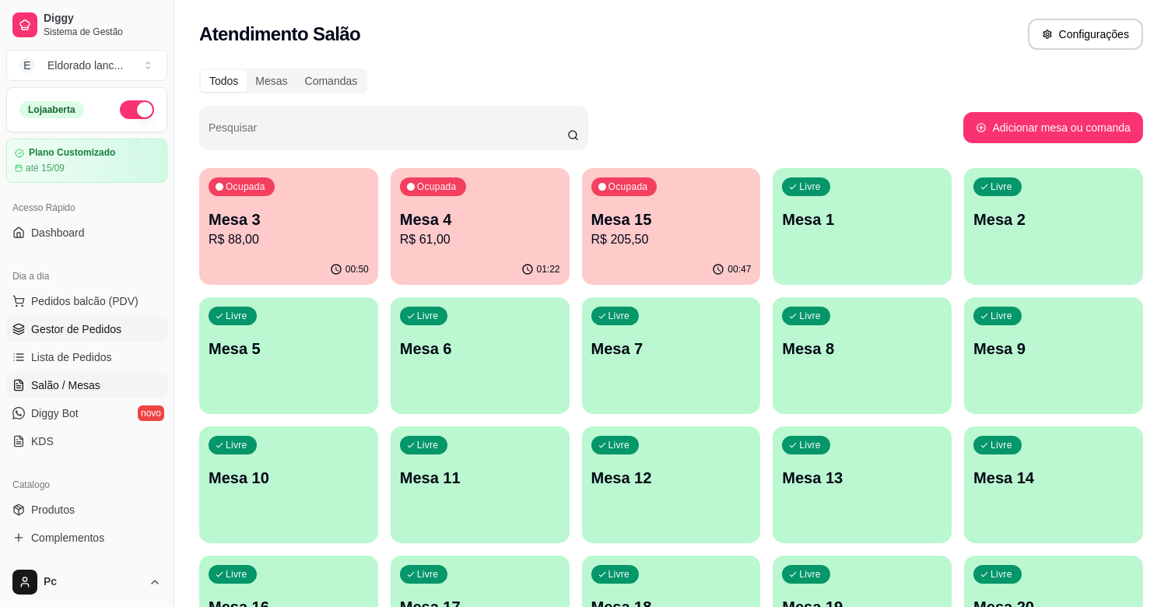
click at [66, 328] on span "Gestor de Pedidos" at bounding box center [76, 329] width 90 height 16
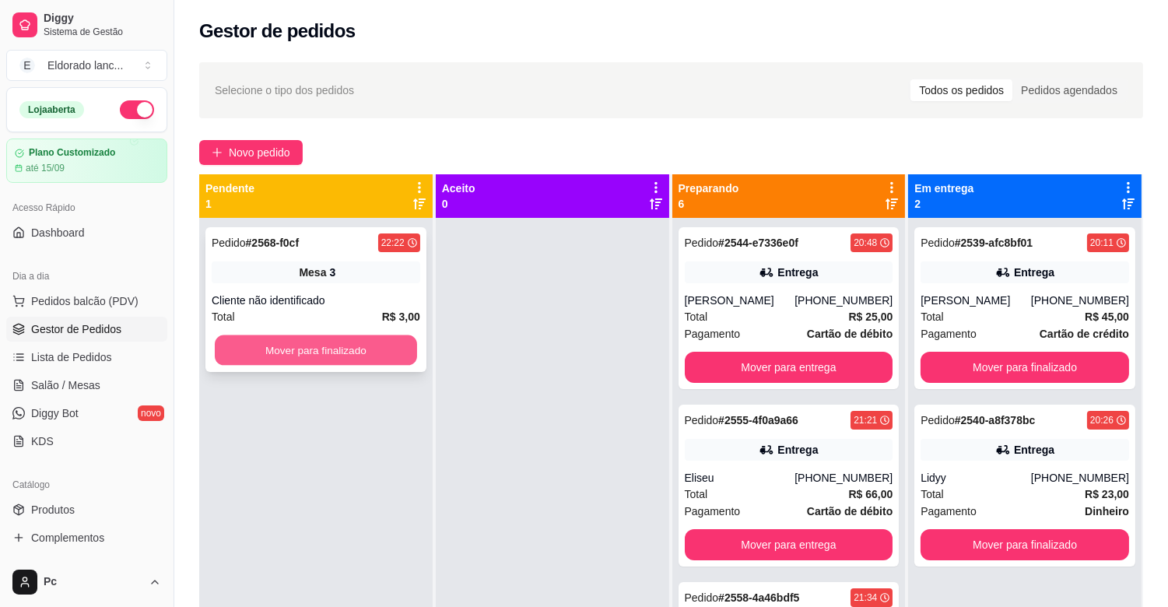
click at [368, 356] on button "Mover para finalizado" at bounding box center [316, 350] width 202 height 30
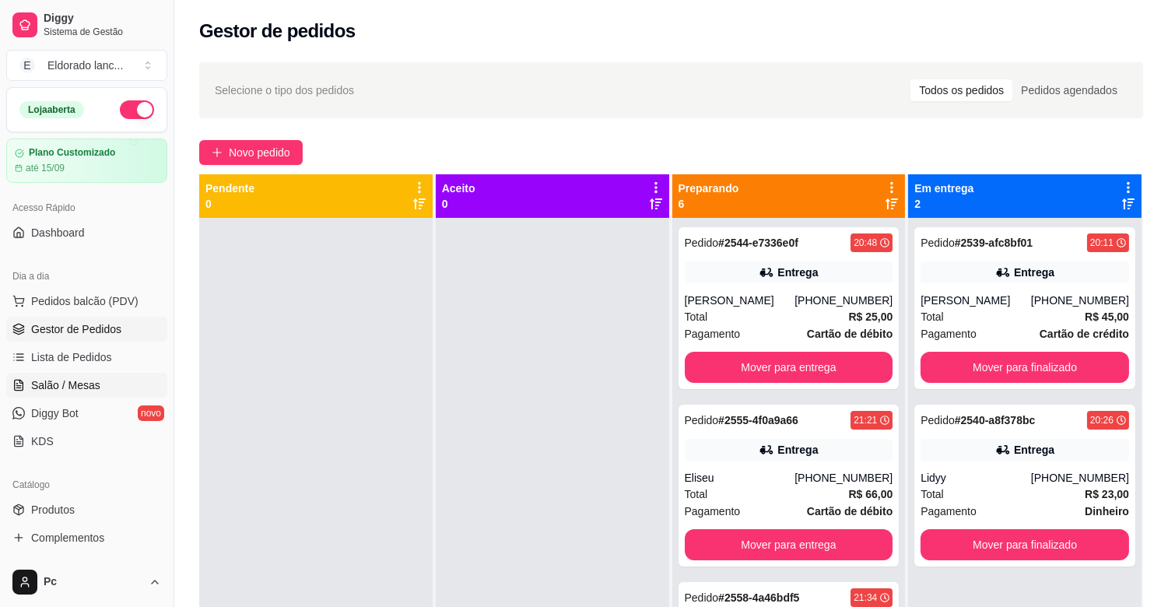
click at [82, 392] on span "Salão / Mesas" at bounding box center [65, 385] width 69 height 16
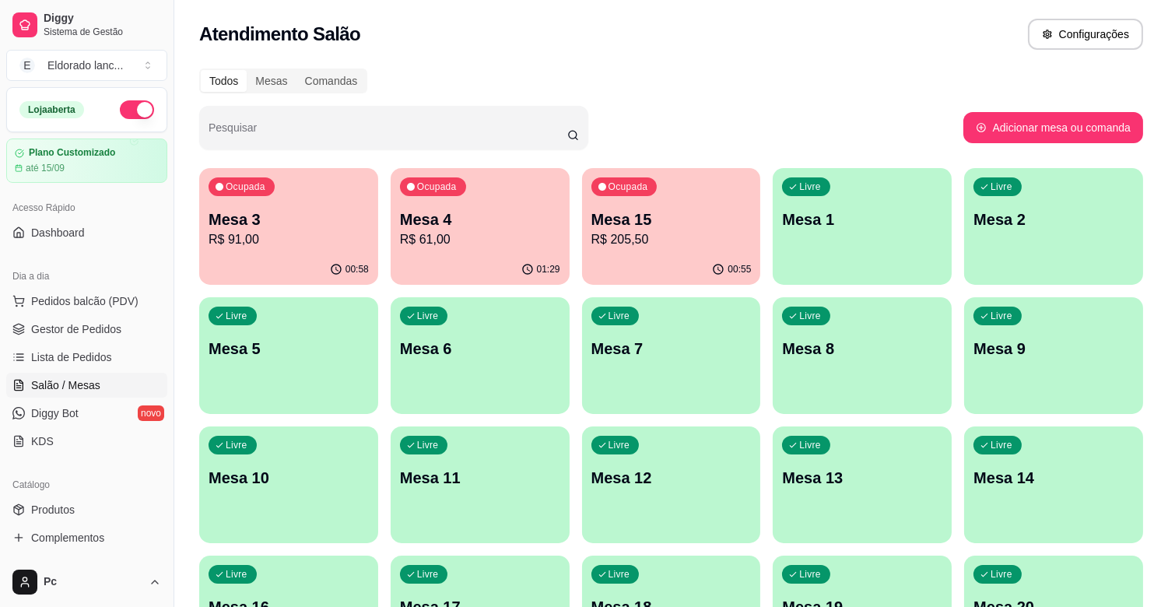
click at [437, 222] on p "Mesa 4" at bounding box center [480, 220] width 160 height 22
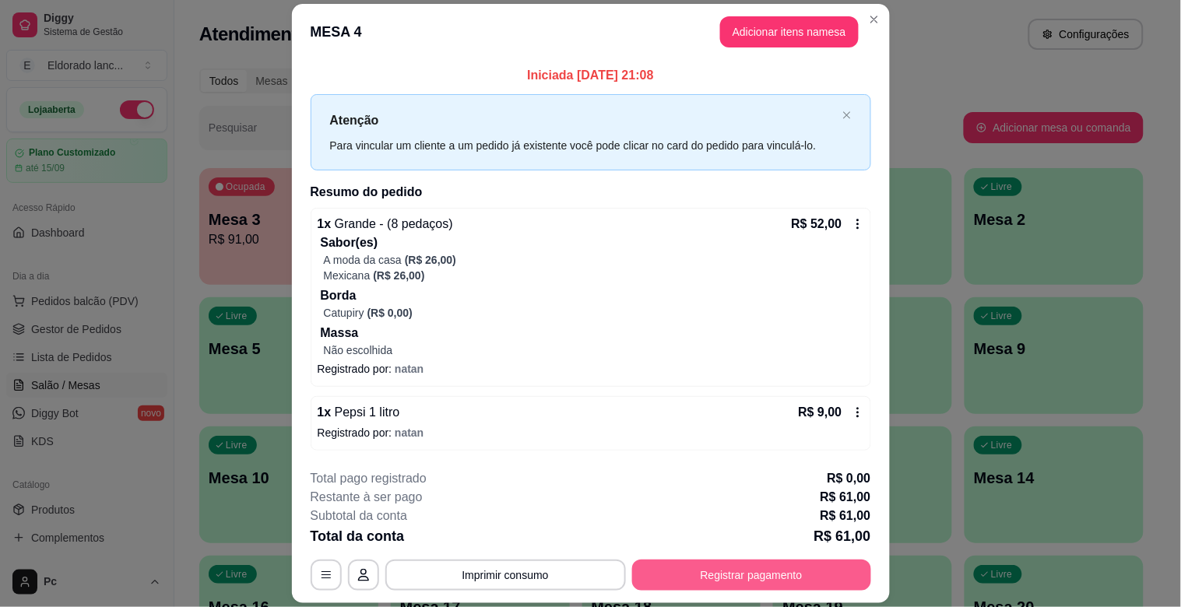
click at [674, 584] on button "Registrar pagamento" at bounding box center [751, 575] width 239 height 31
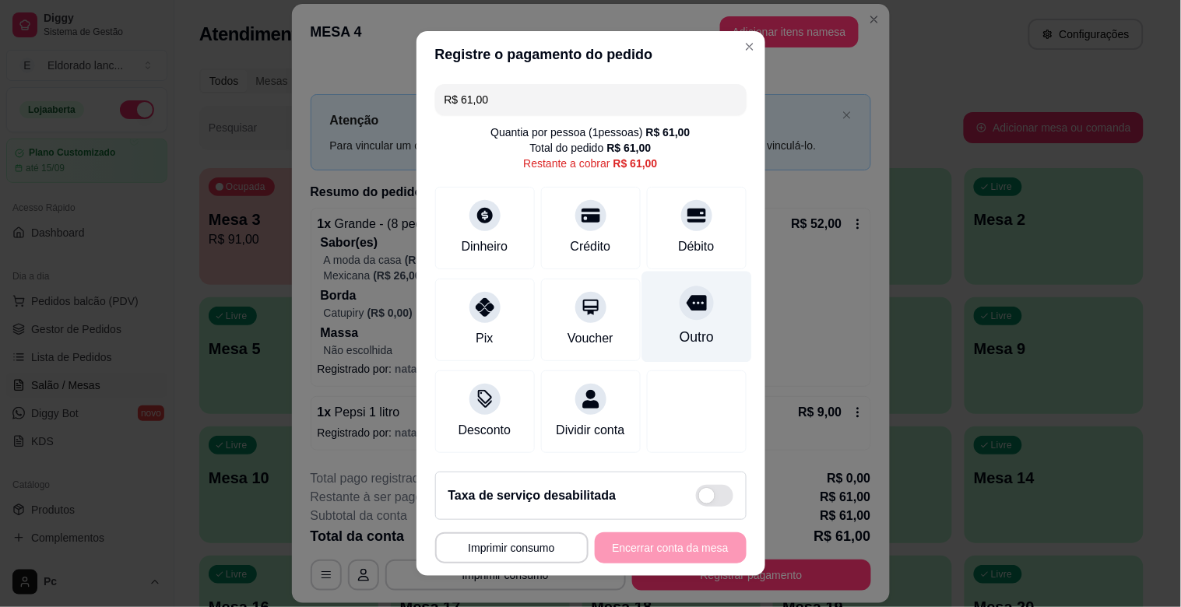
click at [686, 304] on icon at bounding box center [696, 304] width 20 height 16
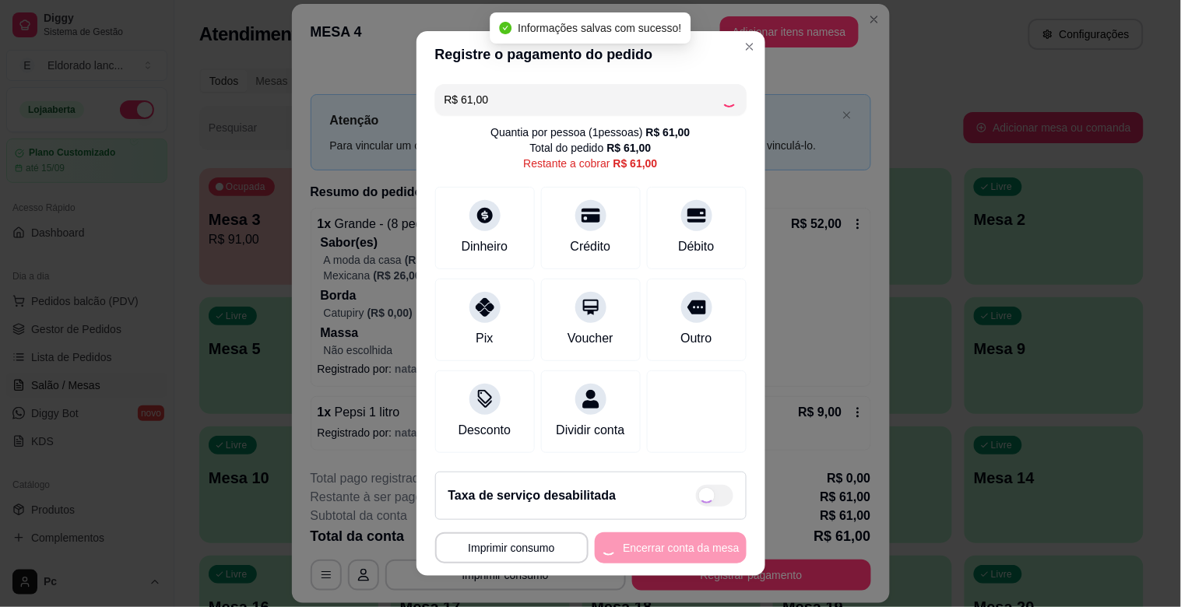
type input "R$ 0,00"
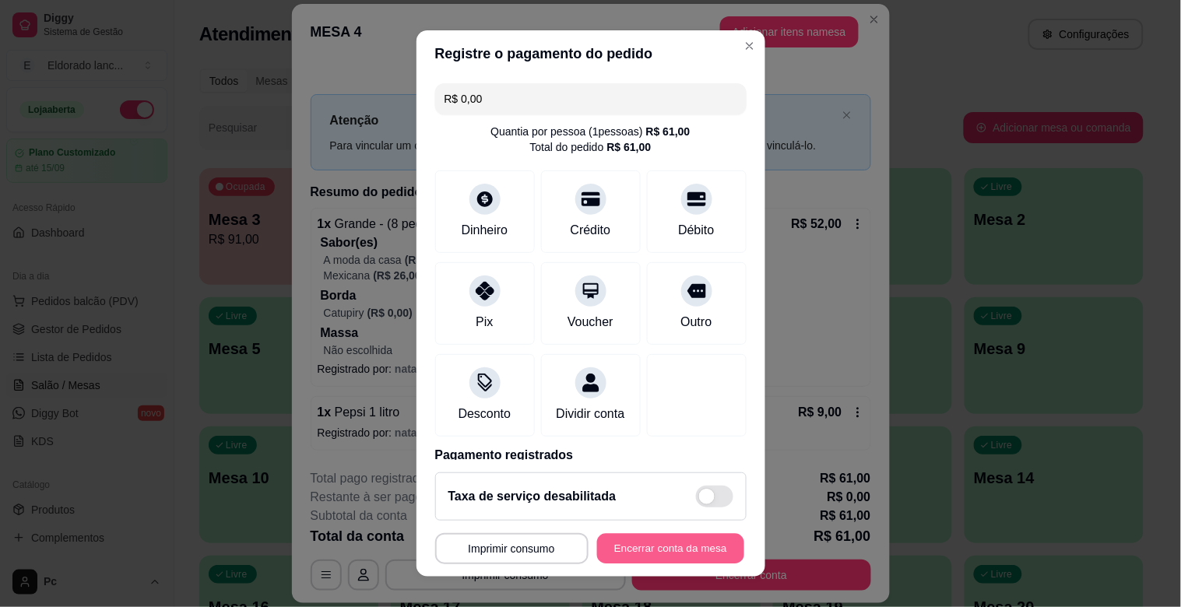
click at [619, 548] on button "Encerrar conta da mesa" at bounding box center [670, 549] width 147 height 30
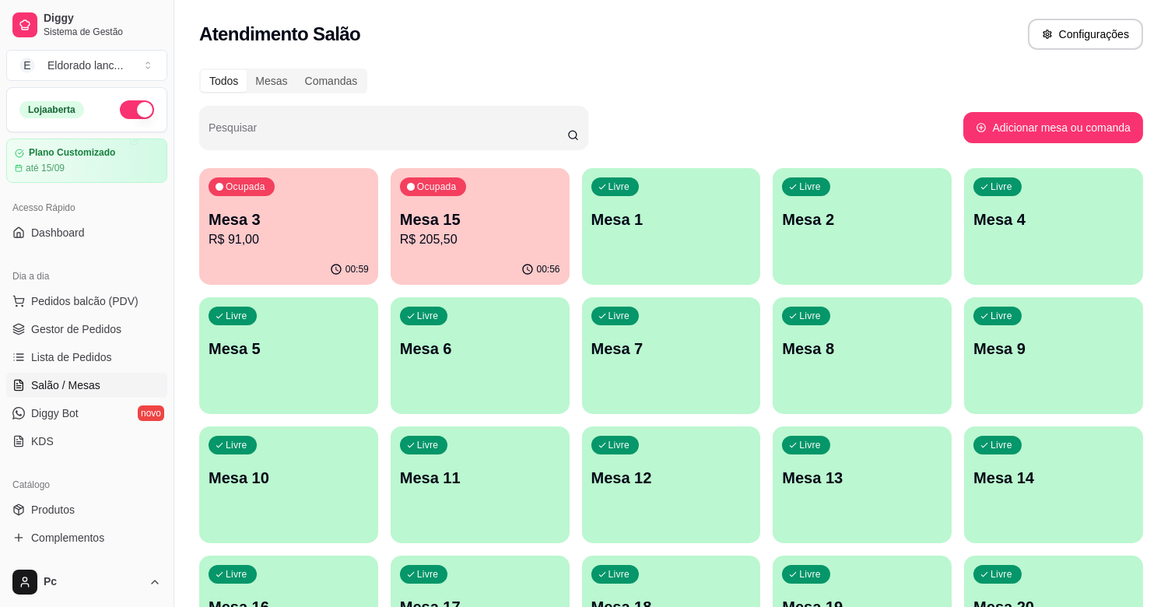
click at [500, 492] on div "Livre Mesa 11" at bounding box center [480, 475] width 179 height 98
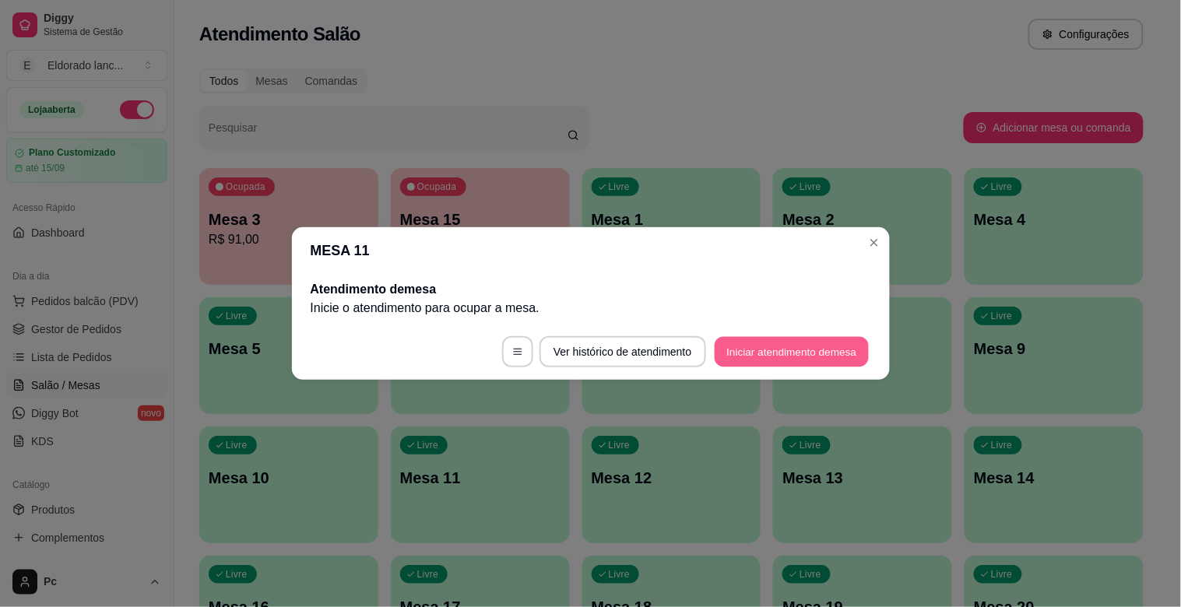
click at [798, 346] on button "Iniciar atendimento de mesa" at bounding box center [791, 352] width 154 height 30
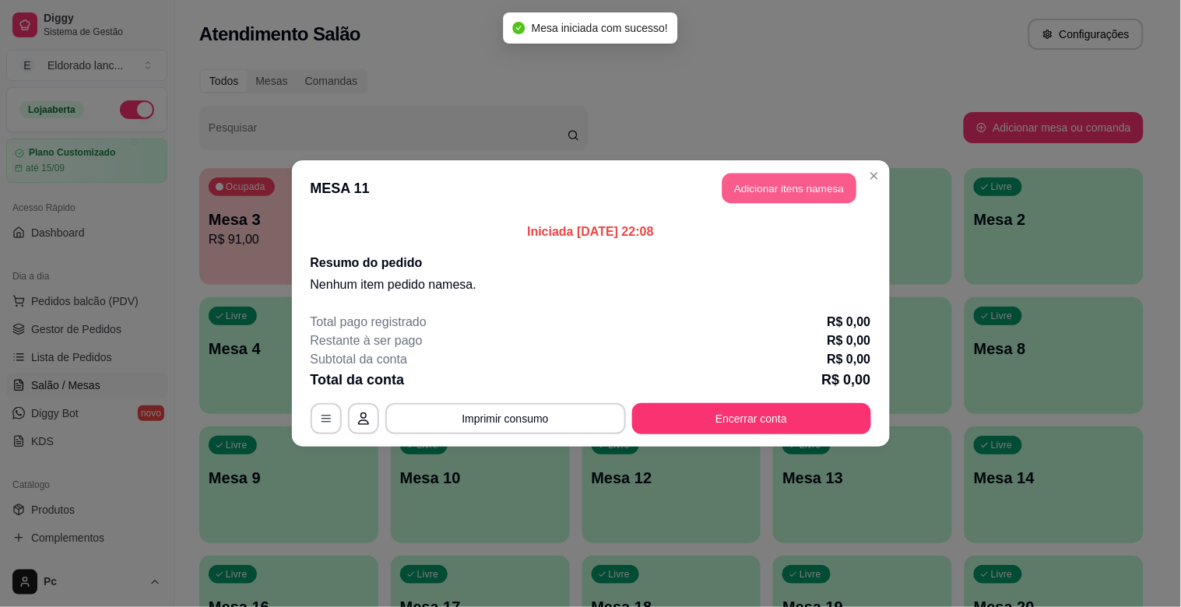
click at [808, 177] on button "Adicionar itens na mesa" at bounding box center [789, 189] width 134 height 30
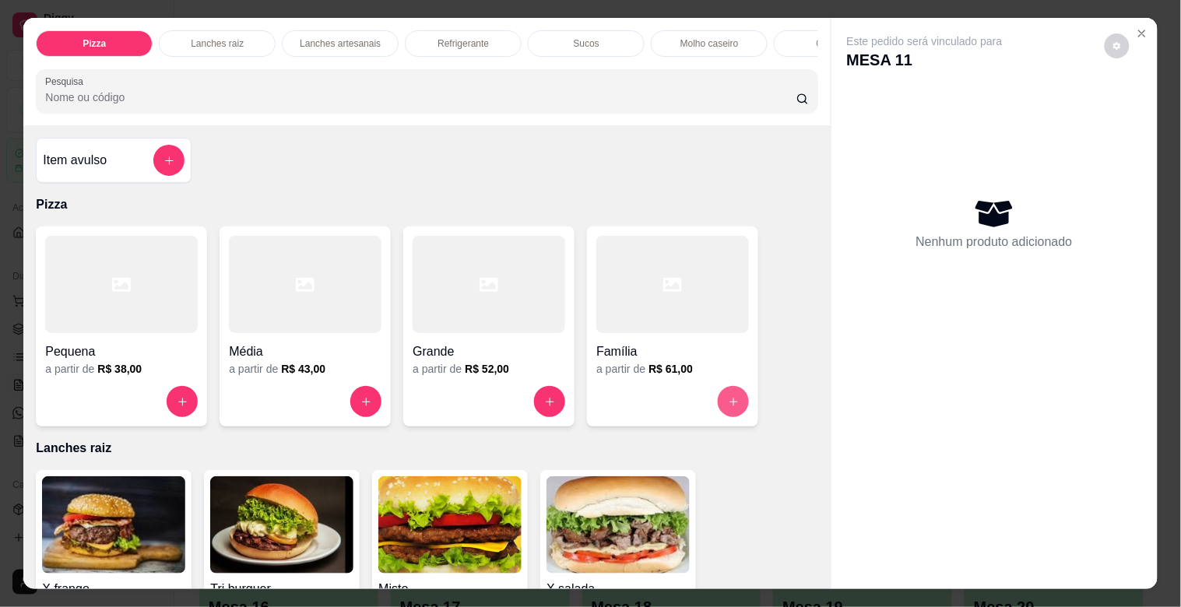
click at [720, 406] on button "increase-product-quantity" at bounding box center [733, 401] width 31 height 31
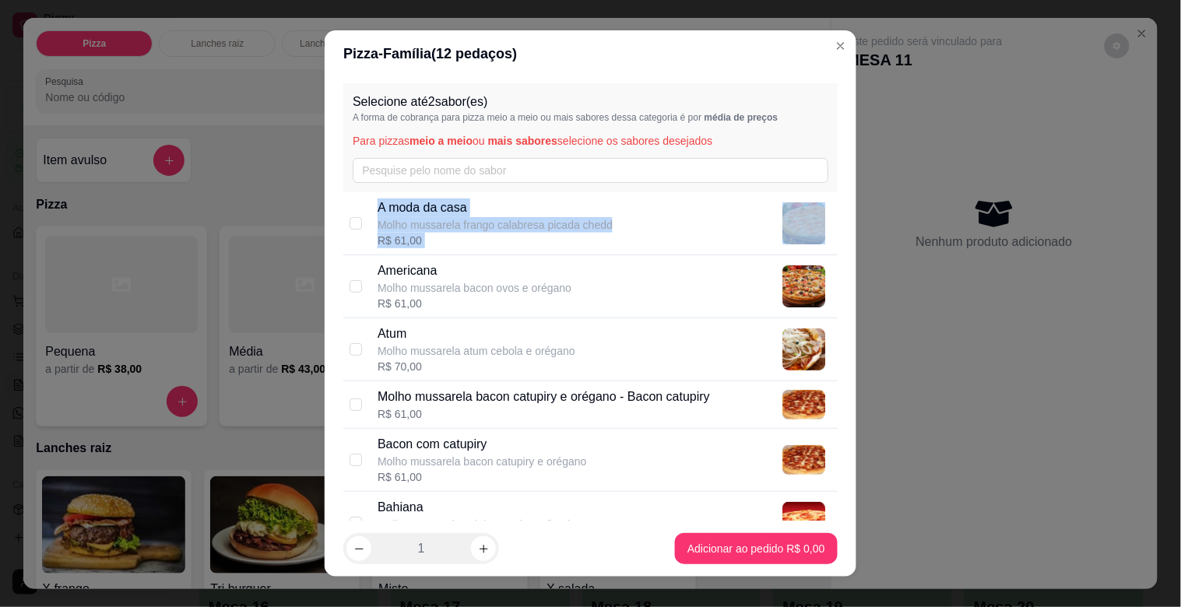
drag, startPoint x: 820, startPoint y: 152, endPoint x: 828, endPoint y: 250, distance: 98.4
click at [828, 250] on div "Selecione até 2 sabor(es) A forma de cobrança para pizza meio a meio ou mais sa…" at bounding box center [591, 299] width 532 height 444
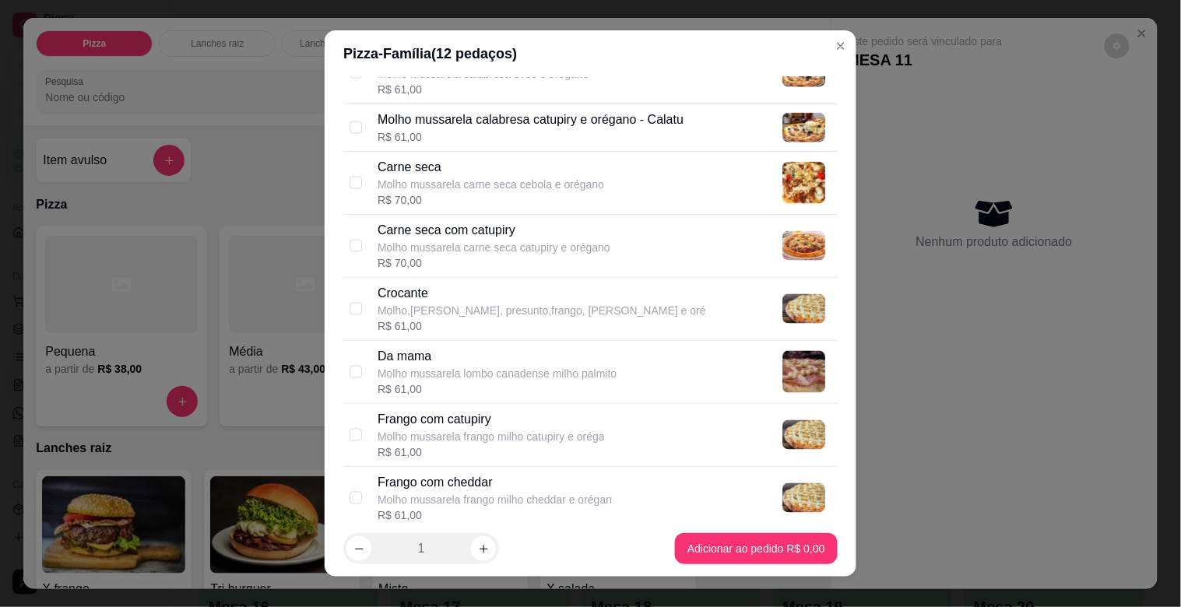
scroll to position [611, 0]
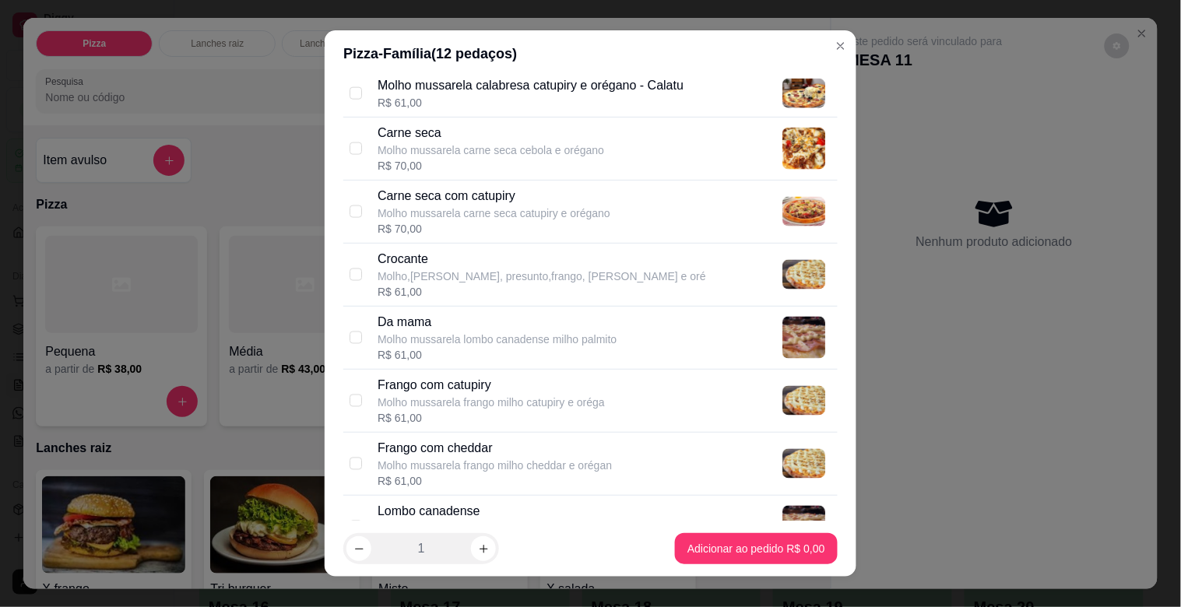
click at [567, 413] on div "R$ 61,00" at bounding box center [490, 418] width 227 height 16
checkbox input "true"
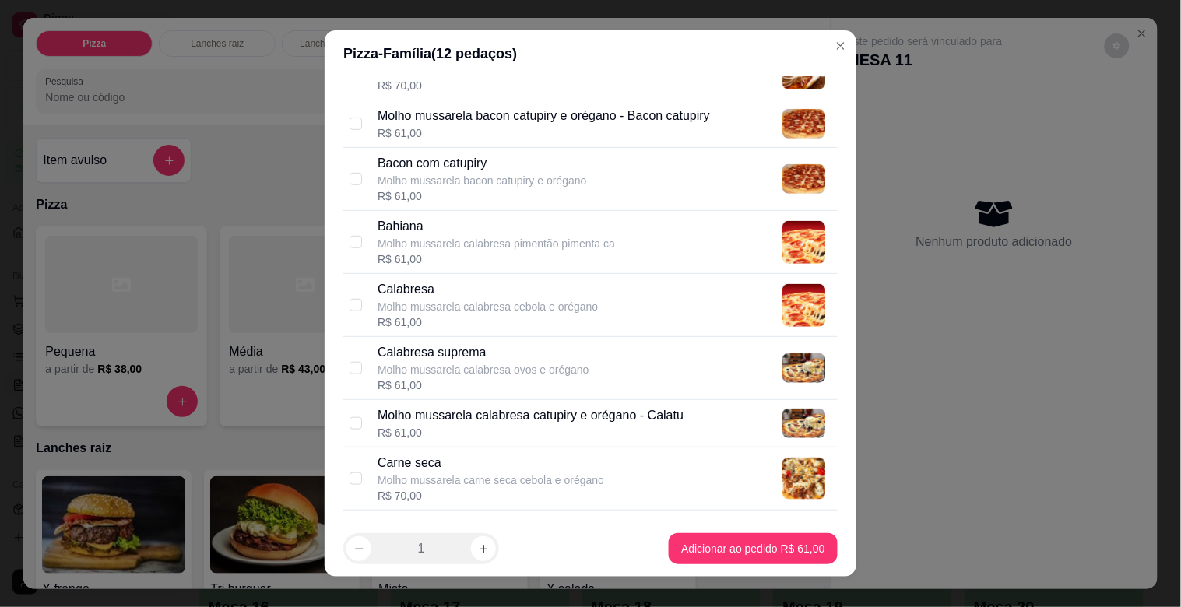
scroll to position [246, 0]
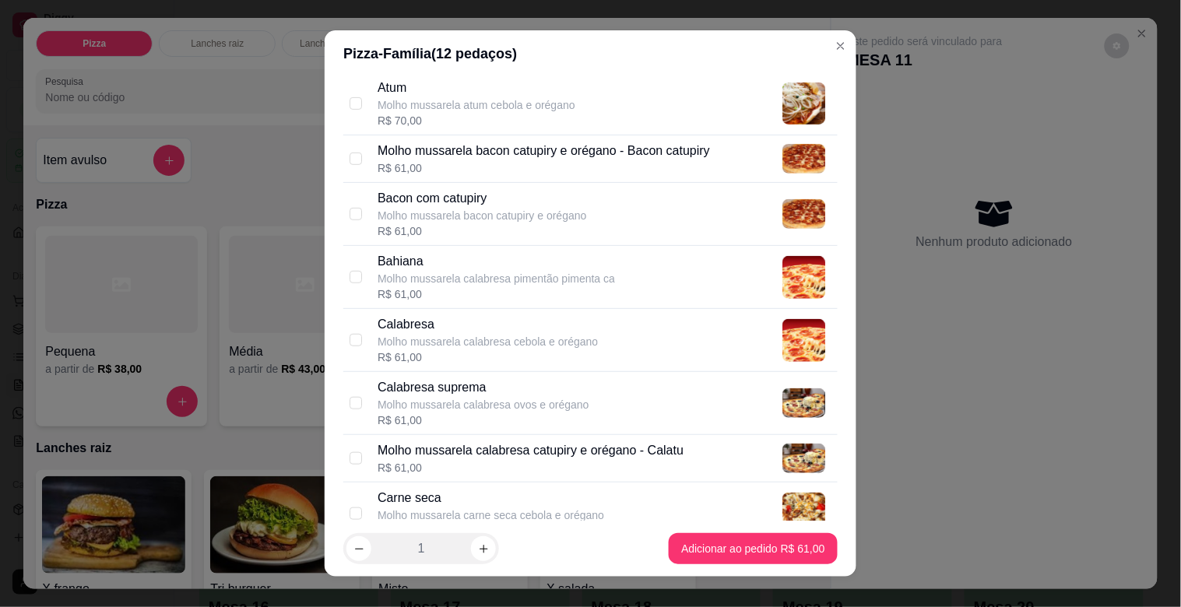
click at [581, 355] on div "R$ 61,00" at bounding box center [487, 357] width 220 height 16
checkbox input "true"
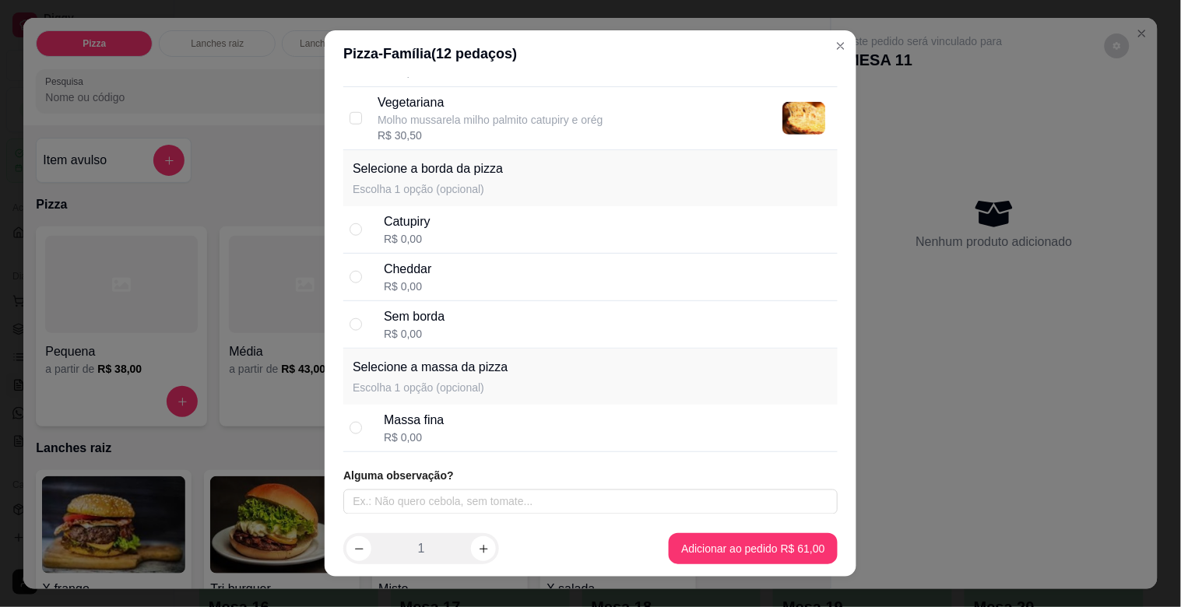
click at [433, 230] on div "Catupiry R$ 0,00" at bounding box center [607, 229] width 447 height 34
radio input "true"
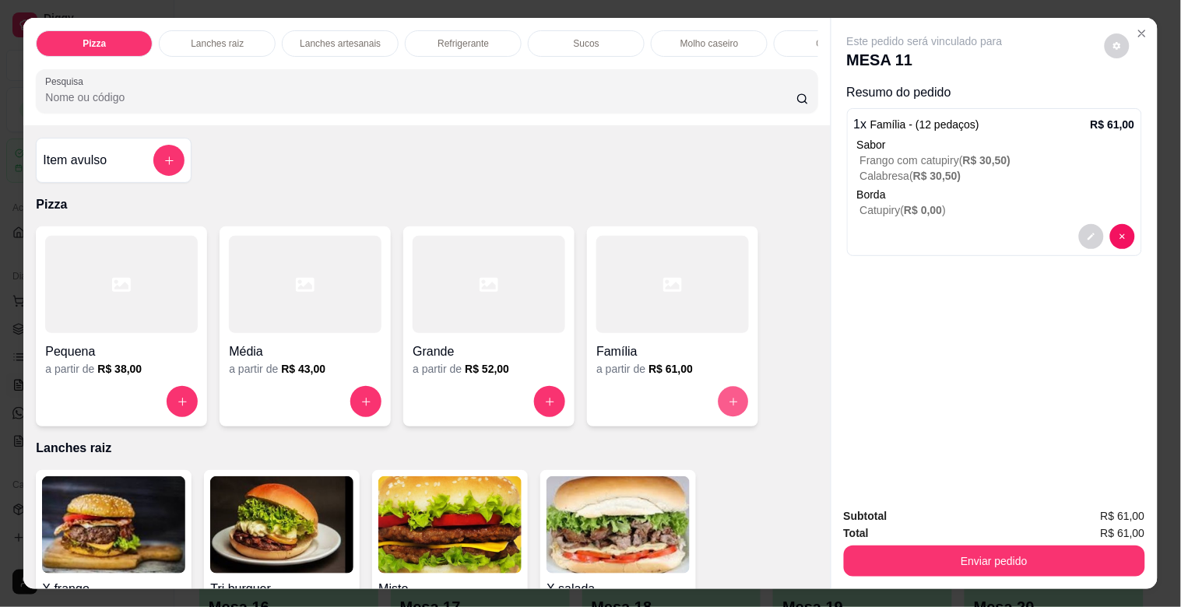
click at [718, 397] on button "increase-product-quantity" at bounding box center [733, 402] width 30 height 30
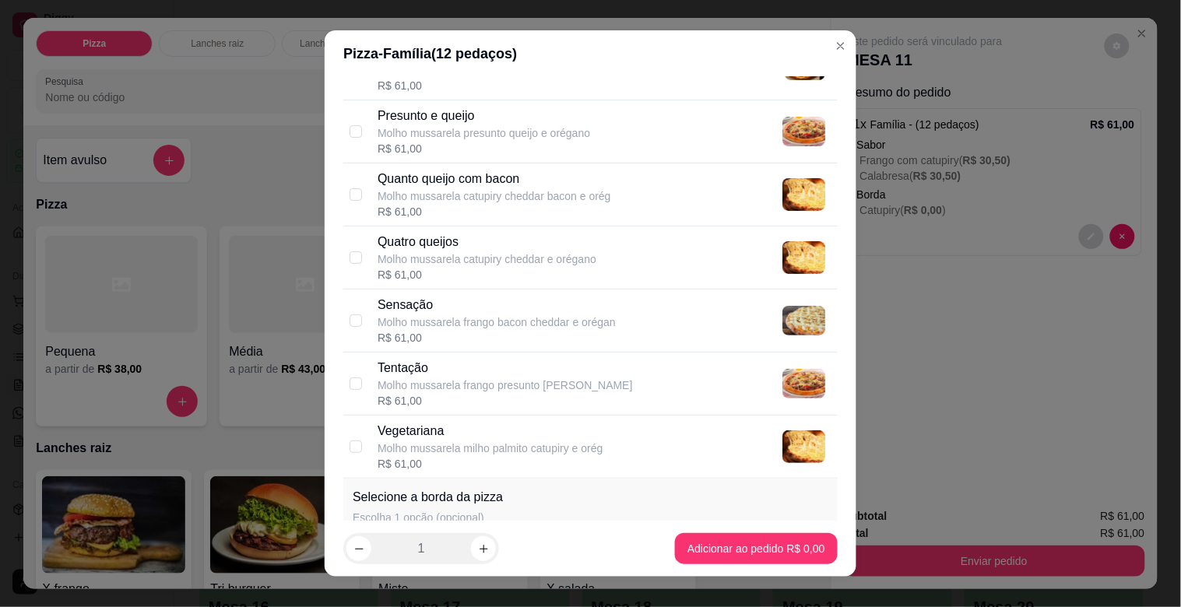
scroll to position [1528, 0]
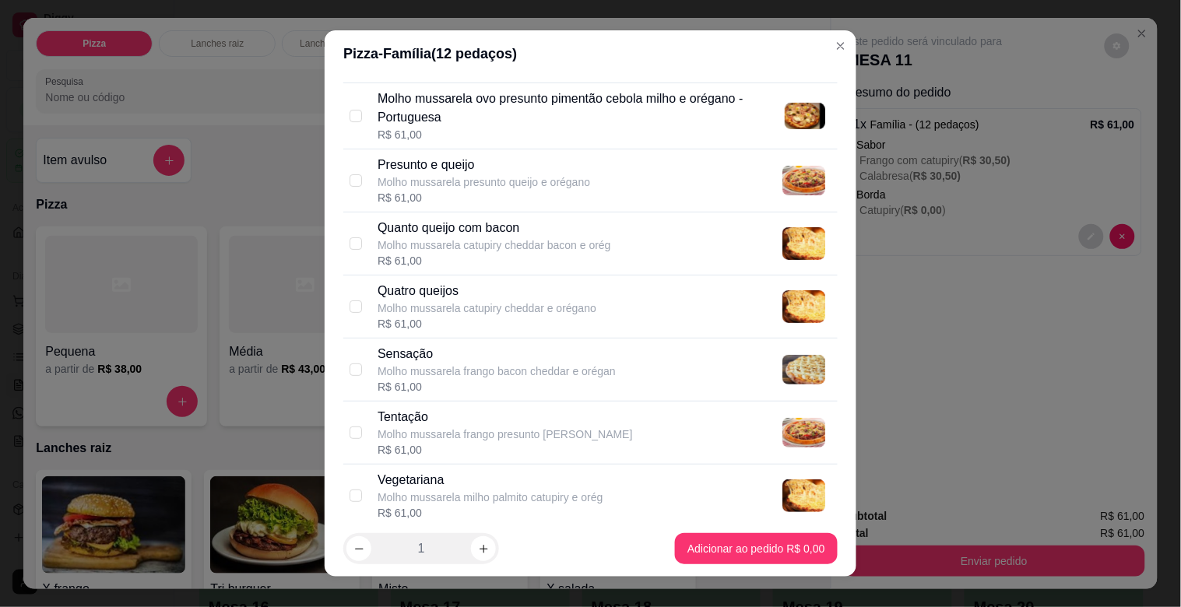
click at [623, 296] on div "Quatro queijos Molho mussarela catupiry cheddar e orégano R$ 61,00" at bounding box center [604, 307] width 454 height 50
checkbox input "true"
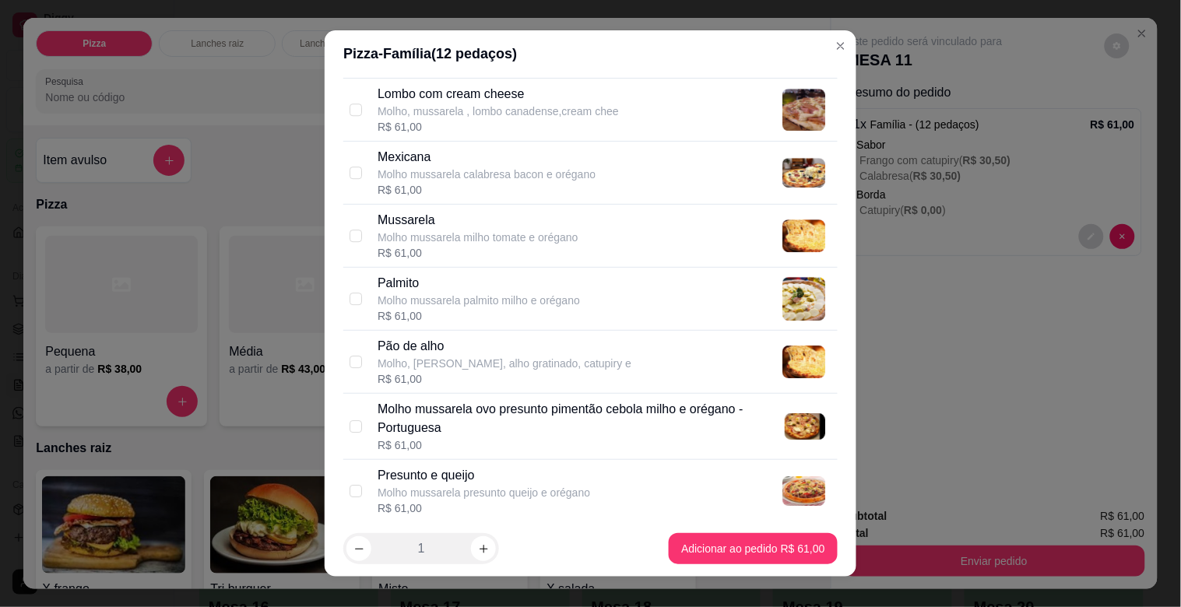
scroll to position [1123, 0]
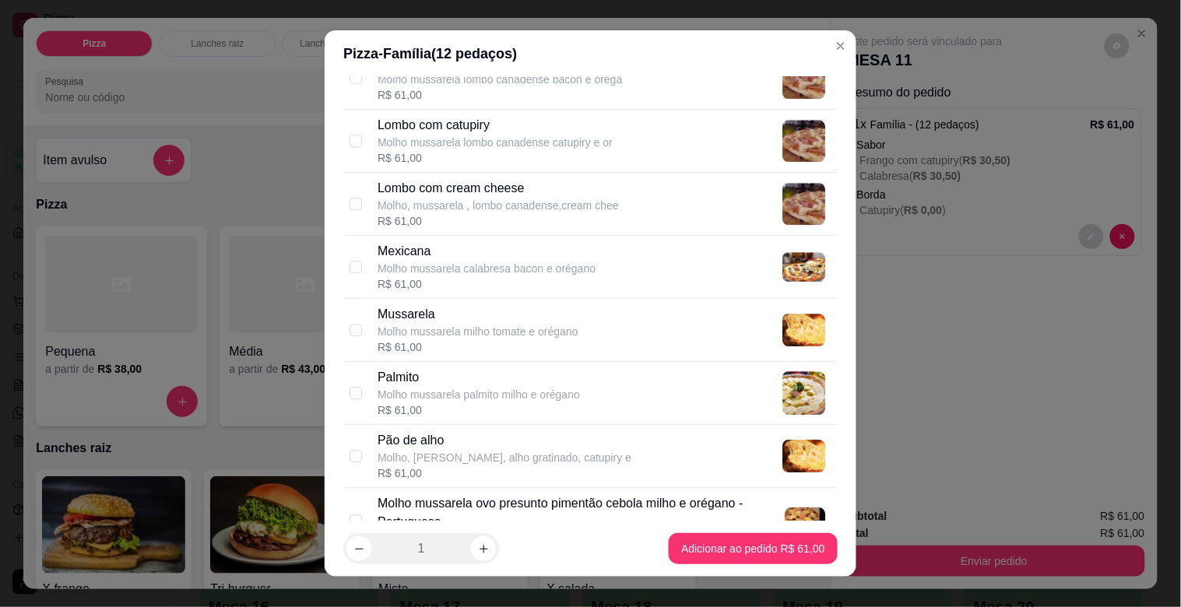
click at [641, 282] on div "Mexicana Molho mussarela calabresa bacon e orégano R$ 61,00" at bounding box center [604, 267] width 454 height 50
checkbox input "true"
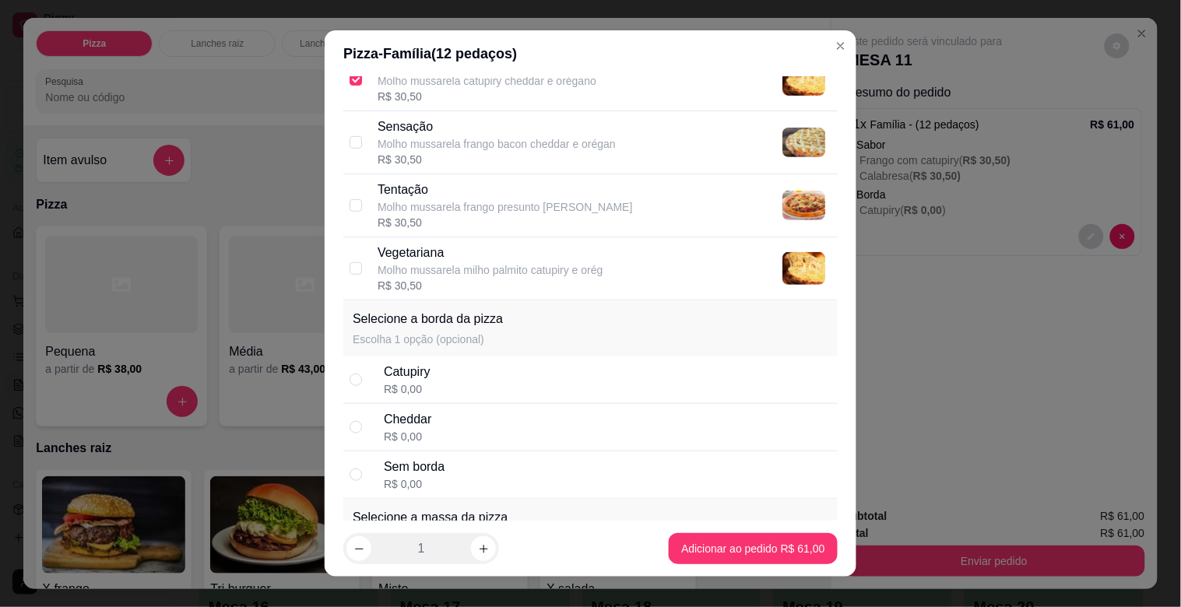
scroll to position [1907, 0]
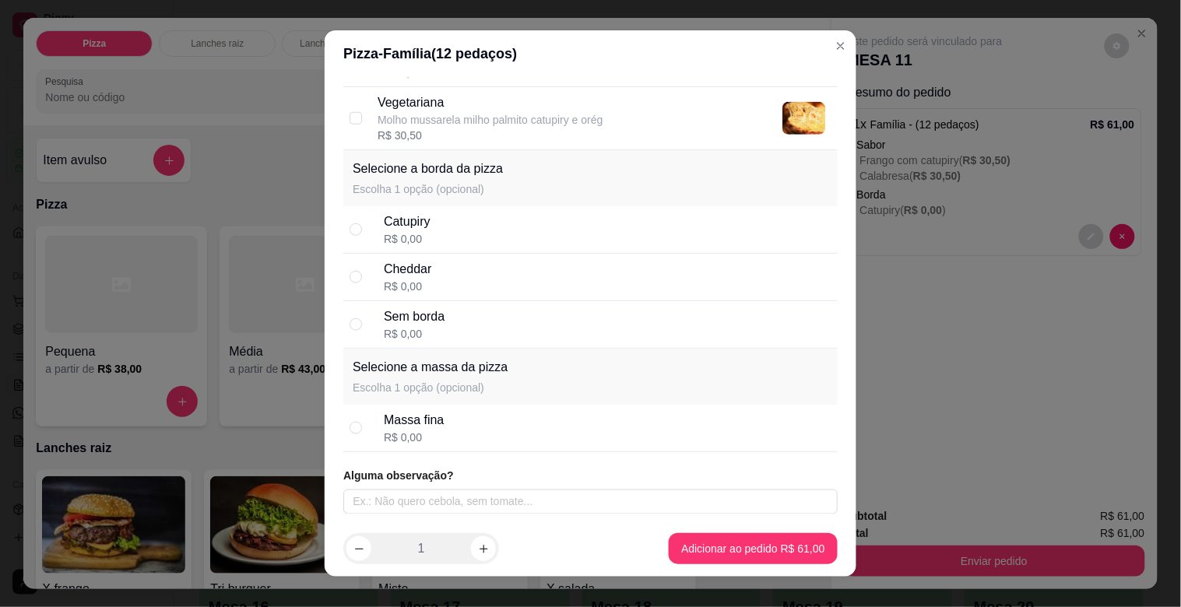
click at [604, 230] on div "Catupiry R$ 0,00" at bounding box center [607, 229] width 447 height 34
radio input "true"
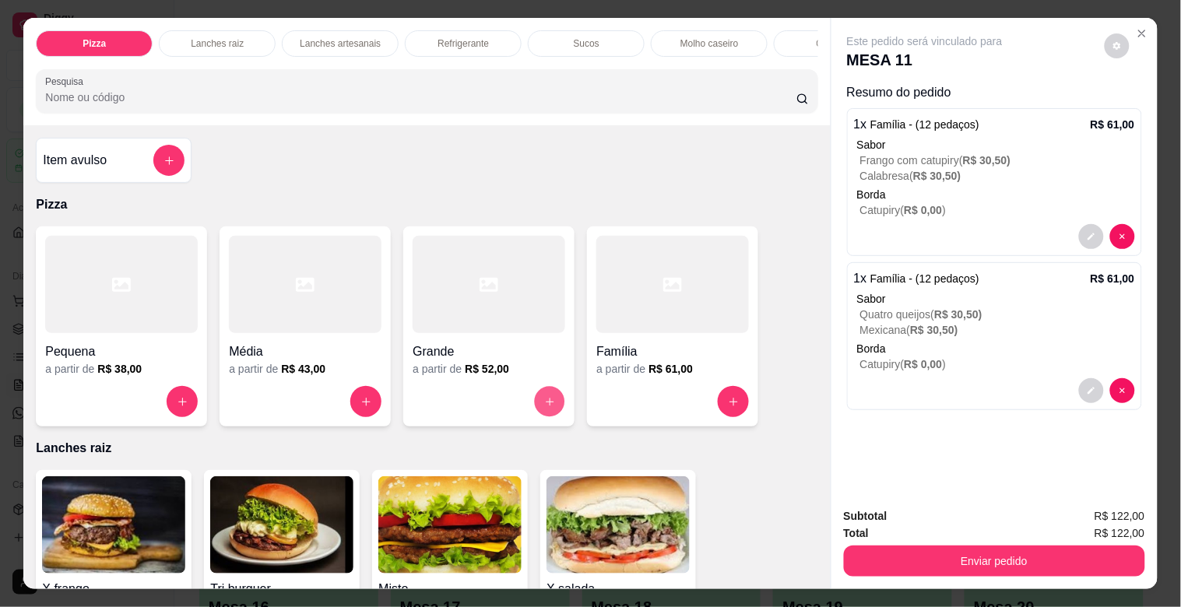
click at [535, 401] on button "increase-product-quantity" at bounding box center [550, 402] width 30 height 30
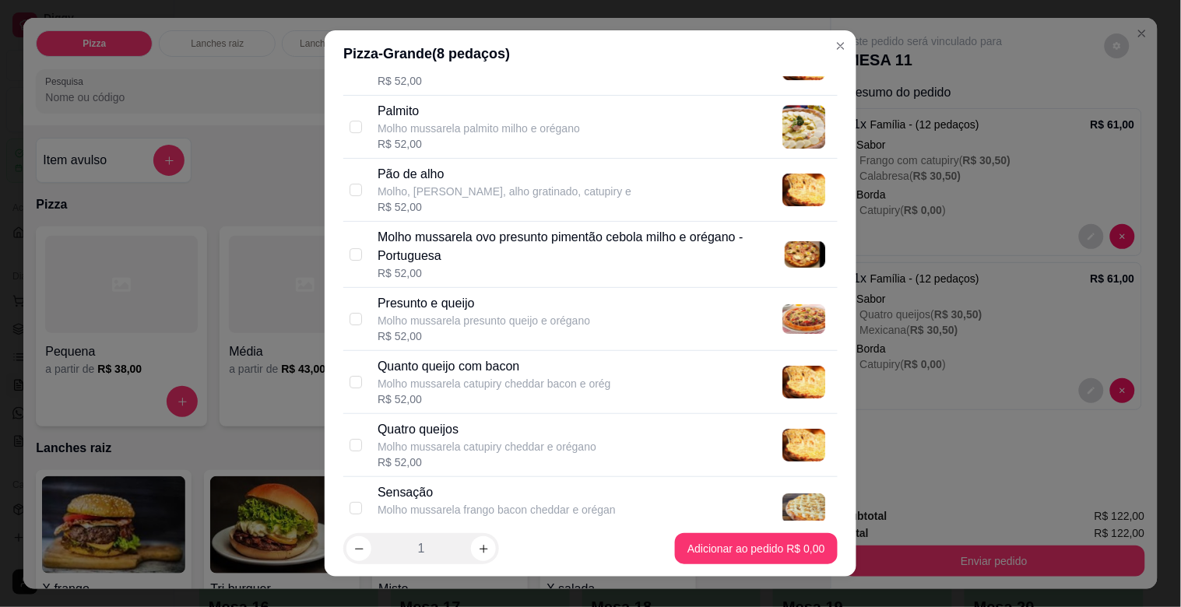
scroll to position [1409, 0]
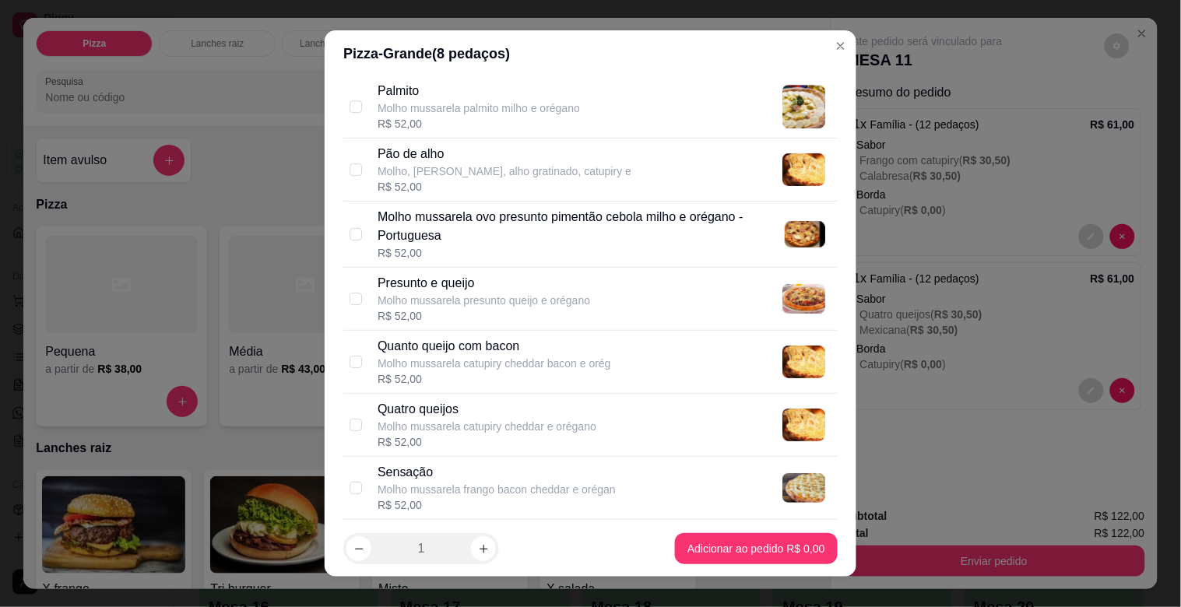
click at [657, 280] on div "Presunto e queijo Molho mussarela presunto queijo e orégano R$ 52,00" at bounding box center [604, 299] width 454 height 50
checkbox input "true"
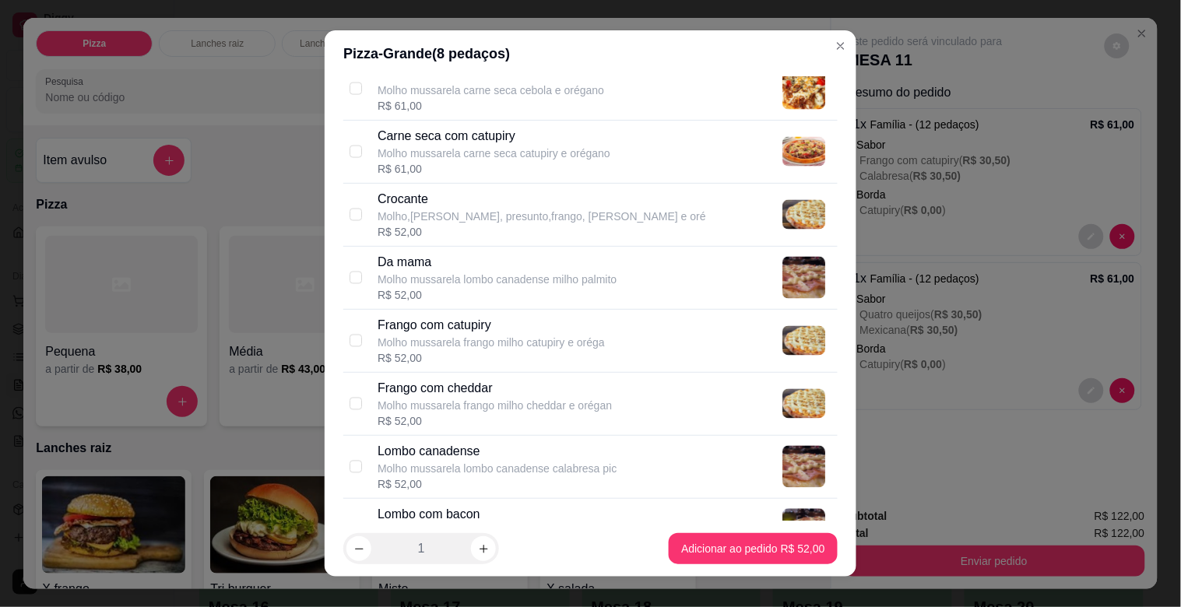
scroll to position [651, 0]
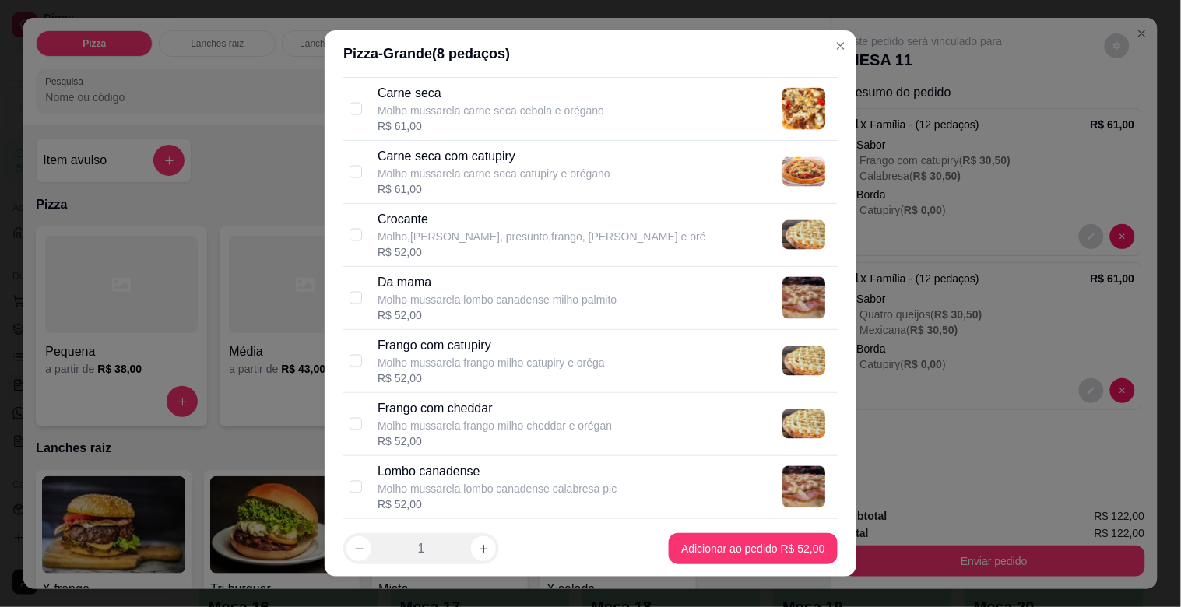
drag, startPoint x: 817, startPoint y: 268, endPoint x: 823, endPoint y: 219, distance: 49.3
click at [817, 262] on div "Selecione até 2 sabor(es) A forma de cobrança para pizza meio a meio ou mais sa…" at bounding box center [591, 299] width 532 height 444
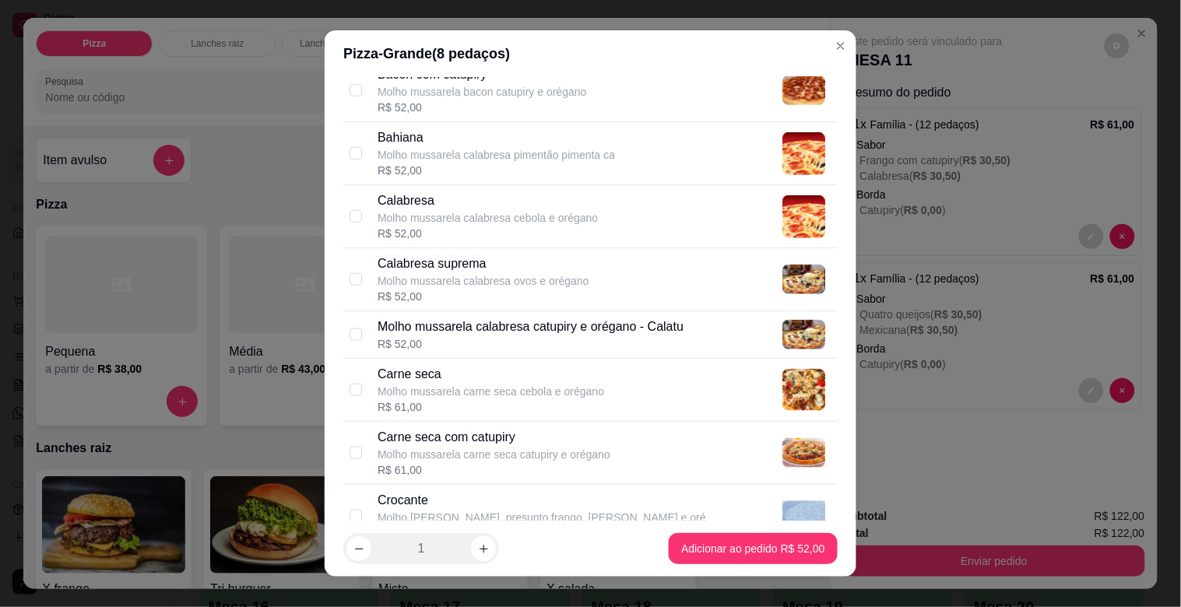
scroll to position [261, 0]
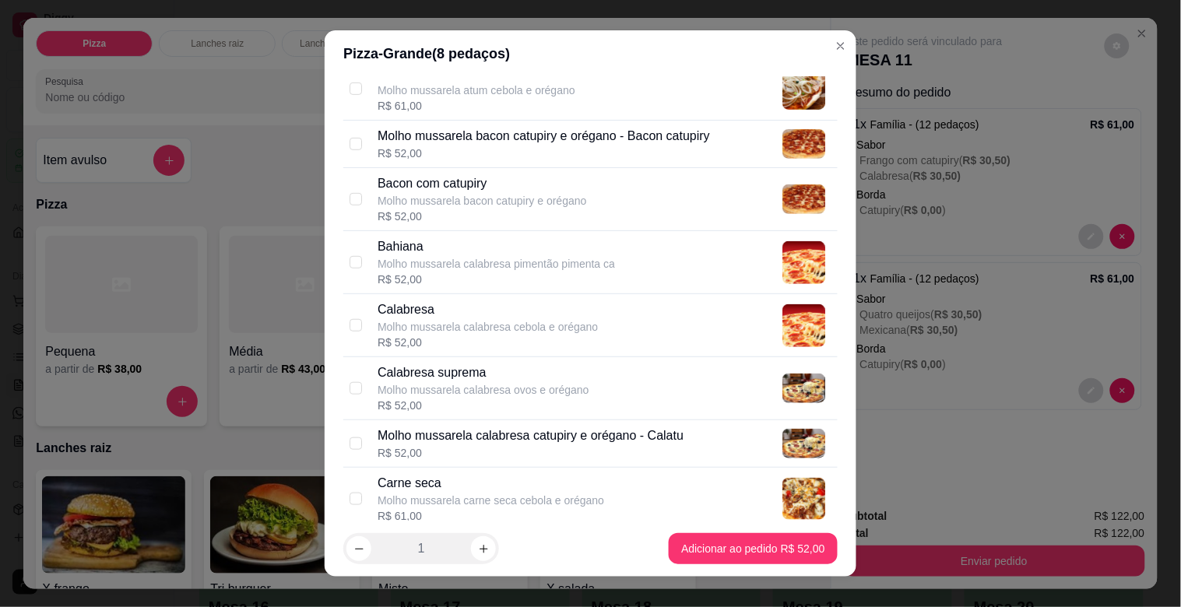
click at [666, 226] on div "Bacon com catupiry Molho mussarela bacon catupiry e orégano R$ 52,00" at bounding box center [590, 199] width 494 height 63
checkbox input "true"
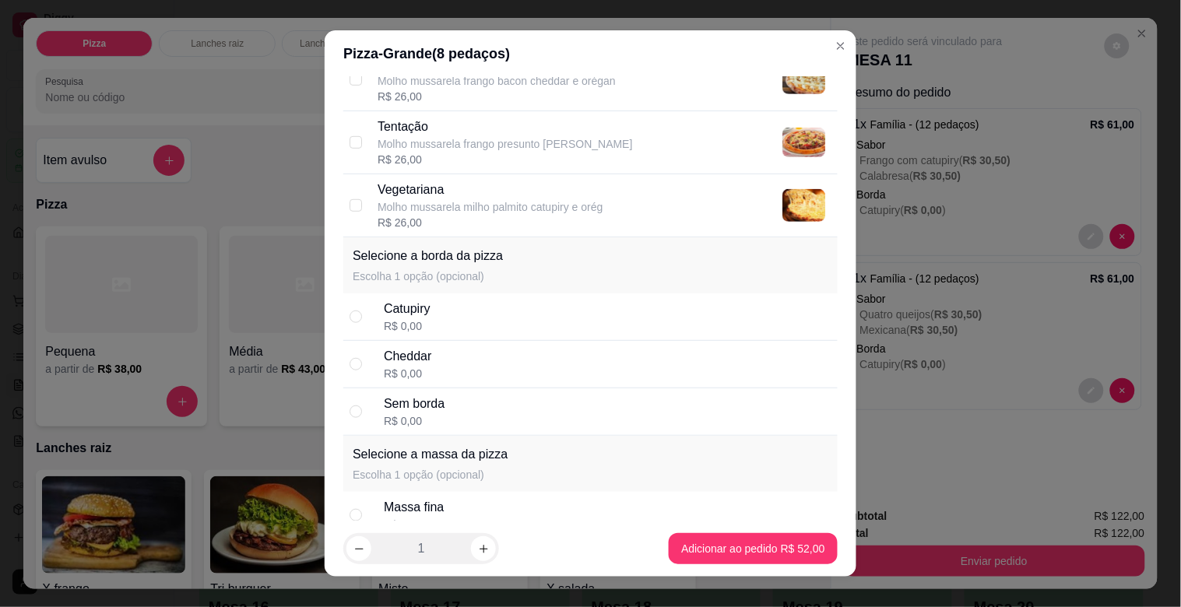
scroll to position [1883, 0]
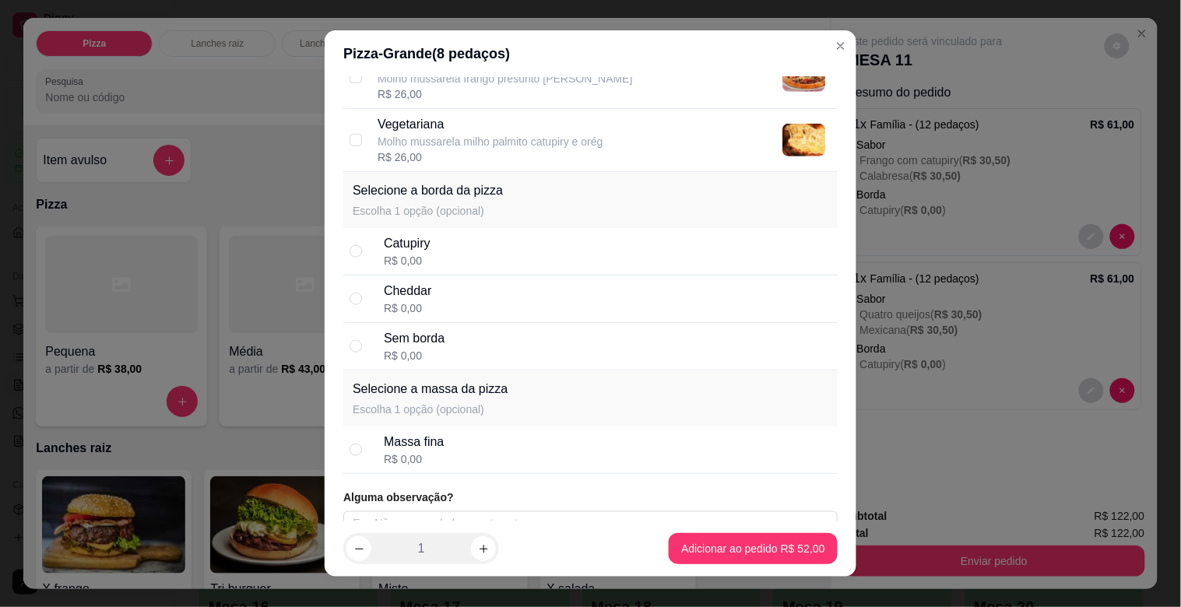
click at [590, 298] on div "Cheddar R$ 0,00" at bounding box center [607, 299] width 447 height 34
radio input "true"
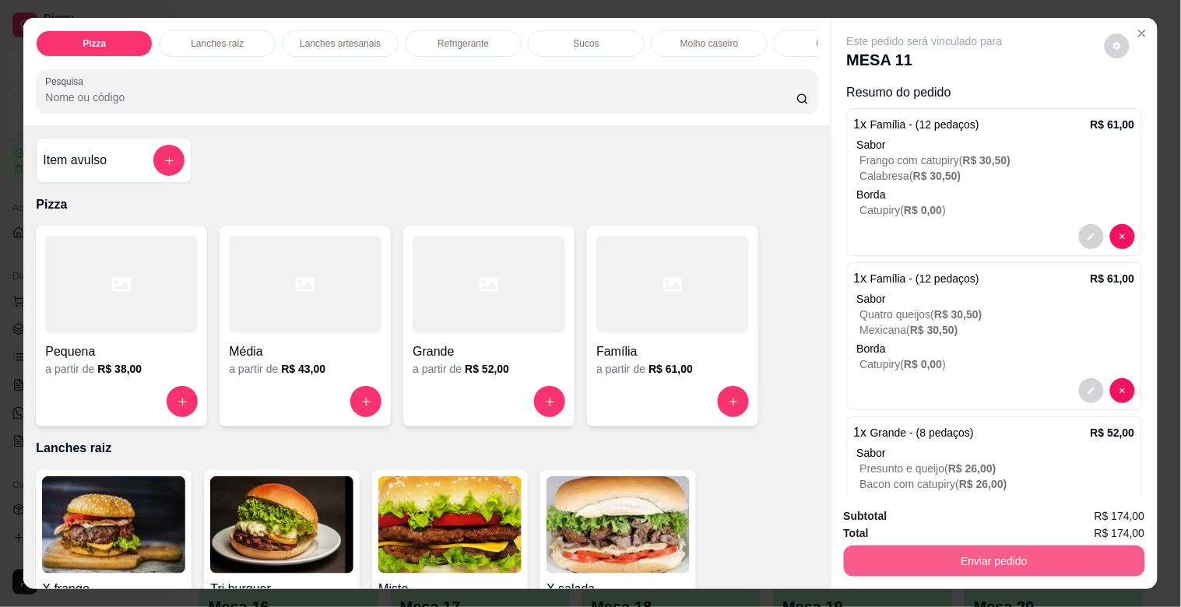
click at [971, 546] on button "Enviar pedido" at bounding box center [994, 561] width 301 height 31
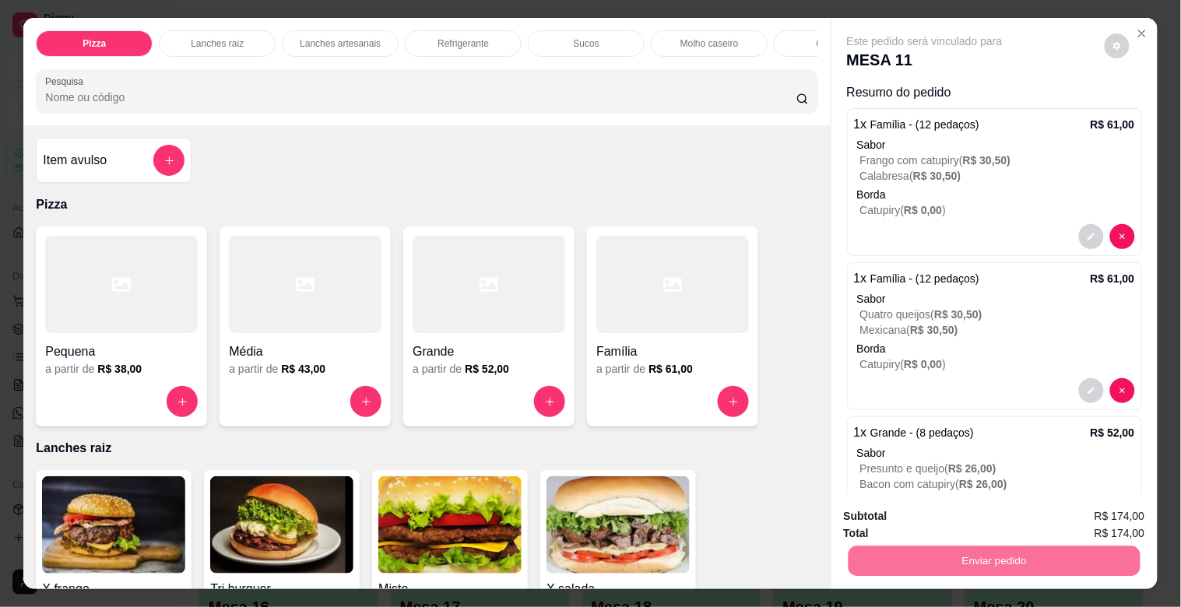
click at [936, 504] on button "Não registrar e enviar pedido" at bounding box center [942, 515] width 157 height 29
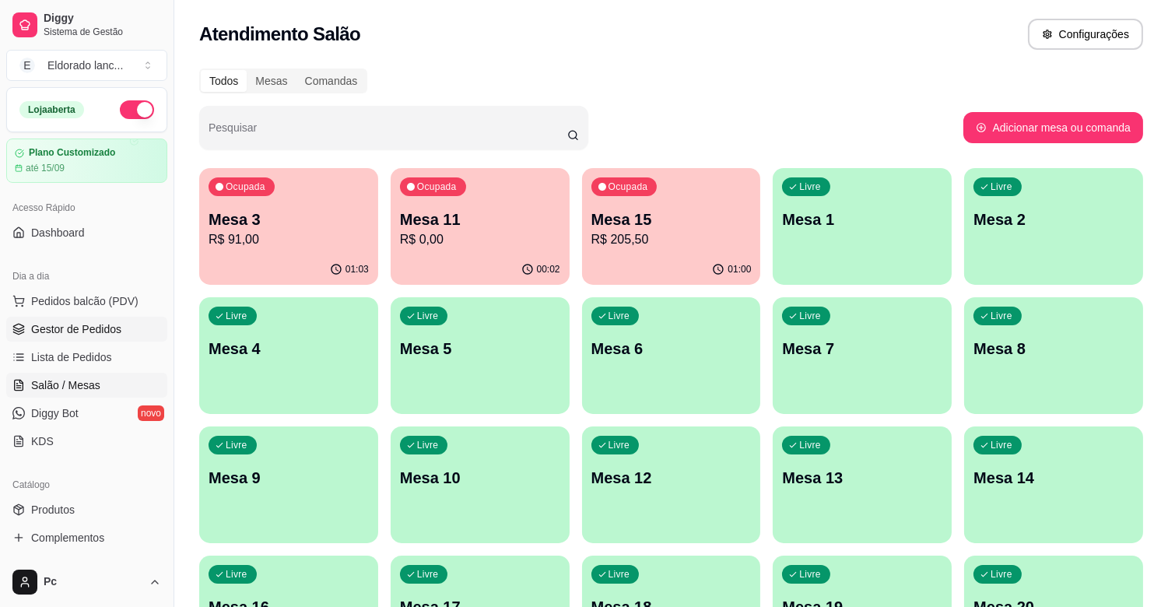
click at [60, 340] on link "Gestor de Pedidos" at bounding box center [86, 329] width 161 height 25
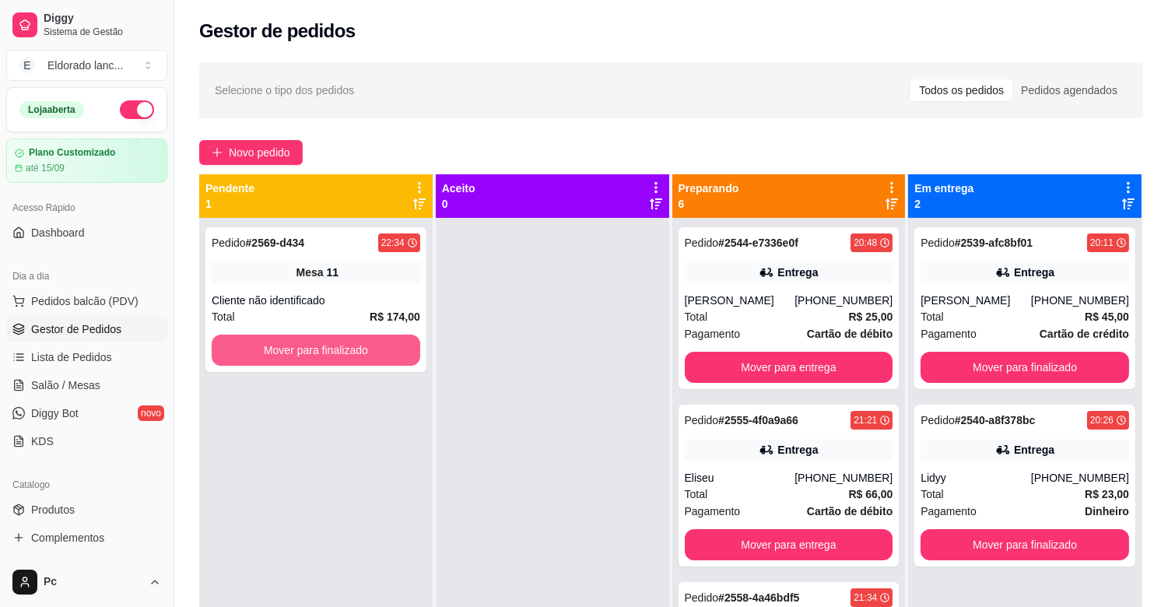
click at [356, 336] on button "Mover para finalizado" at bounding box center [316, 350] width 209 height 31
click at [323, 346] on button "Mover para finalizado" at bounding box center [316, 350] width 209 height 31
click at [323, 345] on button "Mover para finalizado" at bounding box center [316, 350] width 202 height 30
click at [402, 354] on button "Mover para finalizado" at bounding box center [316, 350] width 202 height 30
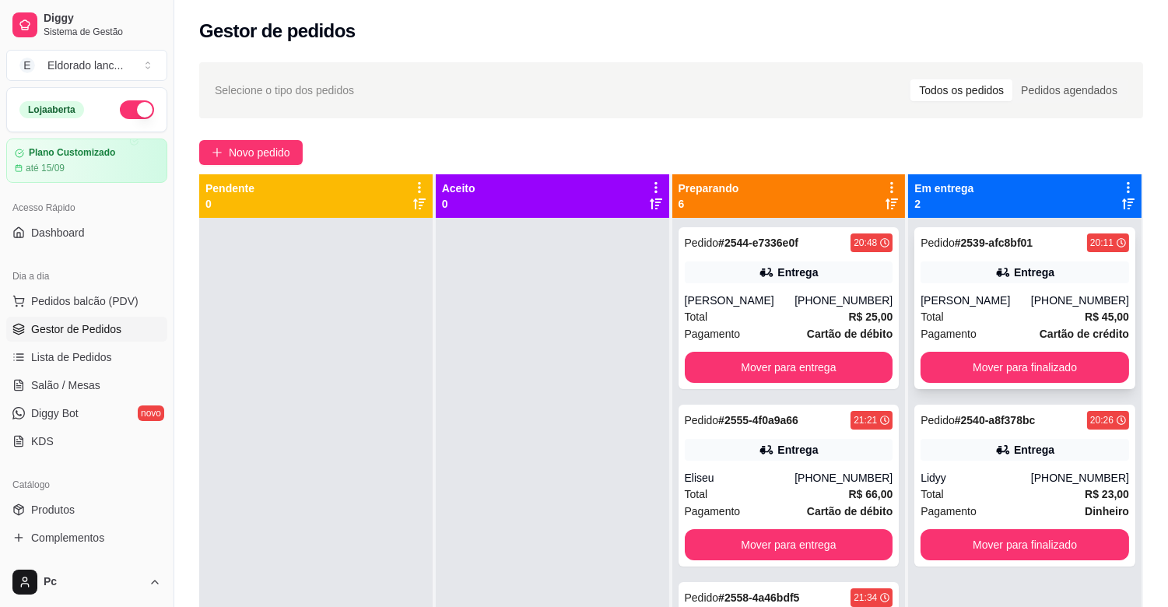
click at [1038, 302] on div "[PHONE_NUMBER]" at bounding box center [1080, 301] width 98 height 16
click at [1047, 377] on button "Mover para finalizado" at bounding box center [1025, 368] width 202 height 30
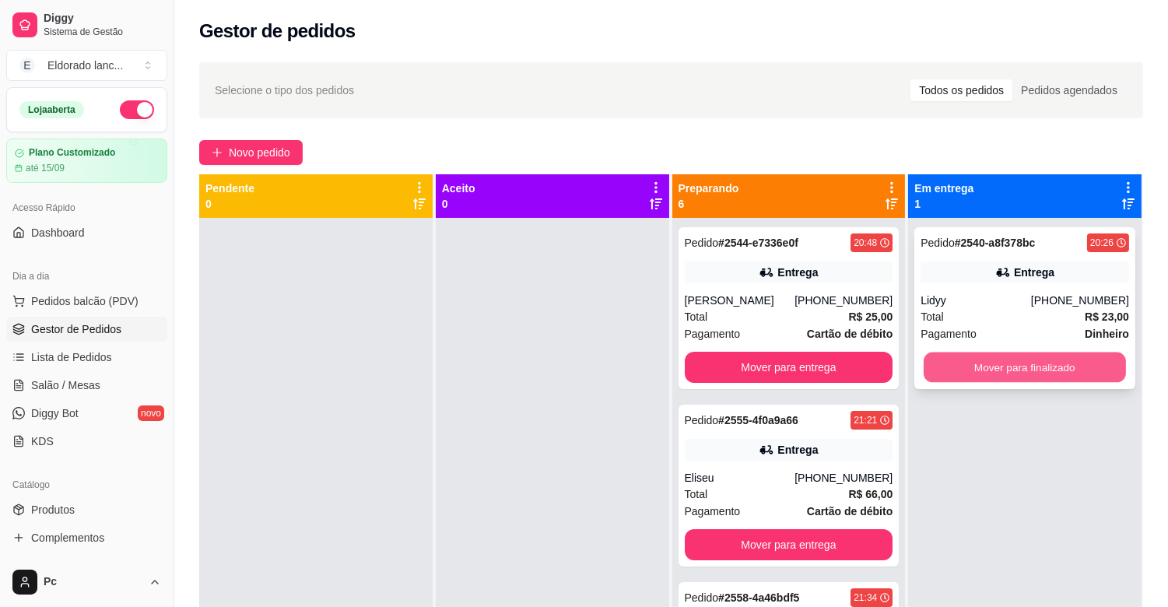
click at [1040, 362] on button "Mover para finalizado" at bounding box center [1025, 368] width 202 height 30
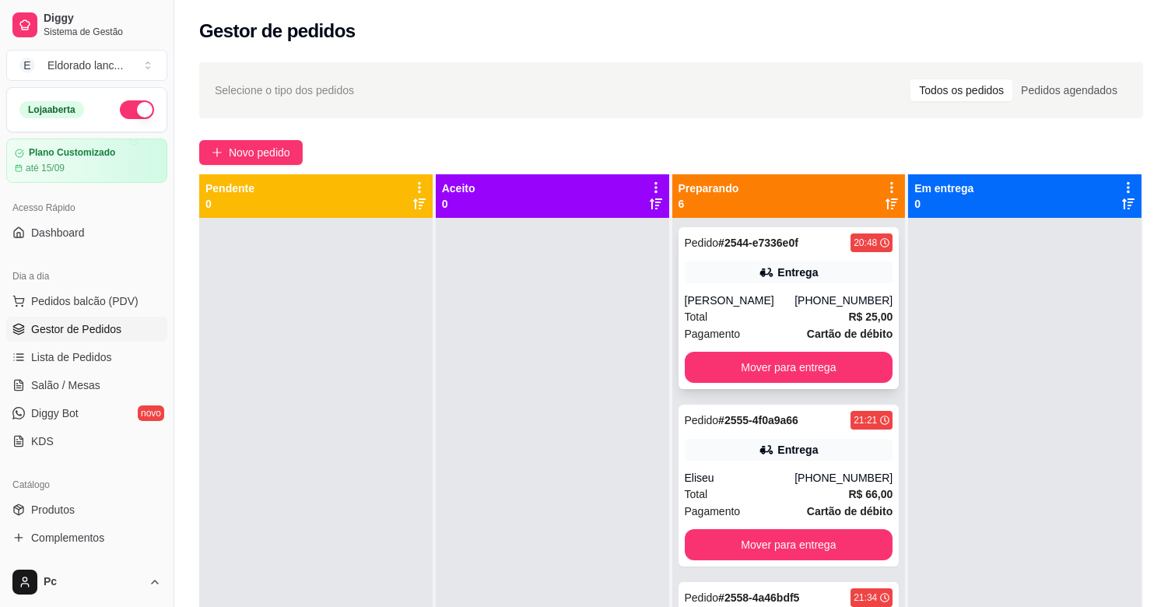
click at [828, 304] on div "[PHONE_NUMBER]" at bounding box center [844, 301] width 98 height 16
click at [768, 347] on div "Pedido # 2544-e7336e0f 20:48 Entrega Gabriel [PHONE_NUMBER] Total R$ 25,00 Paga…" at bounding box center [789, 308] width 221 height 162
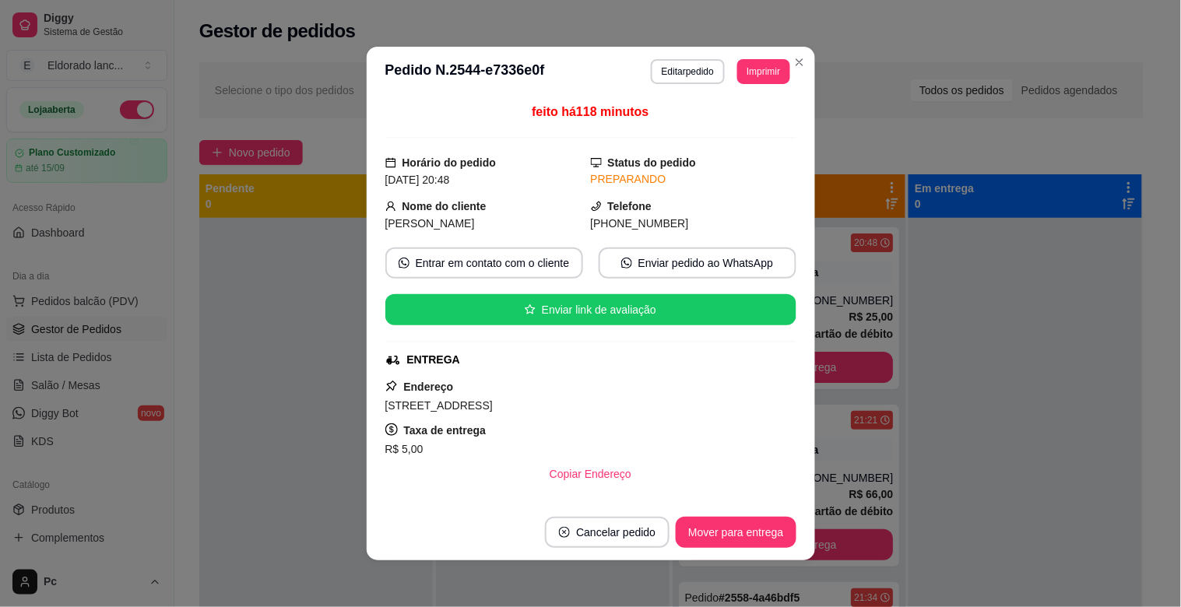
drag, startPoint x: 767, startPoint y: 361, endPoint x: 909, endPoint y: 367, distance: 142.6
click at [909, 367] on div "**********" at bounding box center [590, 303] width 1181 height 607
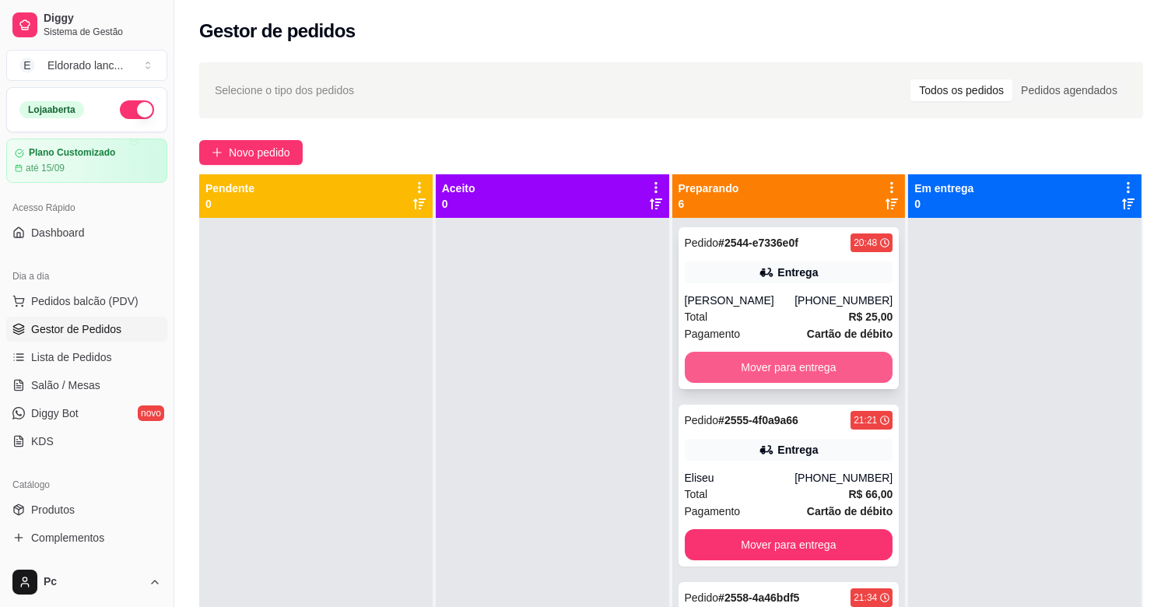
click at [833, 368] on button "Mover para entrega" at bounding box center [789, 367] width 209 height 31
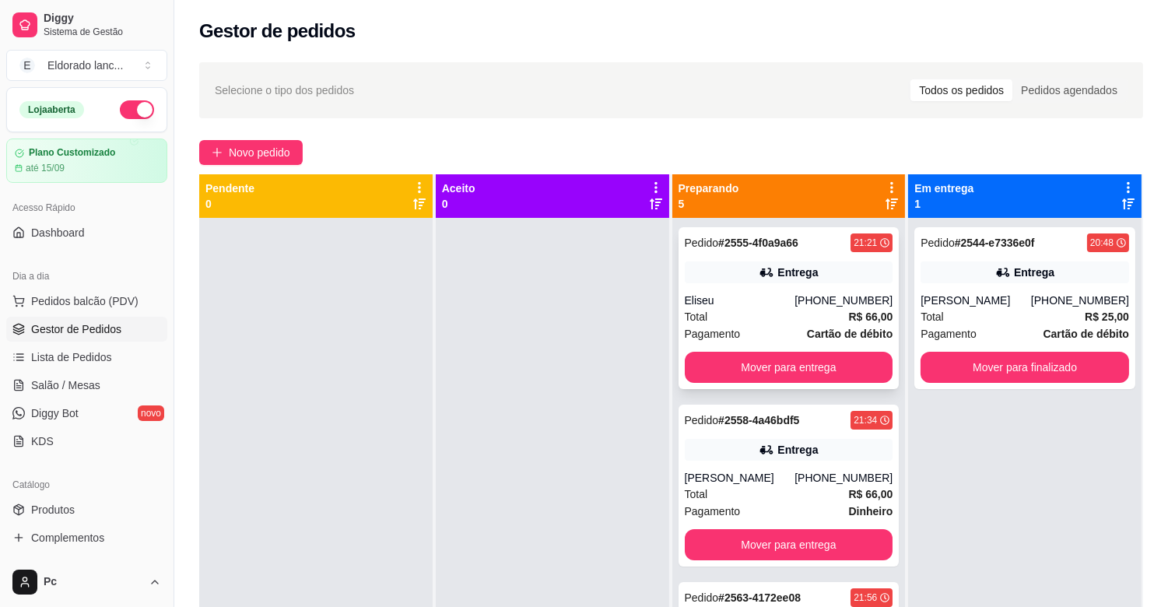
click at [750, 281] on div "Entrega" at bounding box center [789, 272] width 209 height 22
click at [784, 348] on div "Pedido # 2555-4f0a9a66 21:21 Entrega Eliseu [PHONE_NUMBER] Total R$ 66,00 Pagam…" at bounding box center [789, 308] width 221 height 162
click at [830, 366] on button "Mover para entrega" at bounding box center [789, 368] width 202 height 30
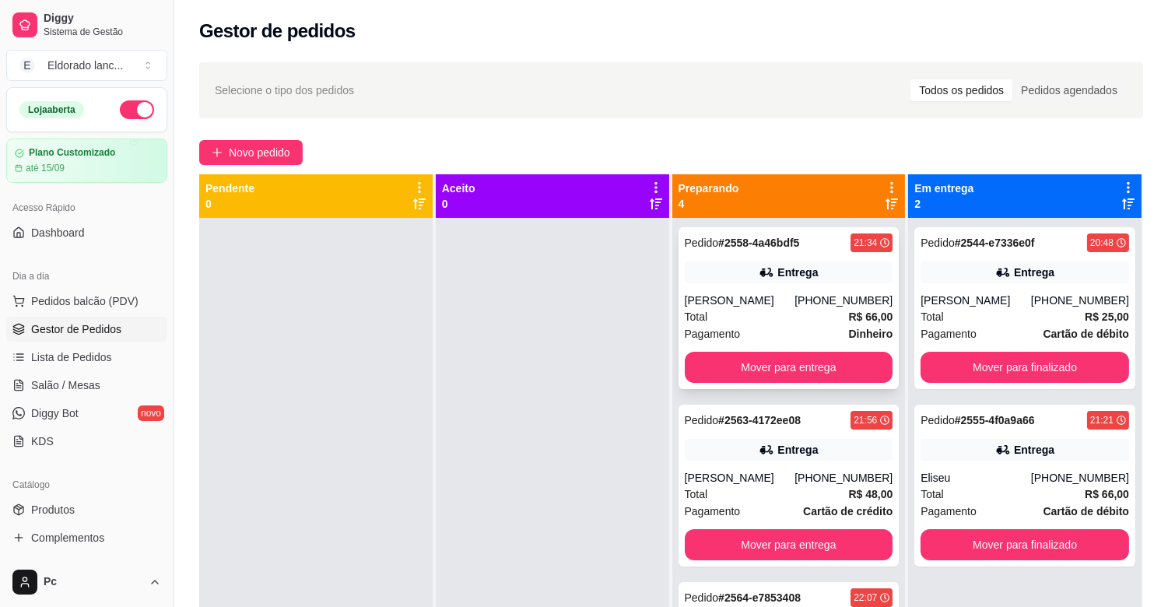
click at [811, 311] on div "Total R$ 66,00" at bounding box center [789, 316] width 209 height 17
click at [834, 377] on button "Mover para entrega" at bounding box center [789, 368] width 202 height 30
click at [805, 276] on div "Entrega" at bounding box center [797, 273] width 40 height 16
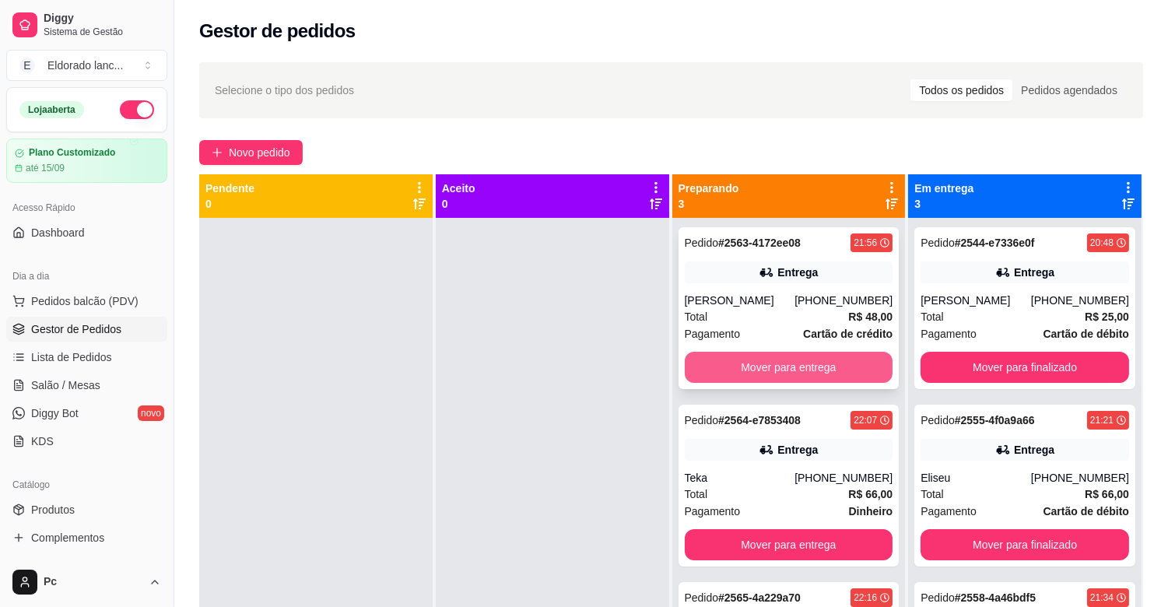
click at [858, 359] on button "Mover para entrega" at bounding box center [789, 367] width 209 height 31
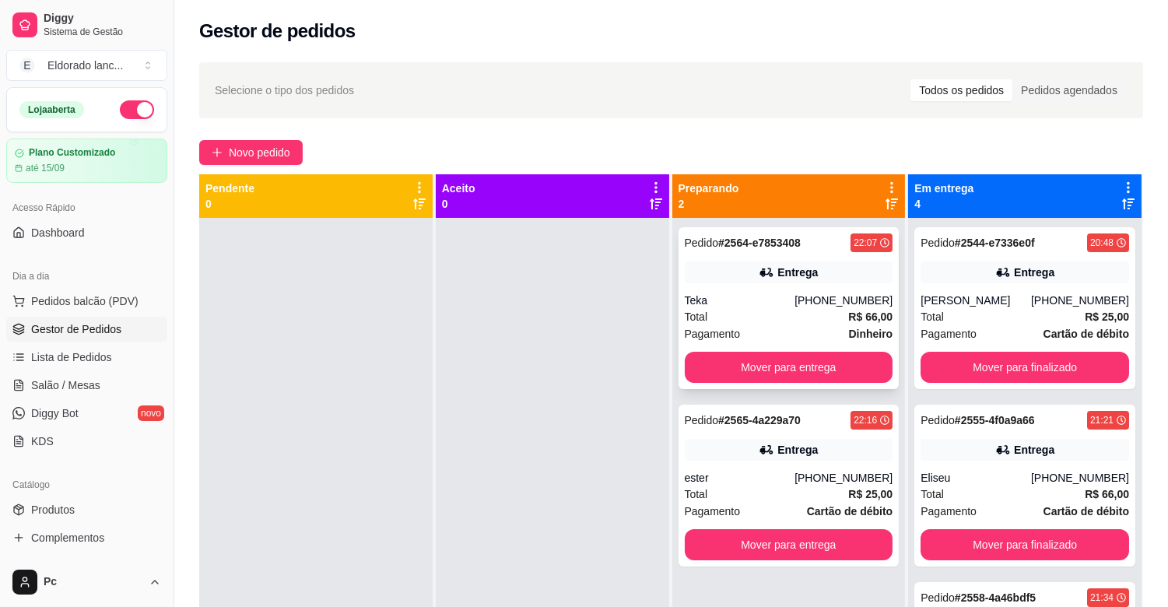
click at [828, 297] on div "[PHONE_NUMBER]" at bounding box center [844, 301] width 98 height 16
click at [97, 388] on span "Salão / Mesas" at bounding box center [65, 385] width 69 height 16
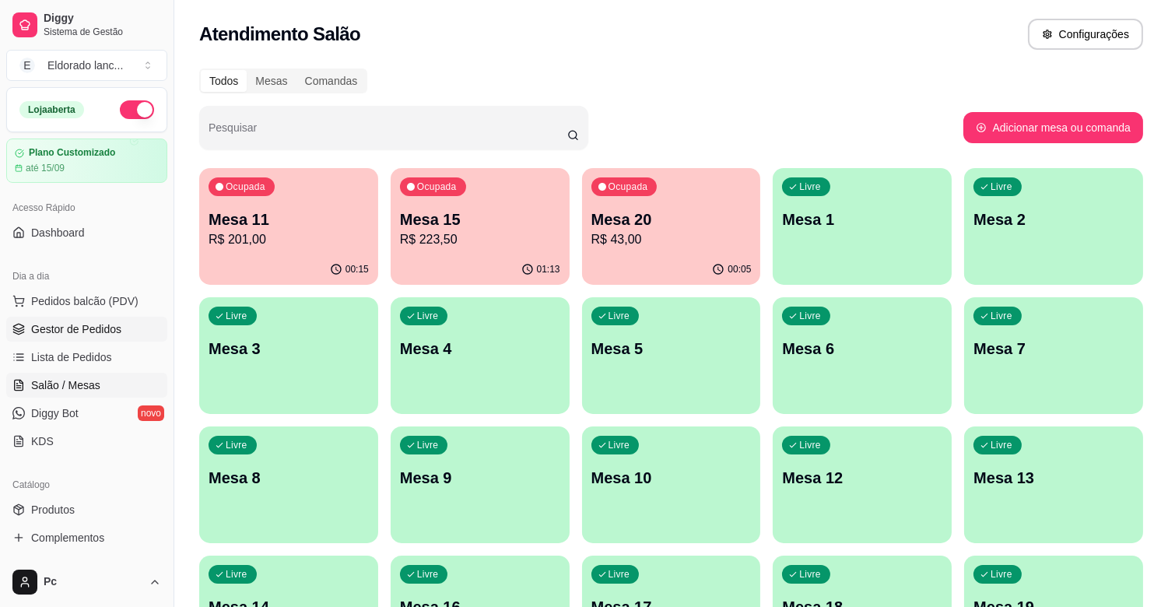
click at [95, 325] on span "Gestor de Pedidos" at bounding box center [76, 329] width 90 height 16
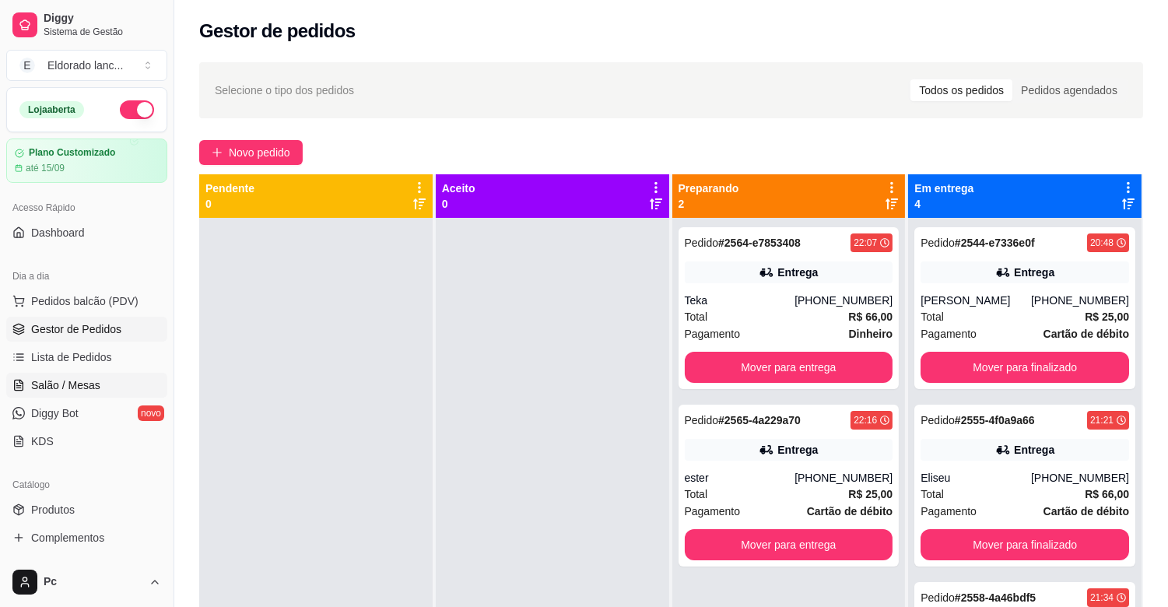
click at [90, 382] on span "Salão / Mesas" at bounding box center [65, 385] width 69 height 16
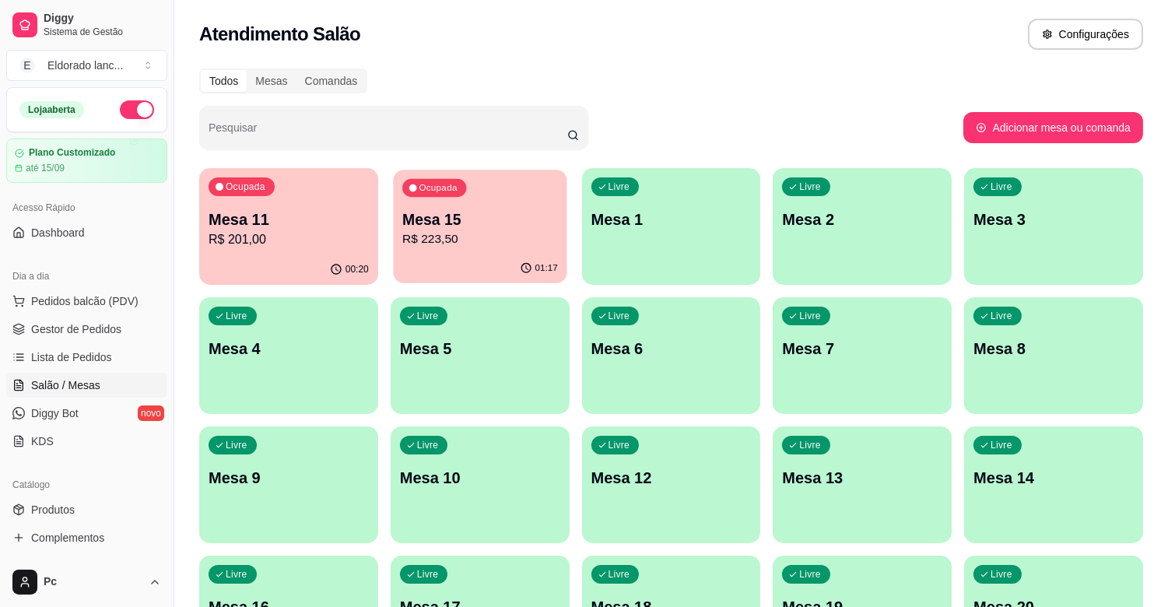
click at [436, 236] on p "R$ 223,50" at bounding box center [480, 239] width 156 height 18
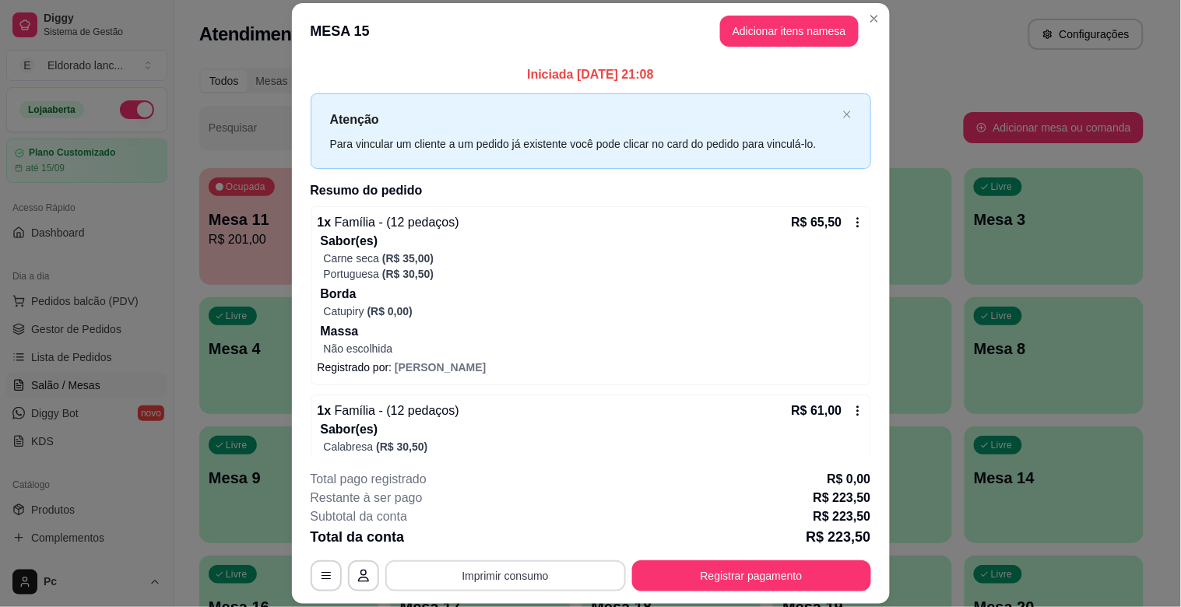
click at [543, 571] on button "Imprimir consumo" at bounding box center [505, 575] width 240 height 31
click at [510, 546] on button "IMPRESSORA" at bounding box center [503, 540] width 113 height 25
click at [510, 546] on div "Escolha a impressora IMPRESSORA" at bounding box center [504, 529] width 128 height 53
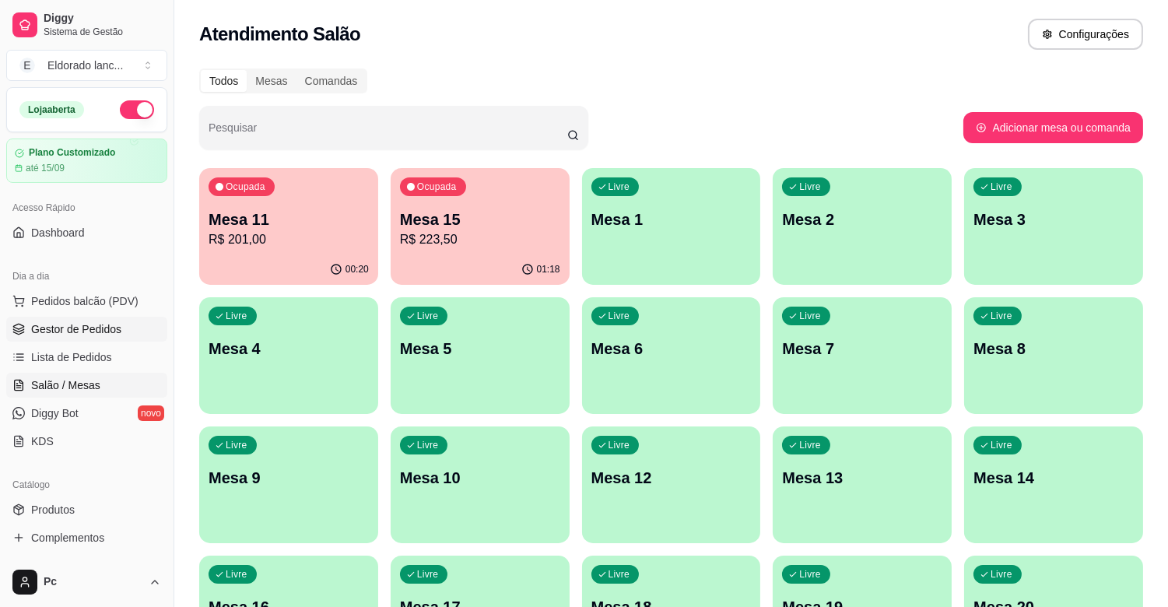
click at [79, 335] on span "Gestor de Pedidos" at bounding box center [76, 329] width 90 height 16
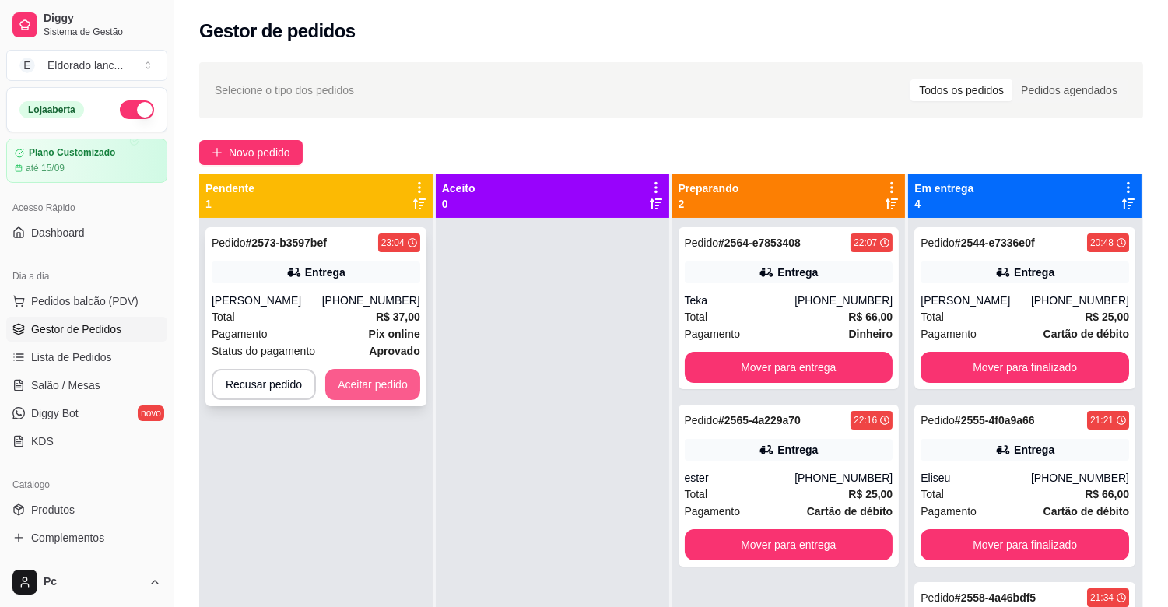
click at [390, 370] on button "Aceitar pedido" at bounding box center [372, 384] width 95 height 31
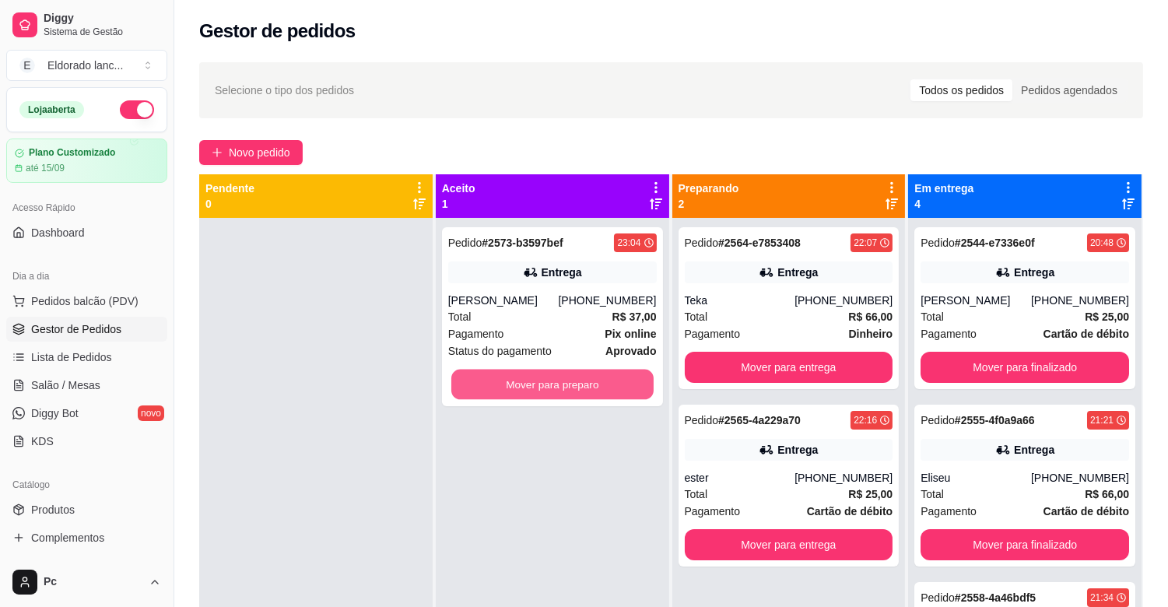
click at [573, 385] on button "Mover para preparo" at bounding box center [552, 385] width 202 height 30
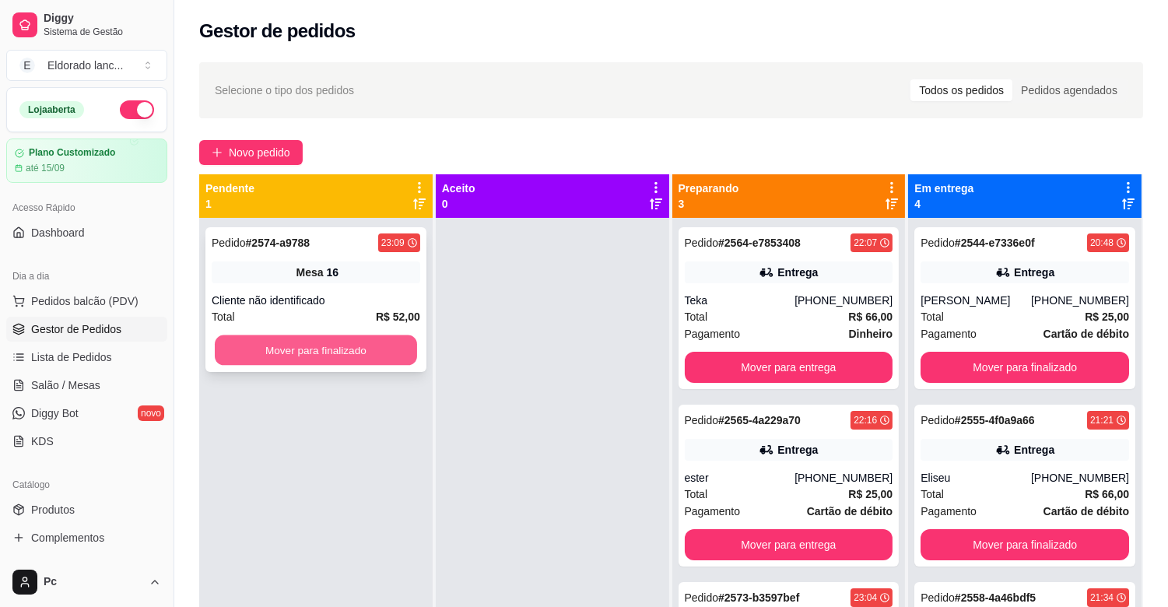
click at [383, 359] on button "Mover para finalizado" at bounding box center [316, 350] width 202 height 30
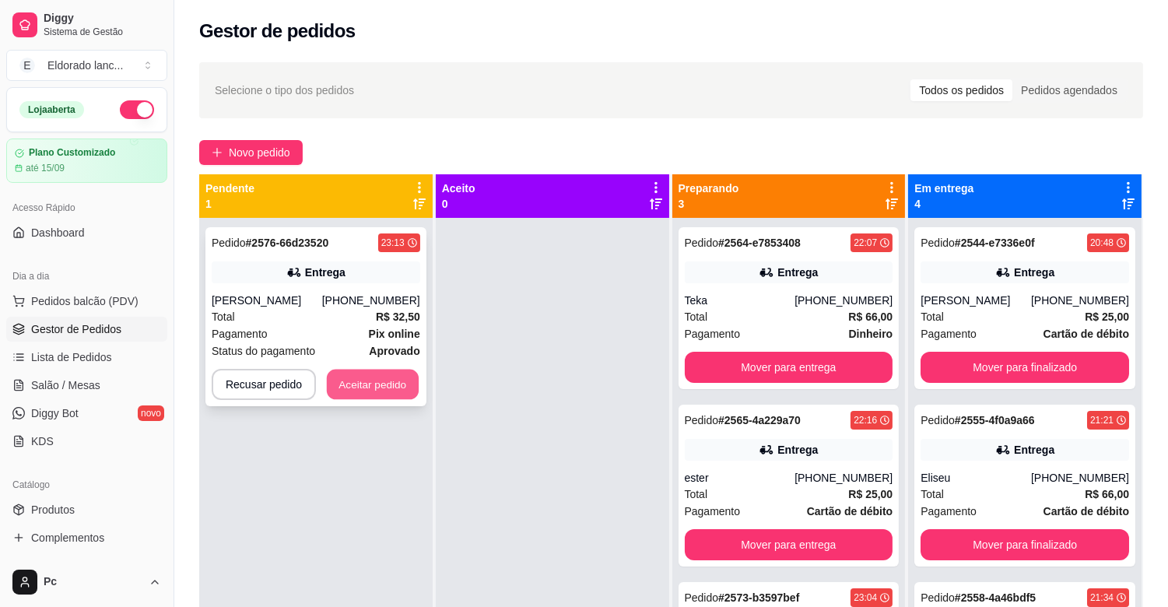
click at [390, 390] on button "Aceitar pedido" at bounding box center [373, 385] width 92 height 30
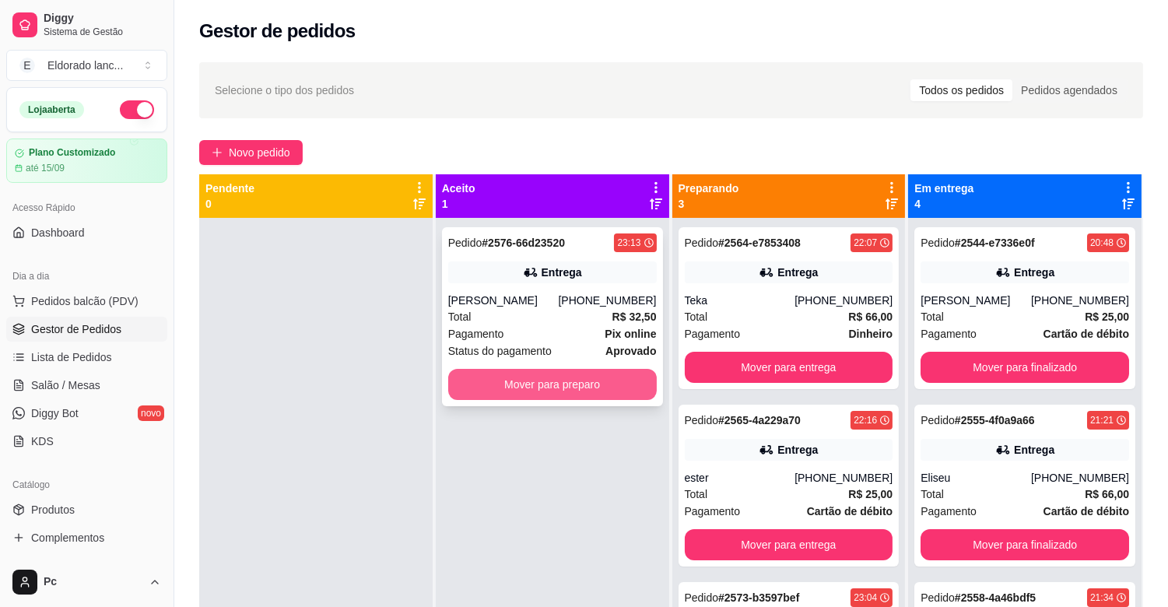
click at [519, 372] on button "Mover para preparo" at bounding box center [552, 384] width 209 height 31
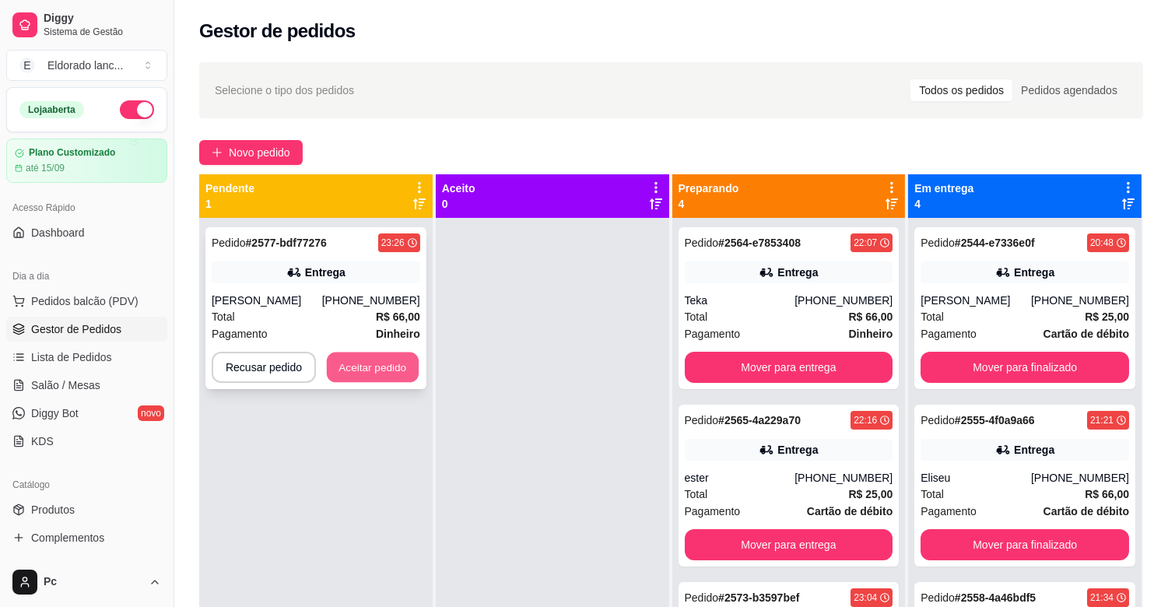
click at [363, 360] on button "Aceitar pedido" at bounding box center [373, 368] width 92 height 30
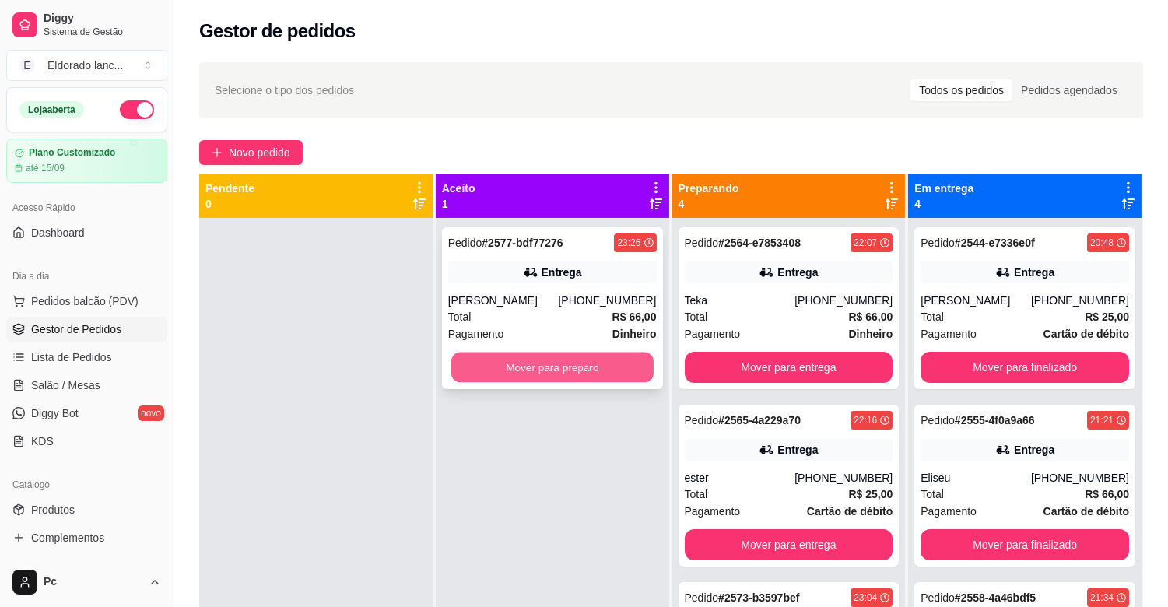
click at [609, 368] on button "Mover para preparo" at bounding box center [552, 368] width 202 height 30
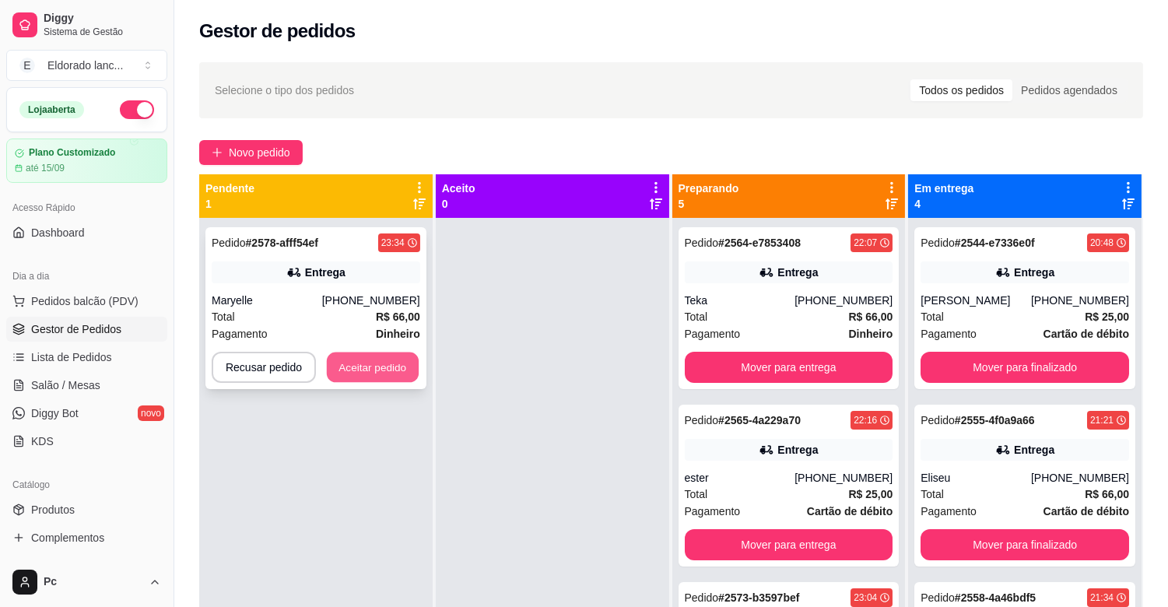
click at [366, 377] on button "Aceitar pedido" at bounding box center [373, 368] width 92 height 30
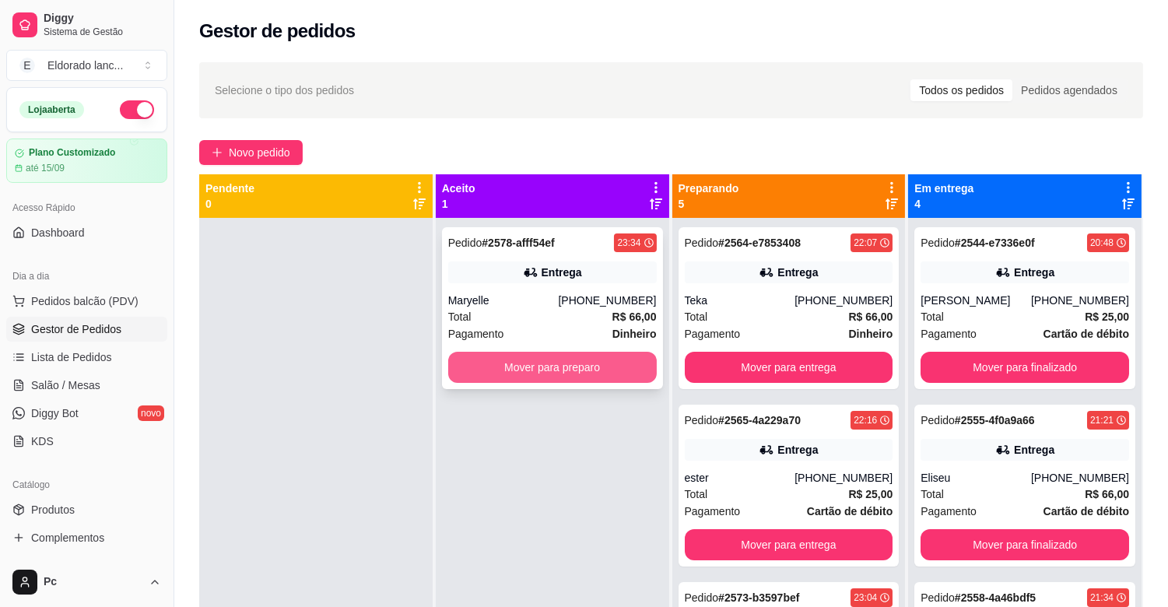
click at [484, 374] on button "Mover para preparo" at bounding box center [552, 367] width 209 height 31
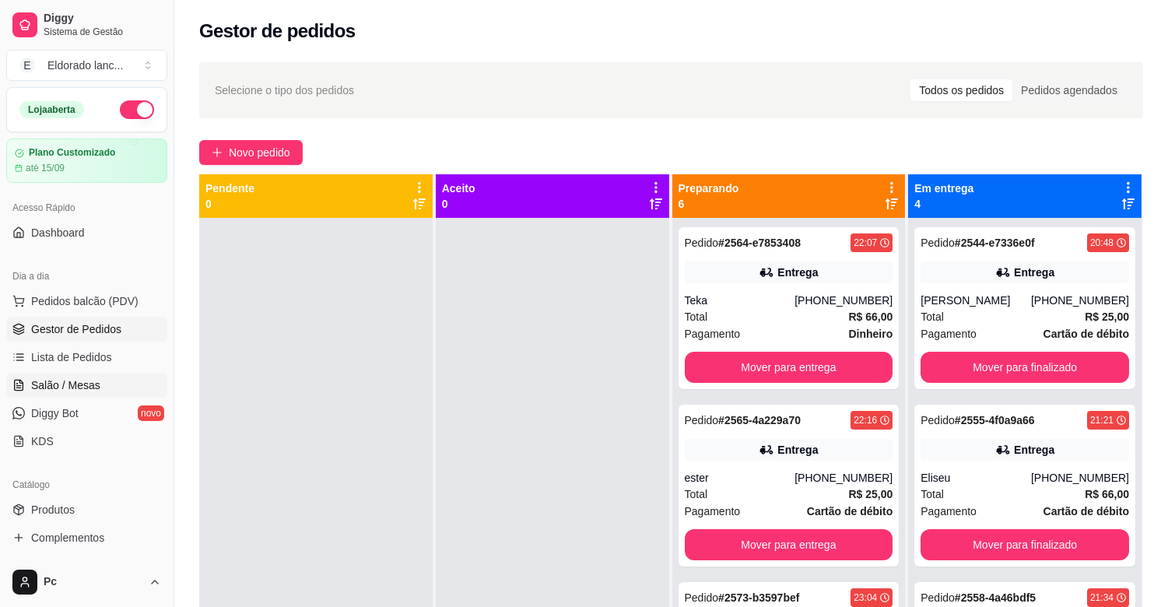
click at [75, 377] on span "Salão / Mesas" at bounding box center [65, 385] width 69 height 16
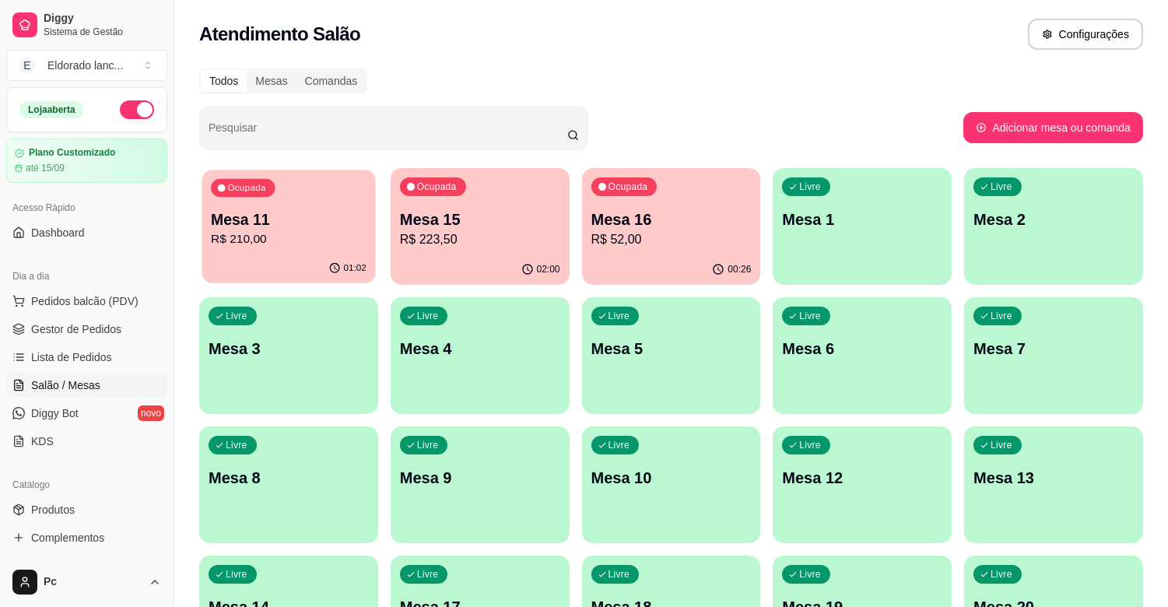
click at [268, 265] on div "01:02" at bounding box center [289, 269] width 174 height 30
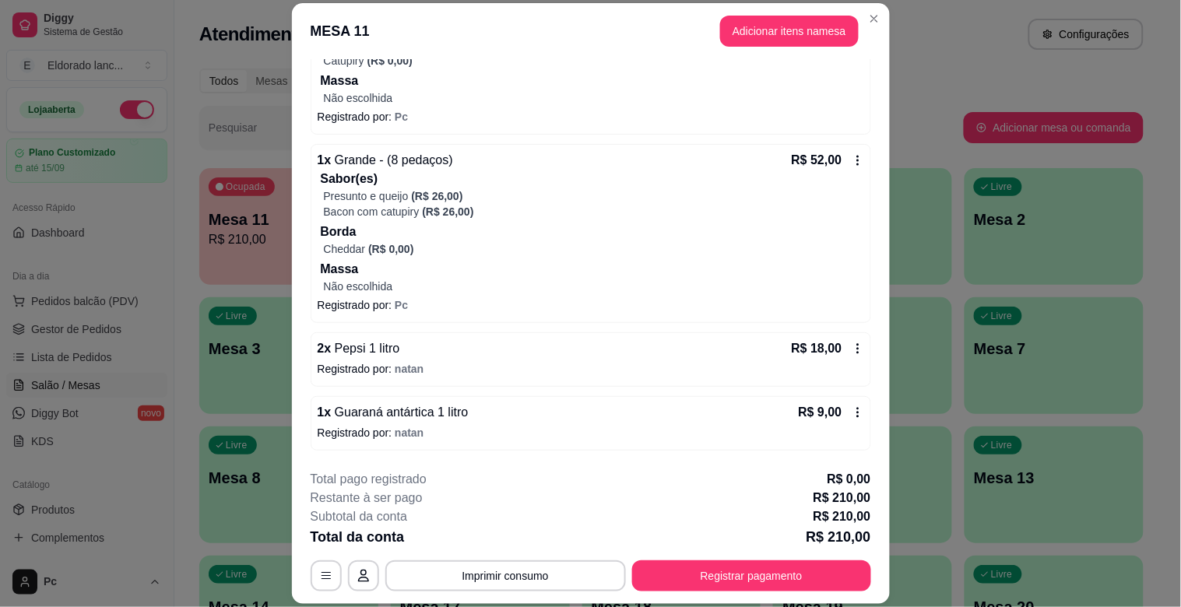
scroll to position [503, 0]
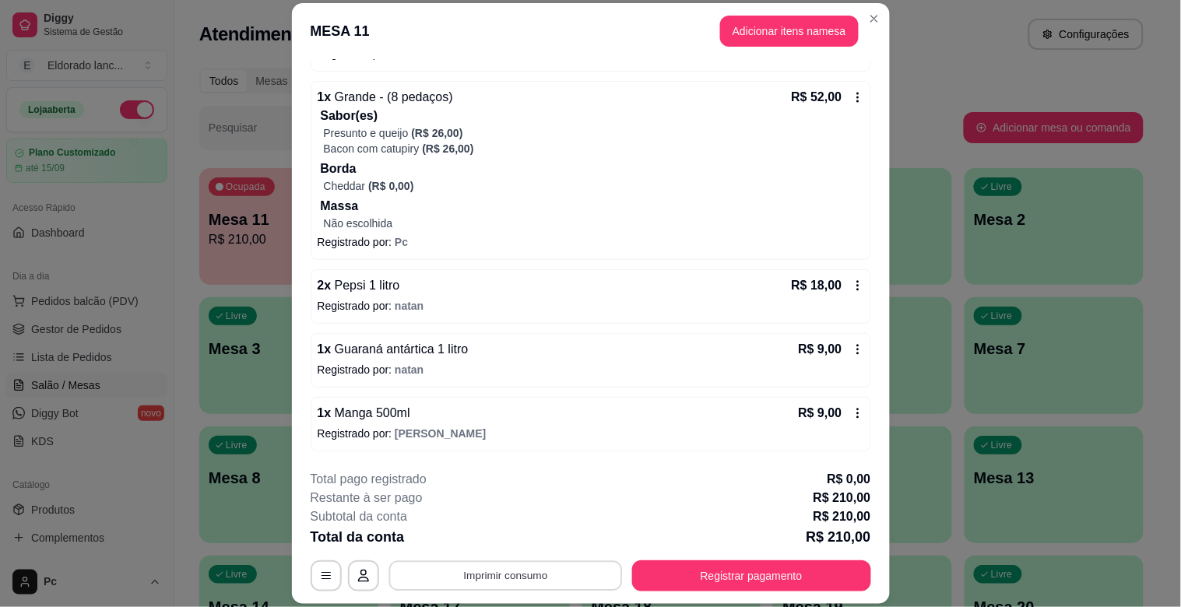
click at [507, 564] on button "Imprimir consumo" at bounding box center [504, 576] width 233 height 30
click at [507, 535] on button "IMPRESSORA" at bounding box center [503, 540] width 109 height 24
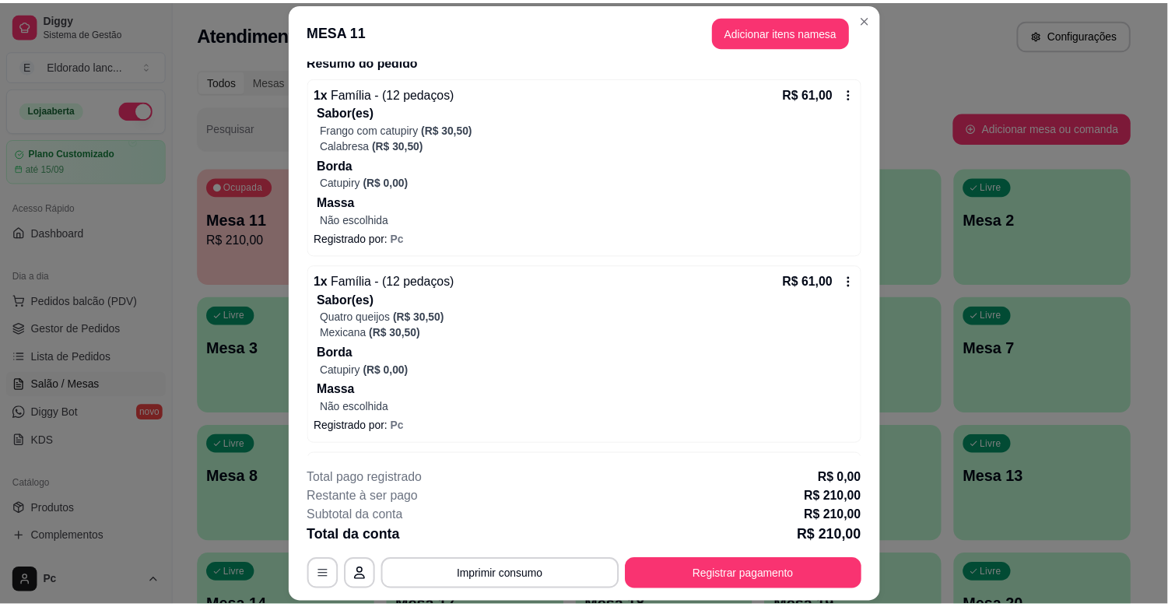
scroll to position [0, 0]
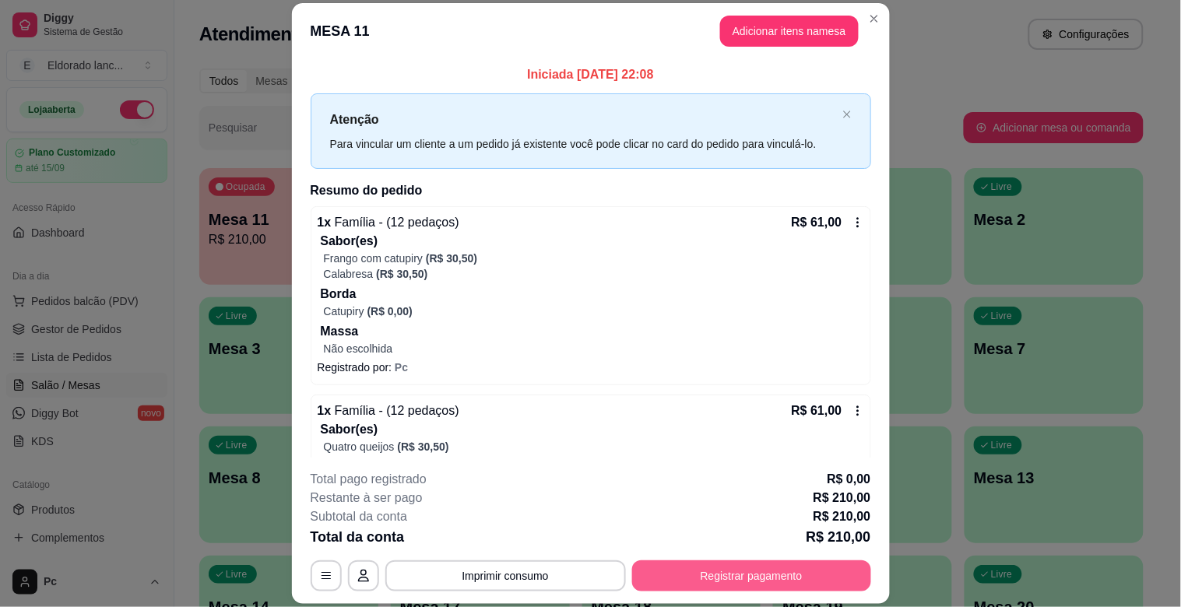
click at [675, 567] on button "Registrar pagamento" at bounding box center [751, 575] width 239 height 31
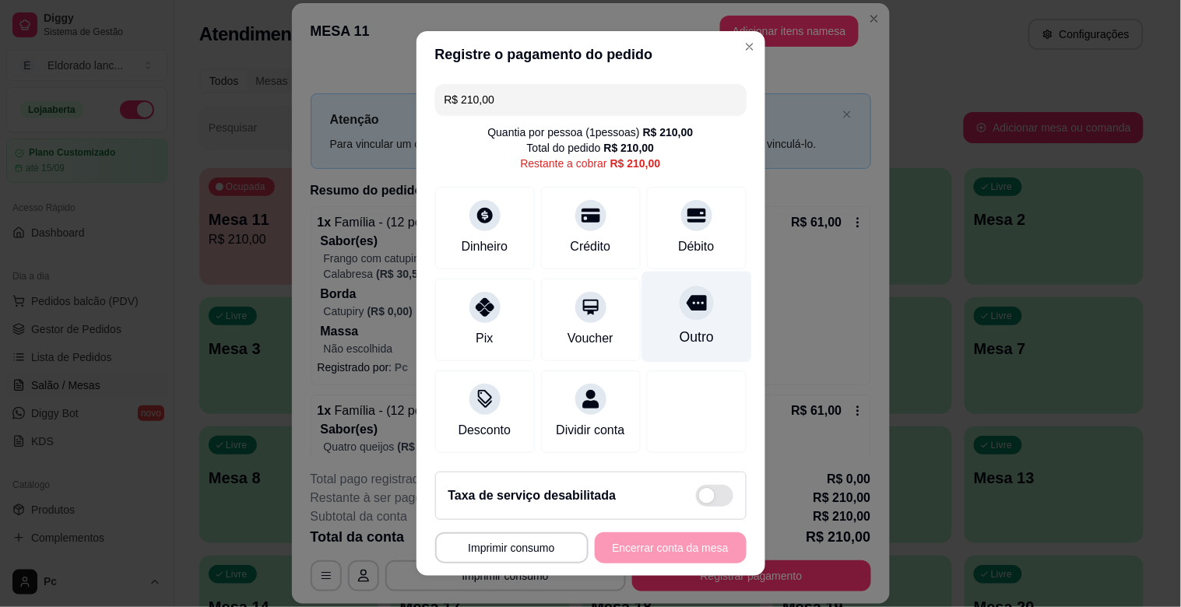
click at [679, 298] on div at bounding box center [696, 303] width 34 height 34
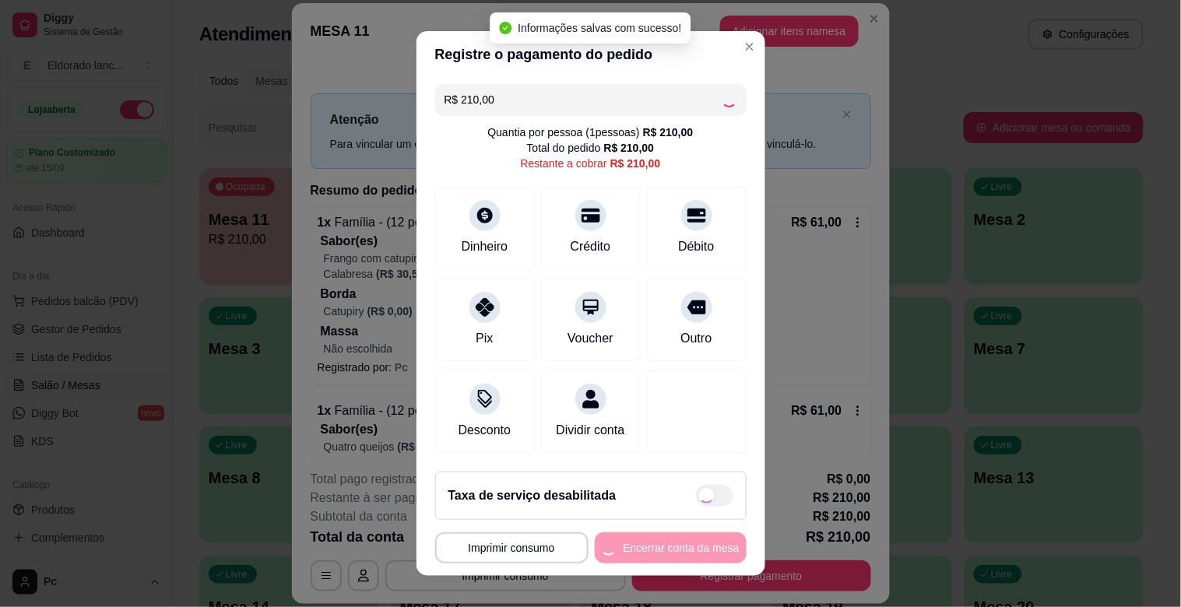
type input "R$ 0,00"
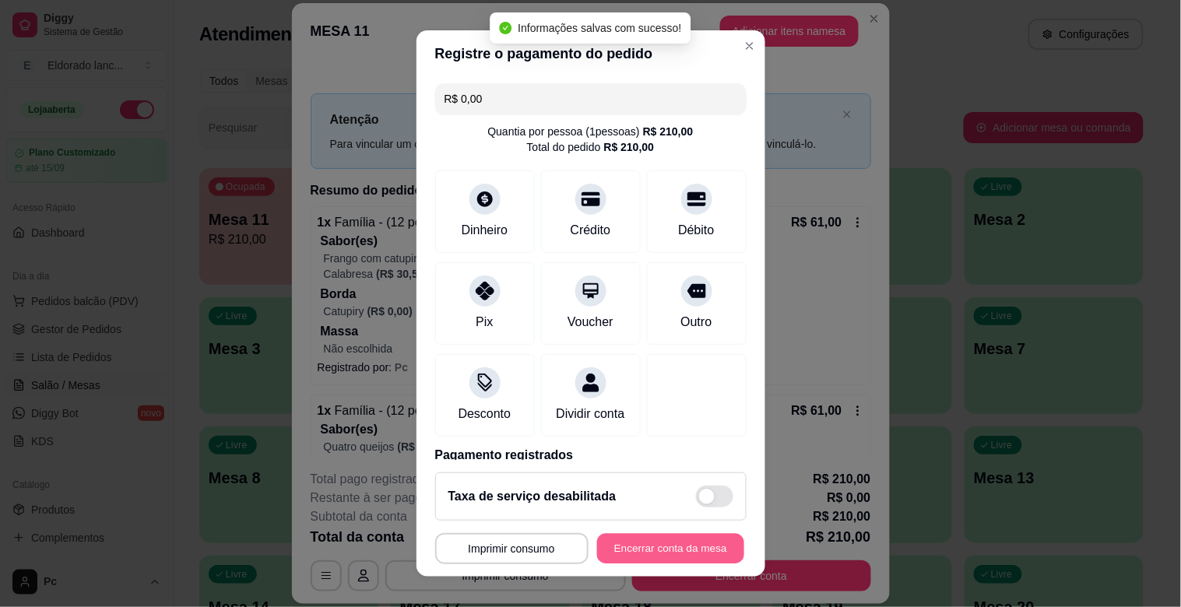
click at [690, 541] on button "Encerrar conta da mesa" at bounding box center [670, 549] width 147 height 30
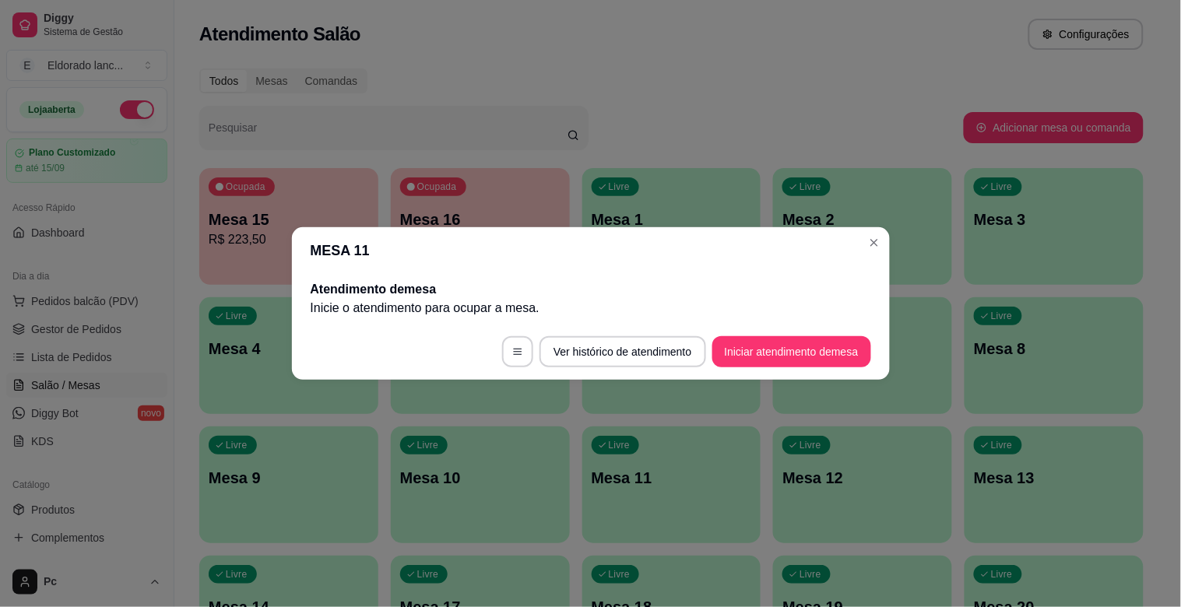
click at [84, 370] on ul "Pedidos balcão (PDV) Gestor de Pedidos Lista de Pedidos Salão / Mesas Diggy Bot…" at bounding box center [86, 371] width 161 height 165
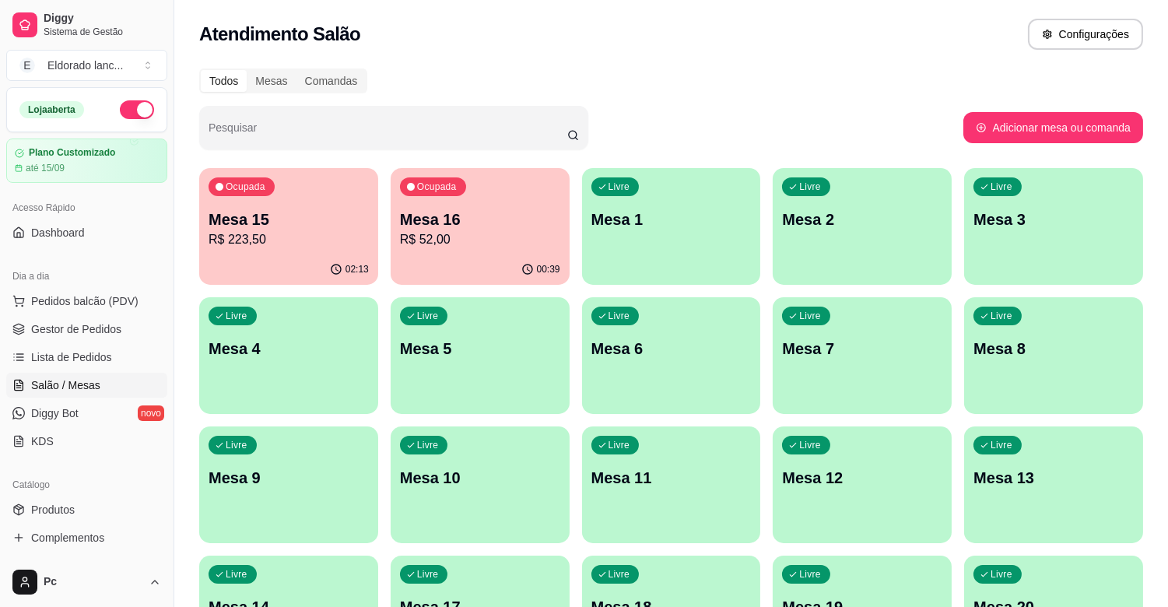
click at [387, 87] on div "Todos Mesas Comandas" at bounding box center [671, 80] width 944 height 25
click at [325, 202] on div "Ocupada Mesa 15 R$ 223,50" at bounding box center [289, 212] width 174 height 84
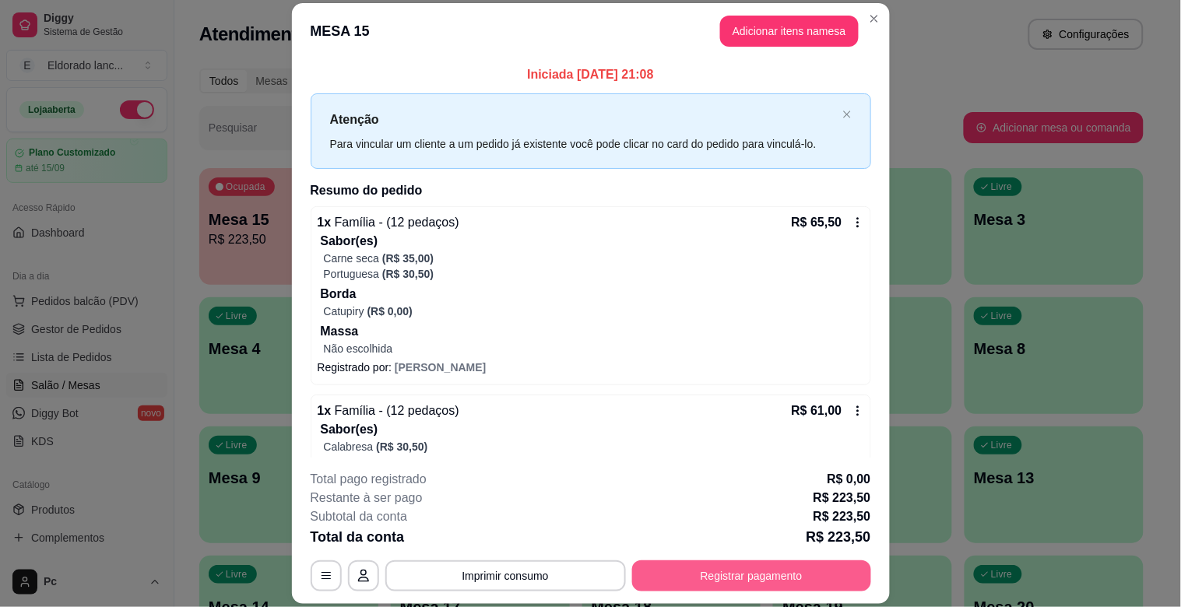
click at [742, 578] on button "Registrar pagamento" at bounding box center [751, 575] width 239 height 31
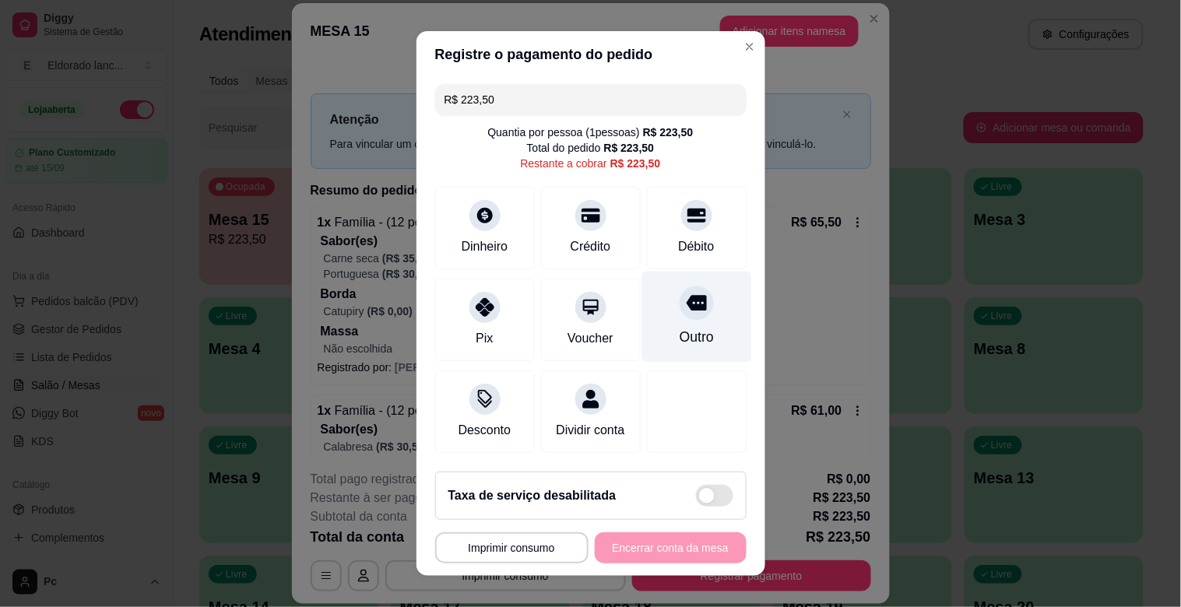
click at [686, 305] on icon at bounding box center [696, 304] width 20 height 16
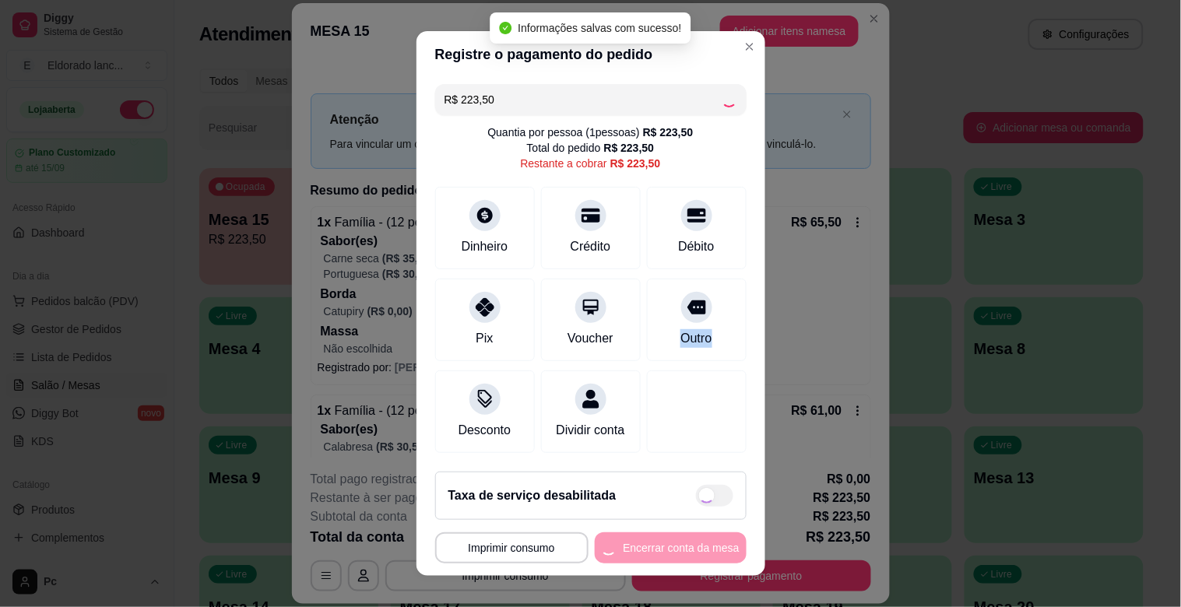
type input "R$ 0,00"
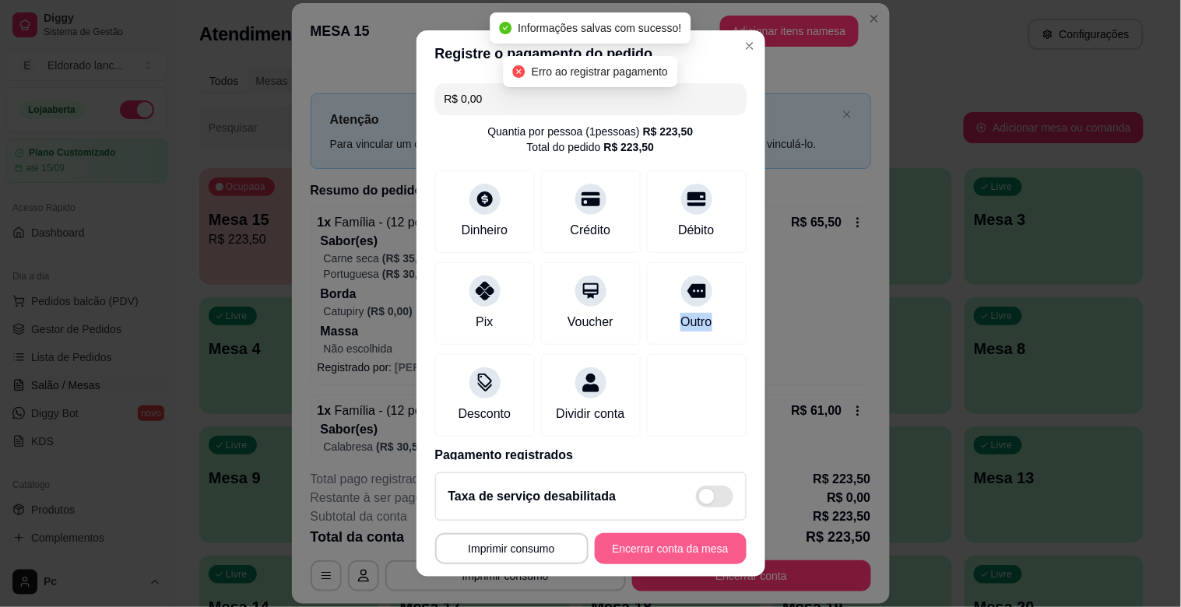
click at [681, 546] on button "Encerrar conta da mesa" at bounding box center [671, 548] width 152 height 31
click at [681, 546] on div "**********" at bounding box center [590, 548] width 311 height 31
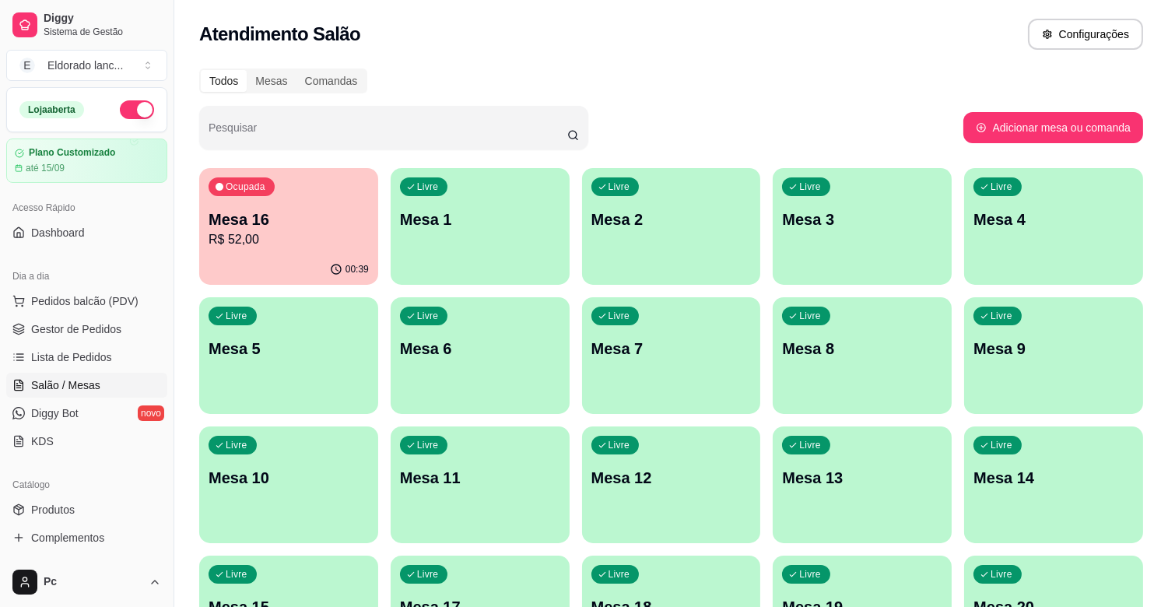
click at [312, 195] on div "Ocupada Mesa 16 R$ 52,00" at bounding box center [288, 211] width 179 height 86
click at [312, 195] on body "Diggy Sistema de Gestão E Eldorado lanc ... Loja aberta Plano Customizado até 1…" at bounding box center [584, 303] width 1168 height 607
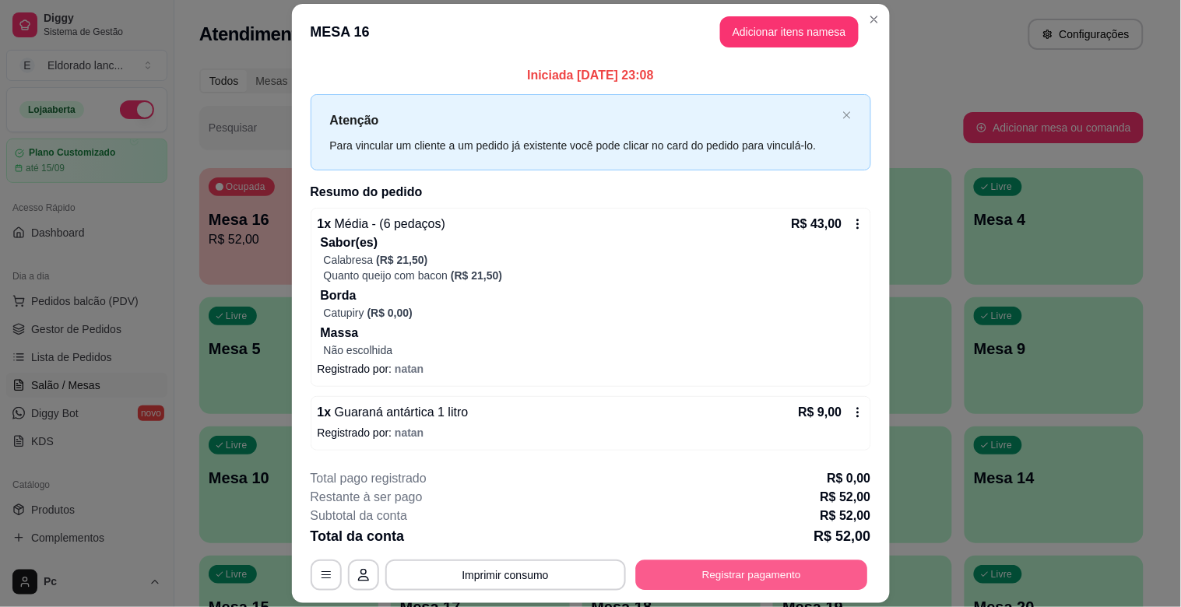
click at [735, 571] on button "Registrar pagamento" at bounding box center [751, 575] width 232 height 30
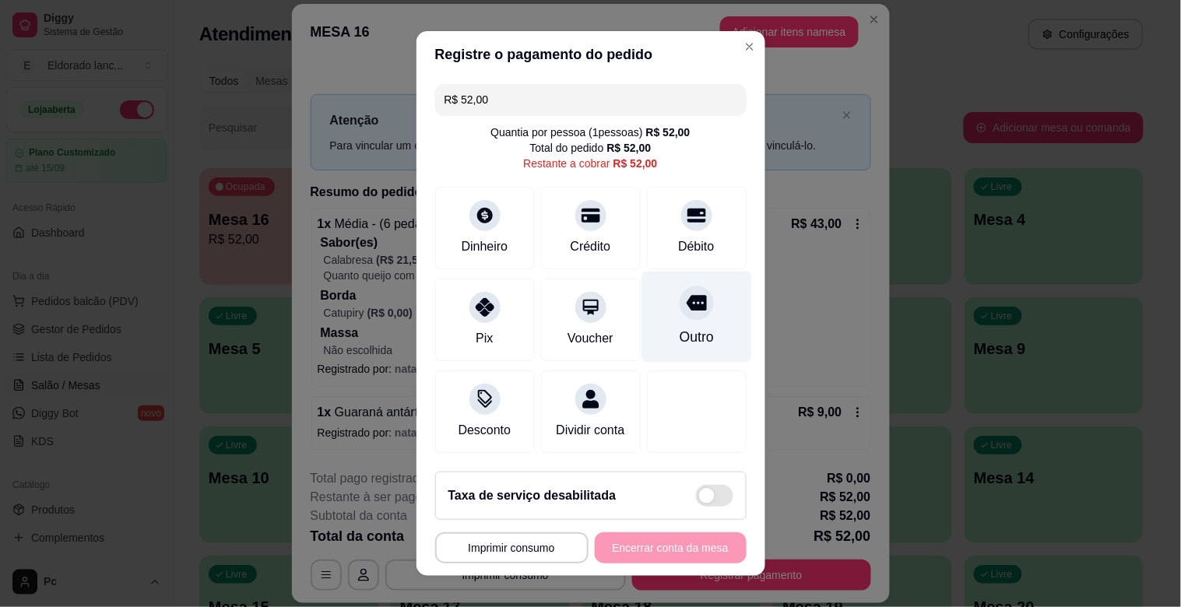
click at [679, 332] on div "Outro" at bounding box center [696, 337] width 34 height 20
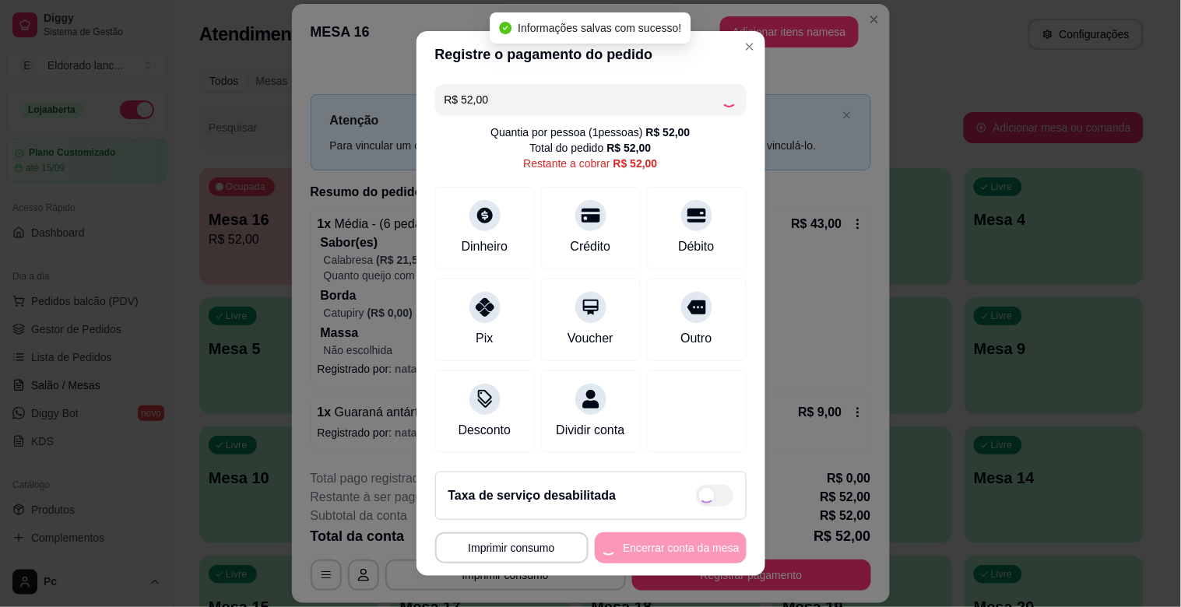
type input "R$ 0,00"
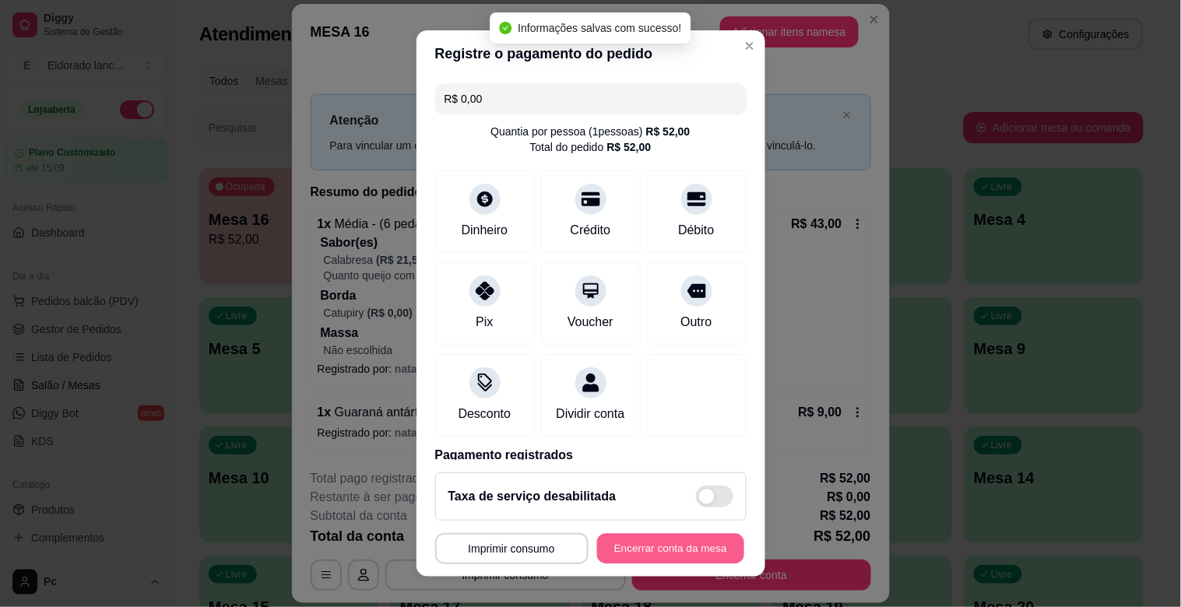
click at [655, 539] on button "Encerrar conta da mesa" at bounding box center [670, 549] width 147 height 30
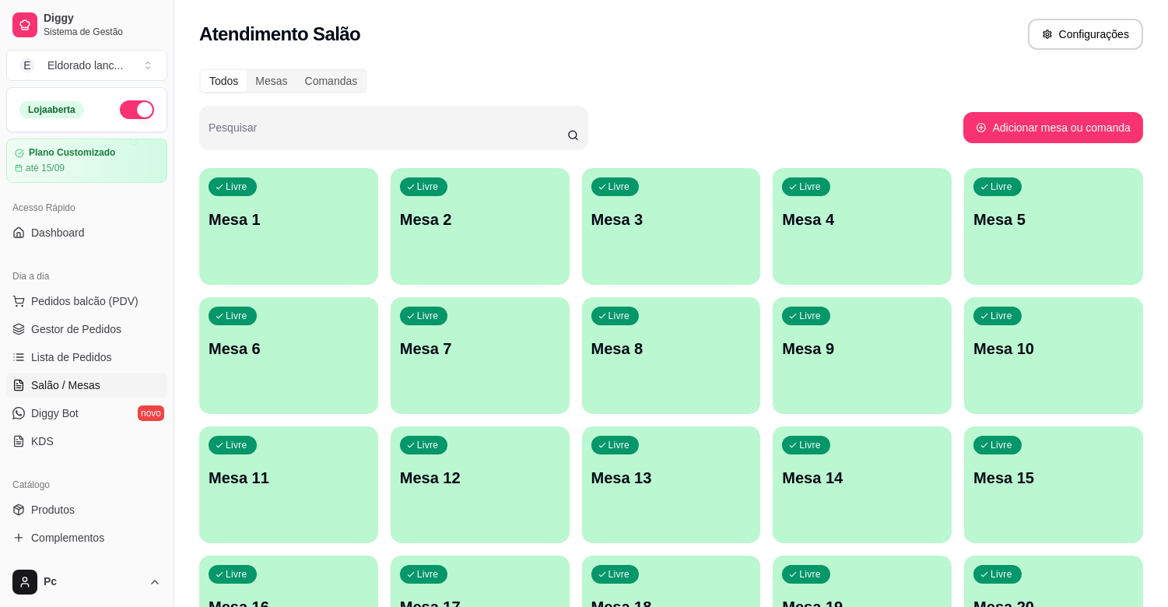
click at [97, 332] on span "Gestor de Pedidos" at bounding box center [76, 329] width 90 height 16
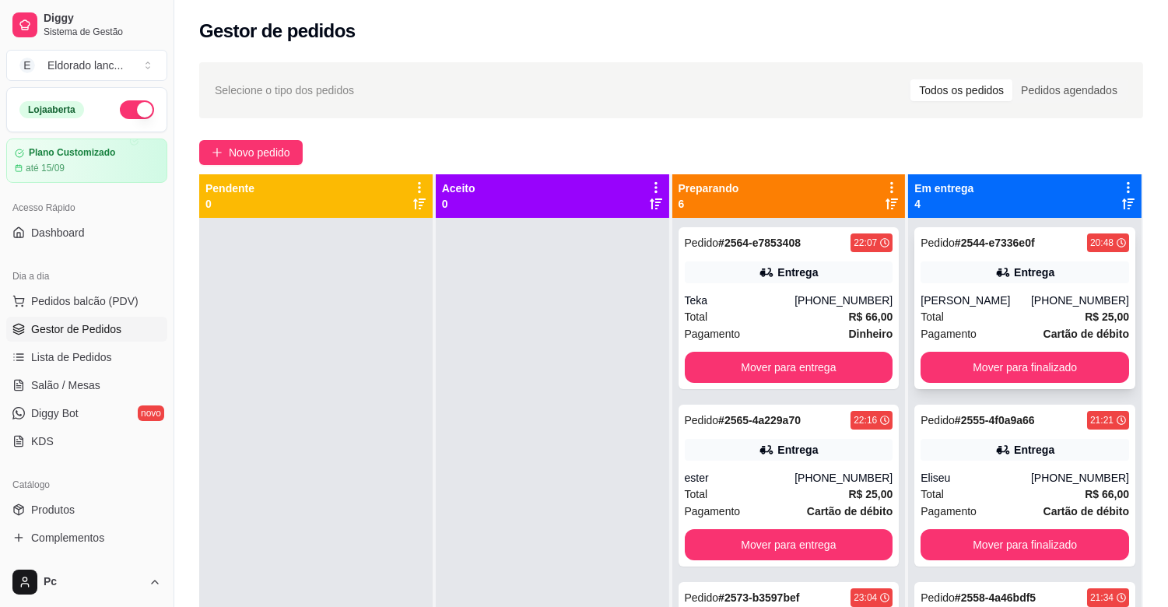
click at [1027, 258] on div "Pedido # 2544-e7336e0f 20:48 Entrega Gabriel [PHONE_NUMBER] Total R$ 25,00 Paga…" at bounding box center [1024, 308] width 221 height 162
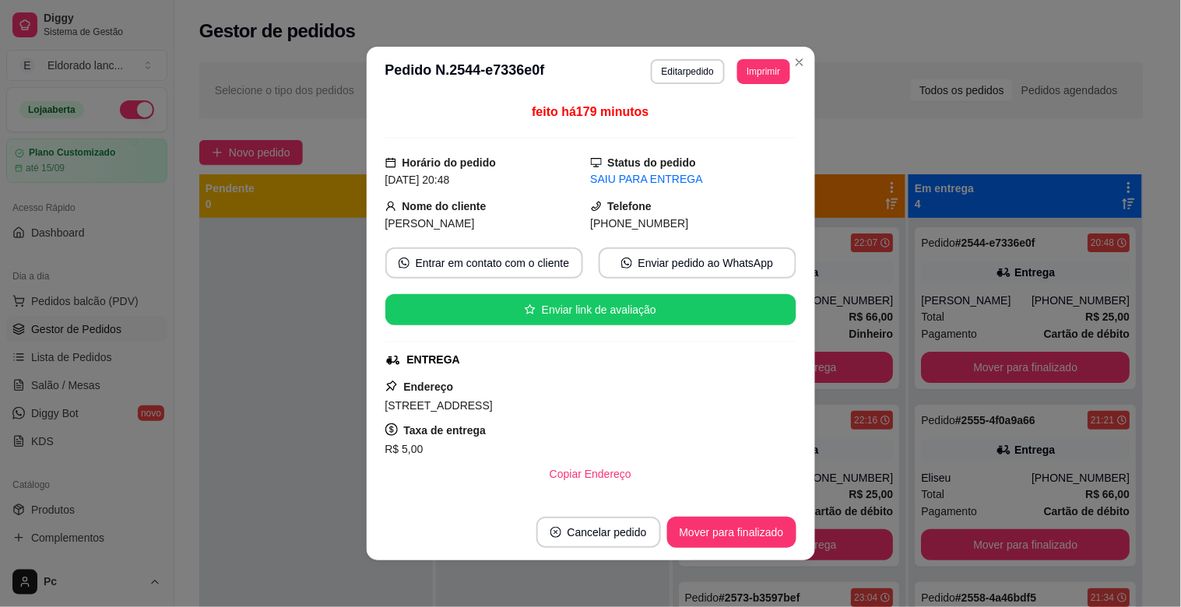
click at [995, 270] on icon at bounding box center [1003, 273] width 16 height 16
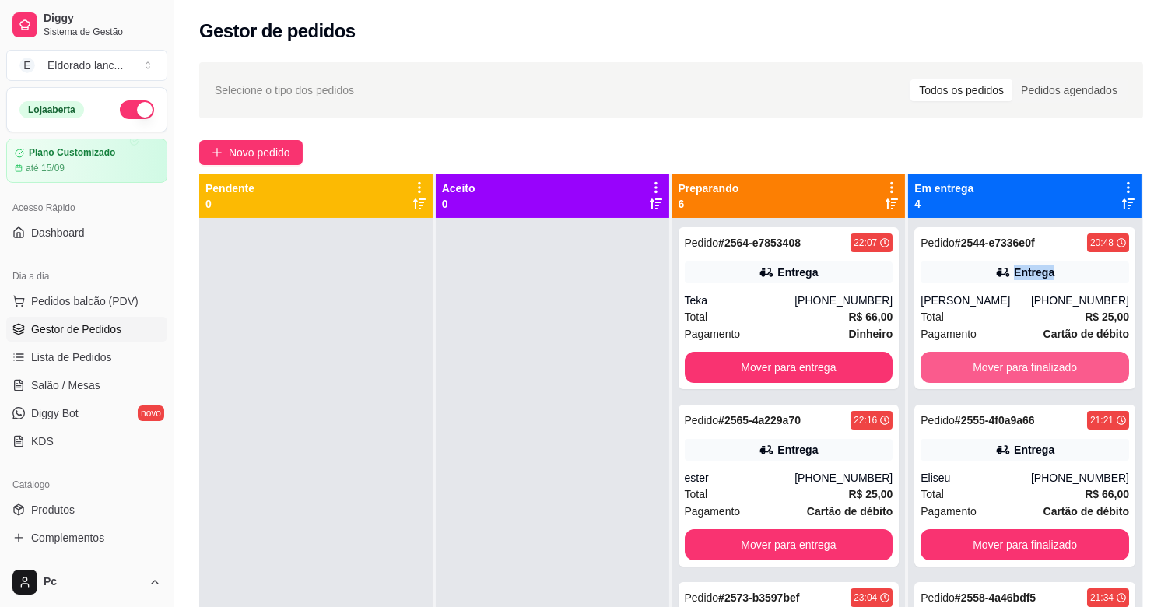
click at [1023, 361] on button "Mover para finalizado" at bounding box center [1025, 367] width 209 height 31
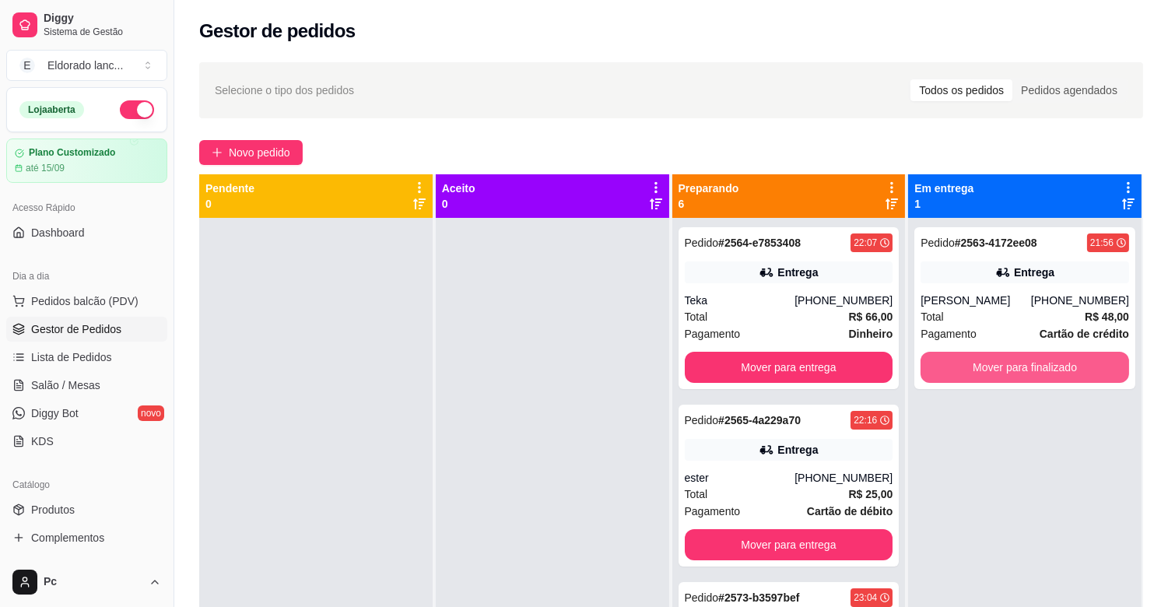
click at [1006, 355] on button "Mover para finalizado" at bounding box center [1025, 367] width 209 height 31
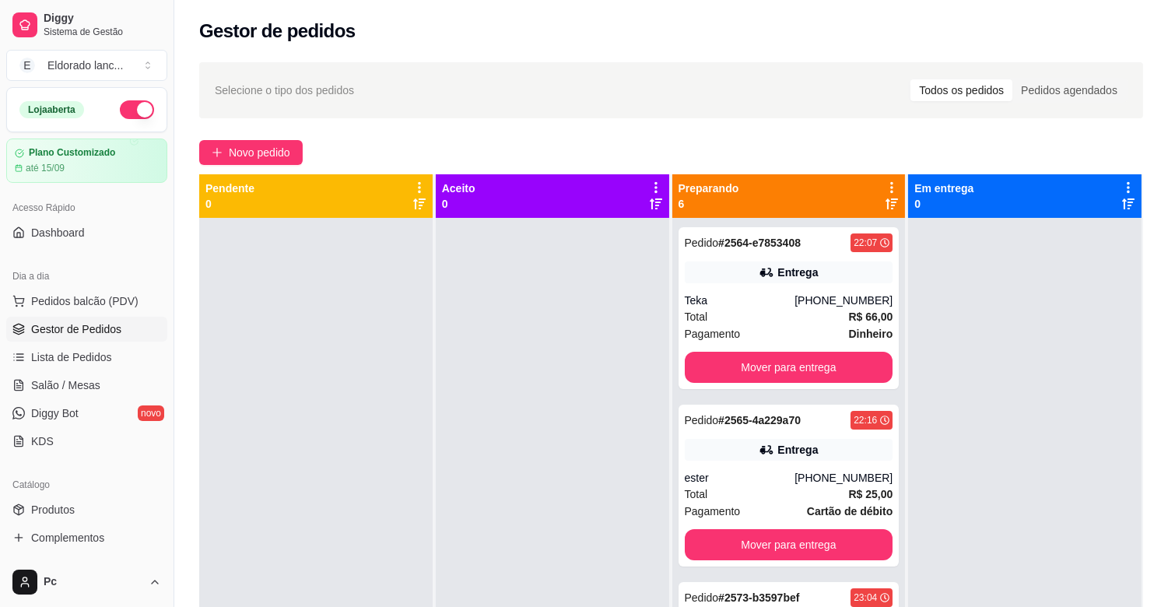
click at [646, 286] on div at bounding box center [552, 521] width 233 height 607
click at [774, 289] on div "Pedido # 2564-e7853408 22:07 Entrega Teka [PHONE_NUMBER] Total R$ 66,00 Pagamen…" at bounding box center [789, 308] width 221 height 162
click at [857, 374] on button "Mover para entrega" at bounding box center [789, 368] width 202 height 30
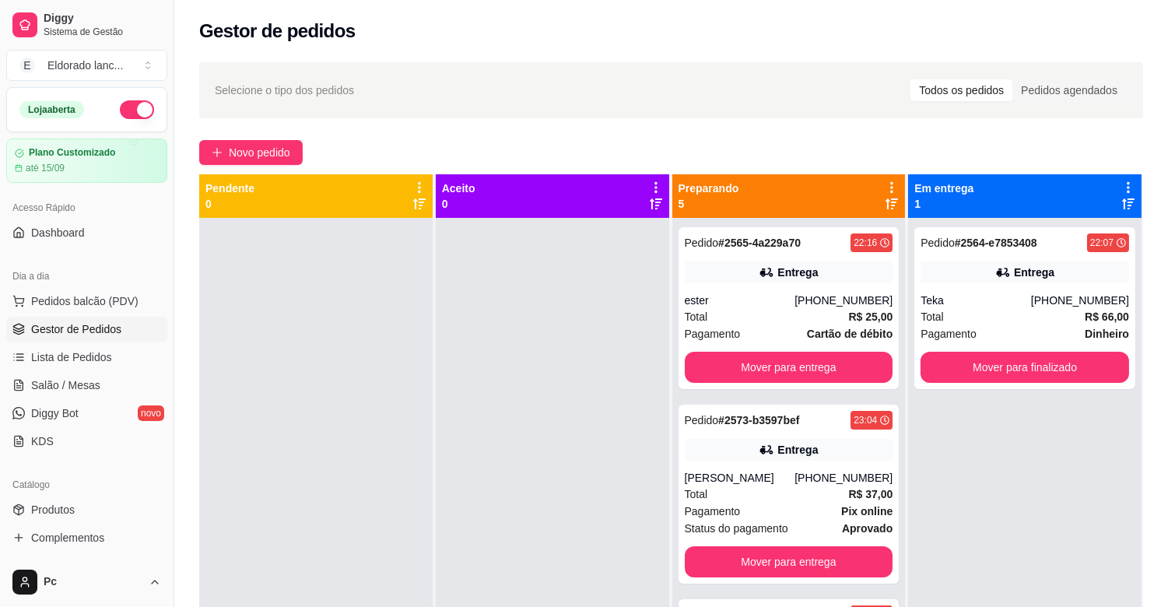
click at [955, 311] on div "Total R$ 66,00" at bounding box center [1025, 316] width 209 height 17
click at [950, 353] on button "Mover para finalizado" at bounding box center [1025, 367] width 209 height 31
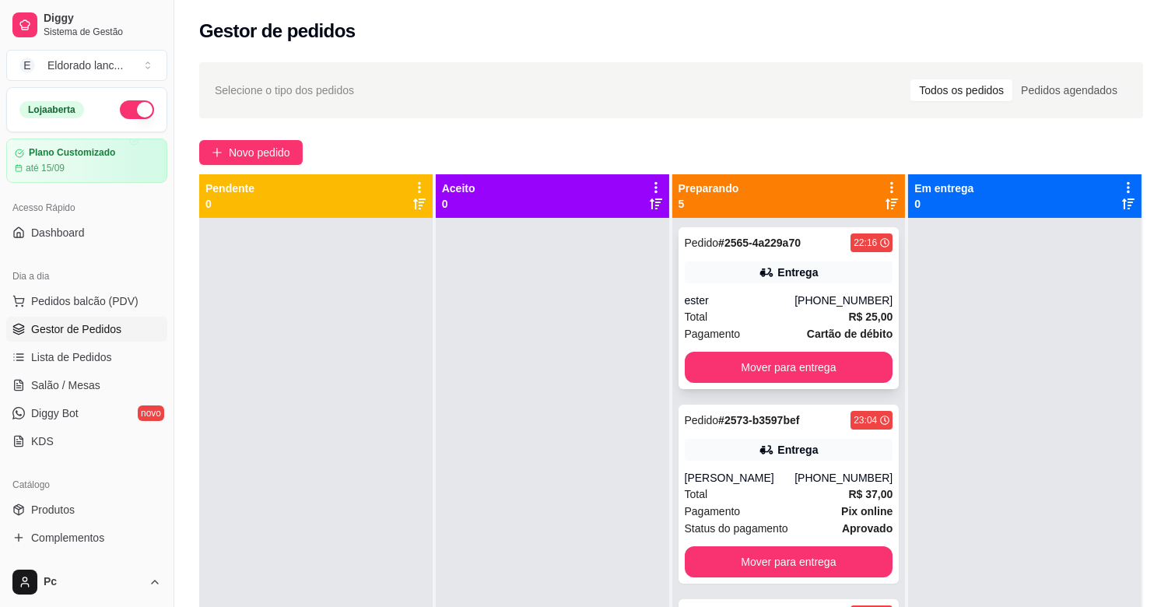
click at [786, 300] on div "ester" at bounding box center [740, 301] width 111 height 16
click at [855, 370] on button "Mover para entrega" at bounding box center [789, 367] width 209 height 31
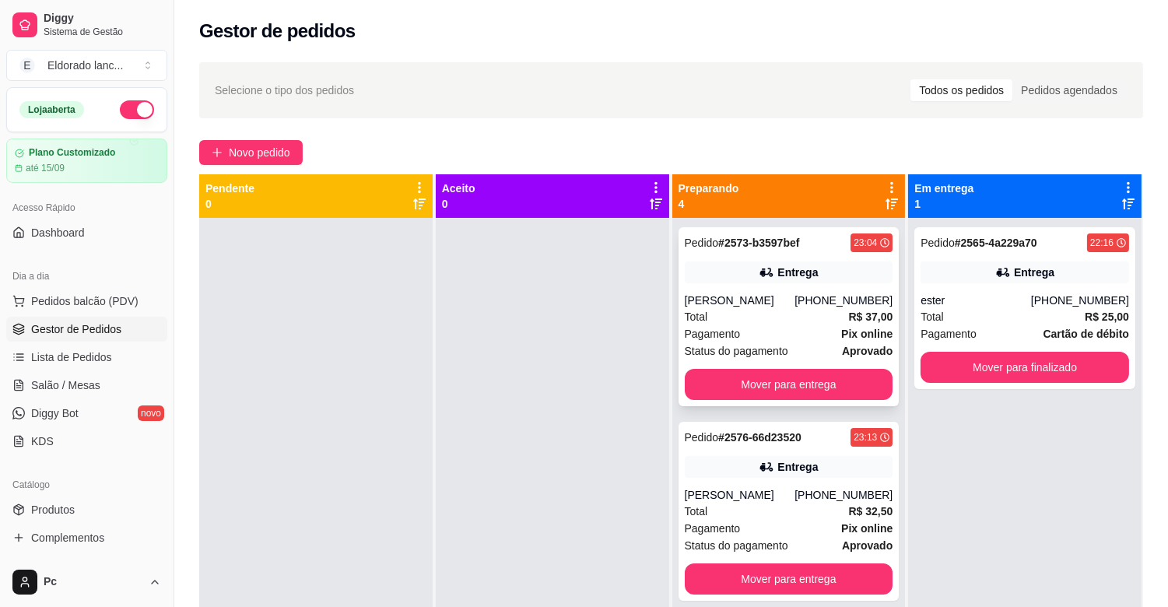
click at [780, 288] on div "Pedido # 2573-b3597bef 23:04 Entrega [PERSON_NAME] [PHONE_NUMBER] Total R$ 37,0…" at bounding box center [789, 316] width 221 height 179
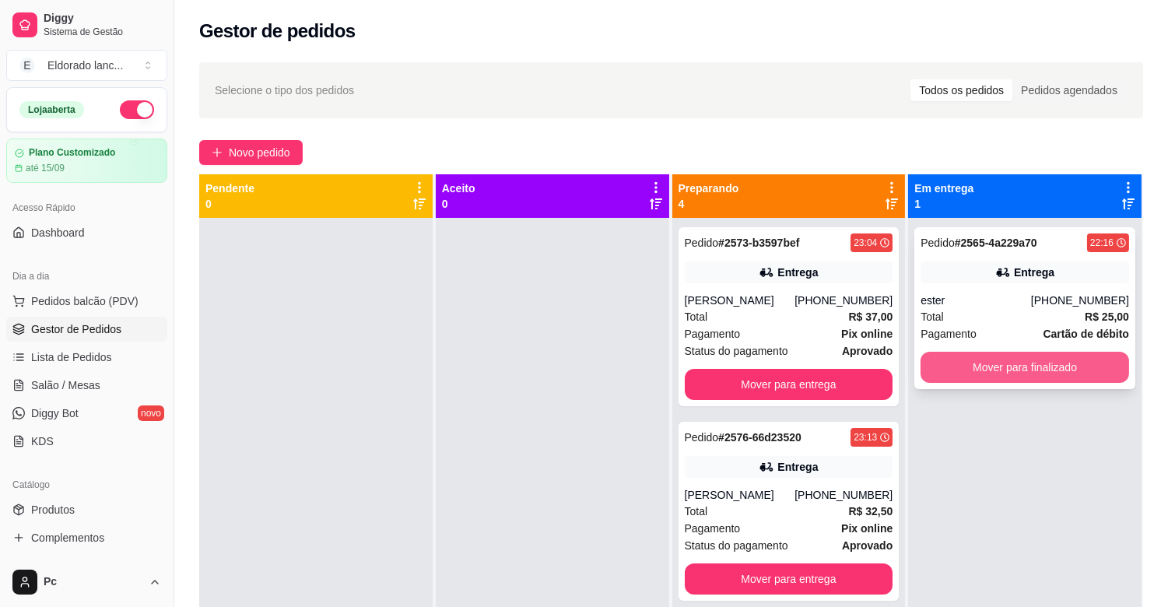
click at [1029, 371] on button "Mover para finalizado" at bounding box center [1025, 367] width 209 height 31
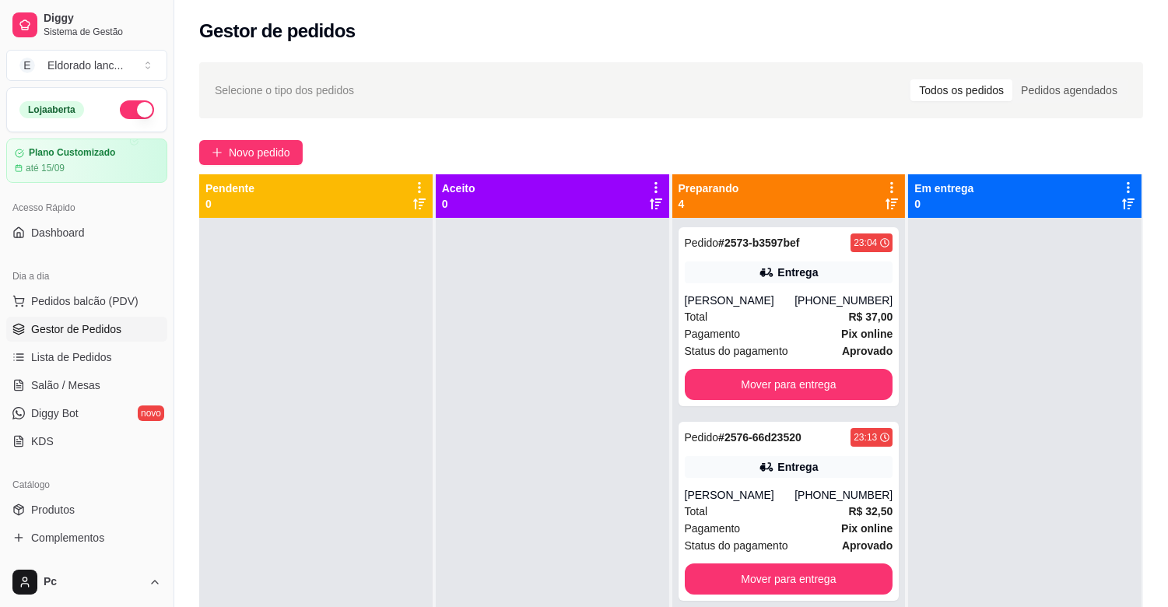
click at [120, 103] on button "button" at bounding box center [137, 109] width 34 height 19
click at [825, 376] on button "Mover para entrega" at bounding box center [789, 384] width 209 height 31
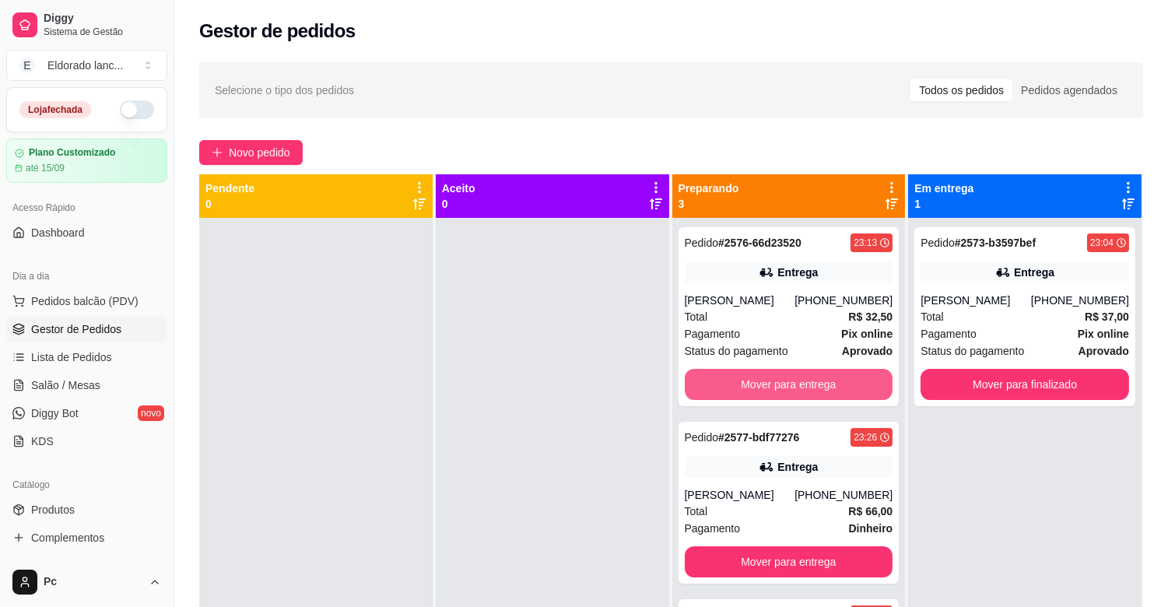
click at [825, 376] on button "Mover para entrega" at bounding box center [789, 384] width 209 height 31
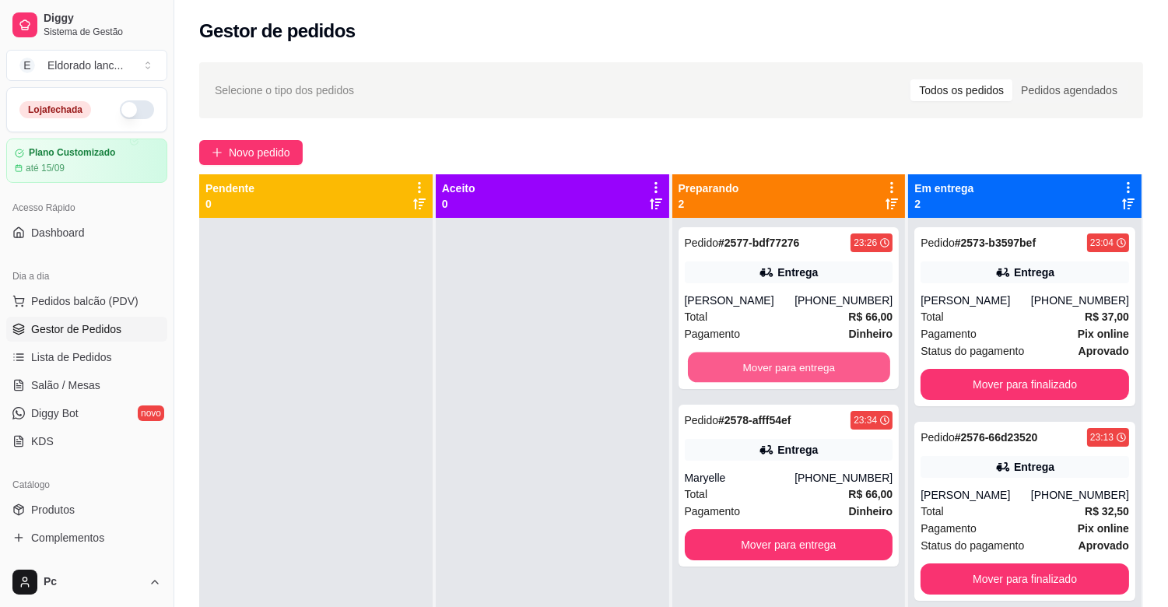
click at [825, 376] on button "Mover para entrega" at bounding box center [789, 368] width 202 height 30
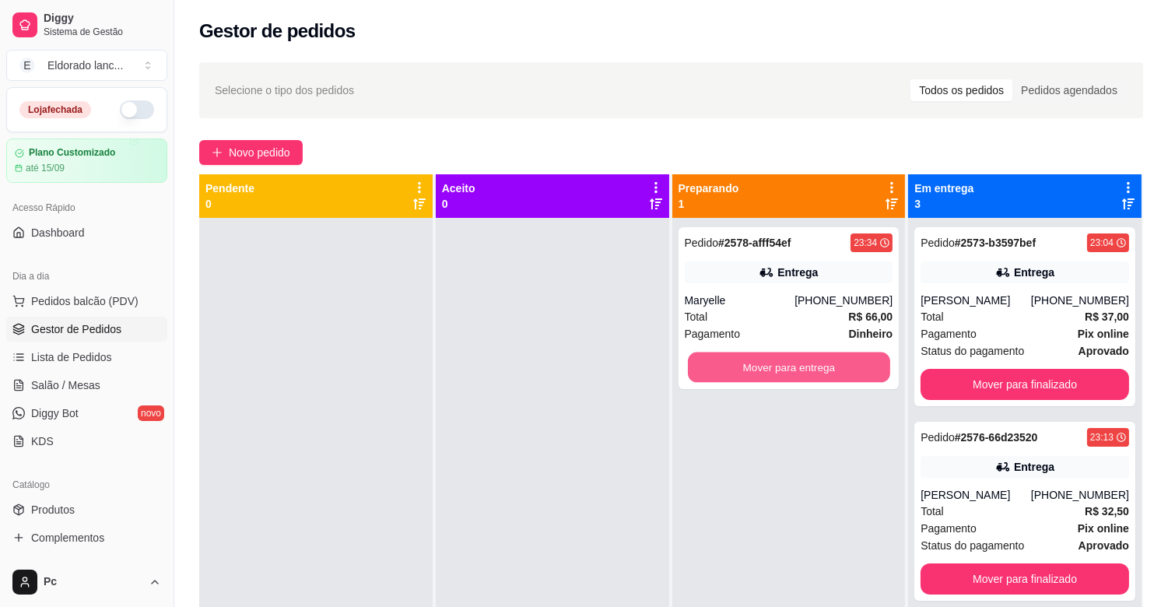
click at [825, 376] on button "Mover para entrega" at bounding box center [789, 368] width 202 height 30
